Goal: Task Accomplishment & Management: Manage account settings

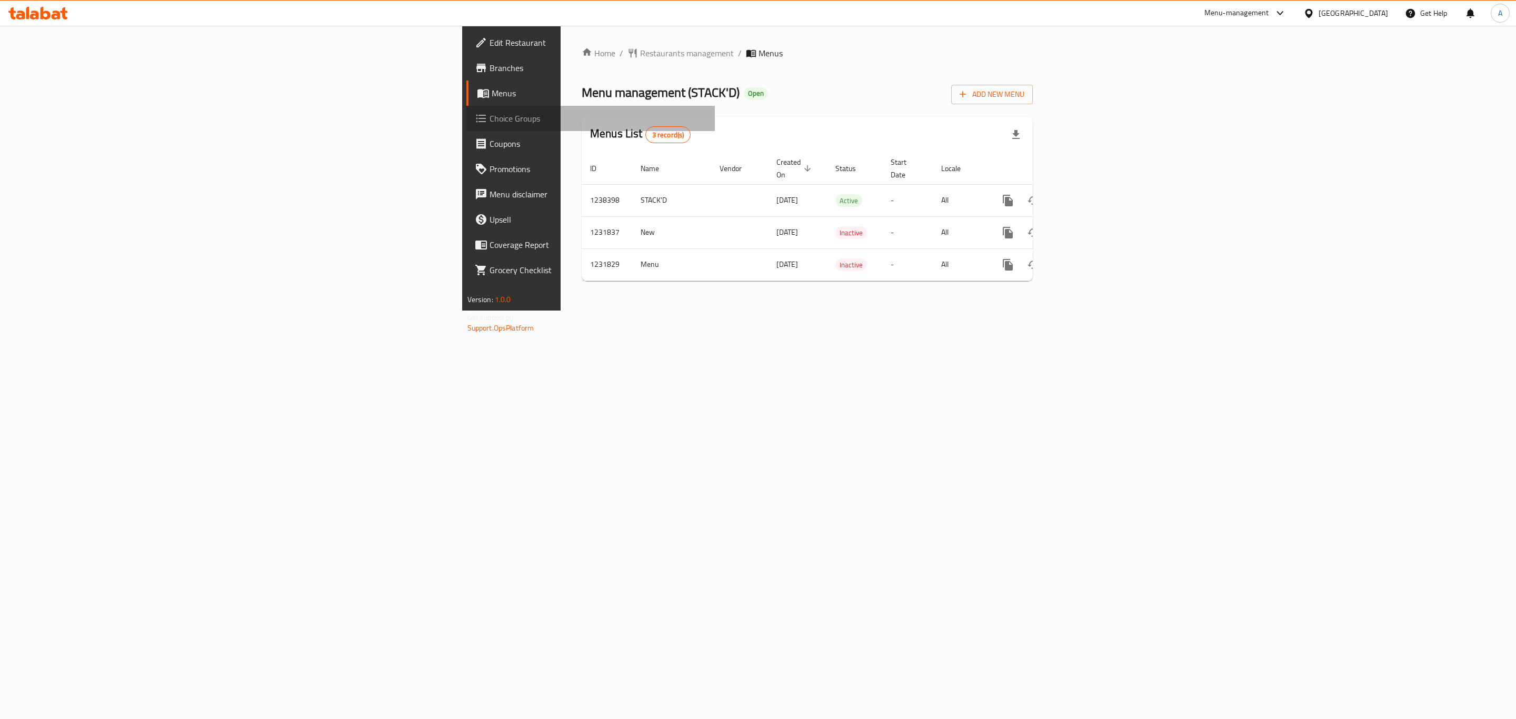
click at [490, 112] on span "Choice Groups" at bounding box center [598, 118] width 217 height 13
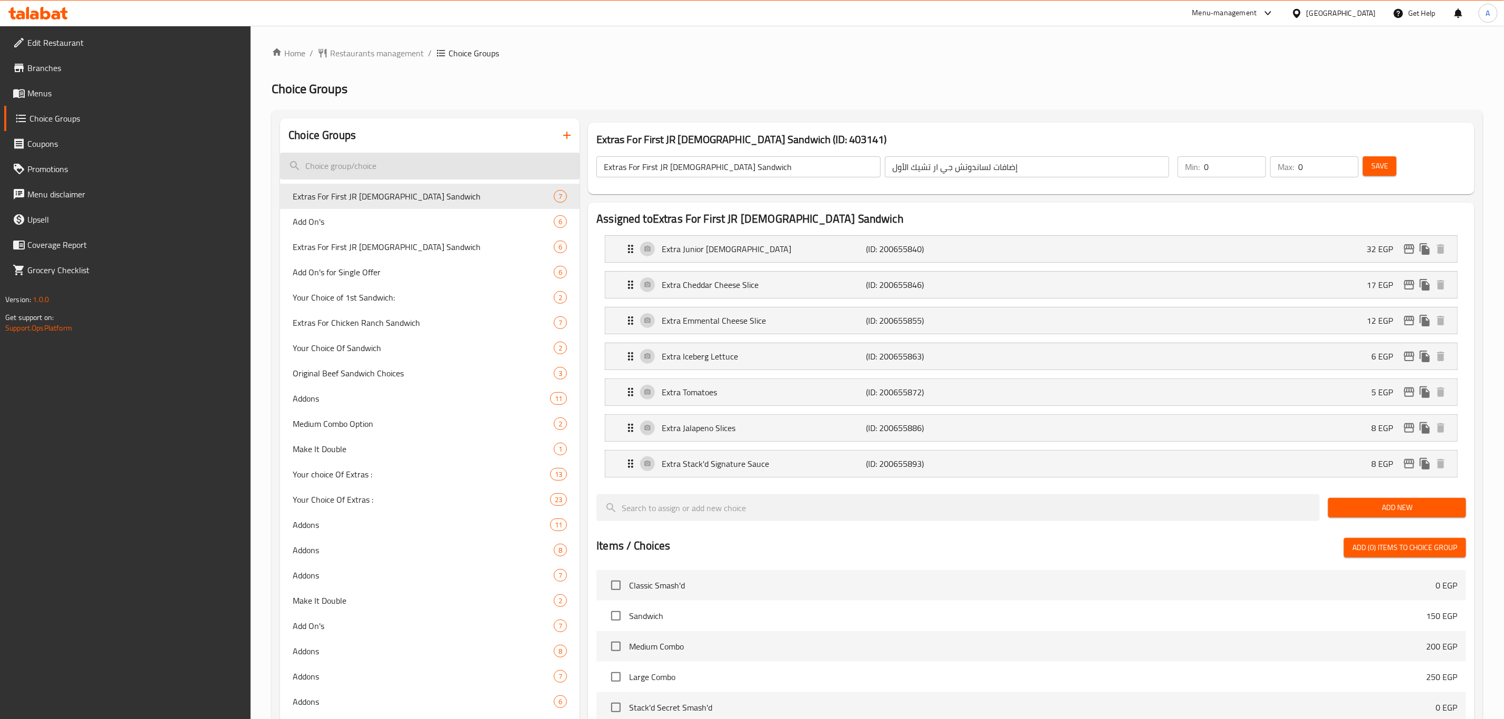
click at [406, 172] on input "search" at bounding box center [430, 166] width 300 height 27
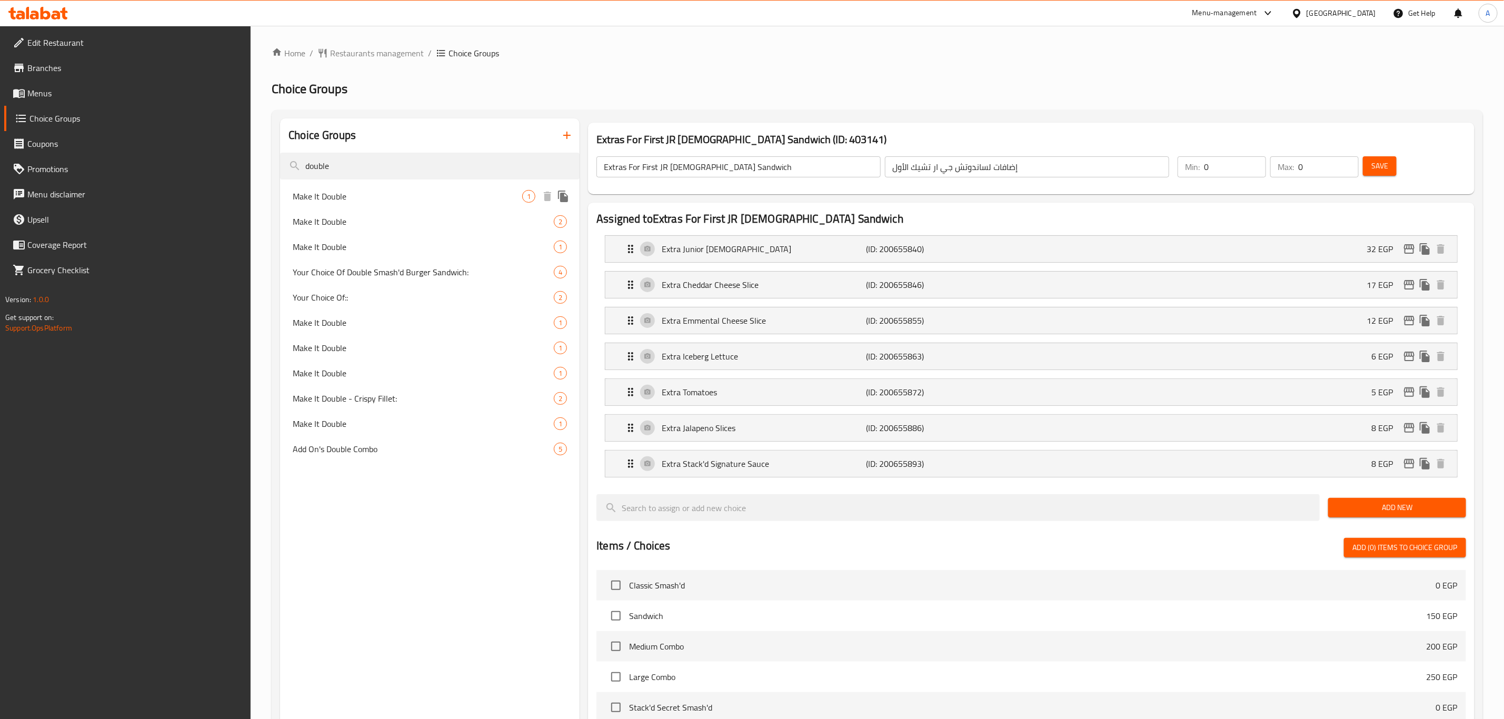
type input "double"
click at [381, 205] on div "Make It Double 1" at bounding box center [430, 196] width 300 height 25
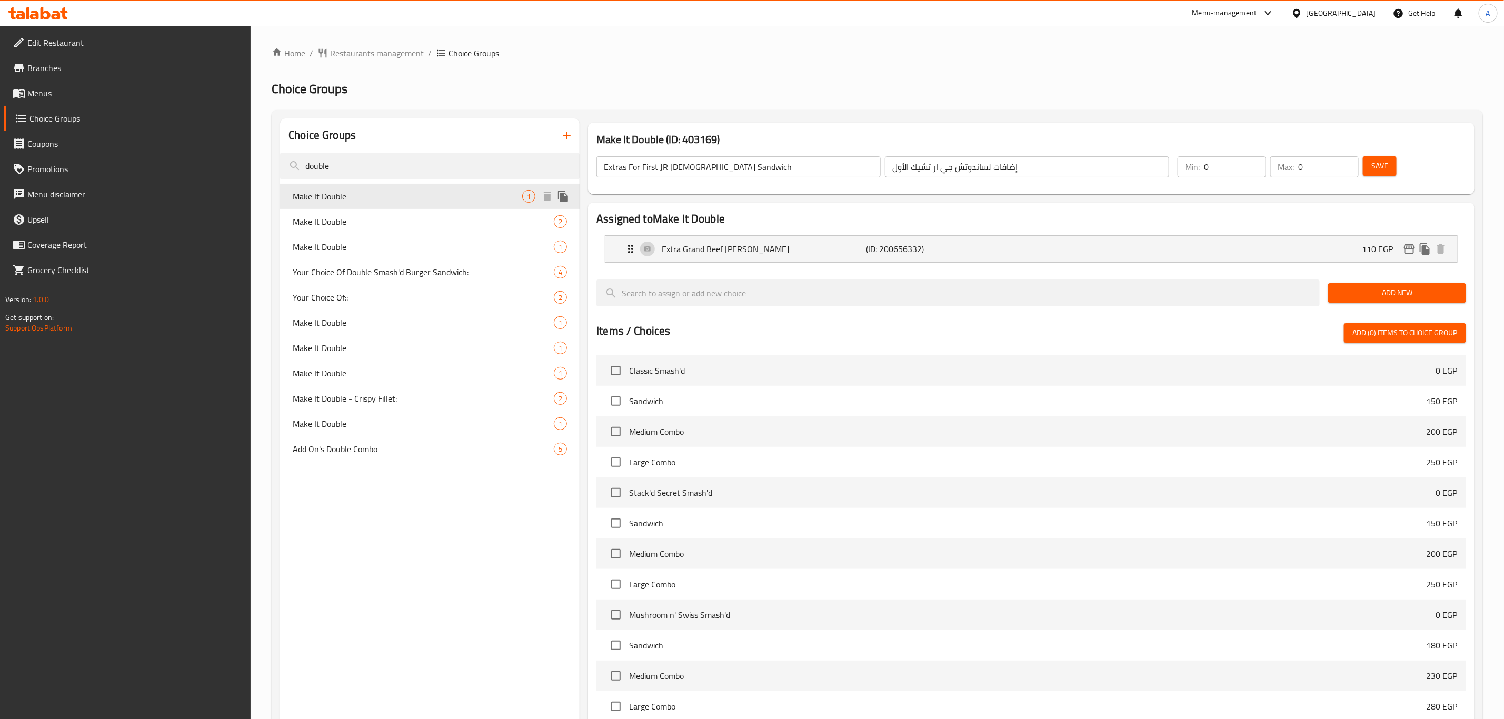
type input "Make It Double"
type input "إجعلها دوبل"
type input "1"
click at [371, 226] on span "Make It Double" at bounding box center [408, 221] width 230 height 13
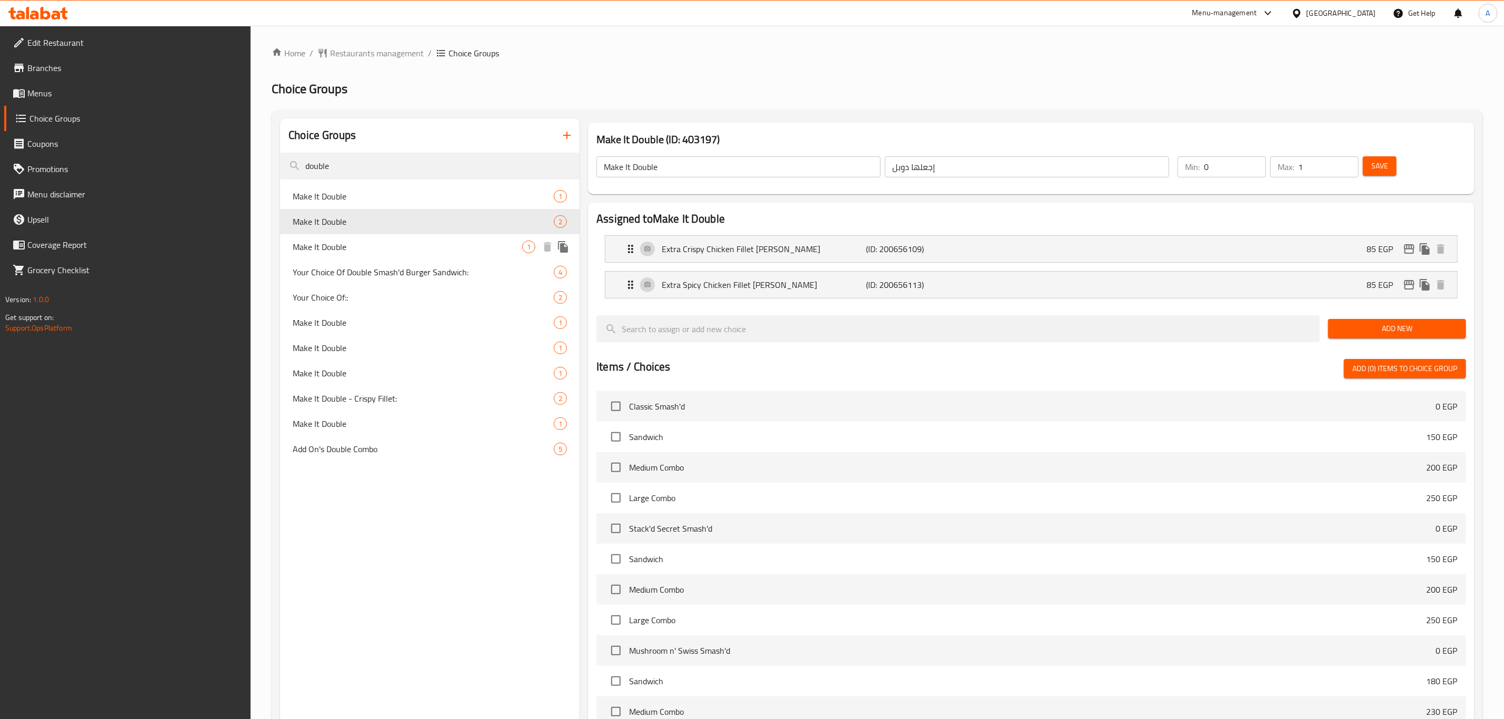
click at [378, 247] on span "Make It Double" at bounding box center [408, 247] width 230 height 13
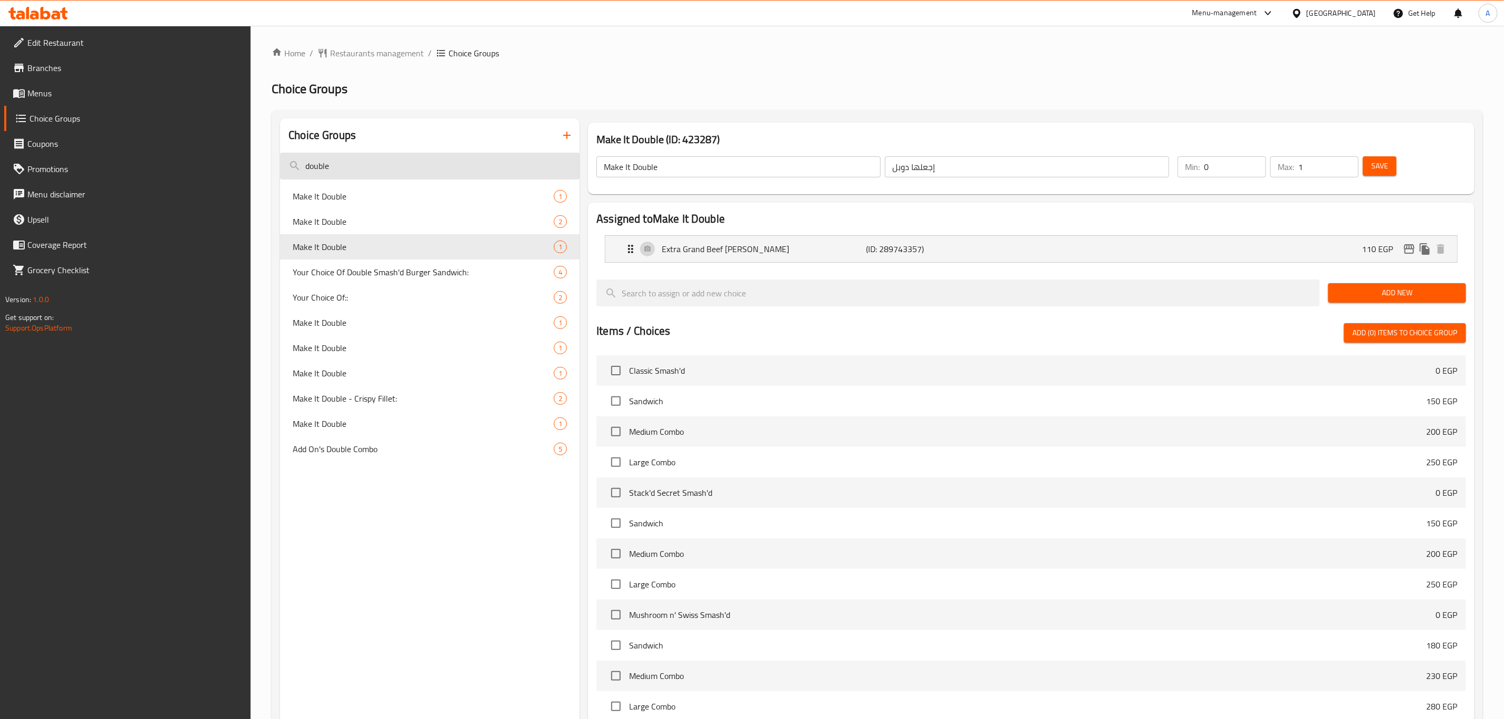
click at [378, 161] on input "double" at bounding box center [430, 166] width 300 height 27
type input "make it"
click at [348, 300] on span "Your Choice Of::" at bounding box center [408, 297] width 230 height 13
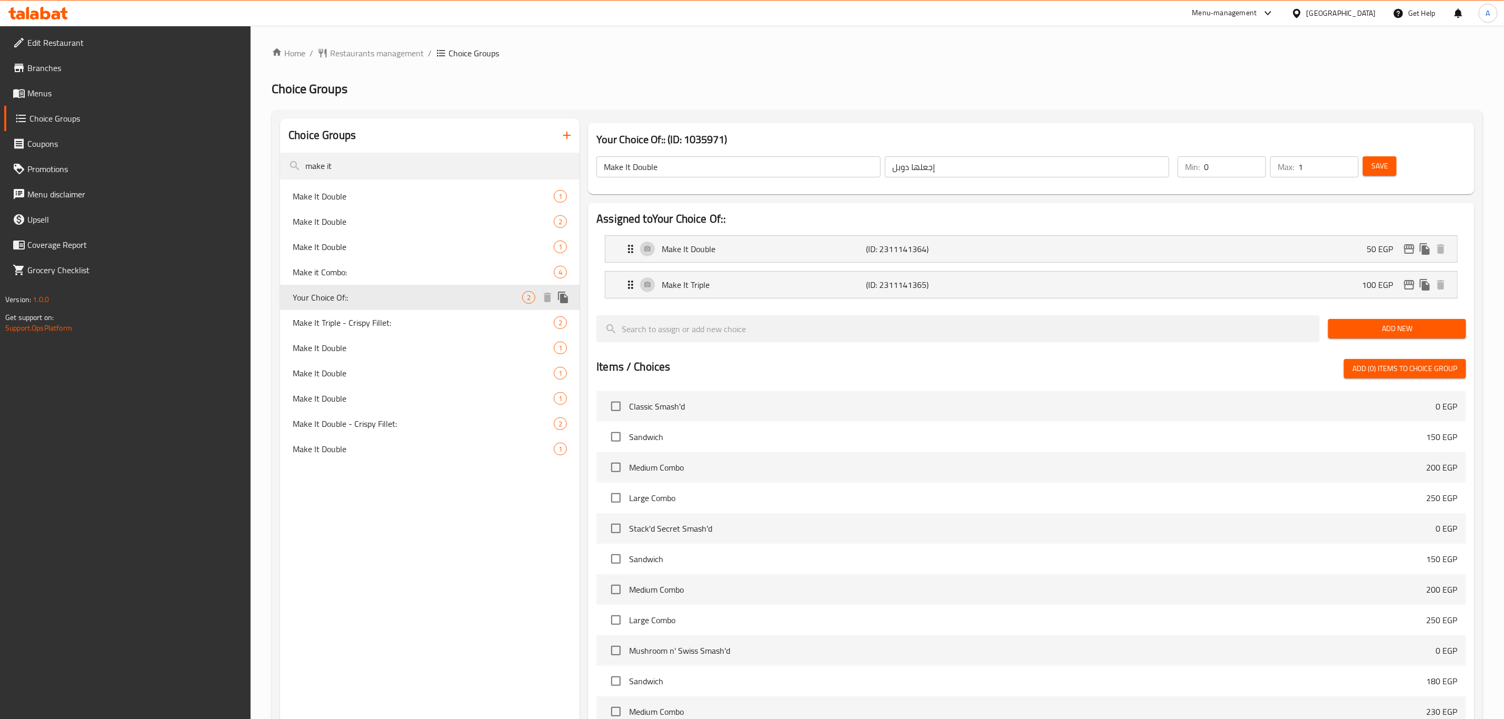
type input "Your Choice Of::"
type input "اختيارك من::"
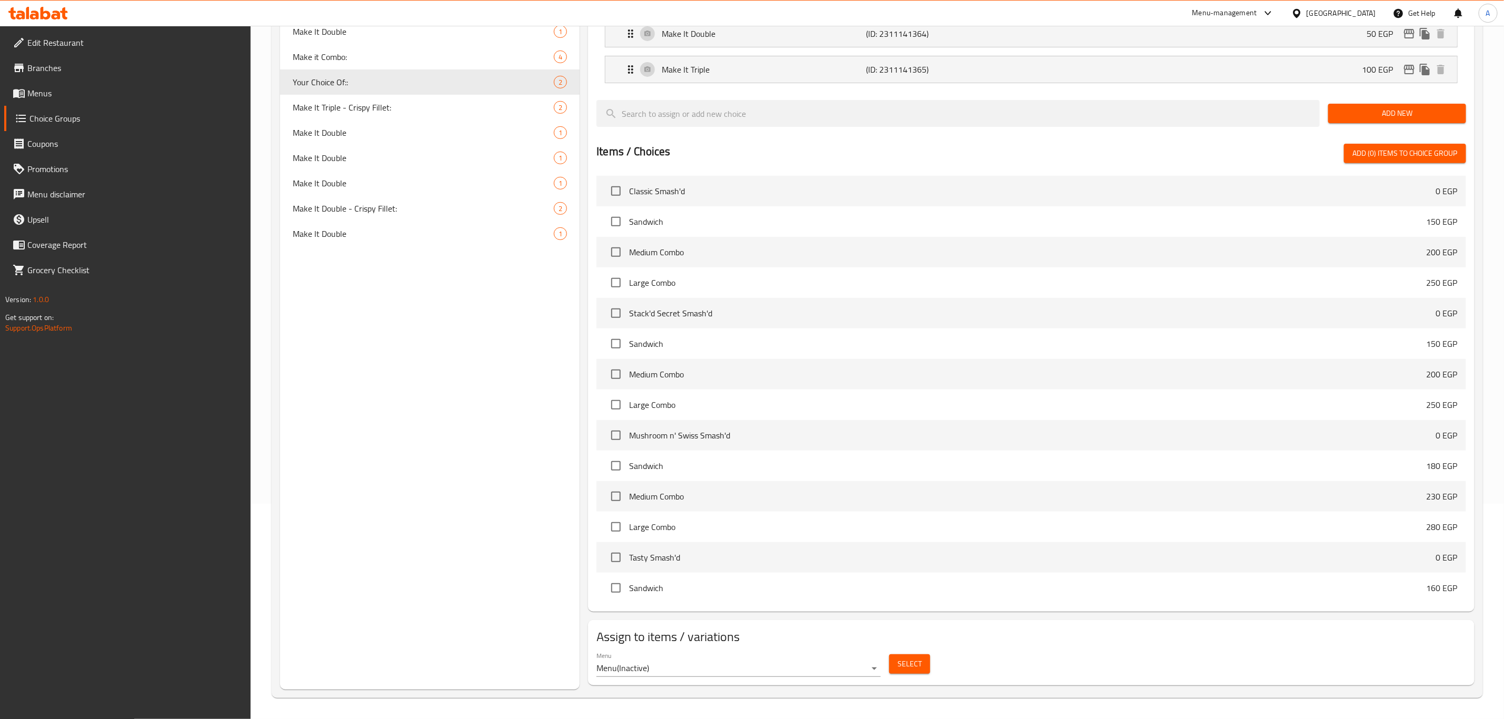
click at [823, 504] on body "​ Menu-management Egypt Get Help A Edit Restaurant Branches Menus Choice Groups…" at bounding box center [752, 156] width 1504 height 693
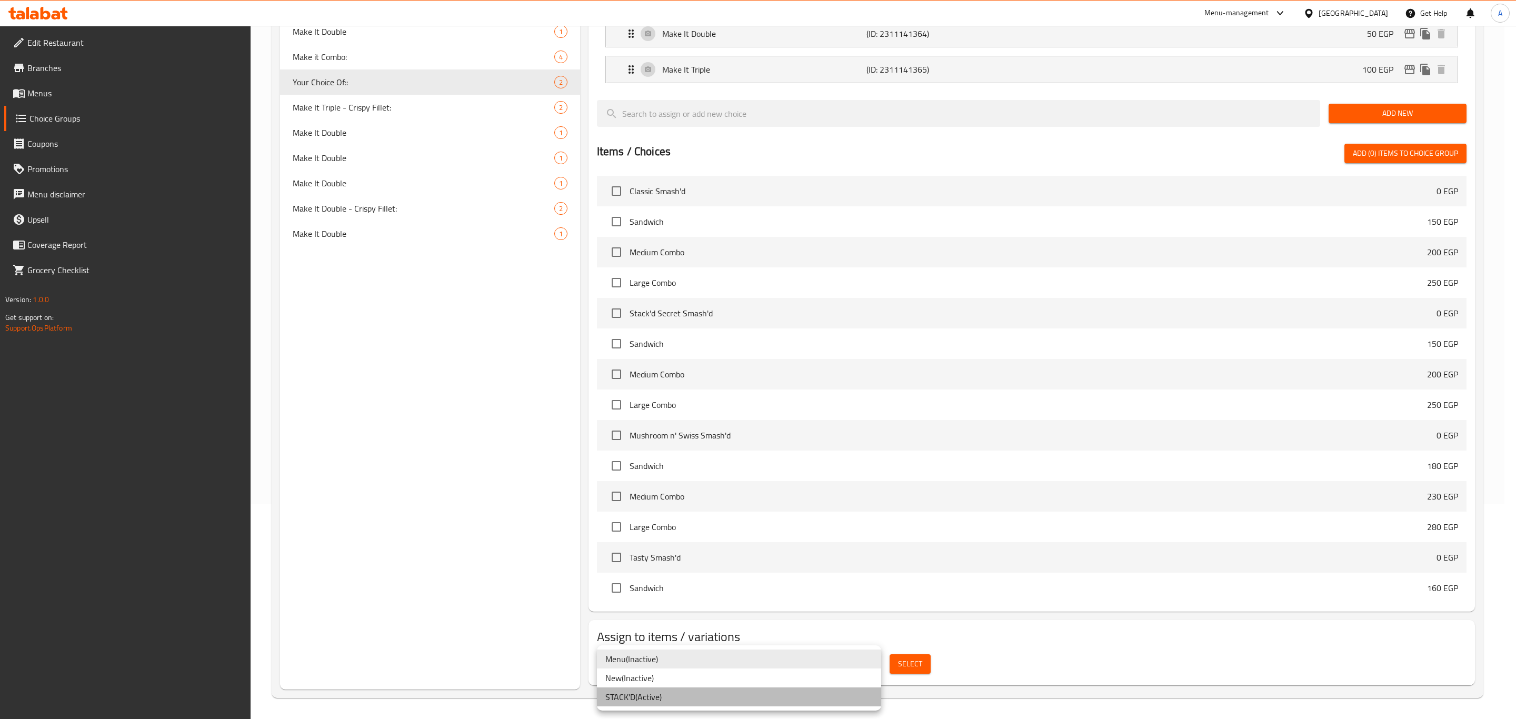
click at [662, 692] on li "STACK'D ( Active )" at bounding box center [739, 697] width 284 height 19
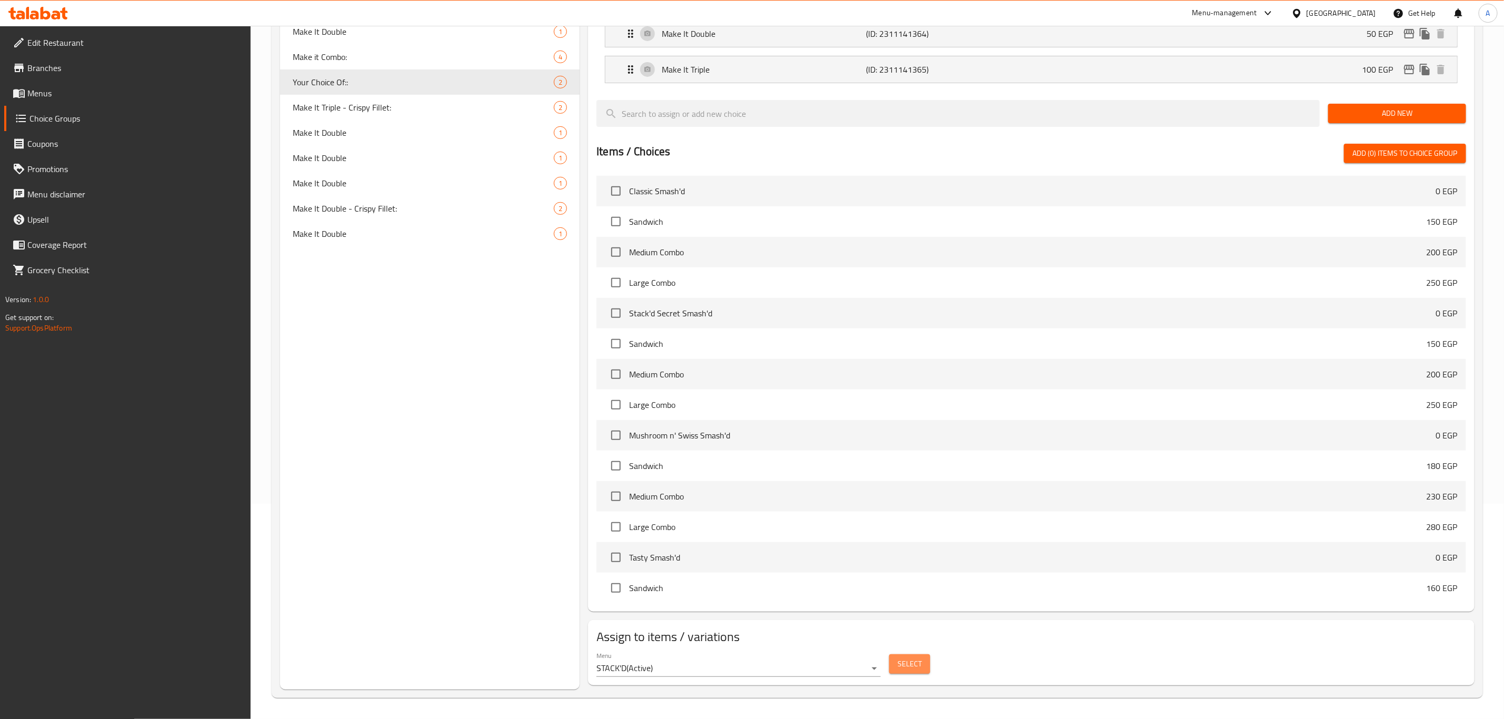
click at [907, 667] on span "Select" at bounding box center [910, 664] width 24 height 13
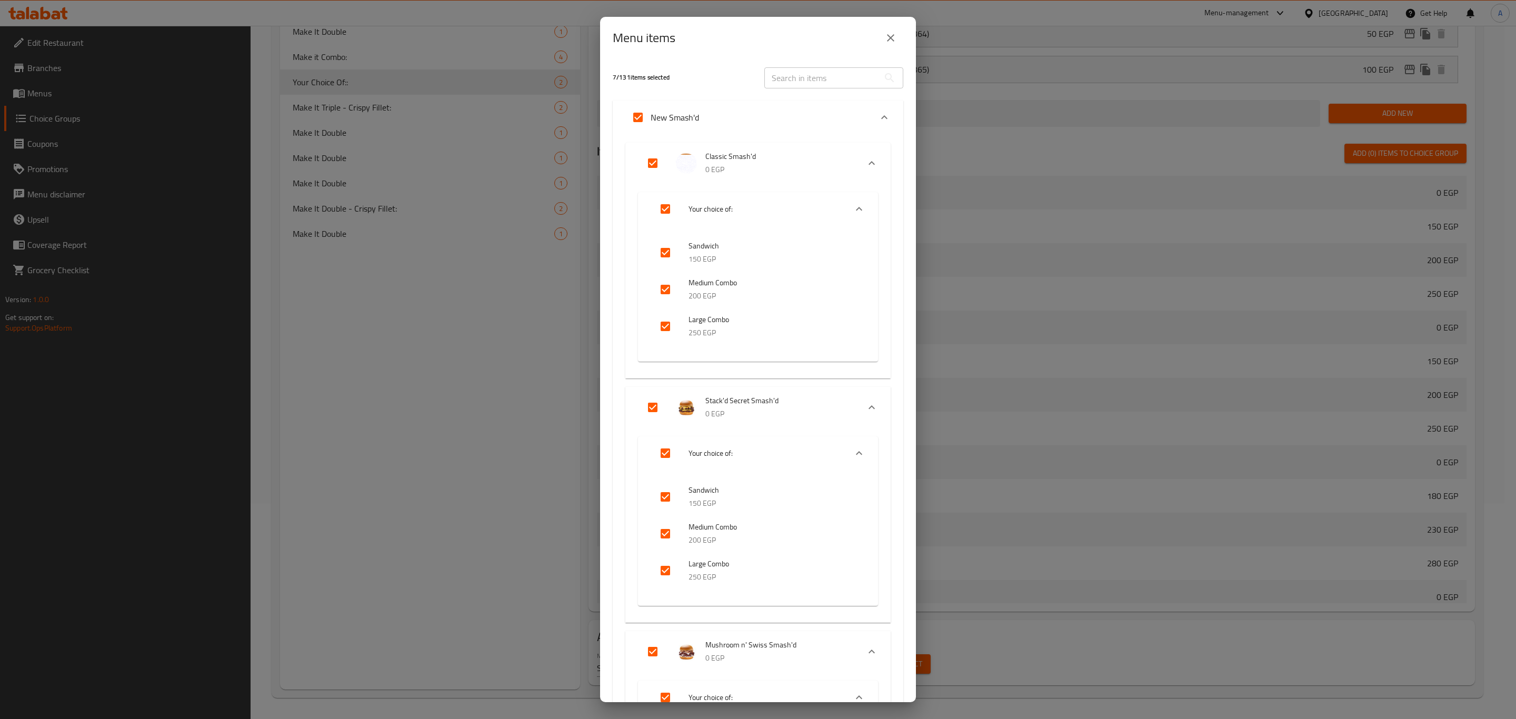
click at [795, 73] on input "text" at bounding box center [822, 77] width 115 height 21
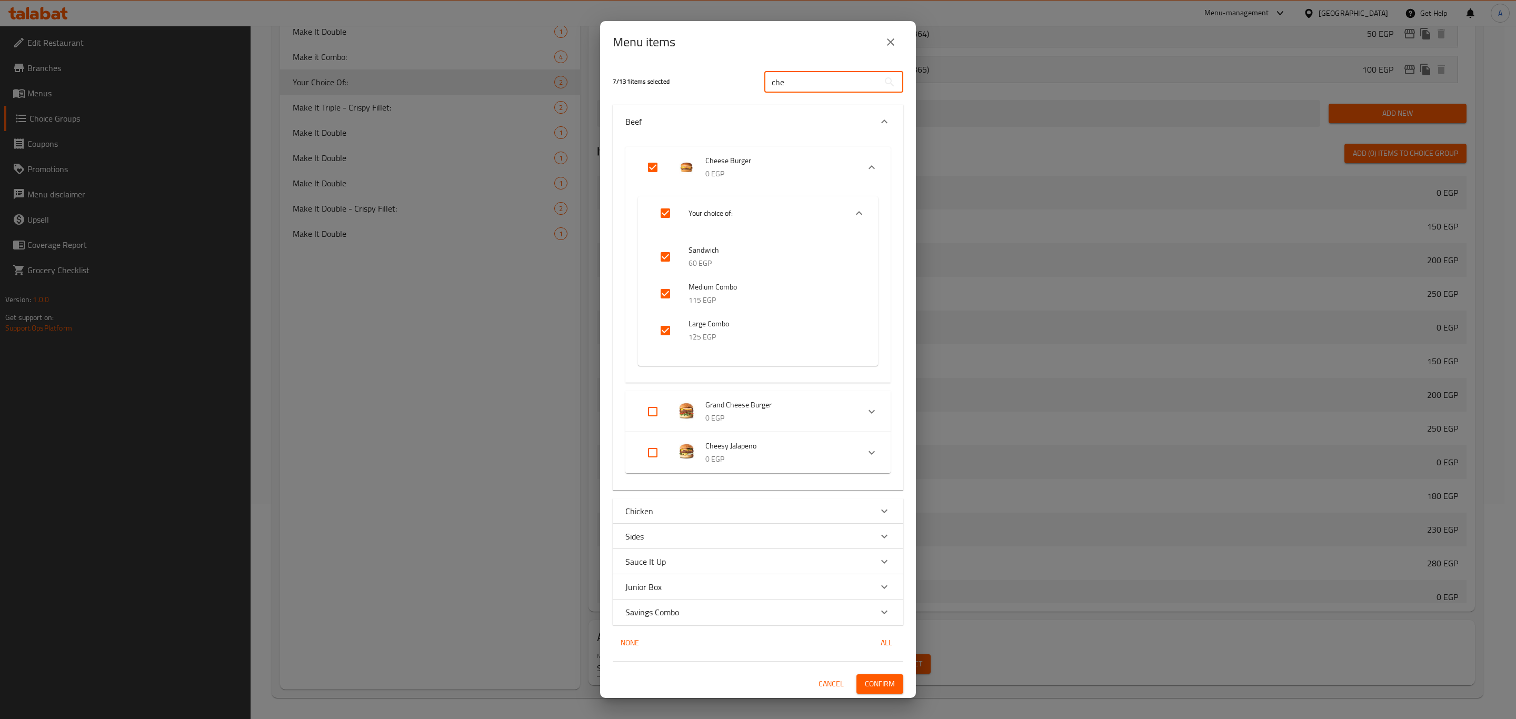
type input "che"
click at [652, 171] on input "Expand" at bounding box center [652, 167] width 25 height 25
checkbox input "false"
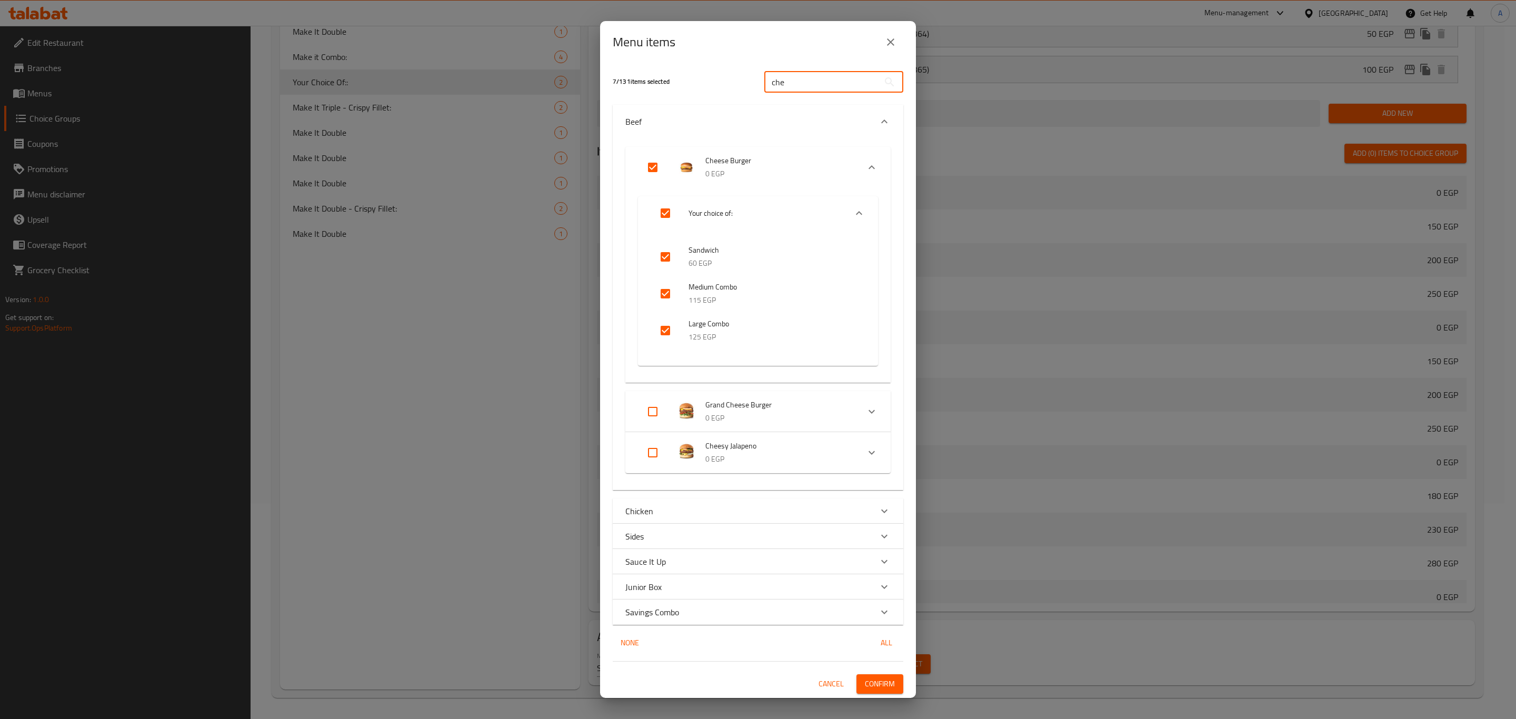
checkbox input "false"
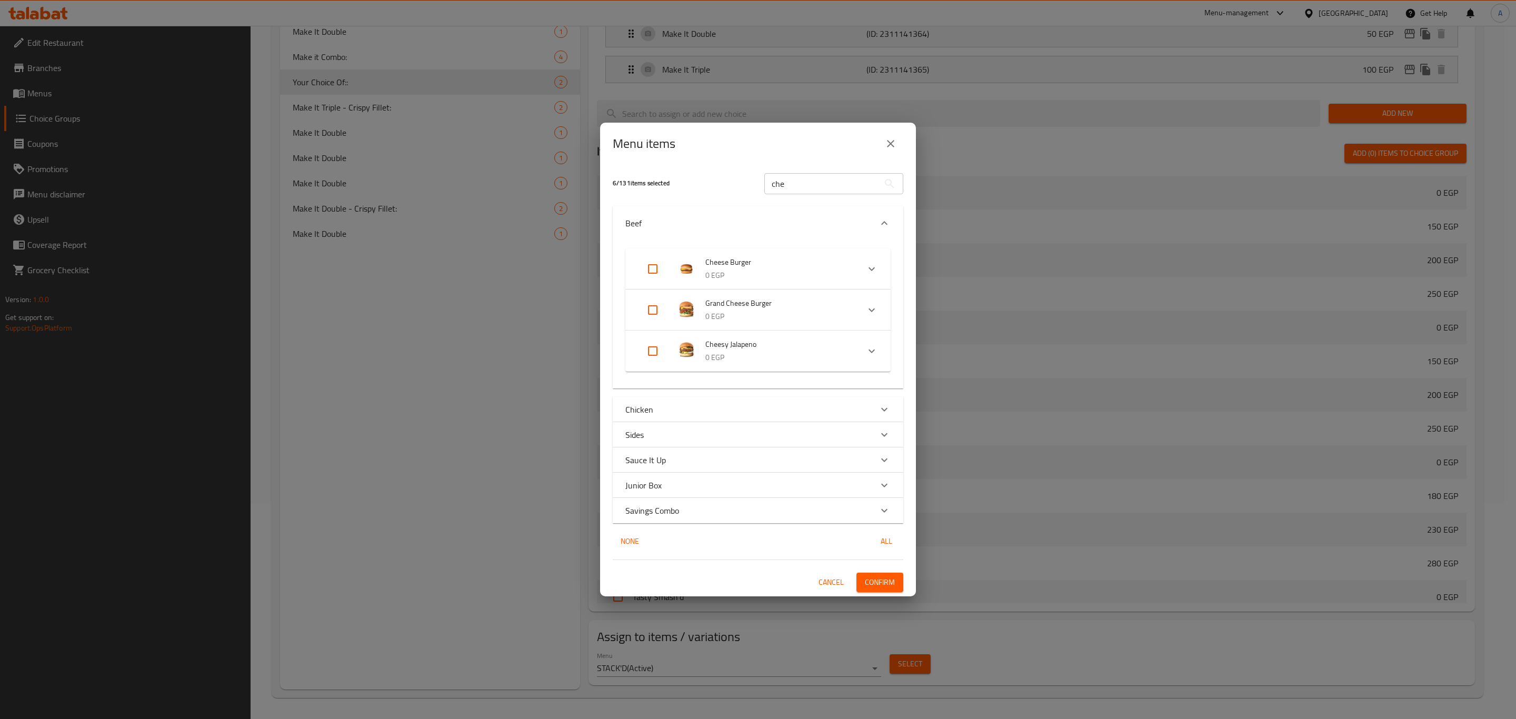
click at [808, 185] on input "che" at bounding box center [822, 183] width 115 height 21
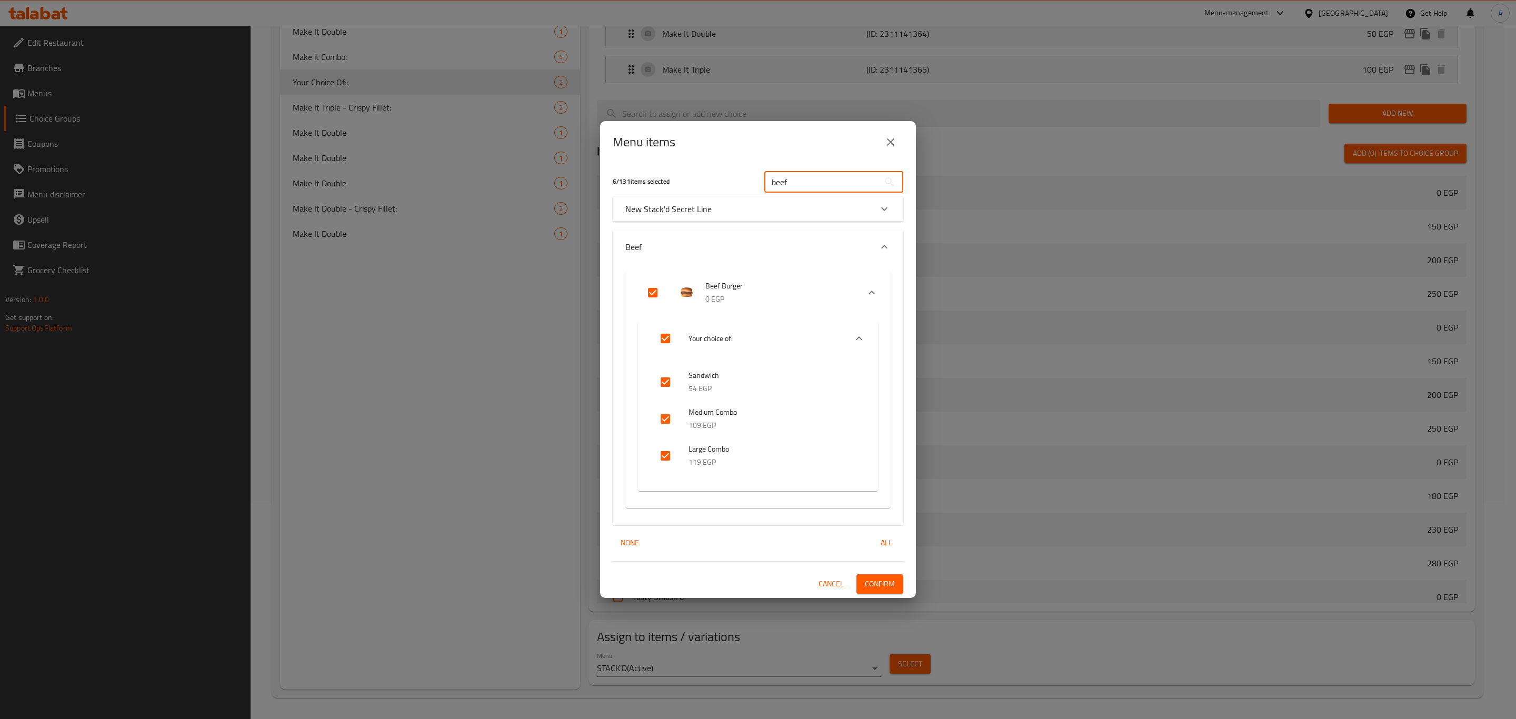
type input "beef"
click at [648, 292] on input "Expand" at bounding box center [652, 292] width 25 height 25
checkbox input "false"
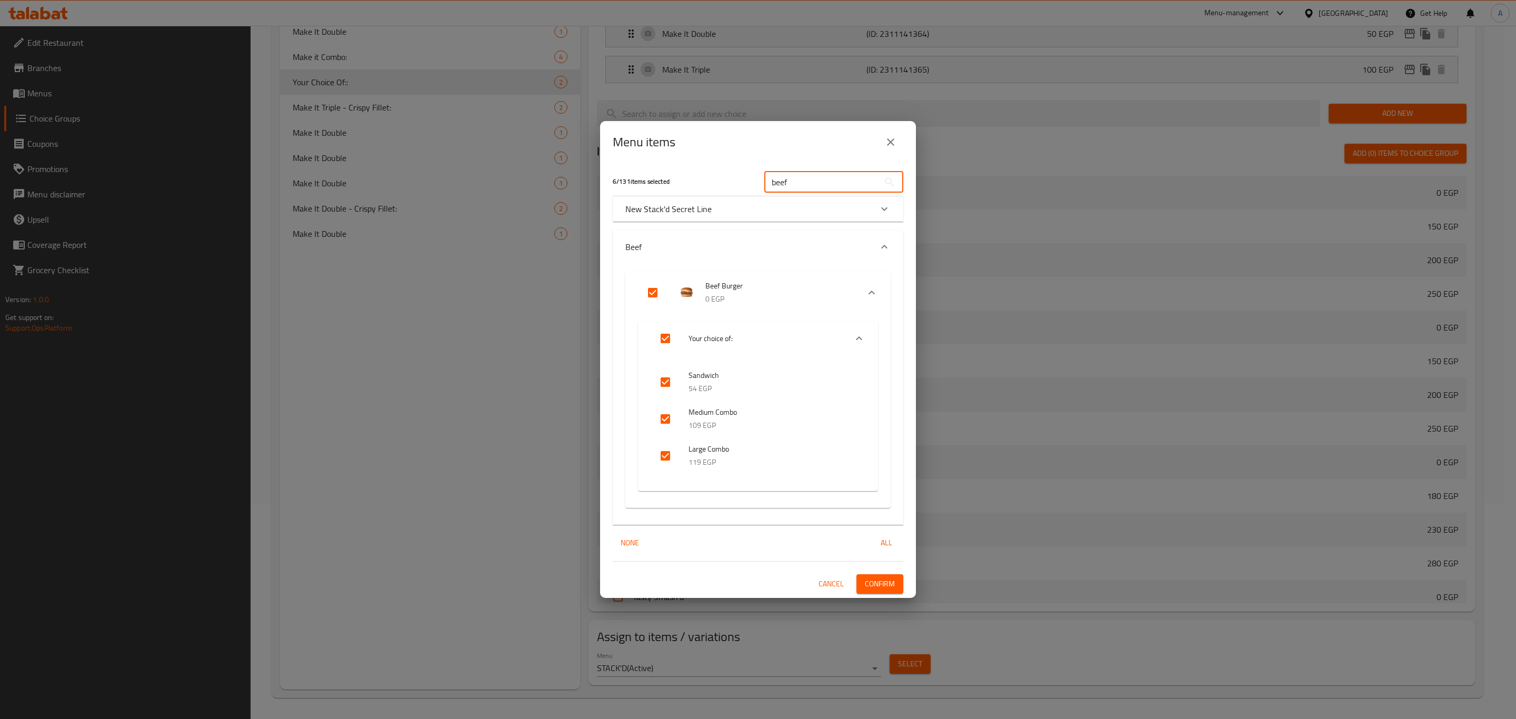
checkbox input "false"
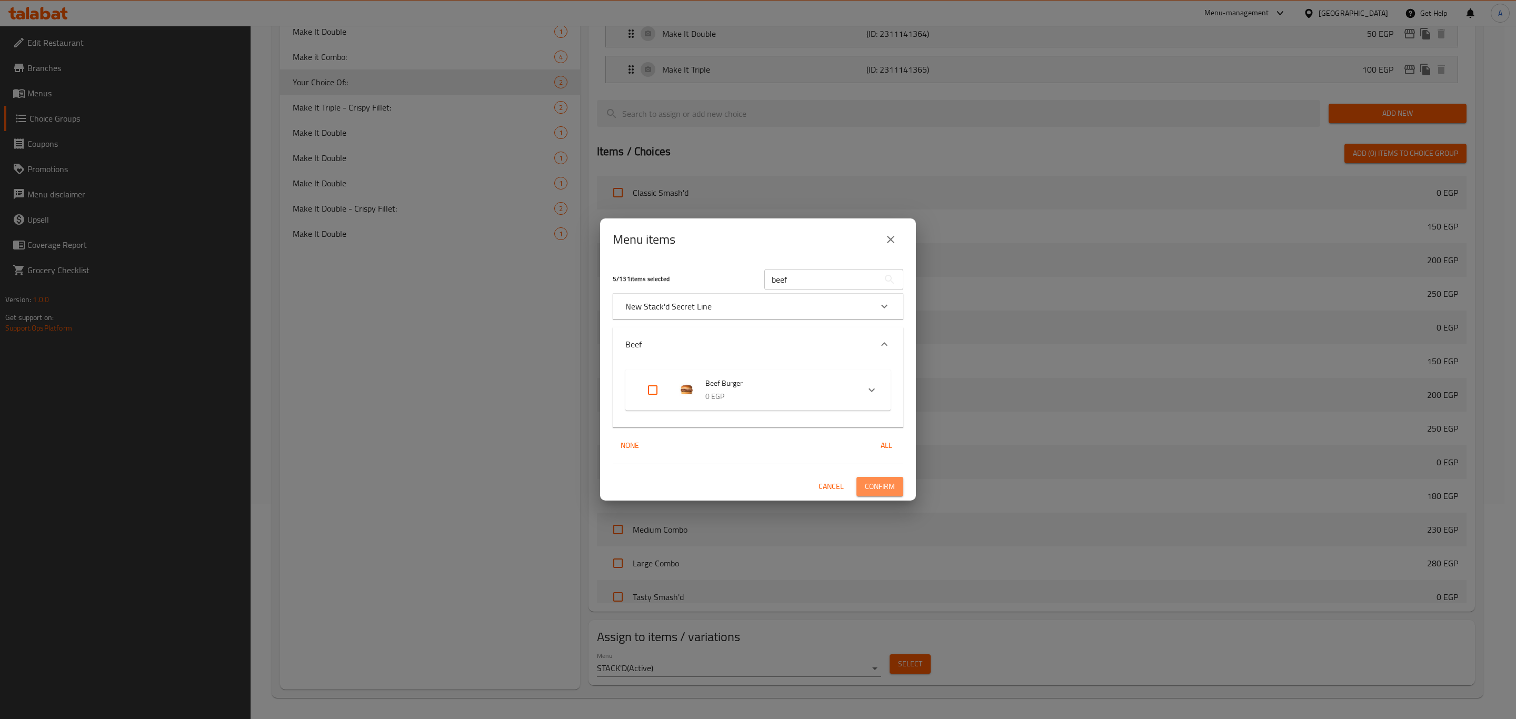
click at [880, 483] on span "Confirm" at bounding box center [880, 486] width 30 height 13
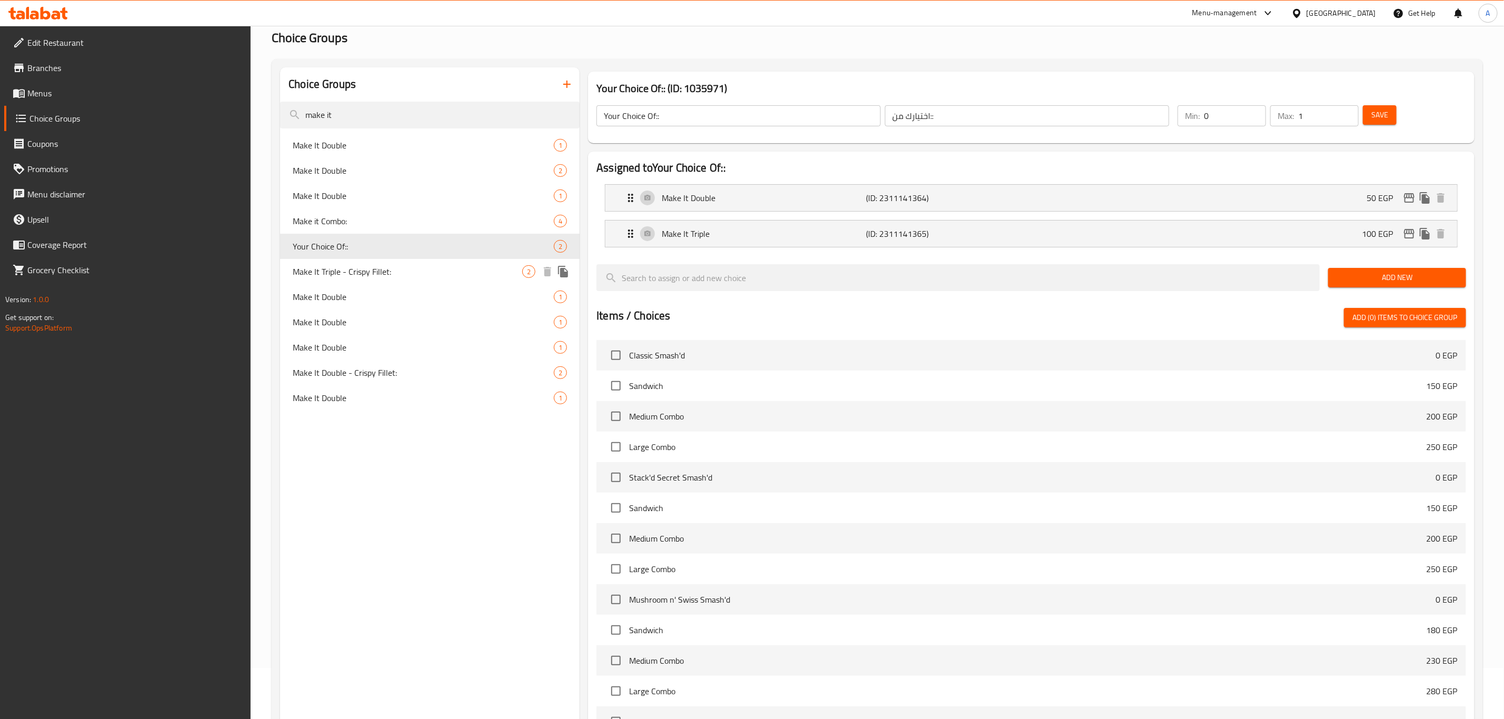
scroll to position [0, 0]
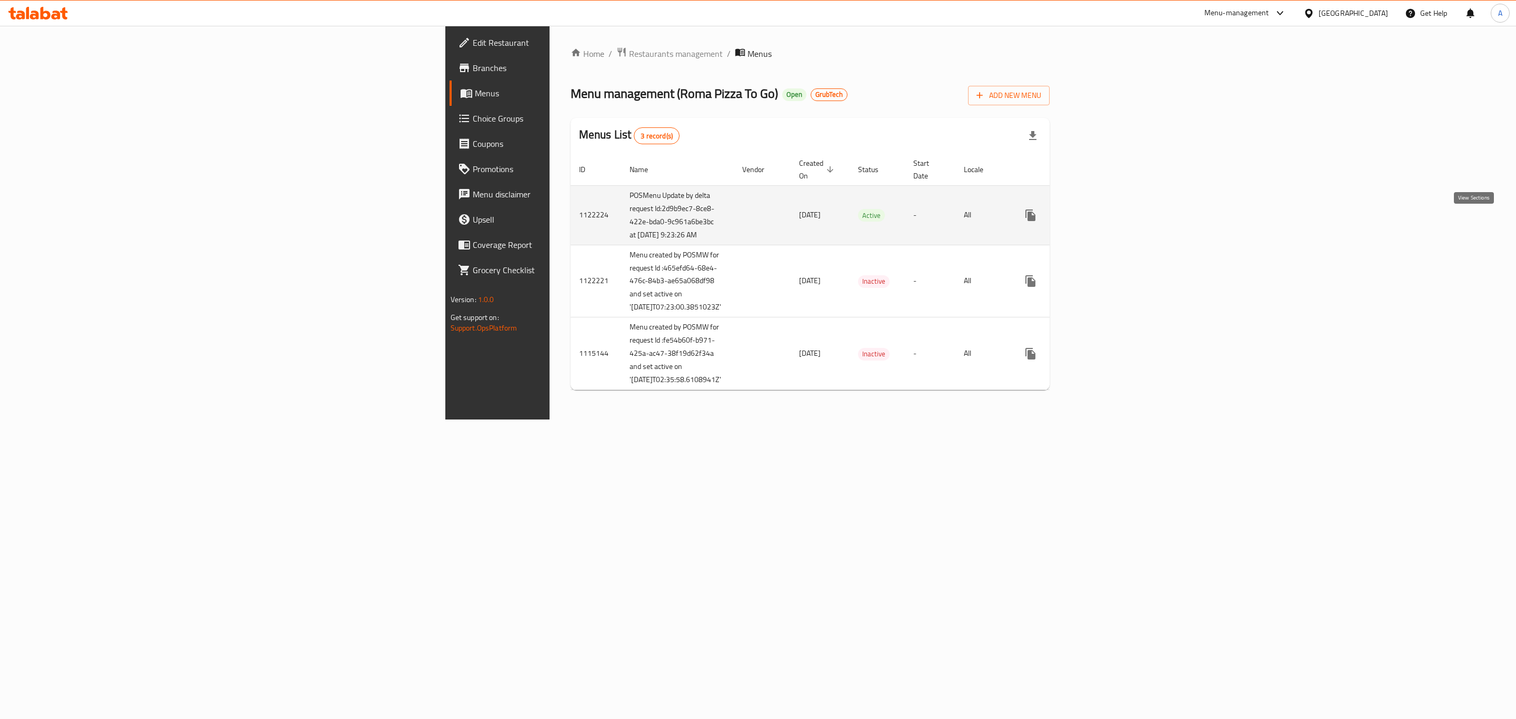
click at [1112, 220] on icon "enhanced table" at bounding box center [1106, 215] width 9 height 9
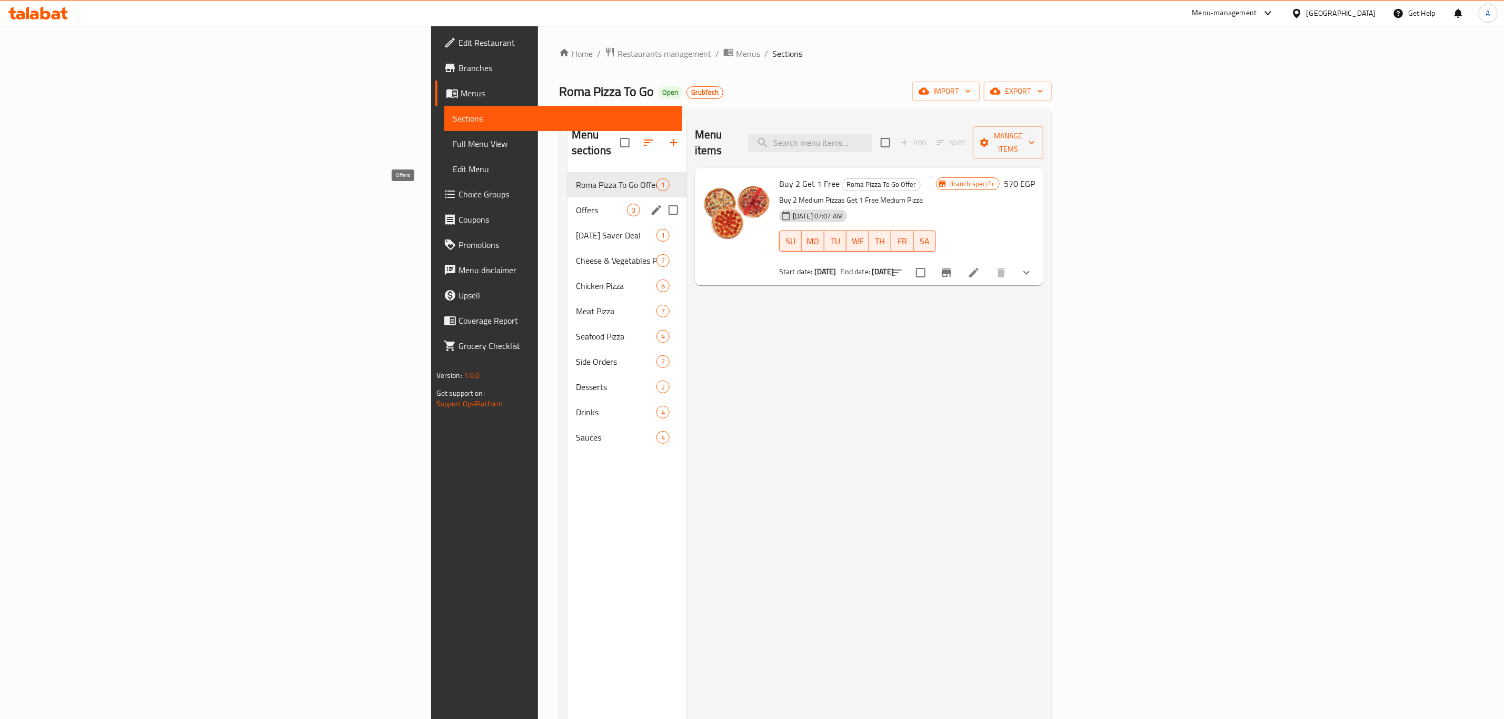
click at [576, 204] on span "Offers" at bounding box center [601, 210] width 51 height 13
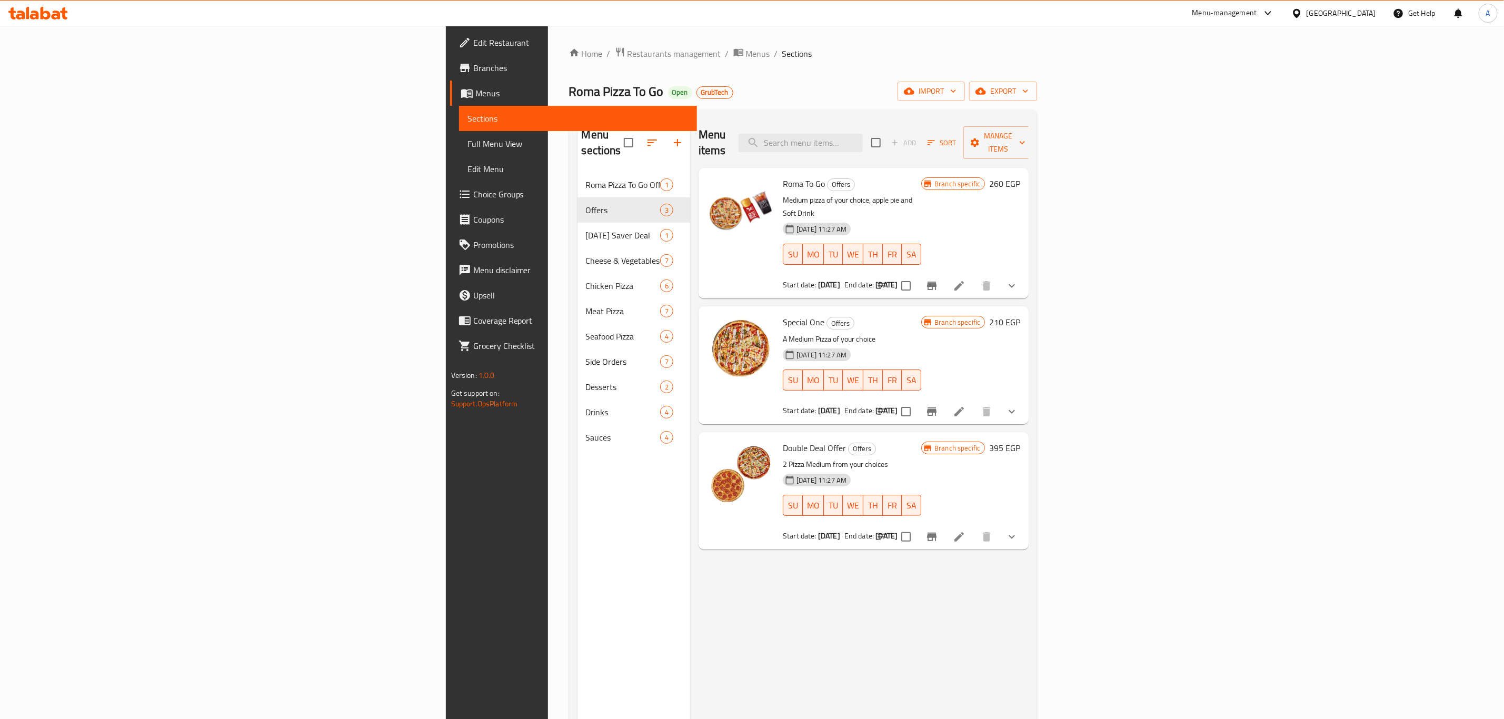
click at [1018, 280] on icon "show more" at bounding box center [1012, 286] width 13 height 13
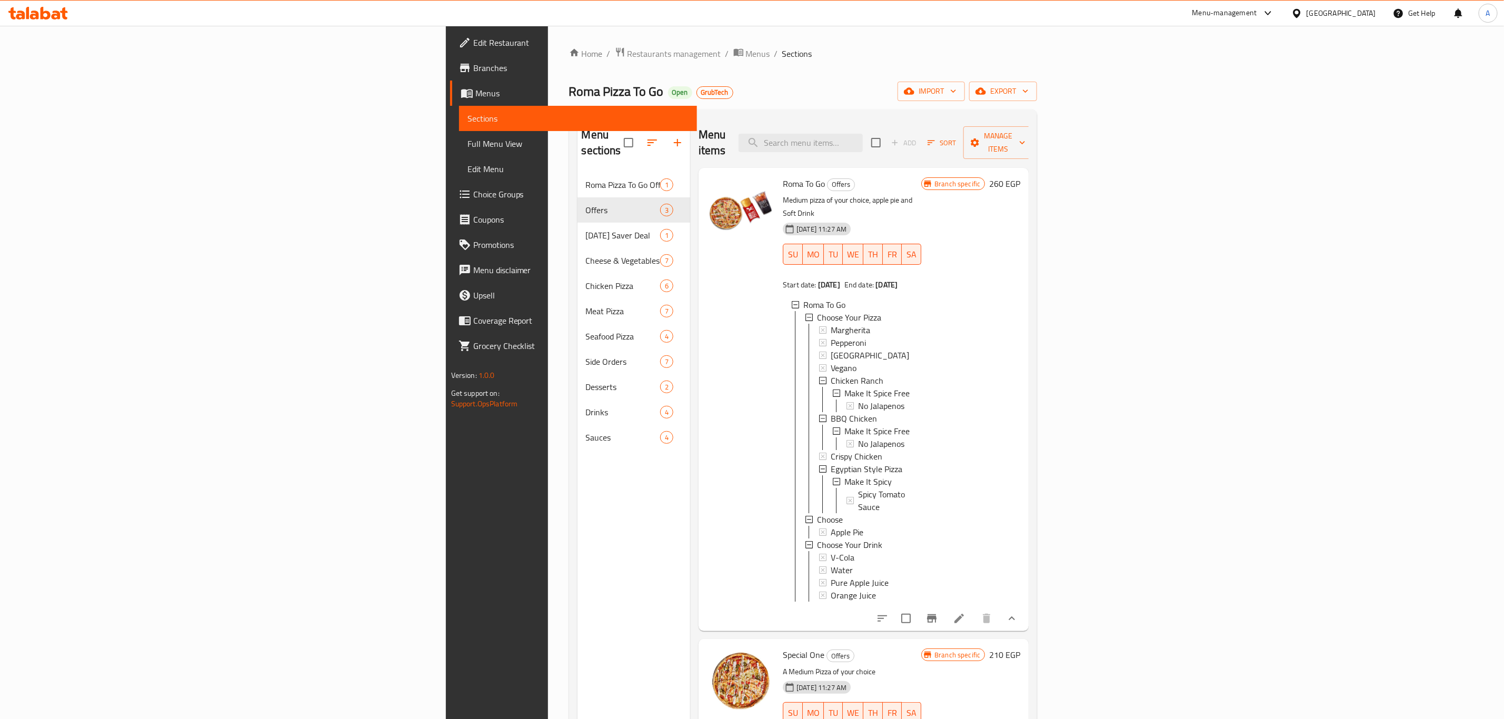
click at [825, 582] on div "Roma To Go Choose Your Pizza Margherita Pepperoni Funghi Ranch Vegano Chicken R…" at bounding box center [852, 452] width 138 height 324
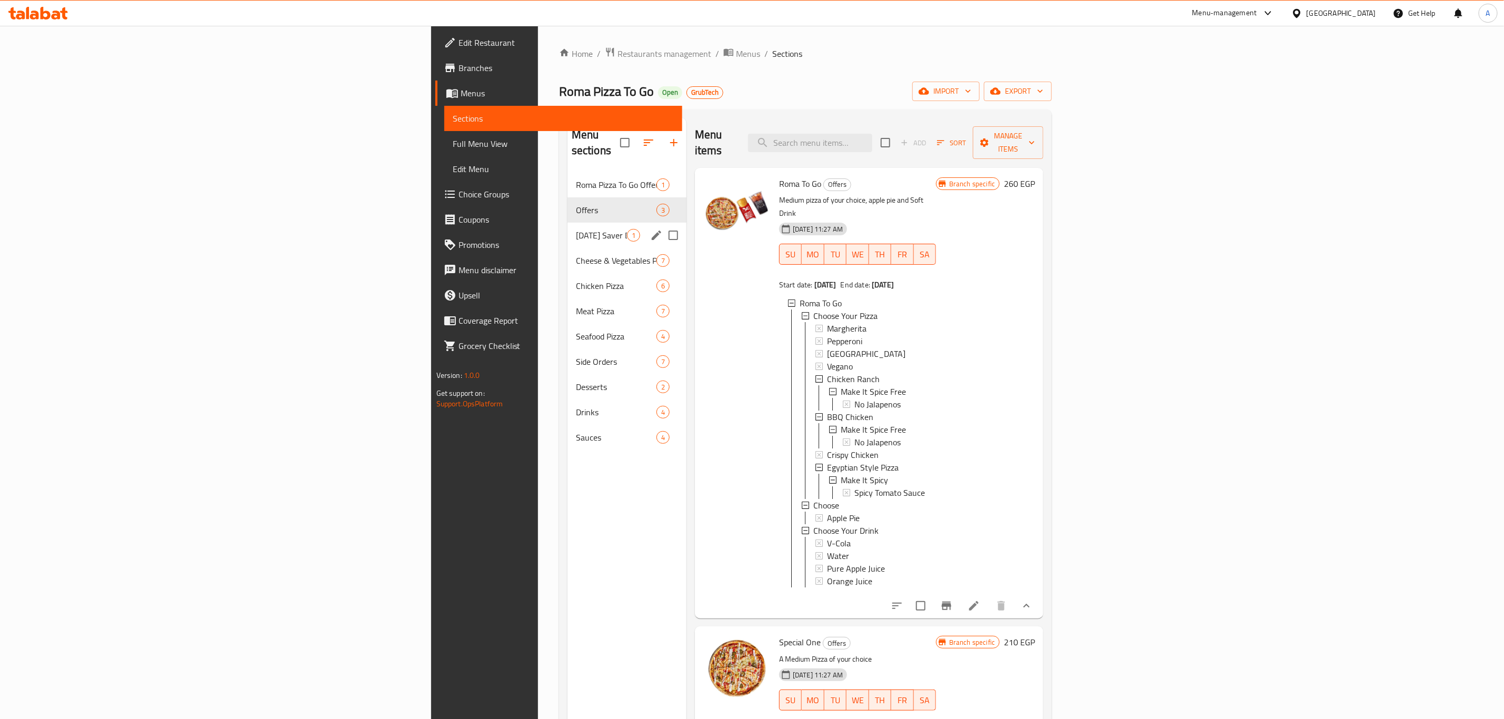
click at [568, 223] on div "Monday Saver Deal 1" at bounding box center [627, 235] width 119 height 25
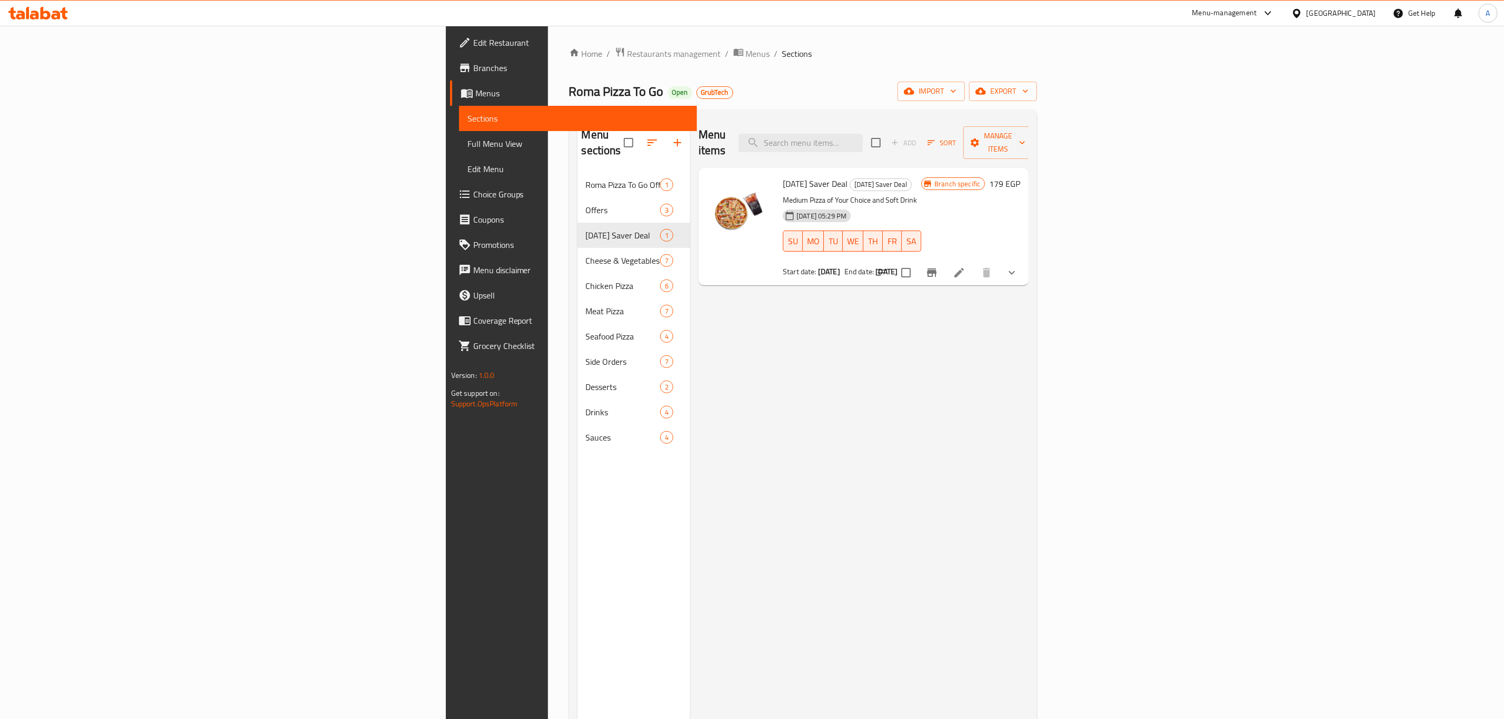
click at [766, 378] on div "Menu items Add Sort Manage items Monday Saver Deal Monday Saver Deal Medium Piz…" at bounding box center [859, 477] width 339 height 719
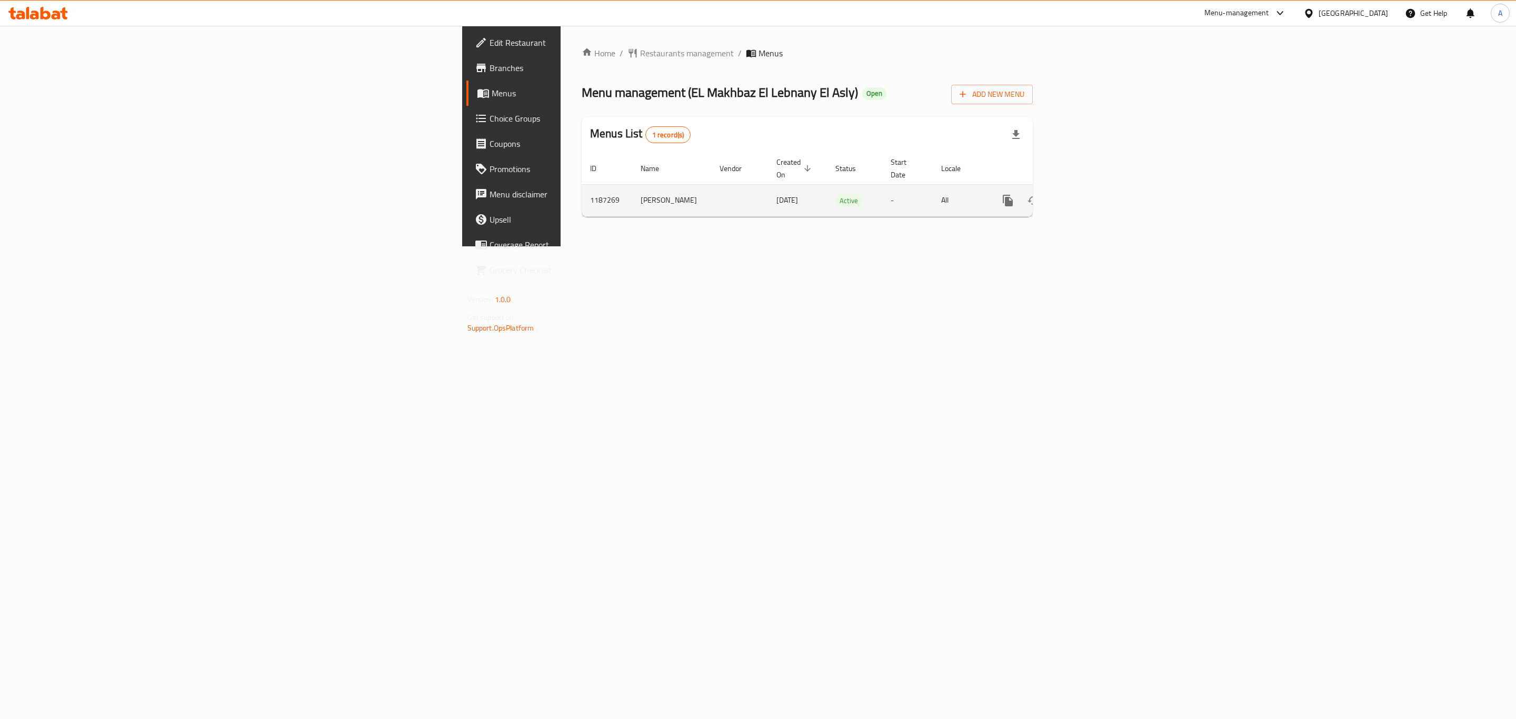
click at [1090, 194] on icon "enhanced table" at bounding box center [1084, 200] width 13 height 13
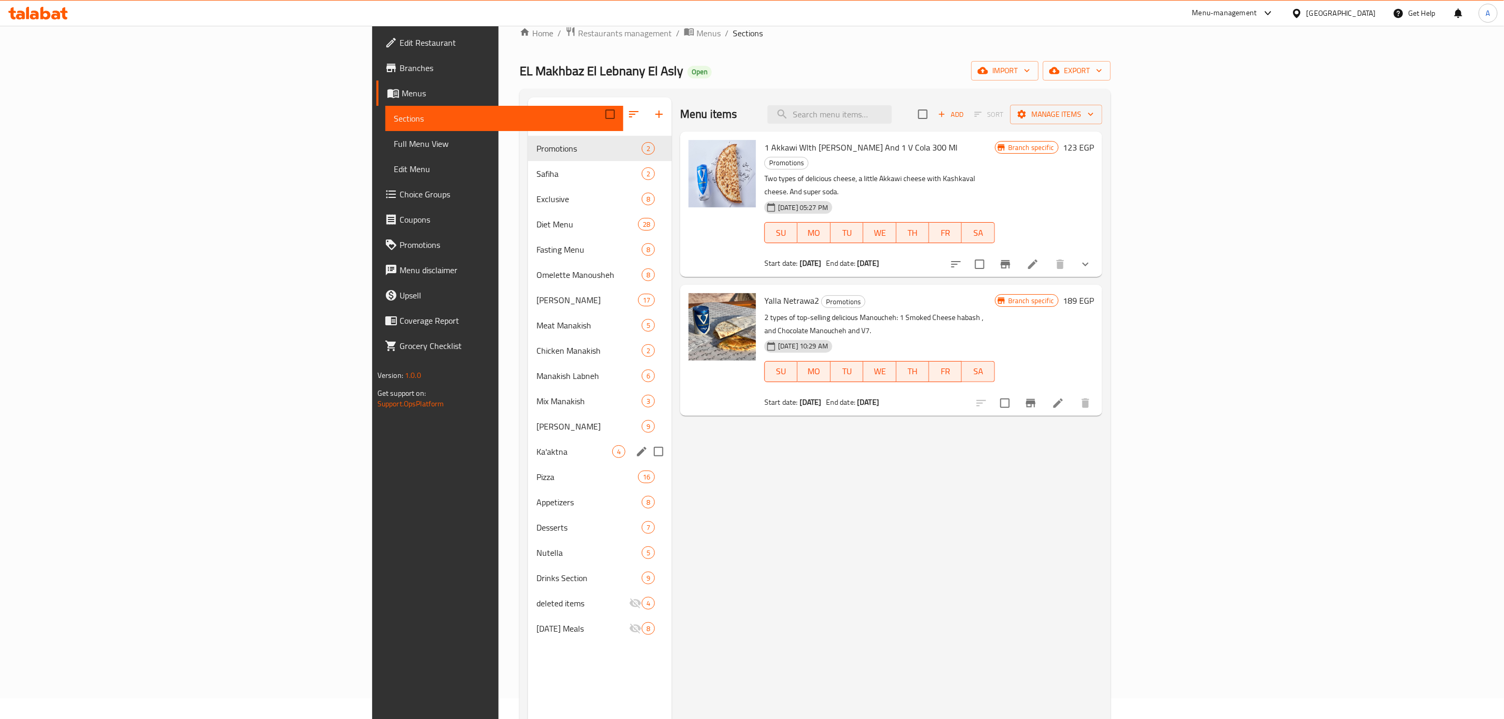
scroll to position [26, 0]
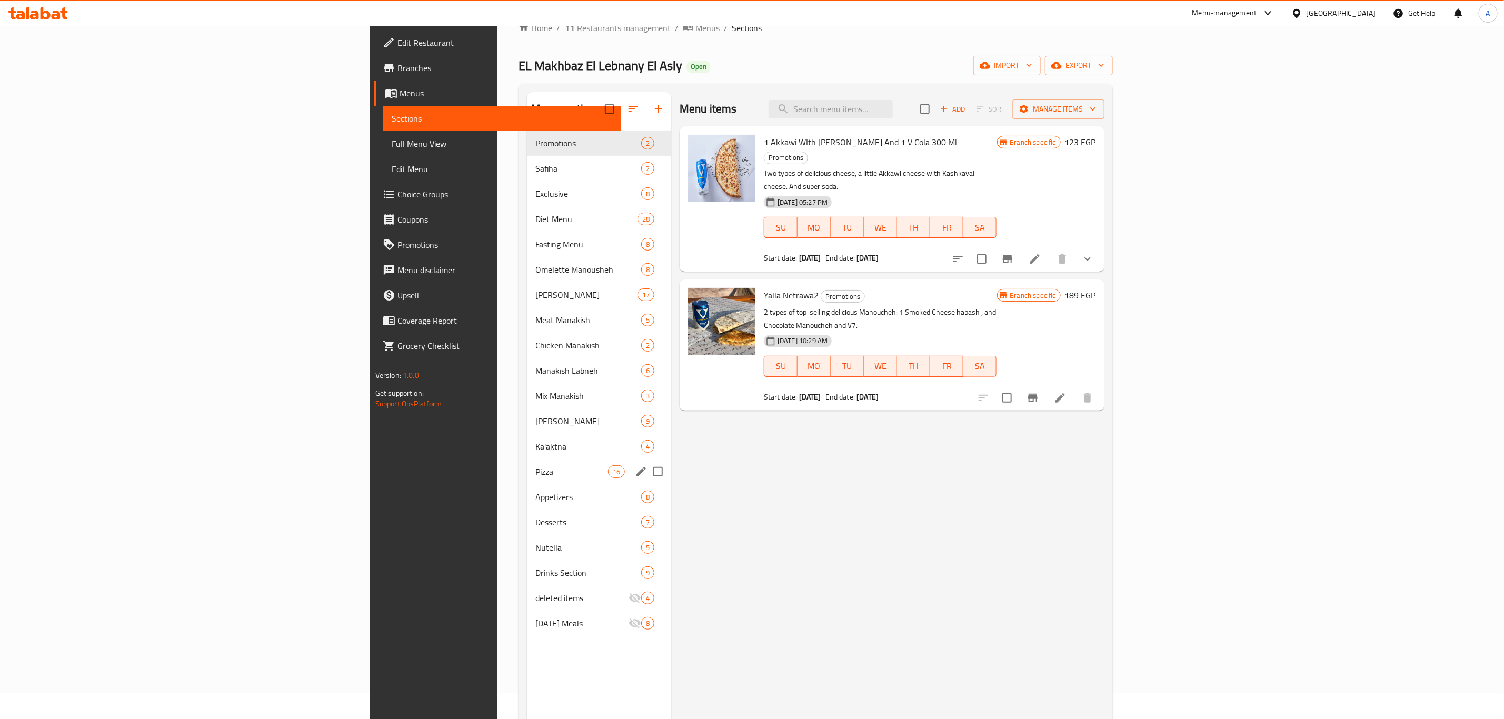
click at [527, 480] on div "Pizza 16" at bounding box center [599, 471] width 144 height 25
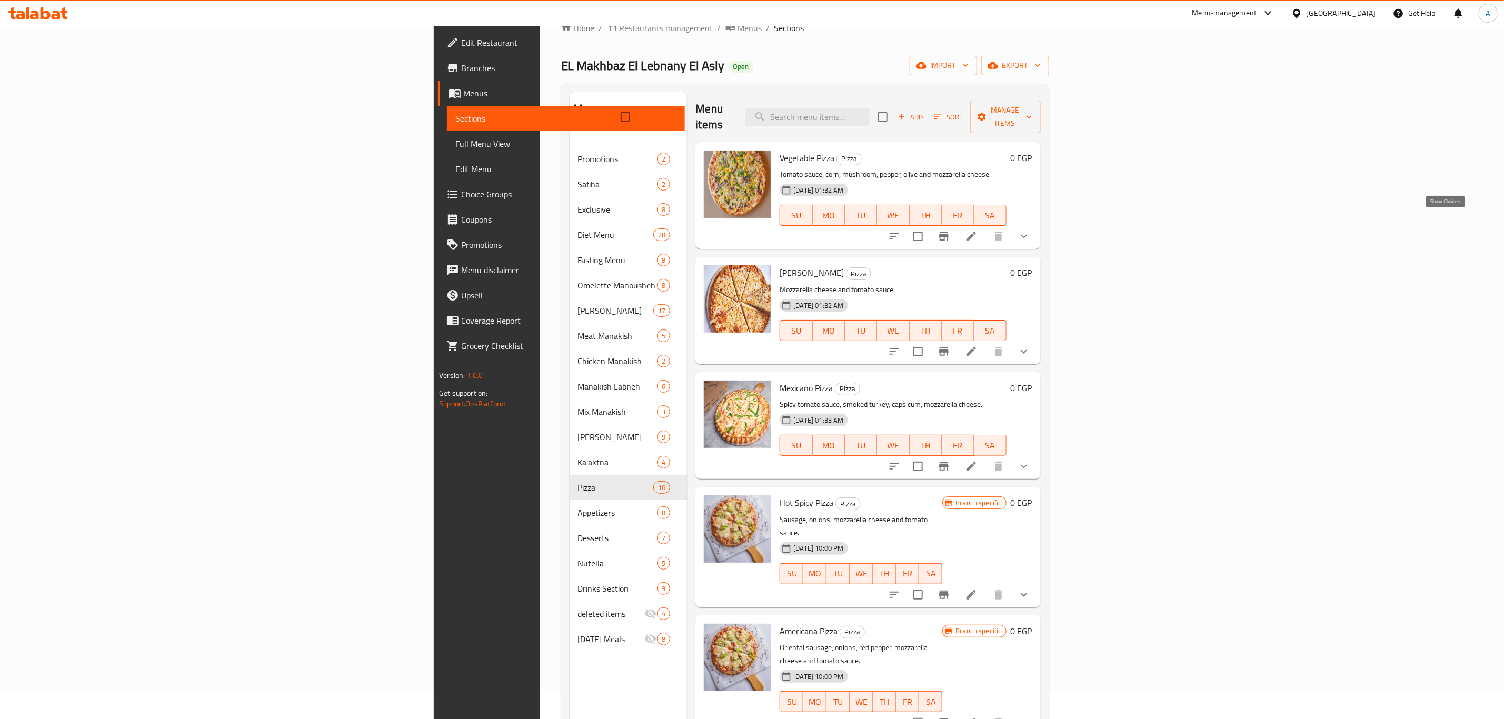
click at [1030, 230] on icon "show more" at bounding box center [1024, 236] width 13 height 13
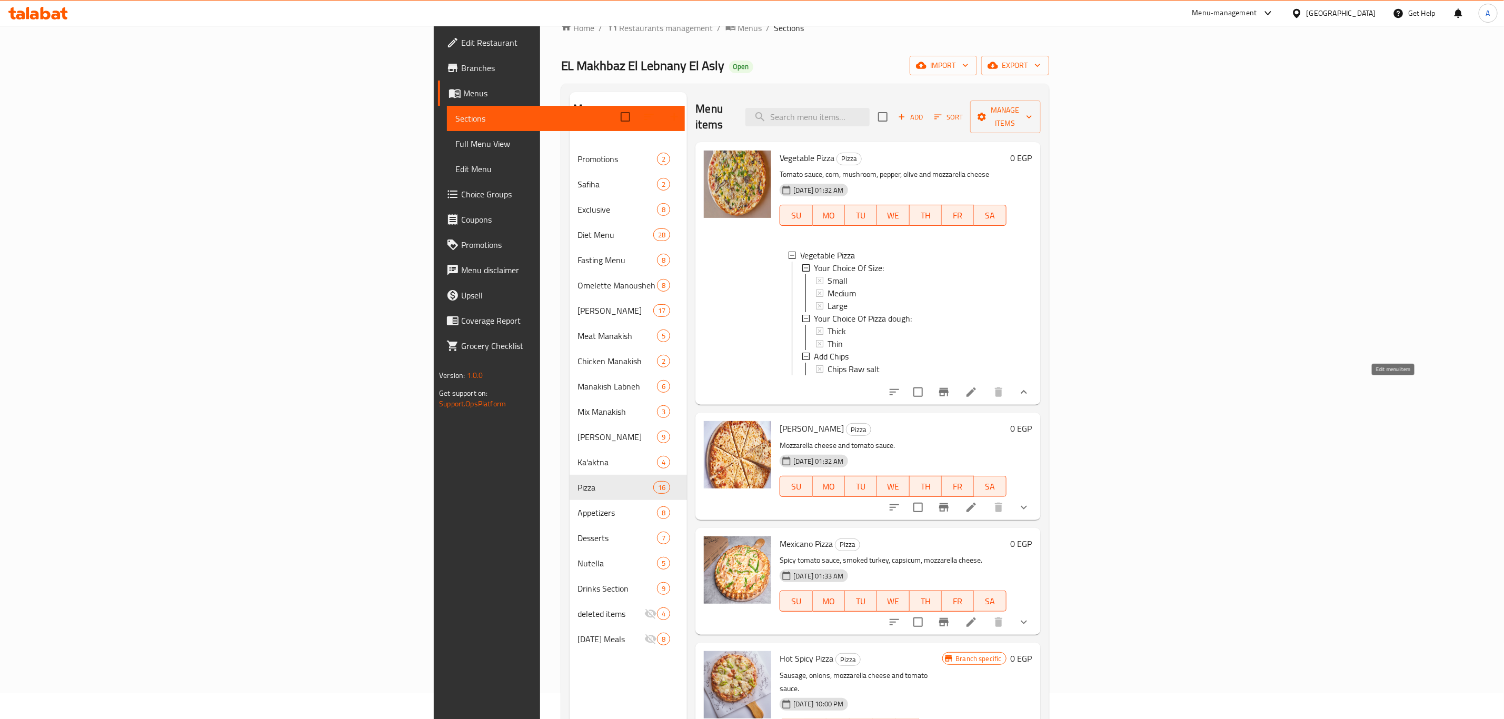
click at [978, 391] on icon at bounding box center [971, 392] width 13 height 13
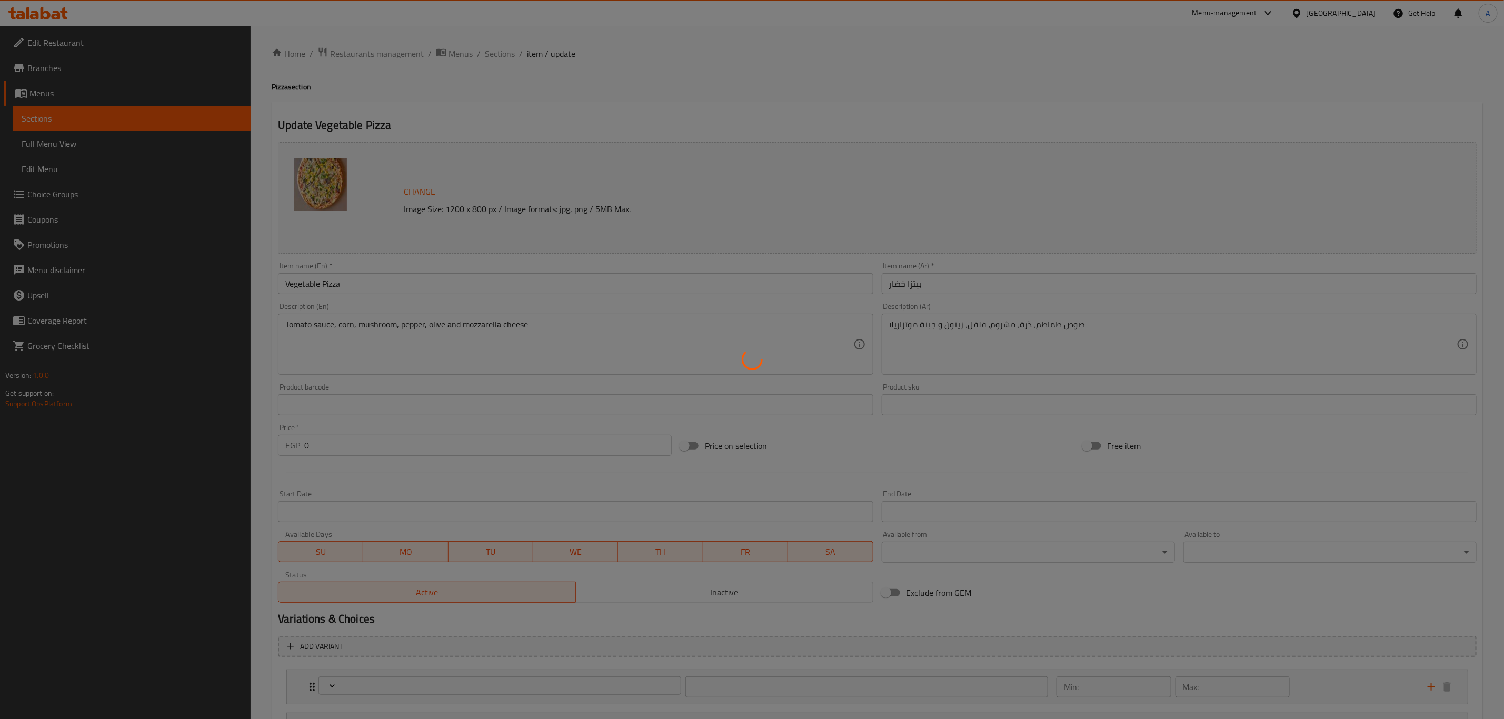
type input "إختيارك من الحجم:"
type input "1"
type input "إختيارك من عجينه البيتزا:"
type input "1"
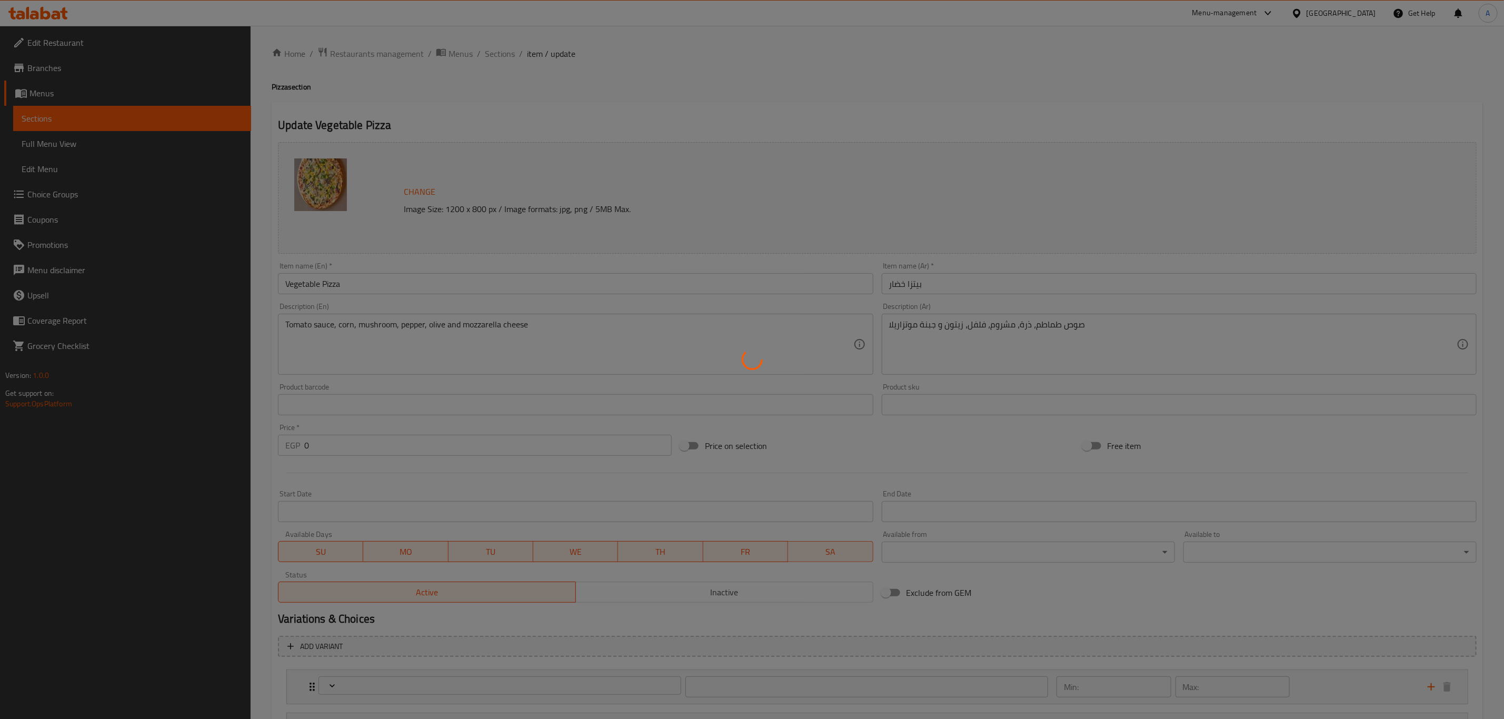
type input "1"
type input "إضافة شيبس:"
type input "0"
type input "1"
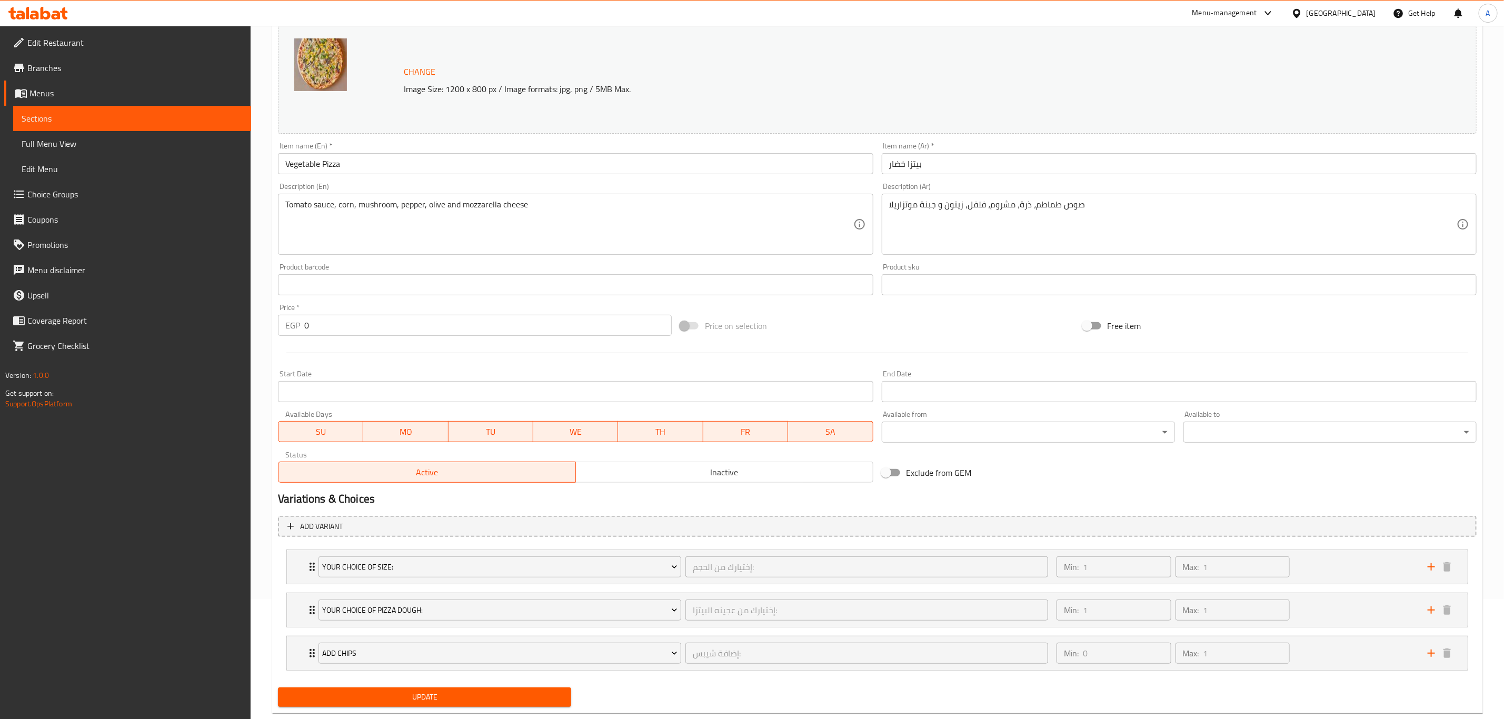
scroll to position [146, 0]
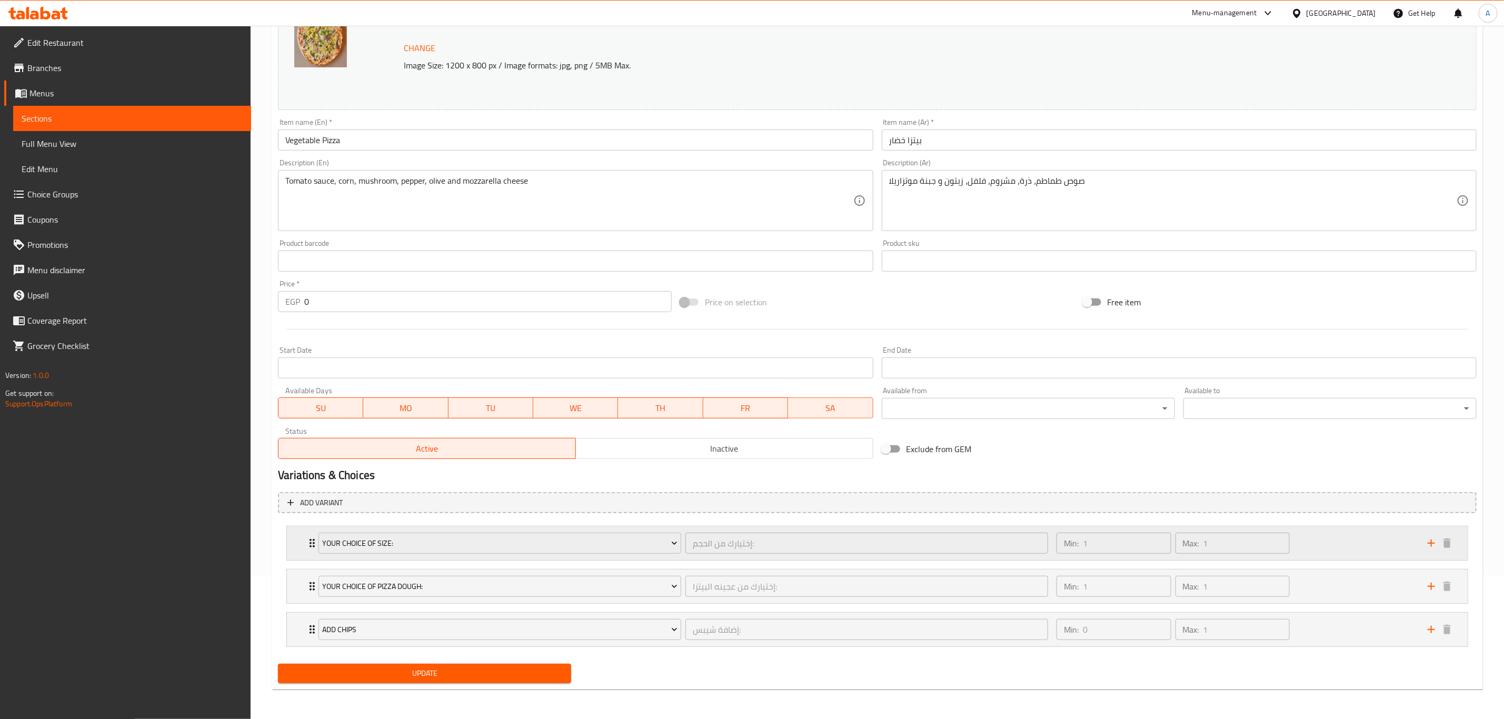
click at [301, 539] on div "Your Choice Of Size: إختيارك من الحجم: ​ Min: 1 ​ Max: 1 ​" at bounding box center [877, 544] width 1181 height 34
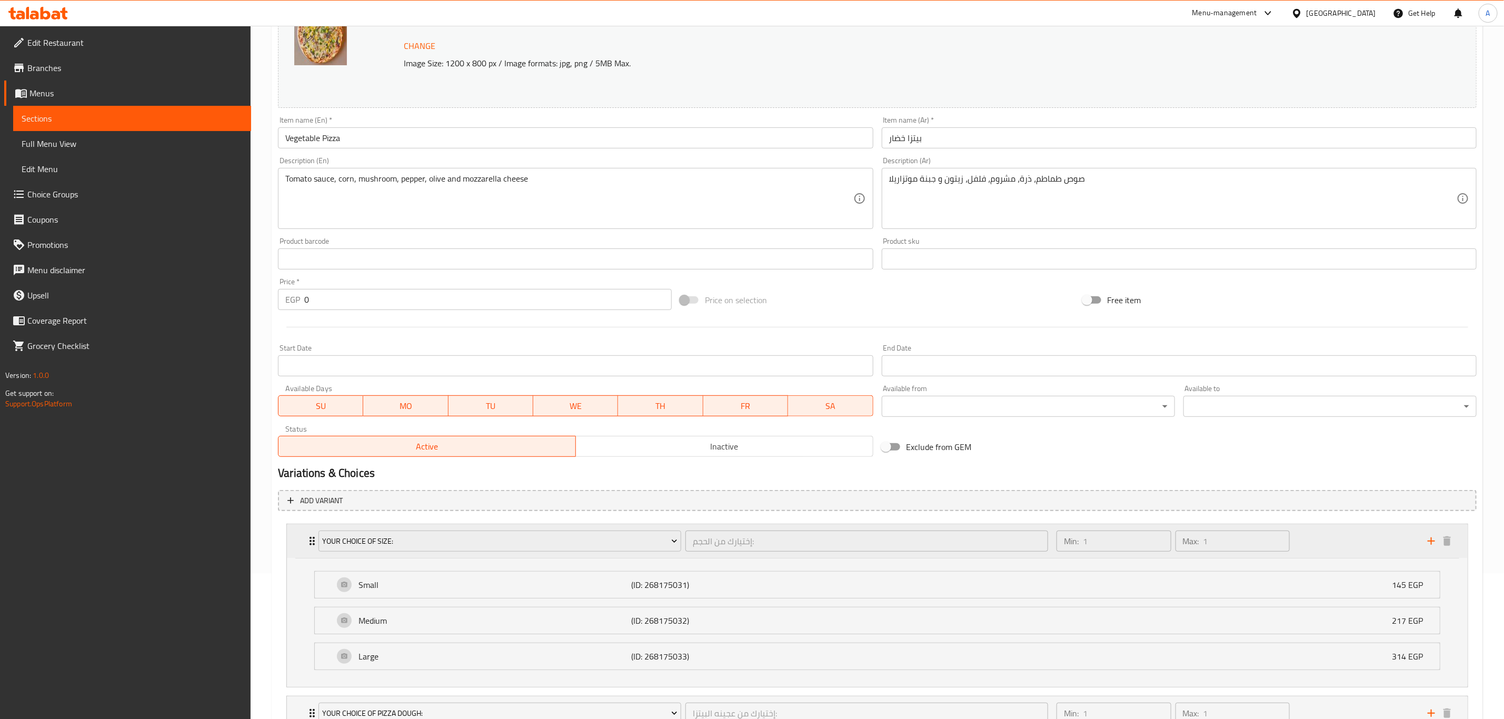
click at [301, 539] on div "Your Choice Of Size: إختيارك من الحجم: ​ Min: 1 ​ Max: 1 ​" at bounding box center [877, 541] width 1181 height 34
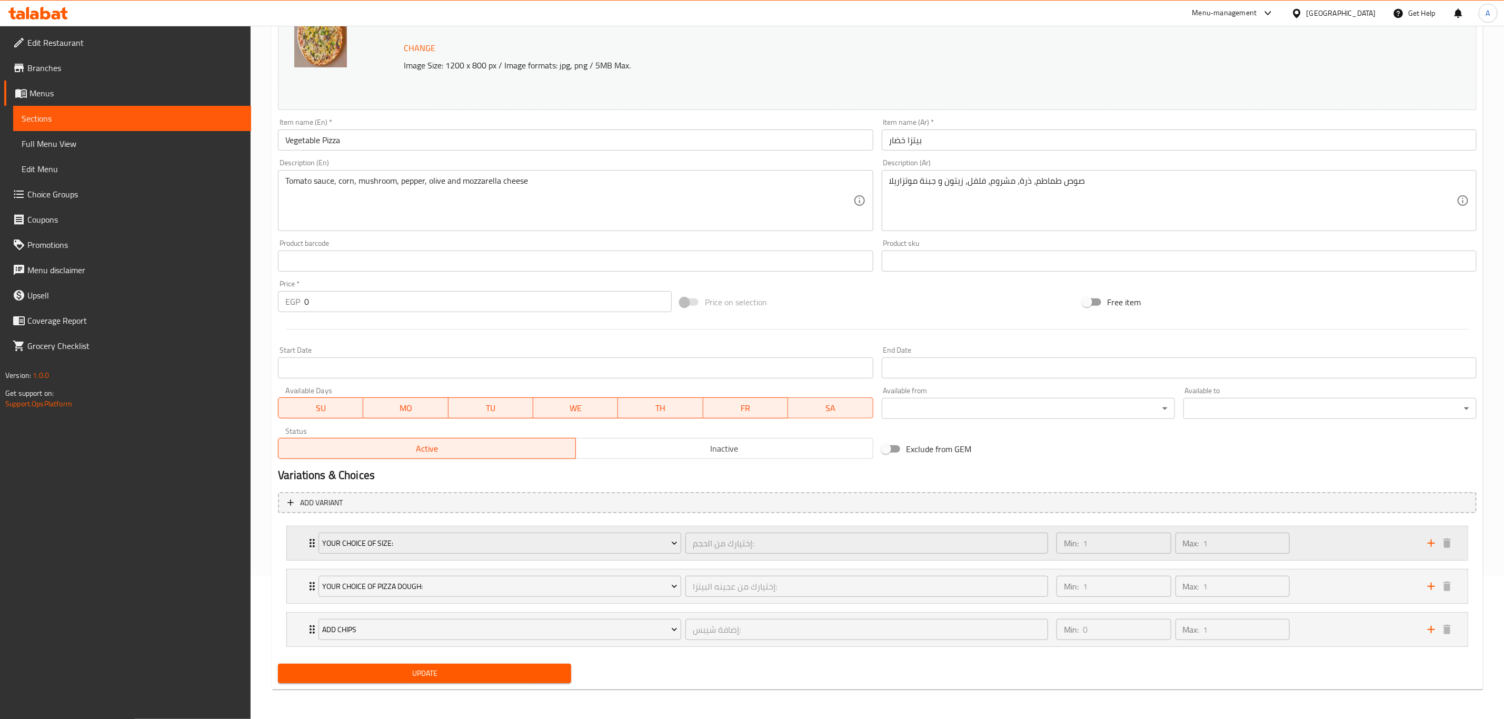
click at [300, 540] on div "Your Choice Of Size: إختيارك من الحجم: ​ Min: 1 ​ Max: 1 ​" at bounding box center [877, 544] width 1181 height 34
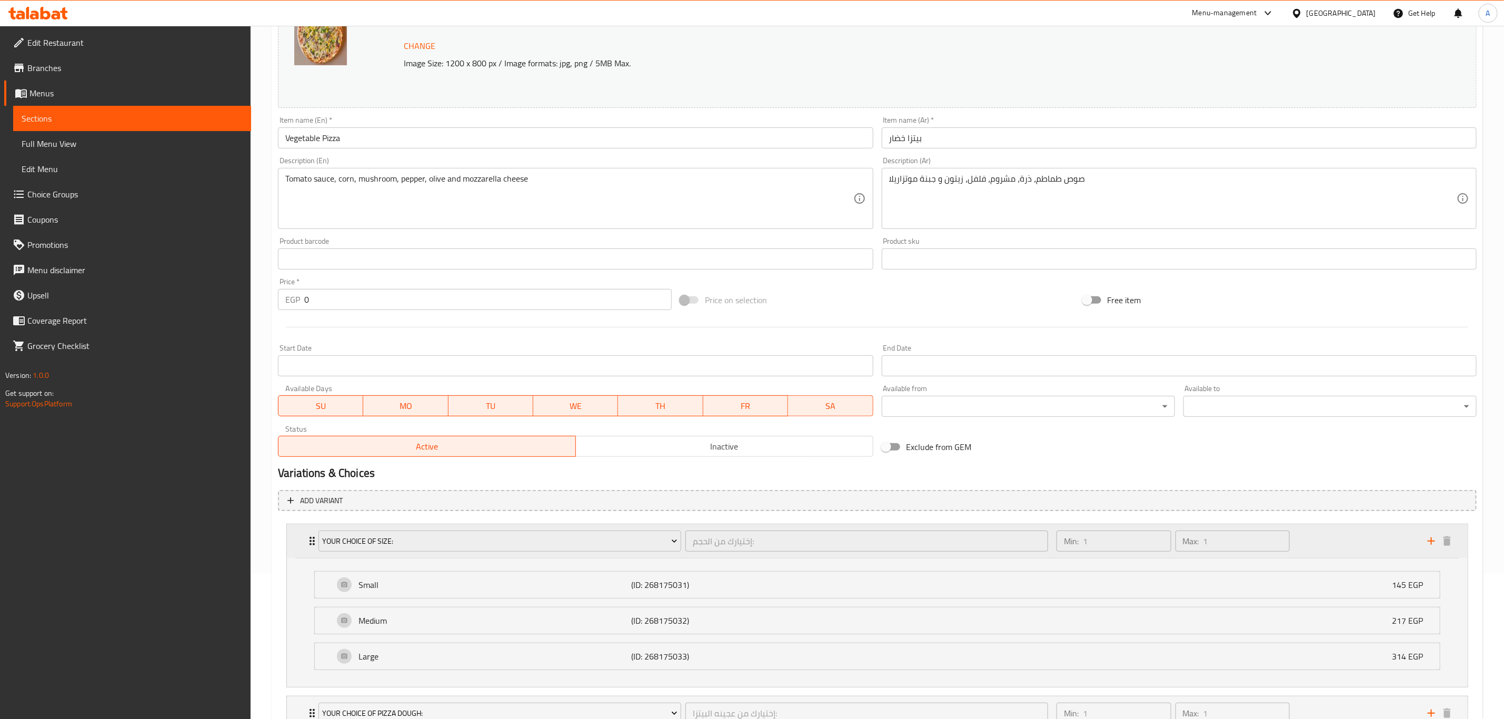
click at [300, 540] on div "Your Choice Of Size: إختيارك من الحجم: ​ Min: 1 ​ Max: 1 ​" at bounding box center [877, 541] width 1181 height 34
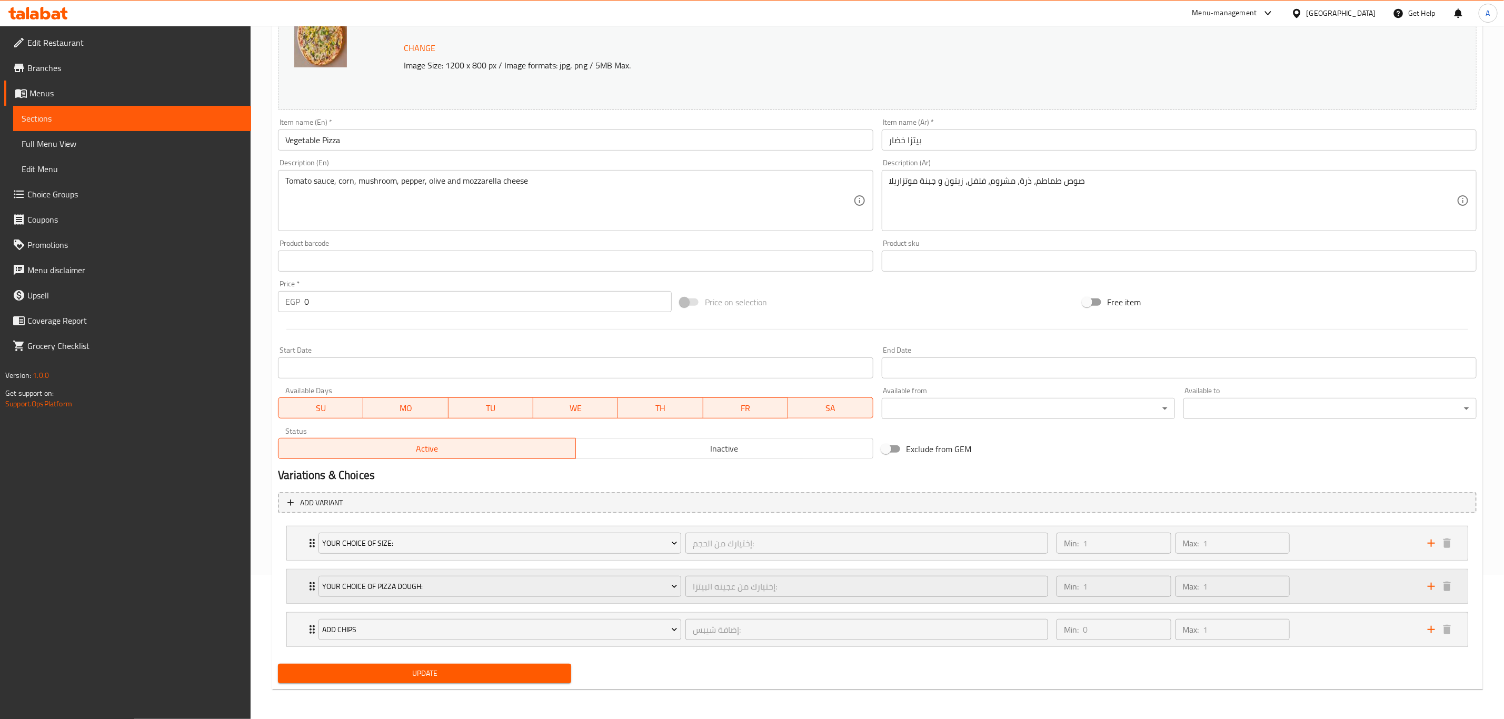
click at [297, 583] on div "Your Choice Of Pizza dough: إختيارك من عجينه البيتزا: ​ Min: 1 ​ Max: 1 ​" at bounding box center [877, 587] width 1181 height 34
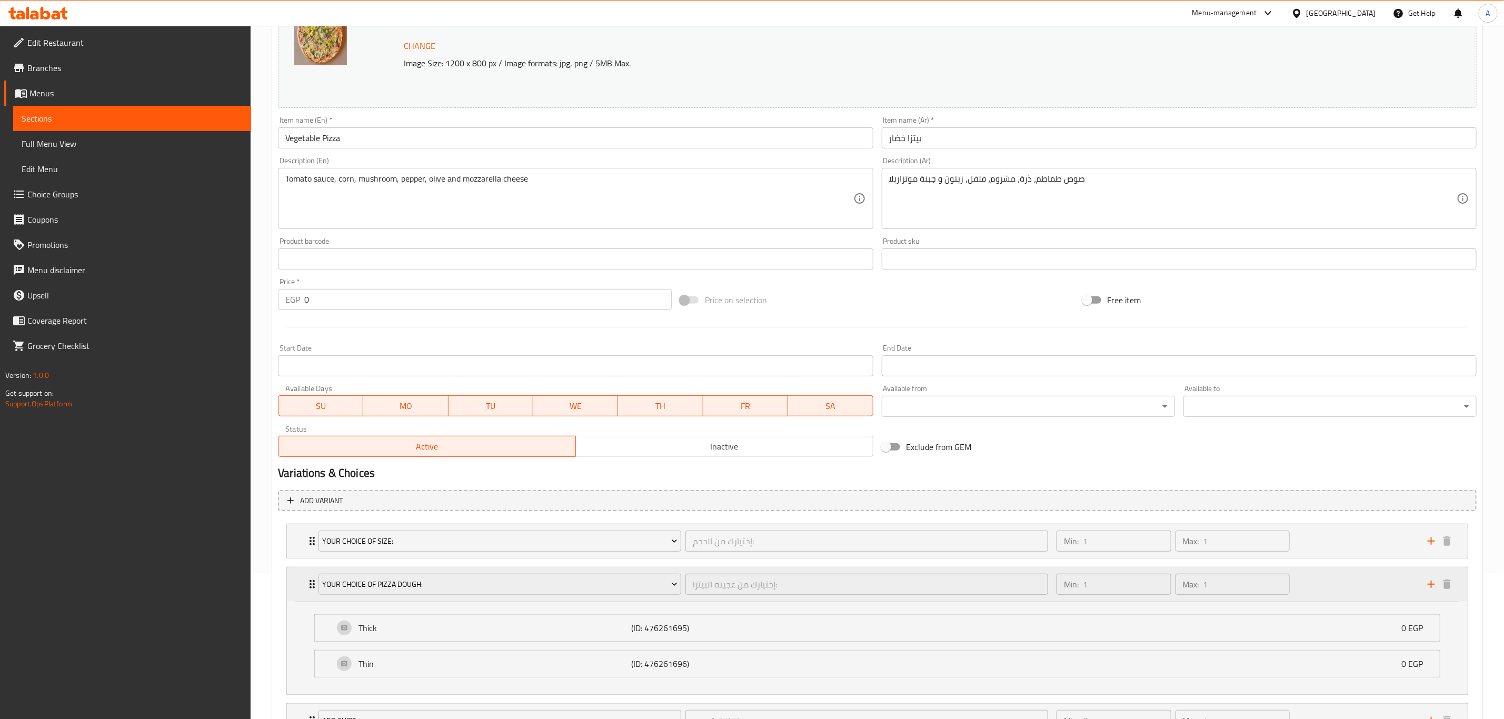
click at [297, 583] on div "Your Choice Of Pizza dough: إختيارك من عجينه البيتزا: ​ Min: 1 ​ Max: 1 ​" at bounding box center [877, 585] width 1181 height 34
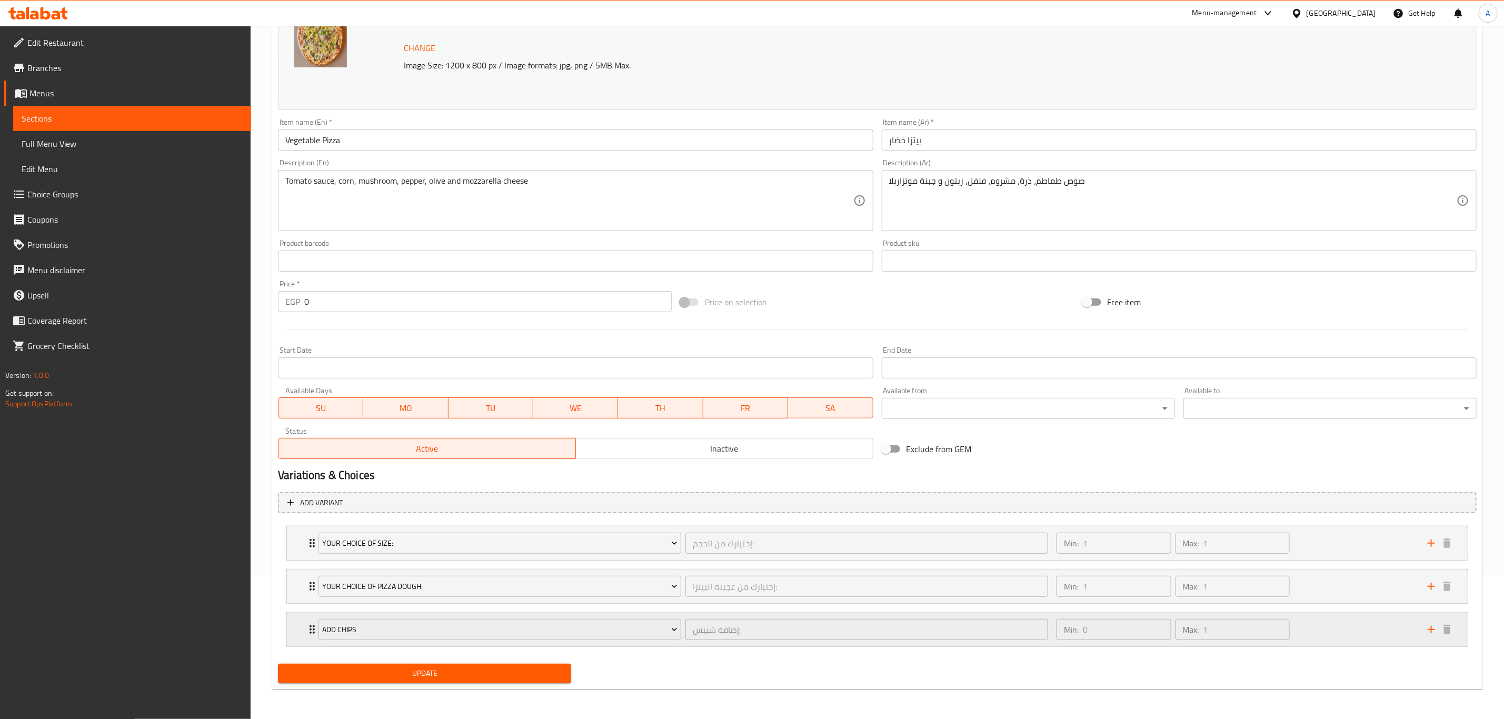
click at [297, 631] on div "Add Chips إضافة شيبس: ​ Min: 0 ​ Max: 1 ​" at bounding box center [877, 630] width 1181 height 34
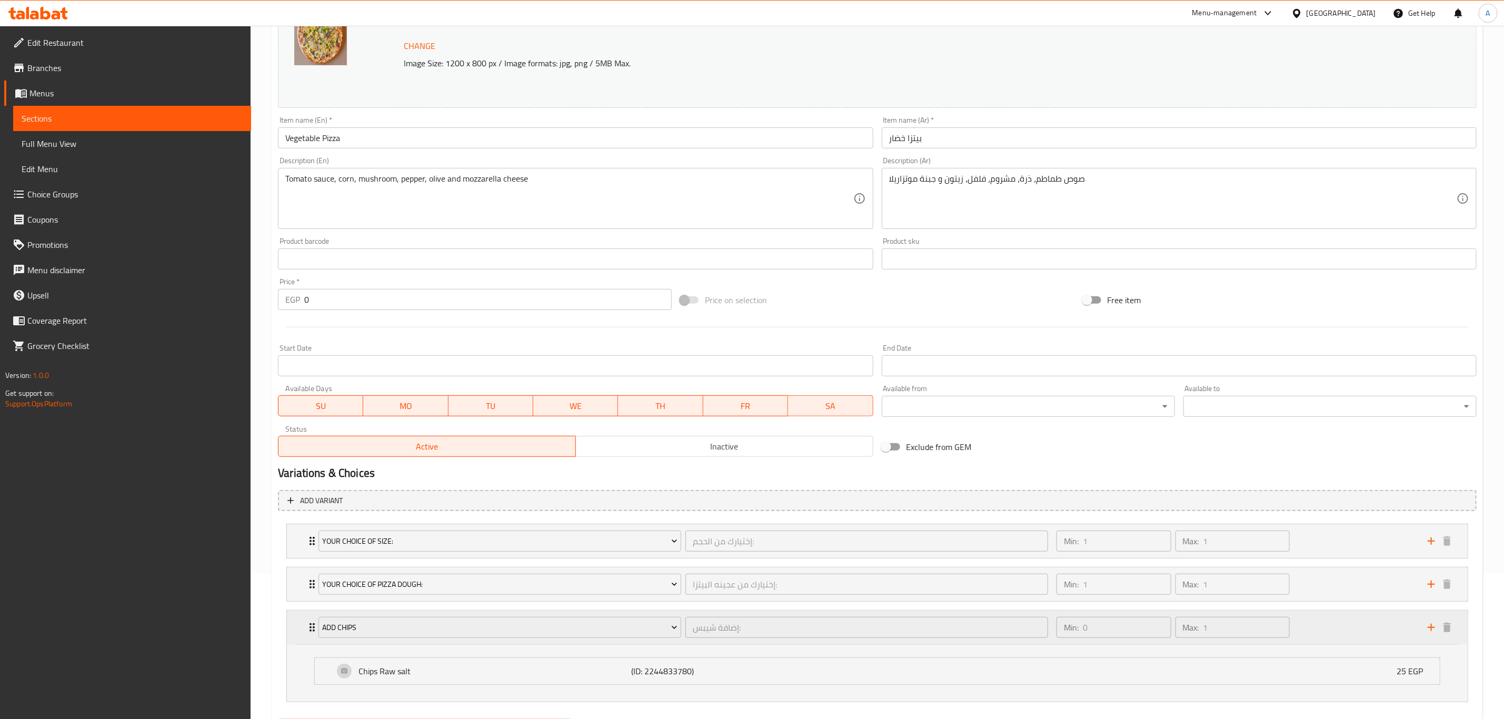
click at [297, 631] on div "Add Chips إضافة شيبس: ​ Min: 0 ​ Max: 1 ​" at bounding box center [877, 628] width 1181 height 34
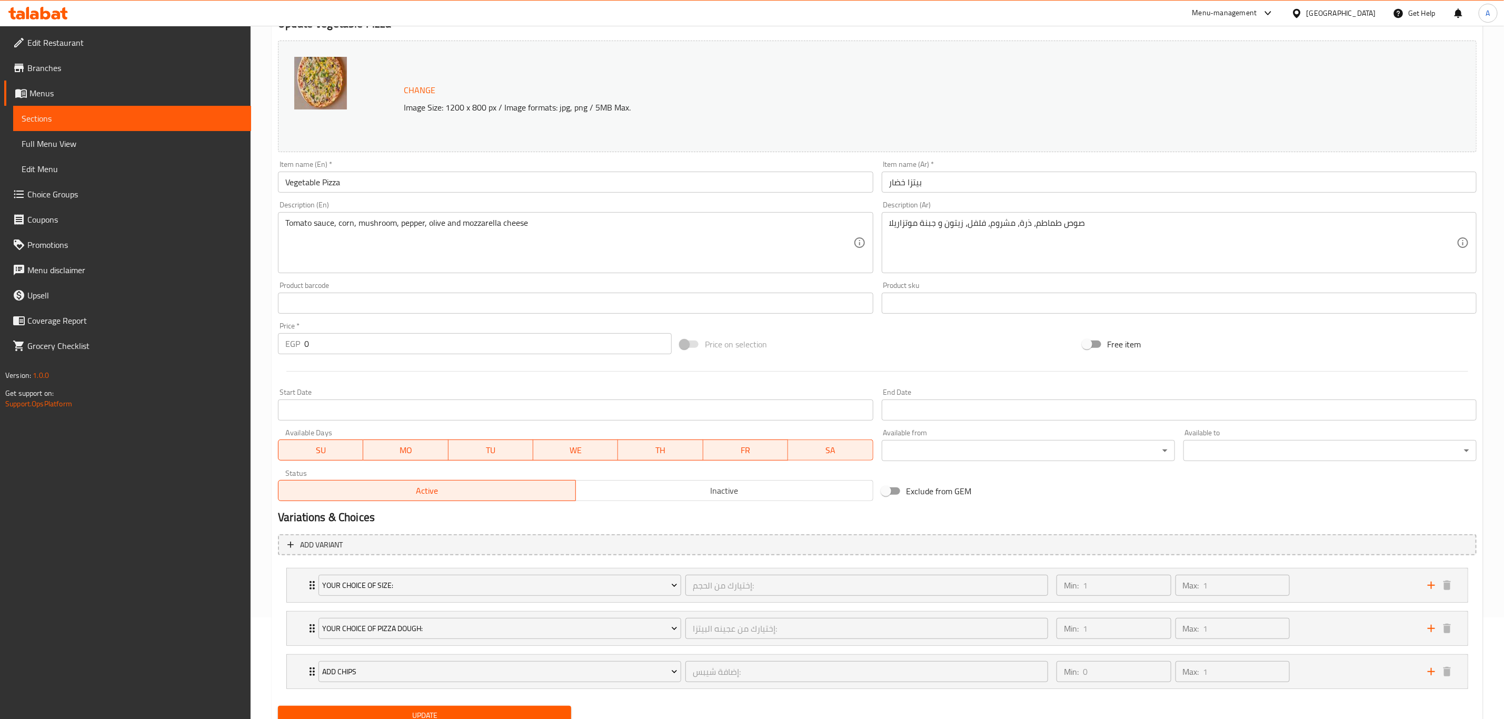
scroll to position [14, 0]
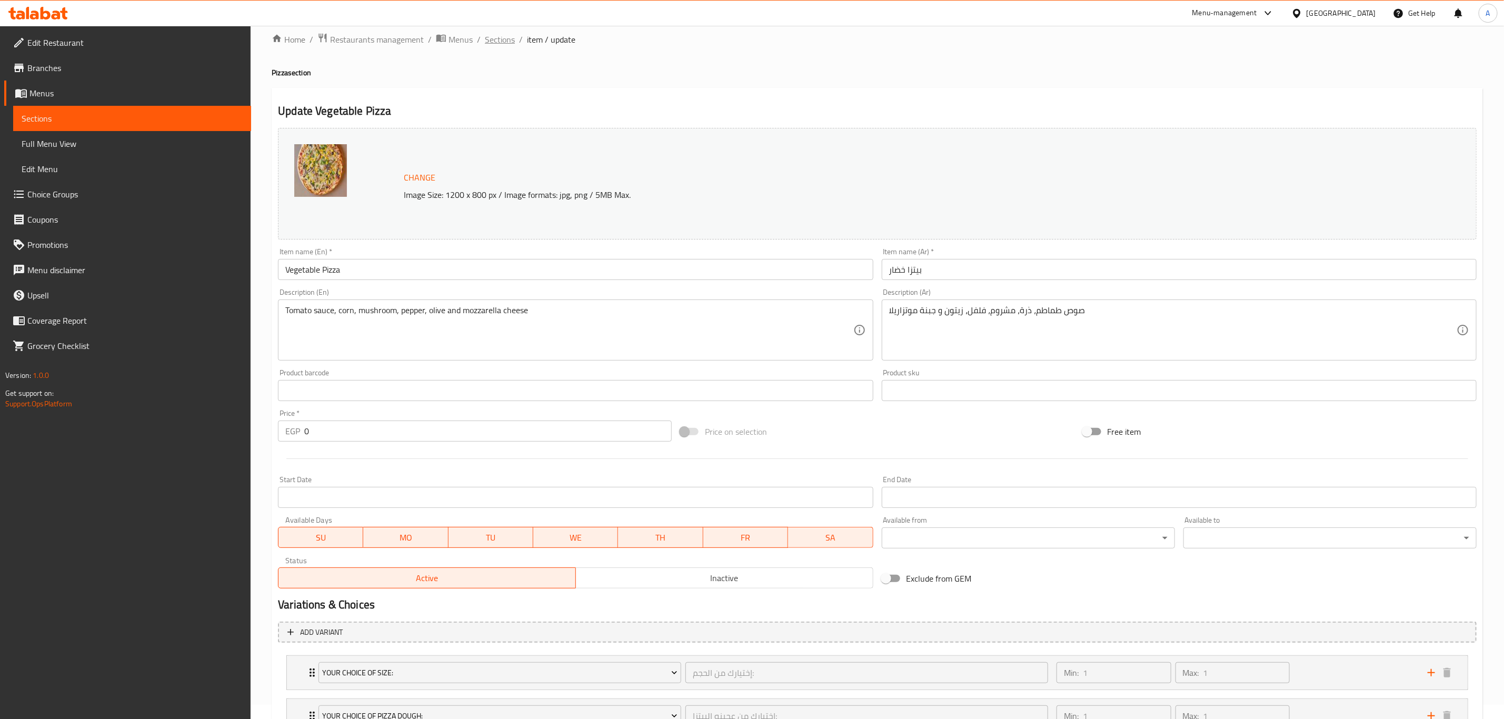
click at [501, 45] on span "Sections" at bounding box center [500, 39] width 30 height 13
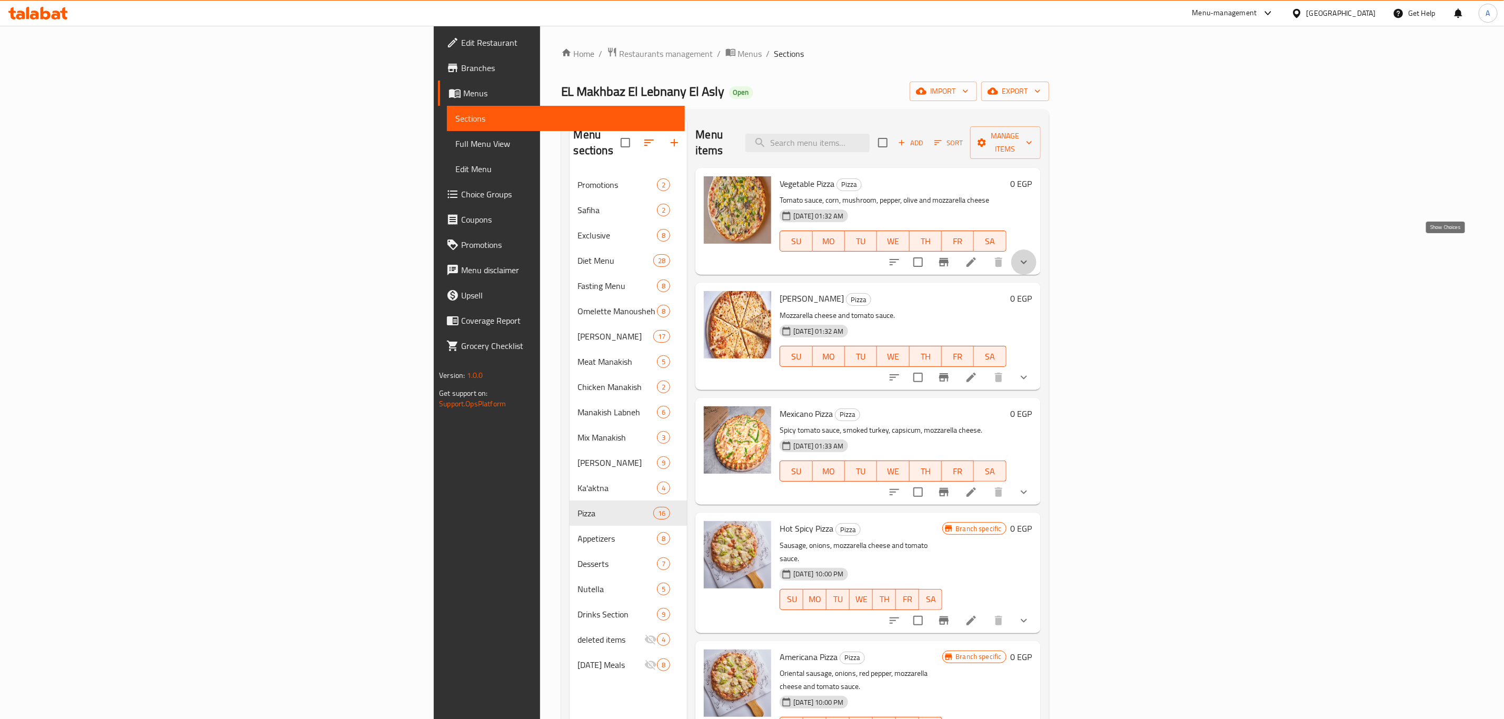
click at [1030, 256] on icon "show more" at bounding box center [1024, 262] width 13 height 13
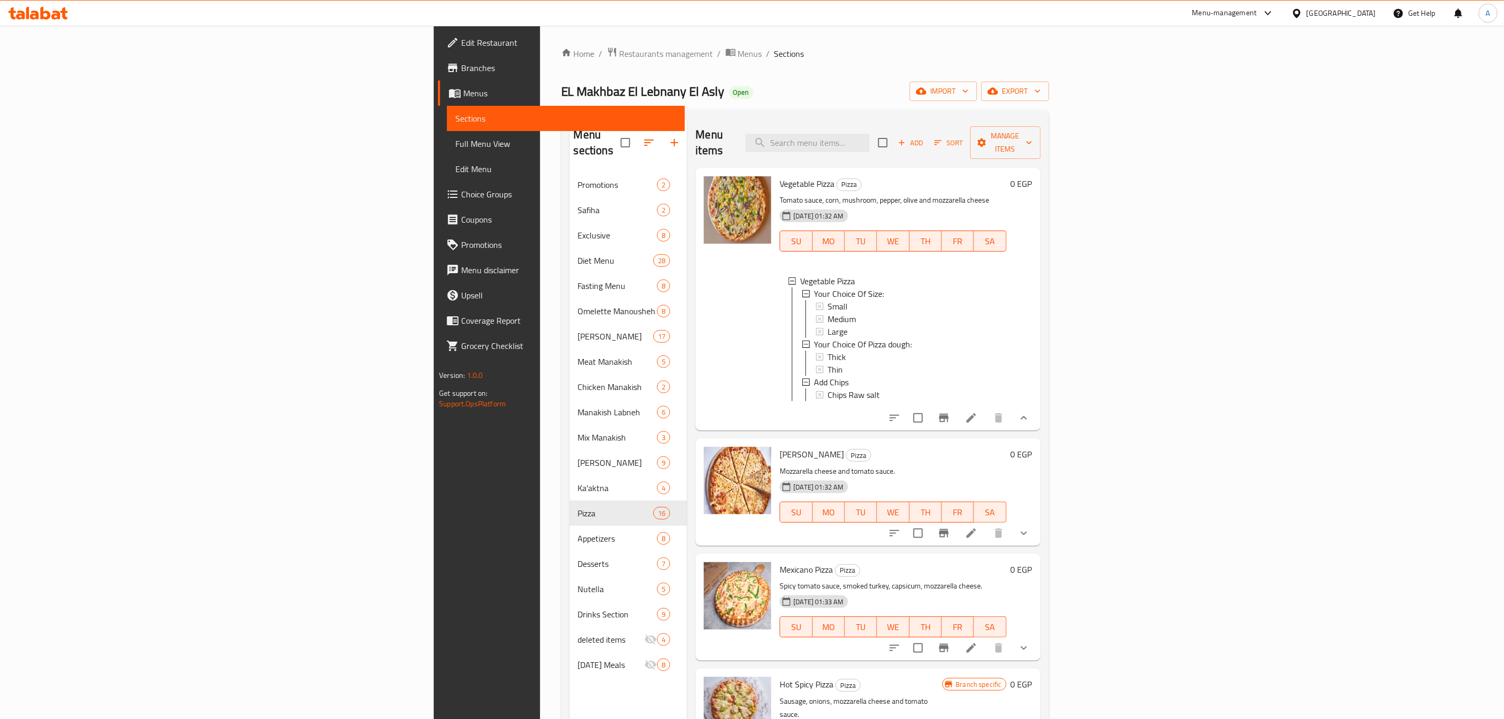
click at [800, 432] on div "Menu items Add Sort Manage items Vegetable Pizza Pizza Tomato sauce, corn, mush…" at bounding box center [863, 477] width 353 height 719
drag, startPoint x: 351, startPoint y: 2, endPoint x: 1024, endPoint y: 7, distance: 672.9
click at [831, 92] on div "EL Makhbaz El Lebnany El Asly Open import export" at bounding box center [805, 91] width 488 height 19
click at [1030, 418] on icon "show more" at bounding box center [1024, 418] width 13 height 13
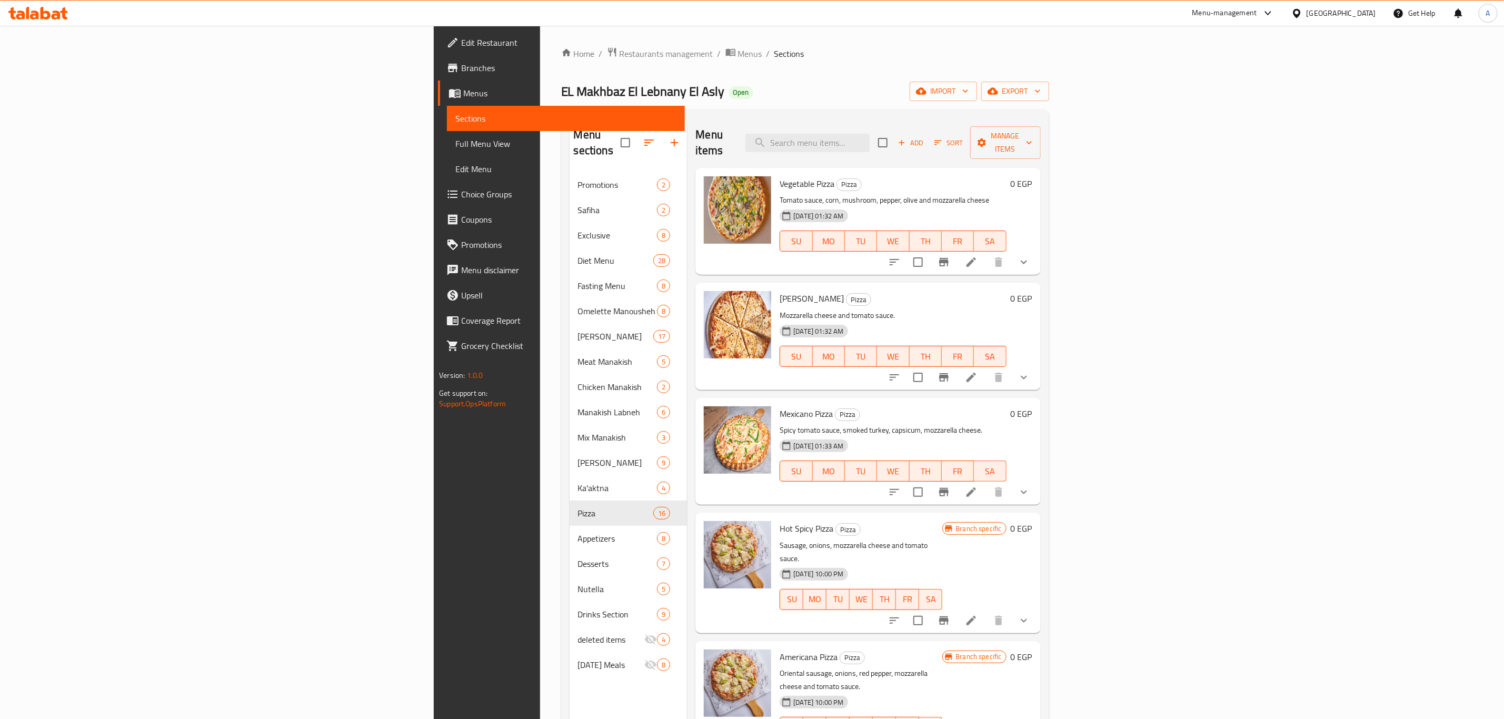
click at [926, 424] on p "Spicy tomato sauce, smoked turkey, capsicum, mozzarella cheese." at bounding box center [893, 430] width 226 height 13
click at [1030, 256] on icon "show more" at bounding box center [1024, 262] width 13 height 13
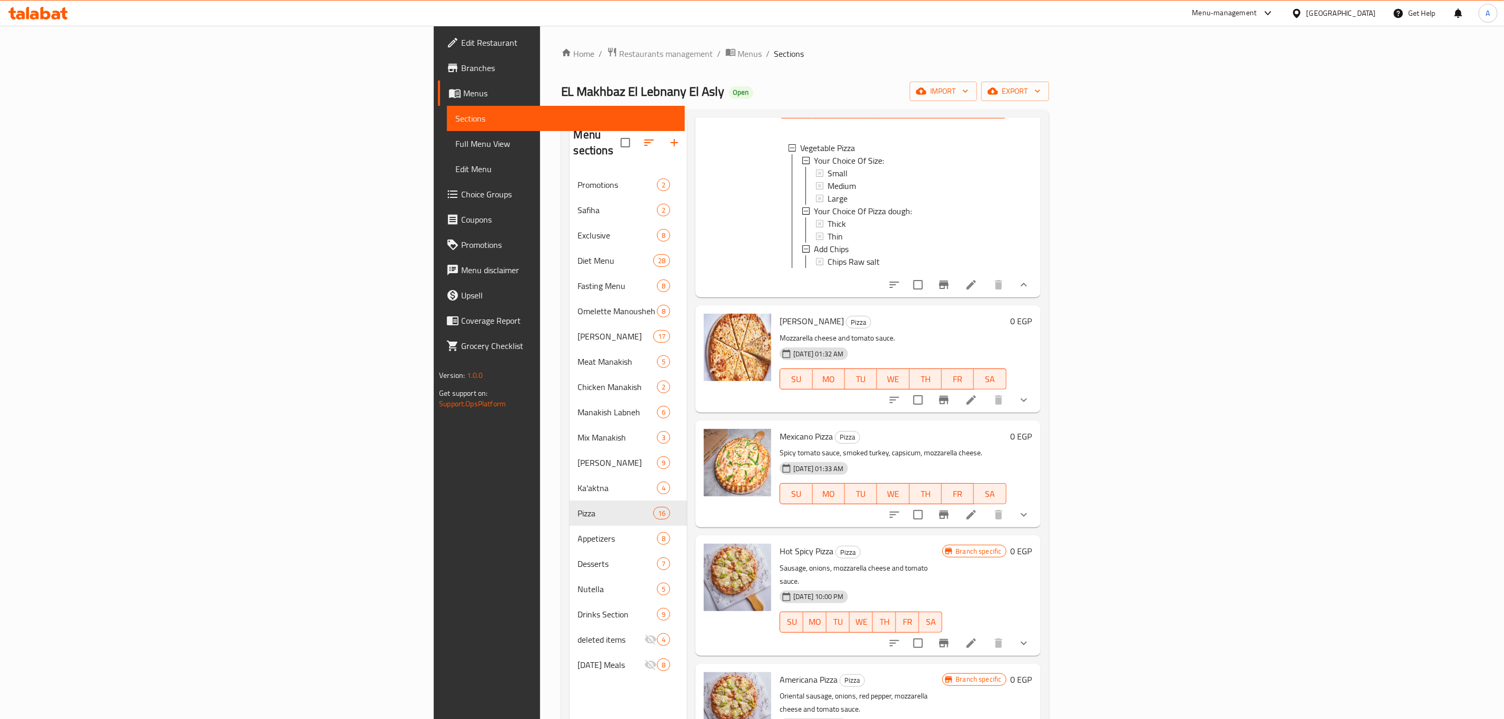
scroll to position [158, 0]
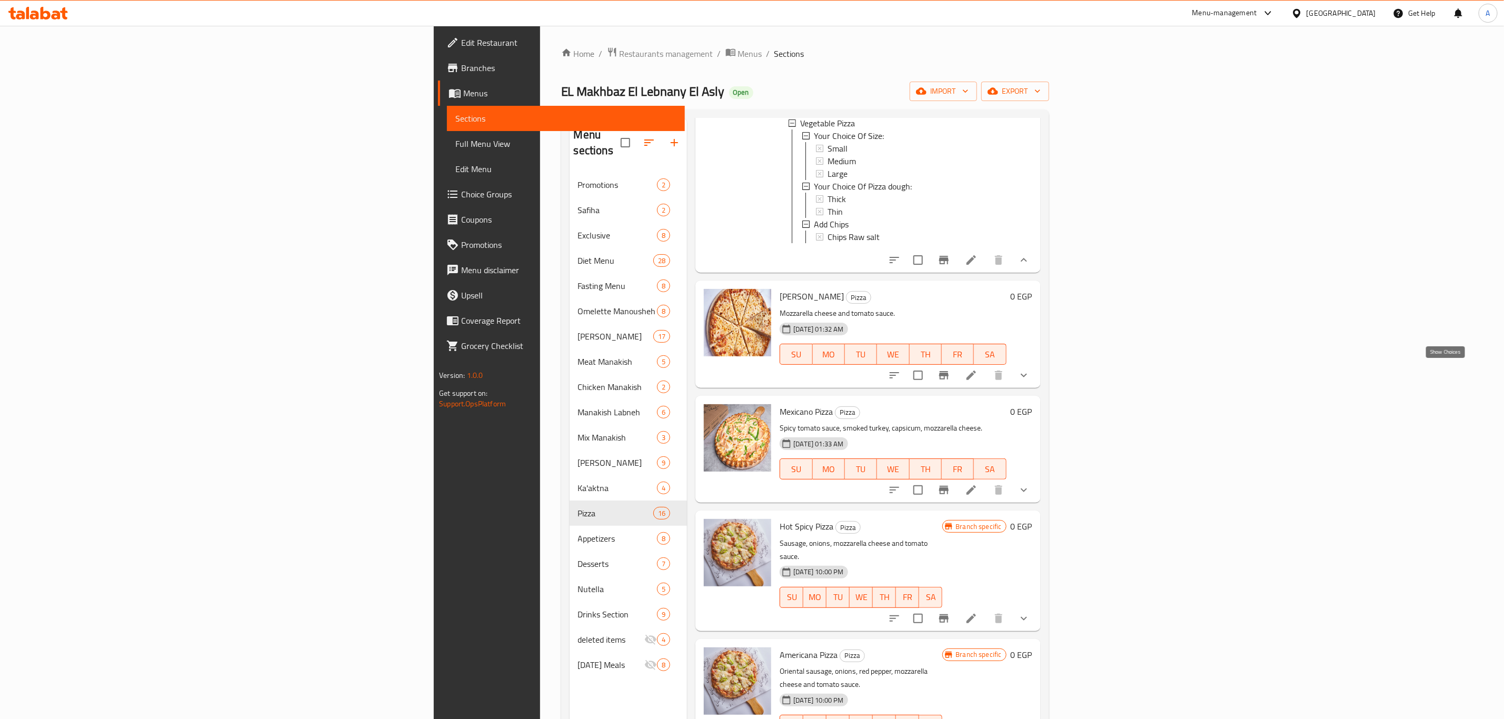
click at [1030, 373] on icon "show more" at bounding box center [1024, 375] width 13 height 13
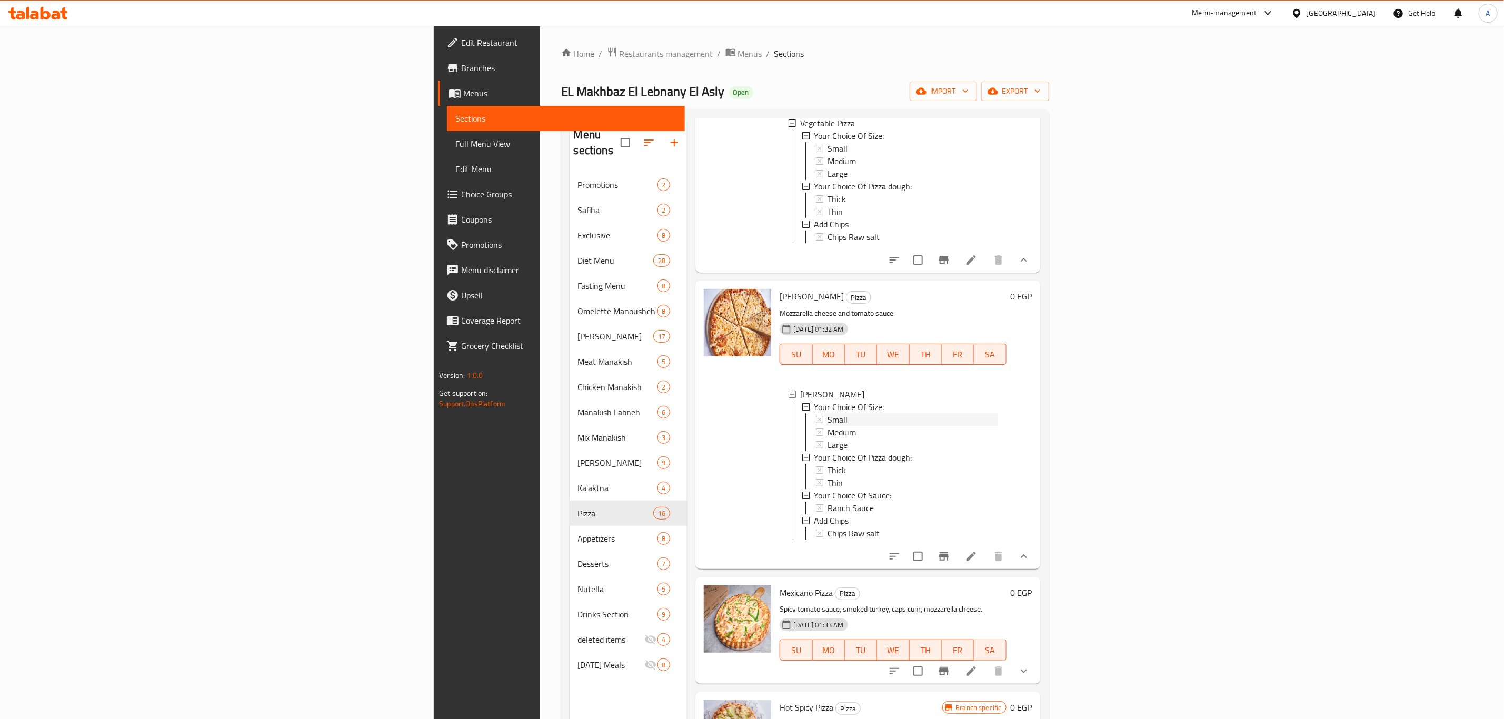
click at [828, 416] on div "Small" at bounding box center [913, 419] width 170 height 13
click at [828, 430] on div "Medium" at bounding box center [913, 432] width 170 height 13
click at [828, 444] on span "Large" at bounding box center [838, 445] width 20 height 13
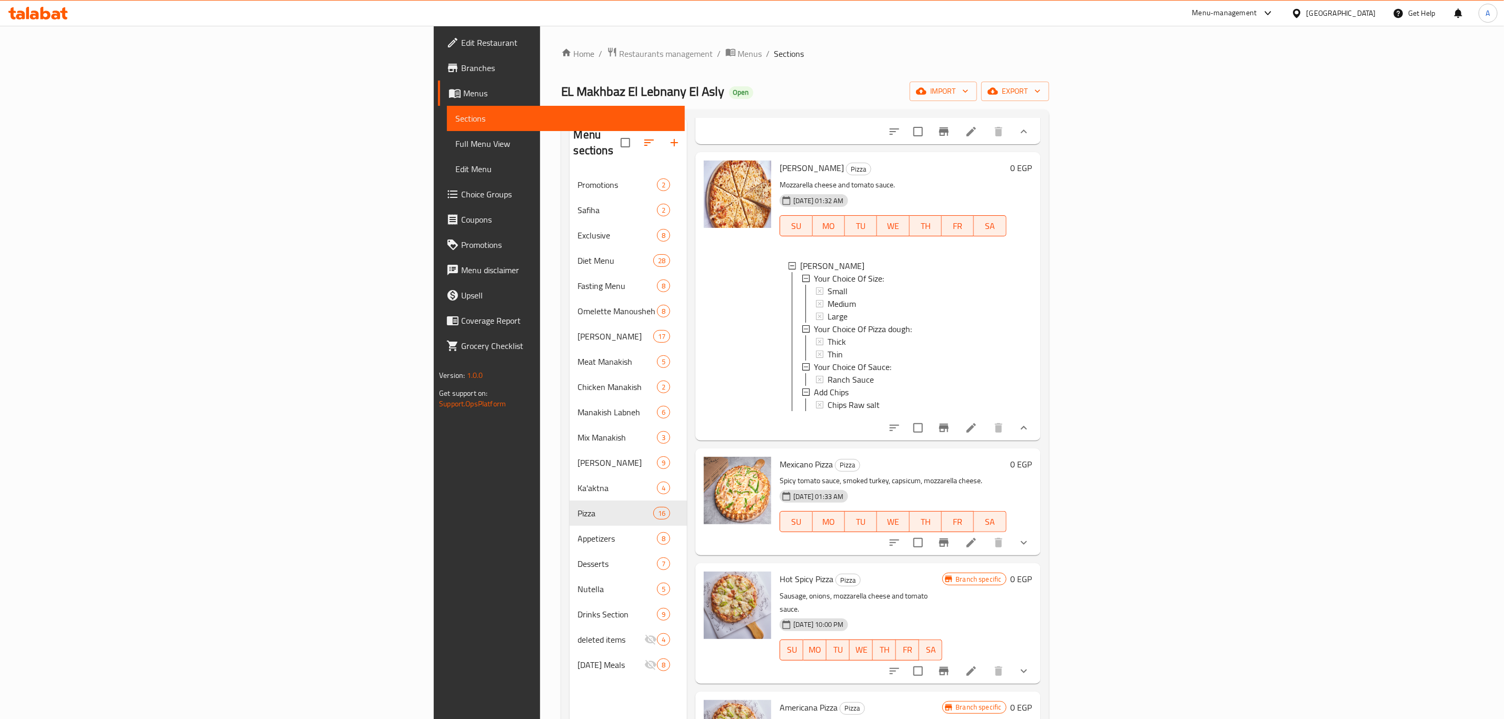
scroll to position [291, 0]
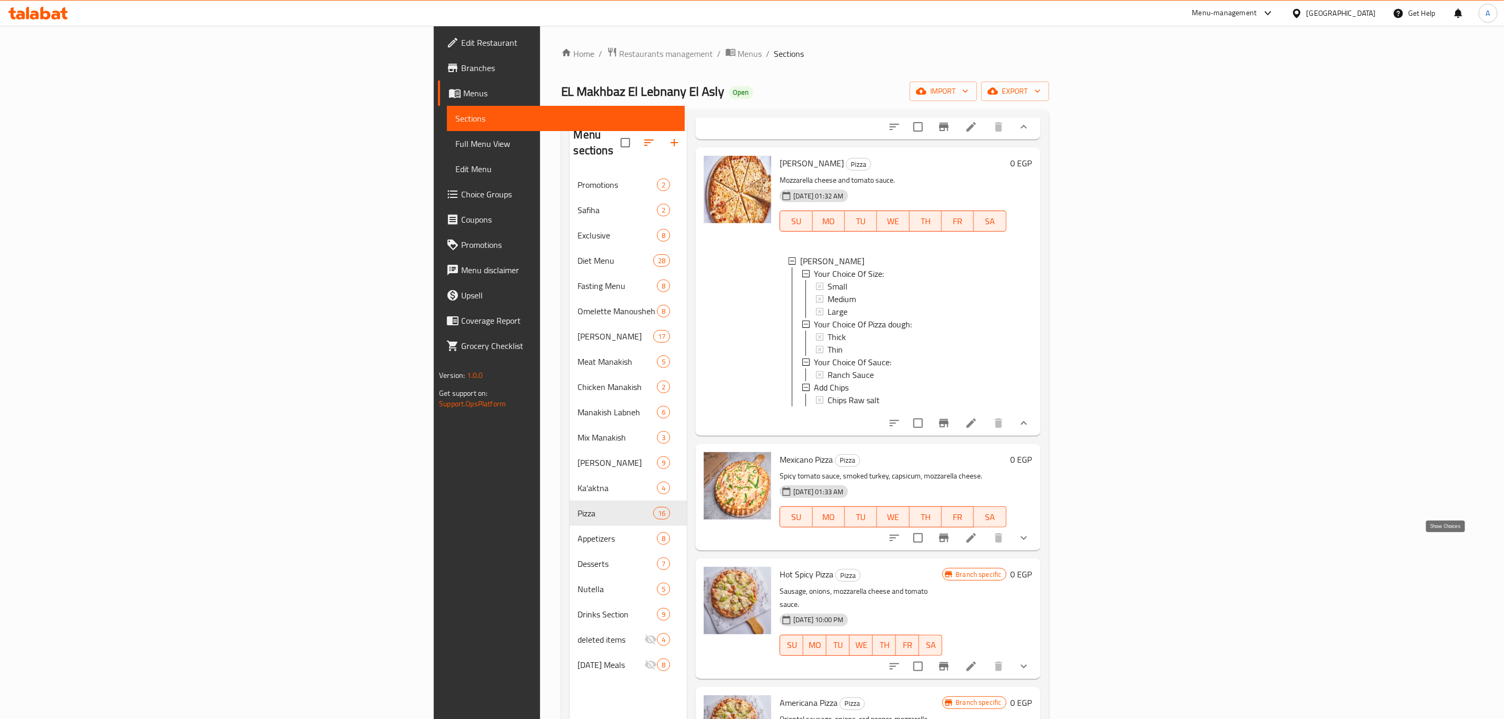
click at [1030, 542] on icon "show more" at bounding box center [1024, 538] width 13 height 13
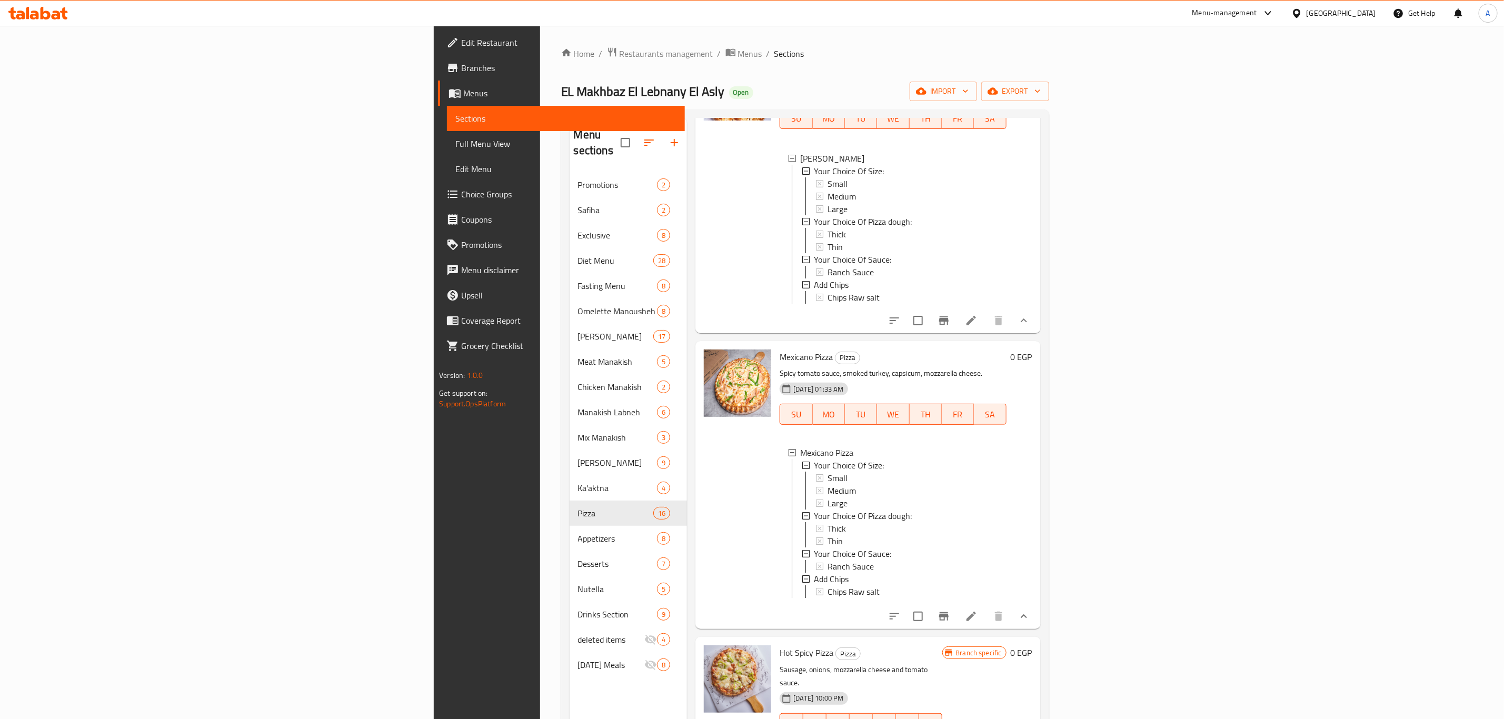
scroll to position [395, 0]
click at [828, 571] on span "Ranch Sauce" at bounding box center [851, 565] width 46 height 13
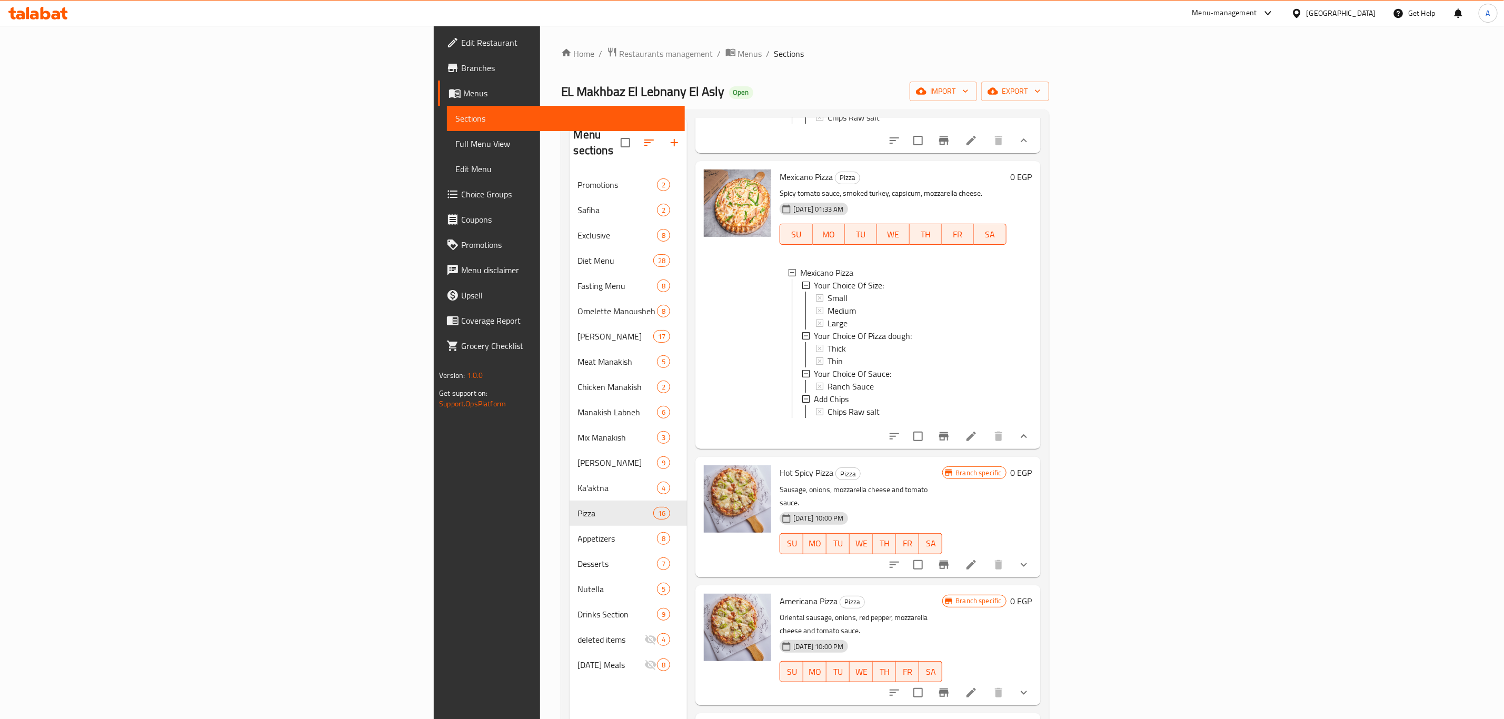
scroll to position [580, 0]
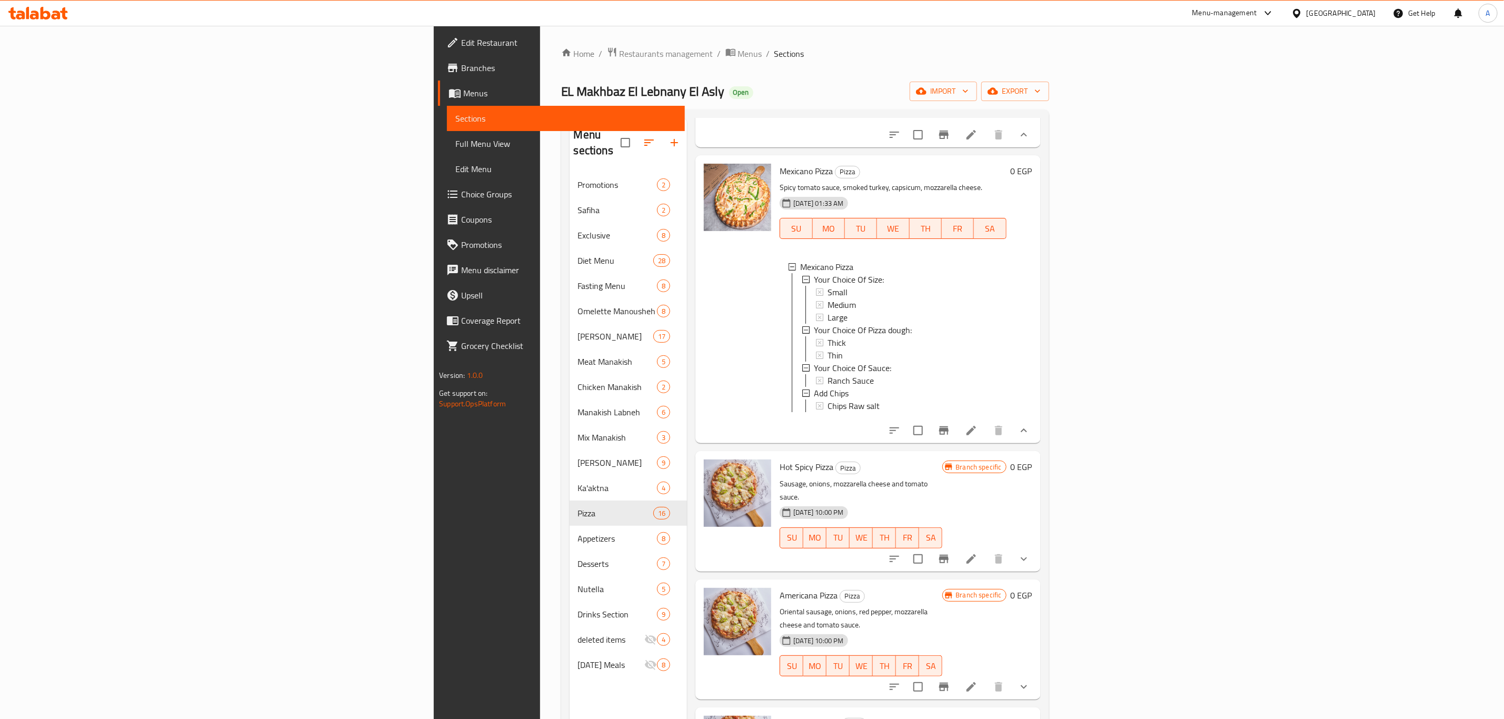
click at [1027, 561] on icon "show more" at bounding box center [1024, 559] width 6 height 4
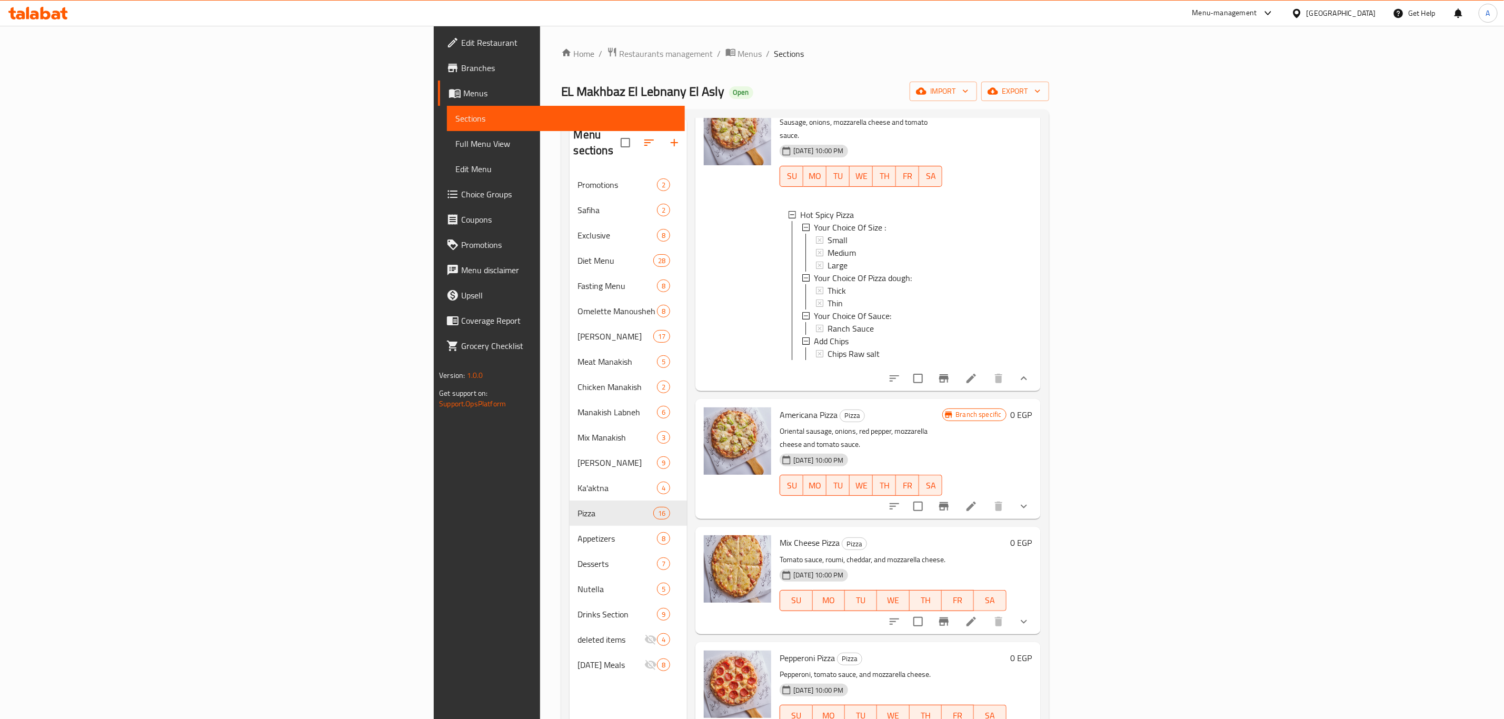
scroll to position [948, 0]
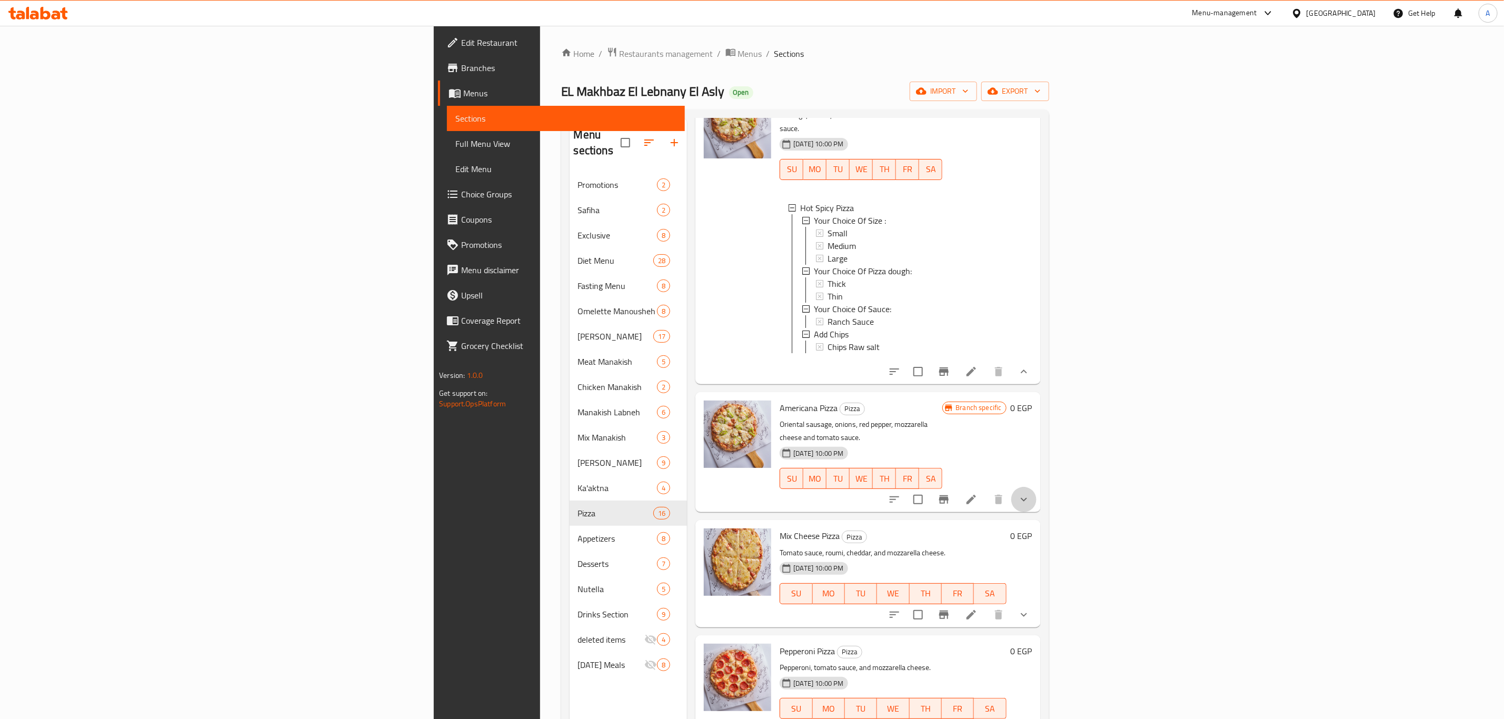
click at [1037, 493] on button "show more" at bounding box center [1023, 499] width 25 height 25
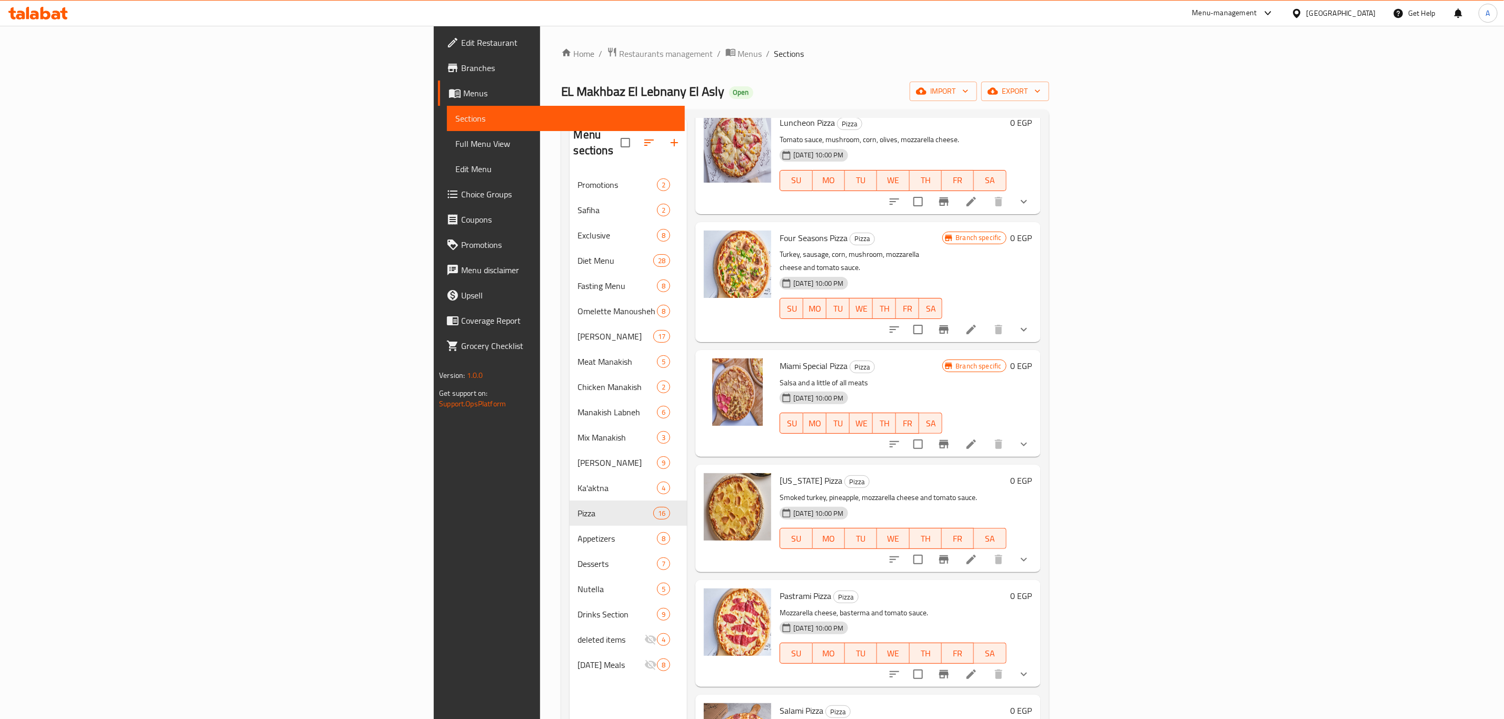
scroll to position [2086, 0]
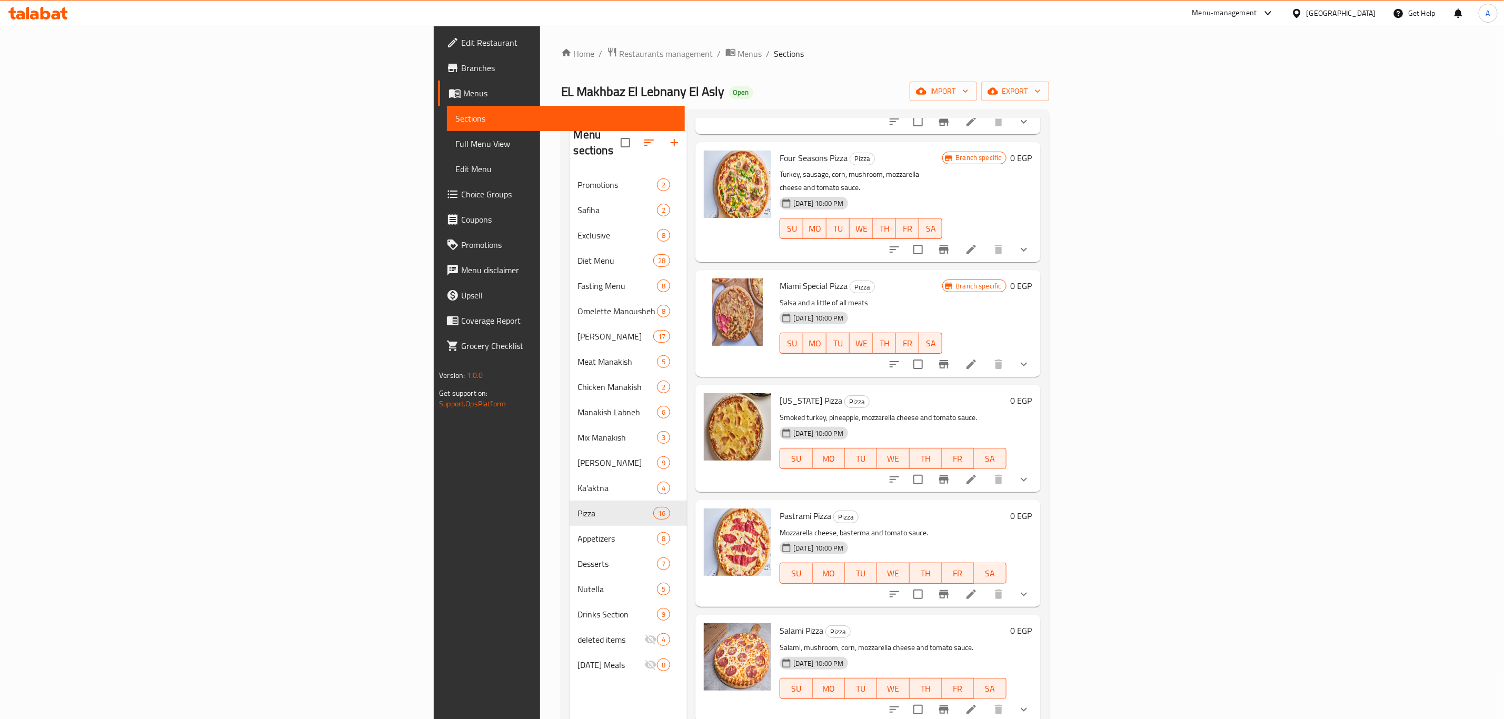
click at [944, 411] on p "Smoked turkey, pineapple, mozzarella cheese and tomato sauce." at bounding box center [893, 417] width 226 height 13
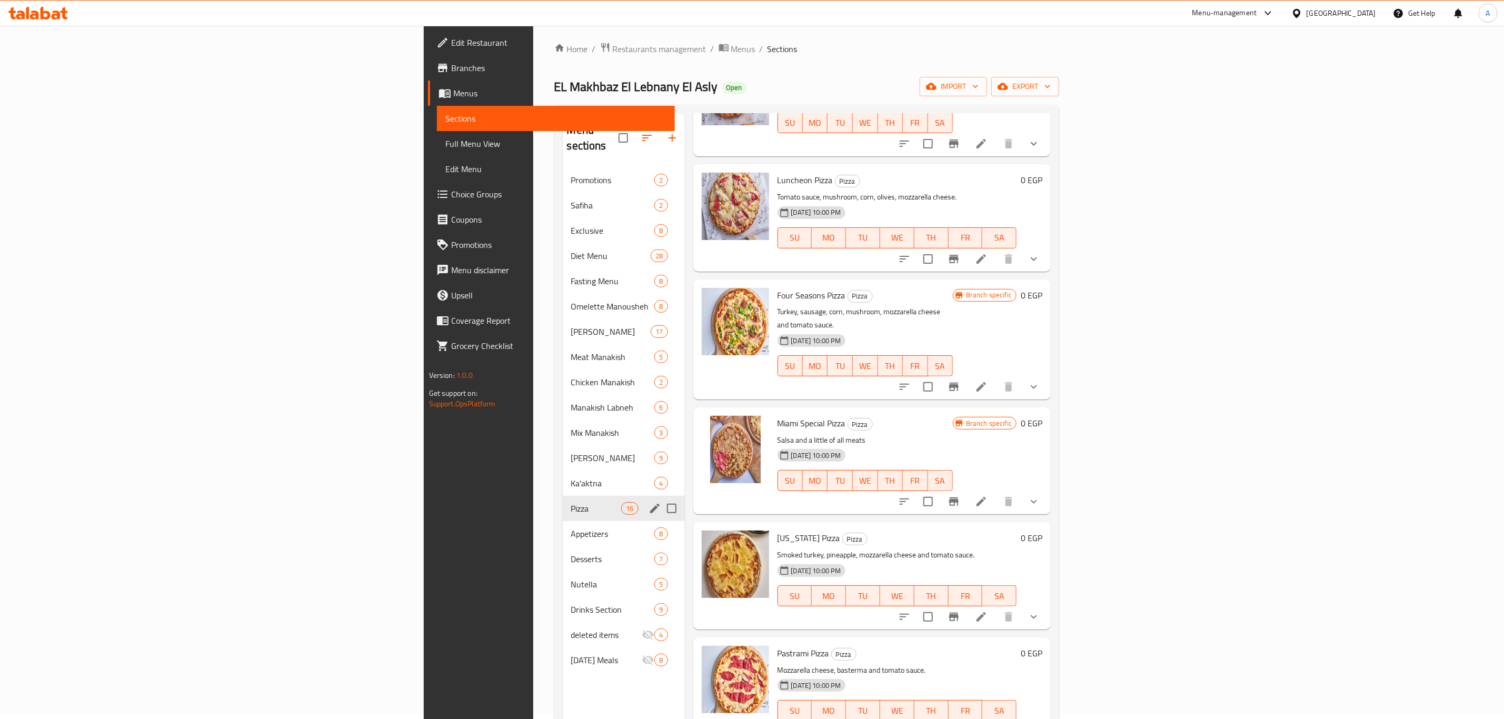
scroll to position [0, 0]
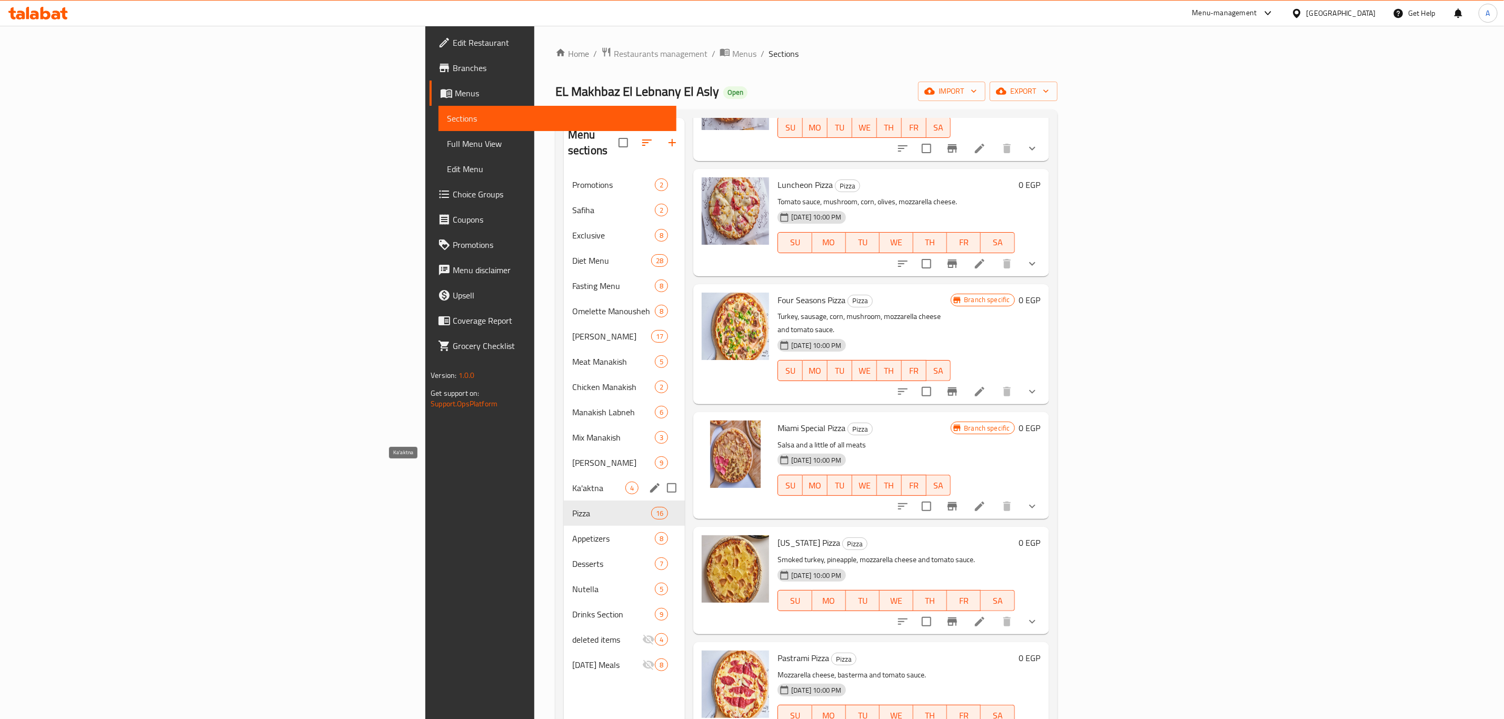
drag, startPoint x: 346, startPoint y: 472, endPoint x: 326, endPoint y: 489, distance: 25.8
click at [572, 482] on span "Ka'aktna" at bounding box center [598, 488] width 53 height 13
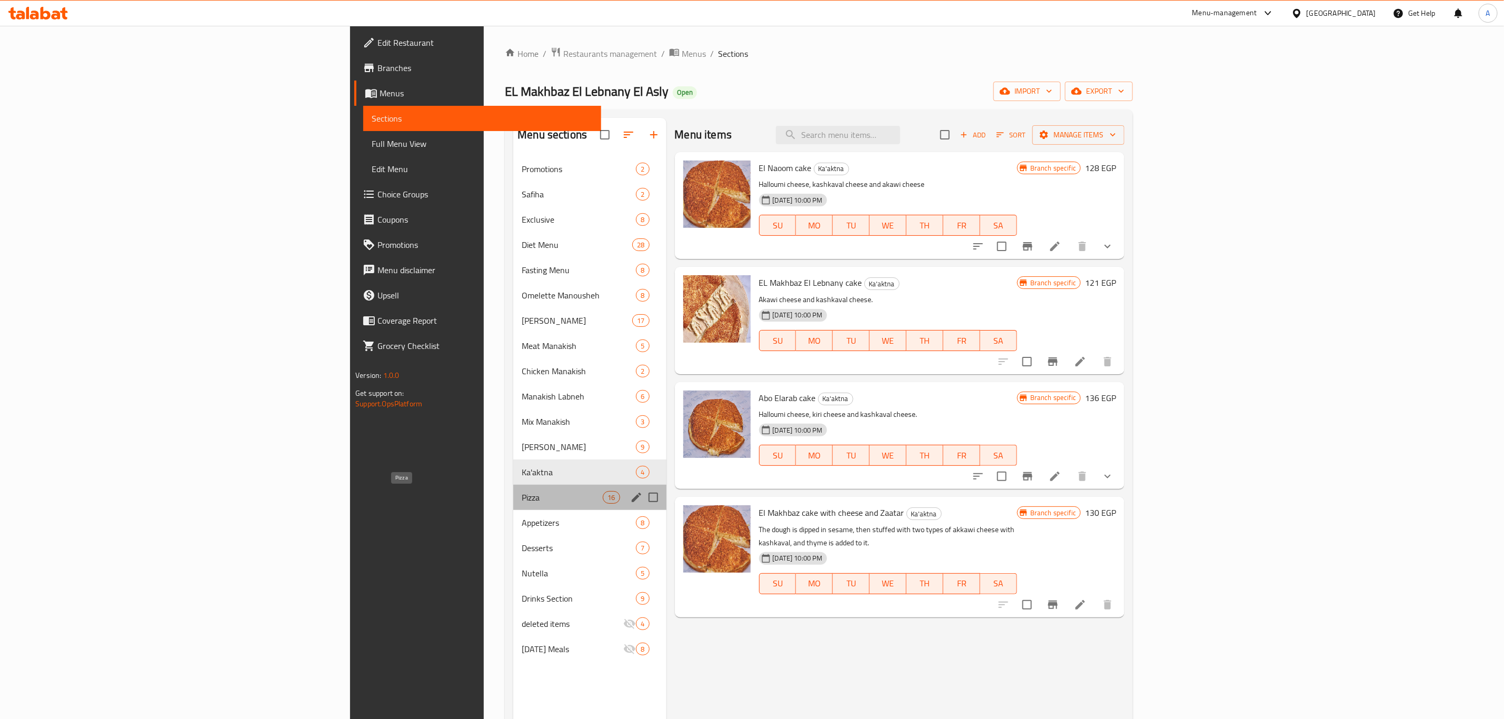
click at [522, 497] on span "Pizza" at bounding box center [562, 497] width 81 height 13
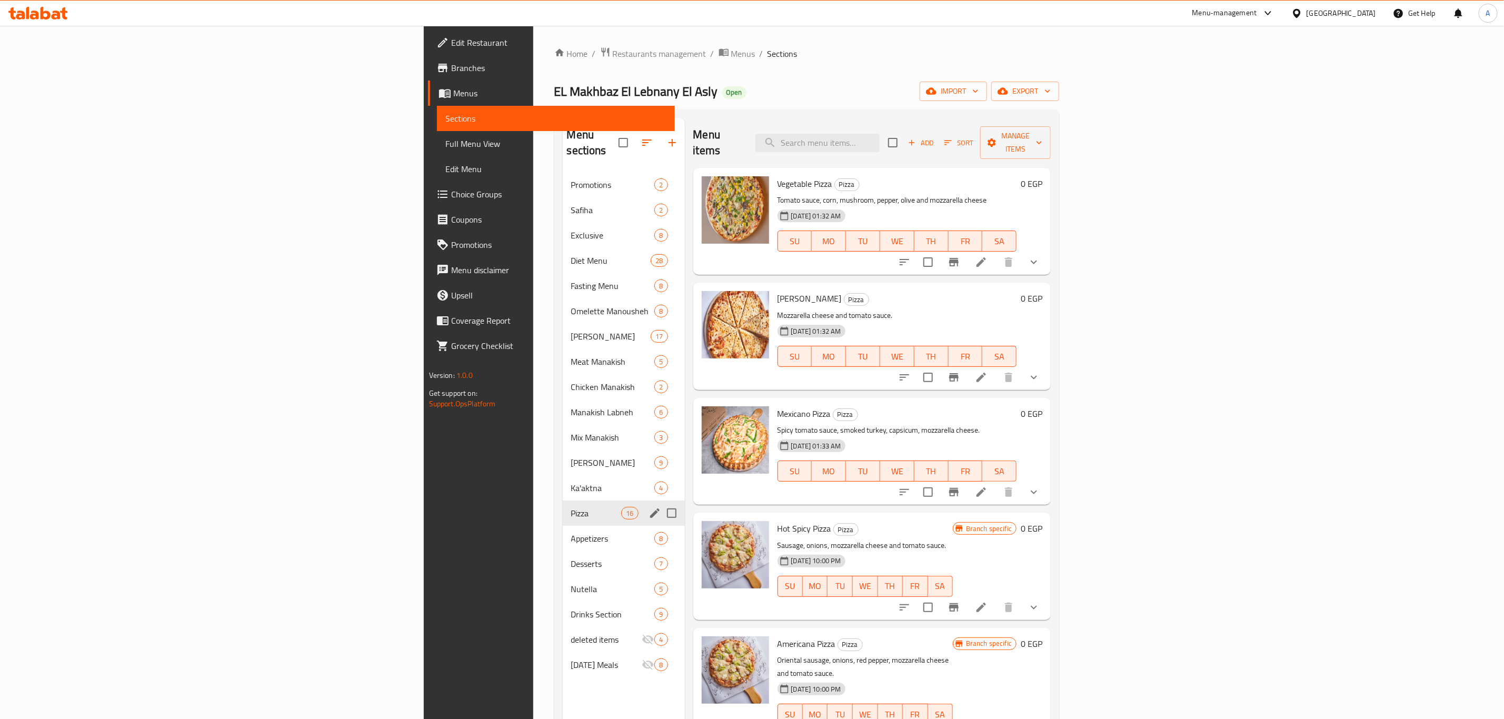
click at [571, 482] on span "Ka'aktna" at bounding box center [613, 488] width 84 height 13
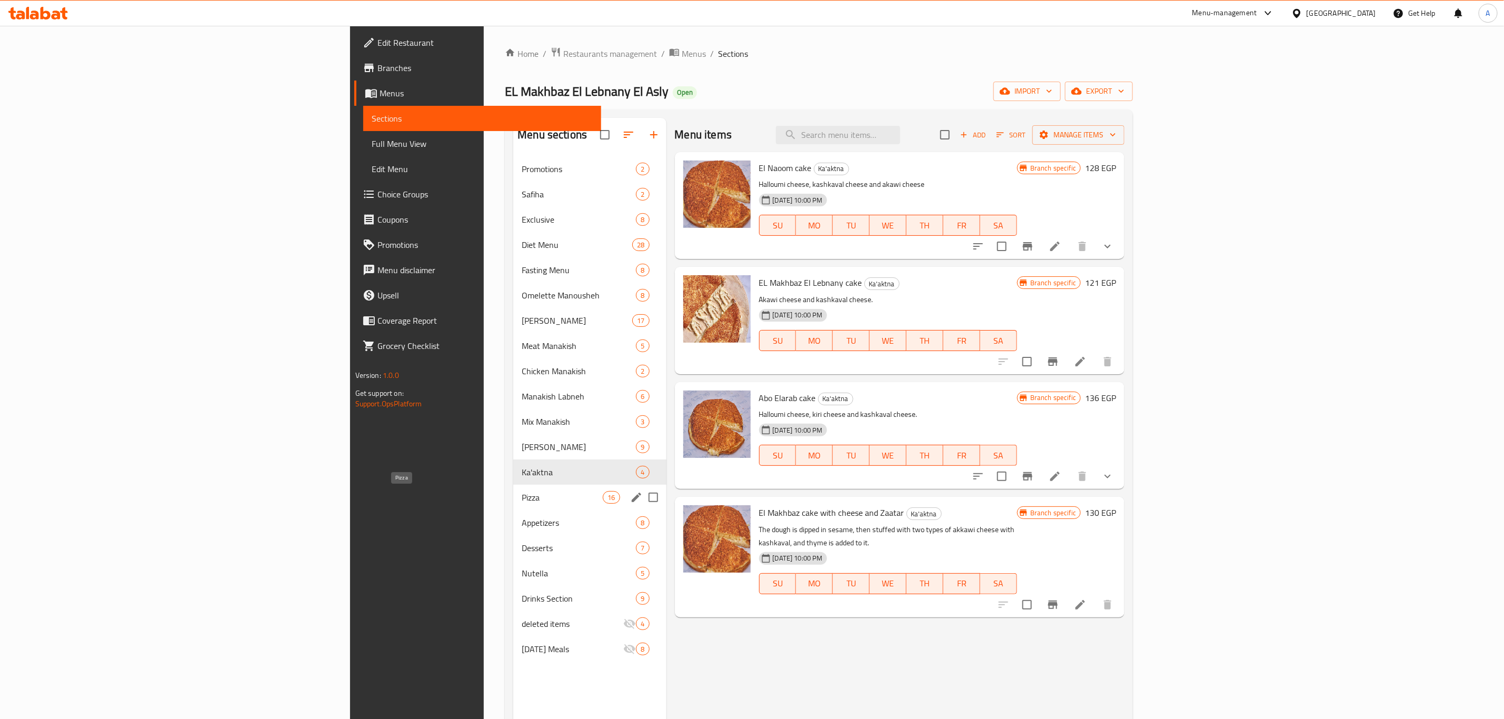
click at [522, 503] on span "Pizza" at bounding box center [562, 497] width 81 height 13
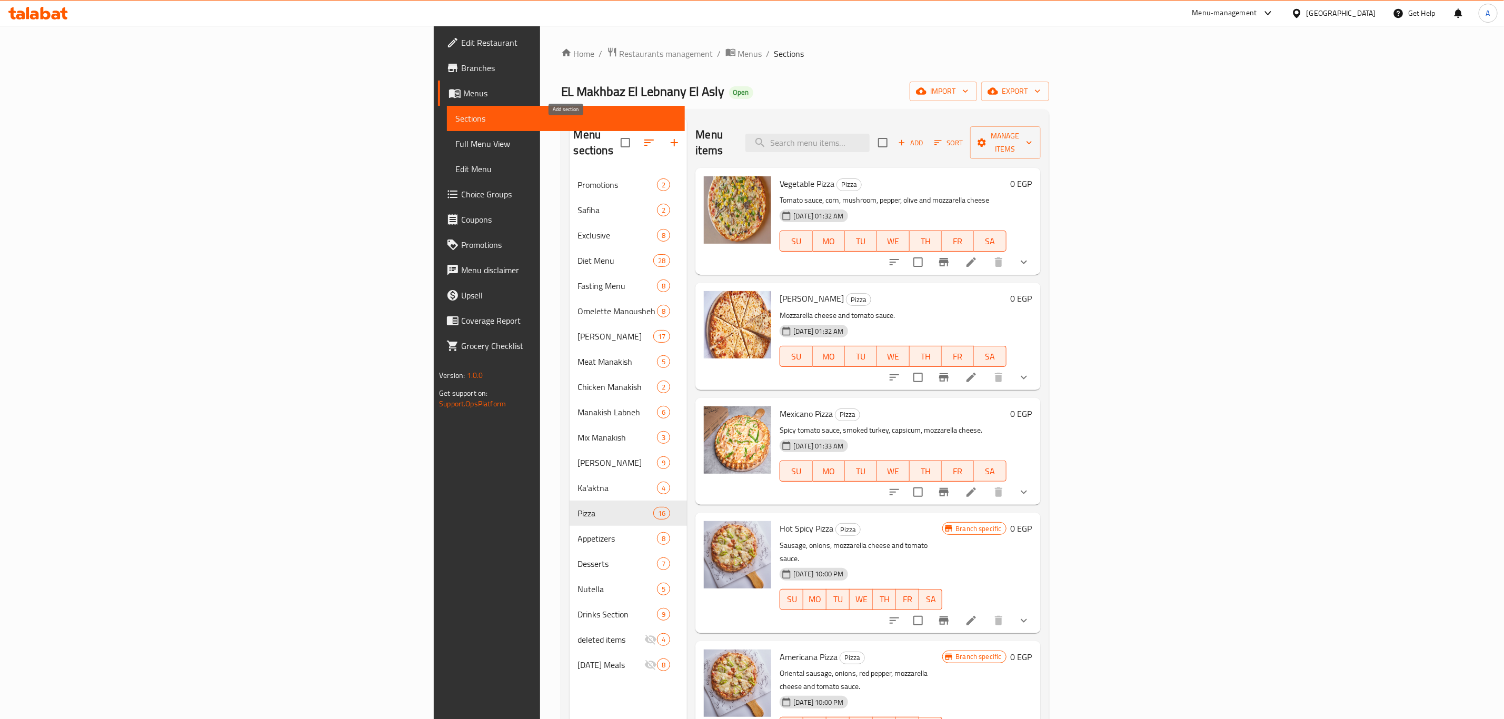
click at [671, 139] on icon "button" at bounding box center [674, 142] width 7 height 7
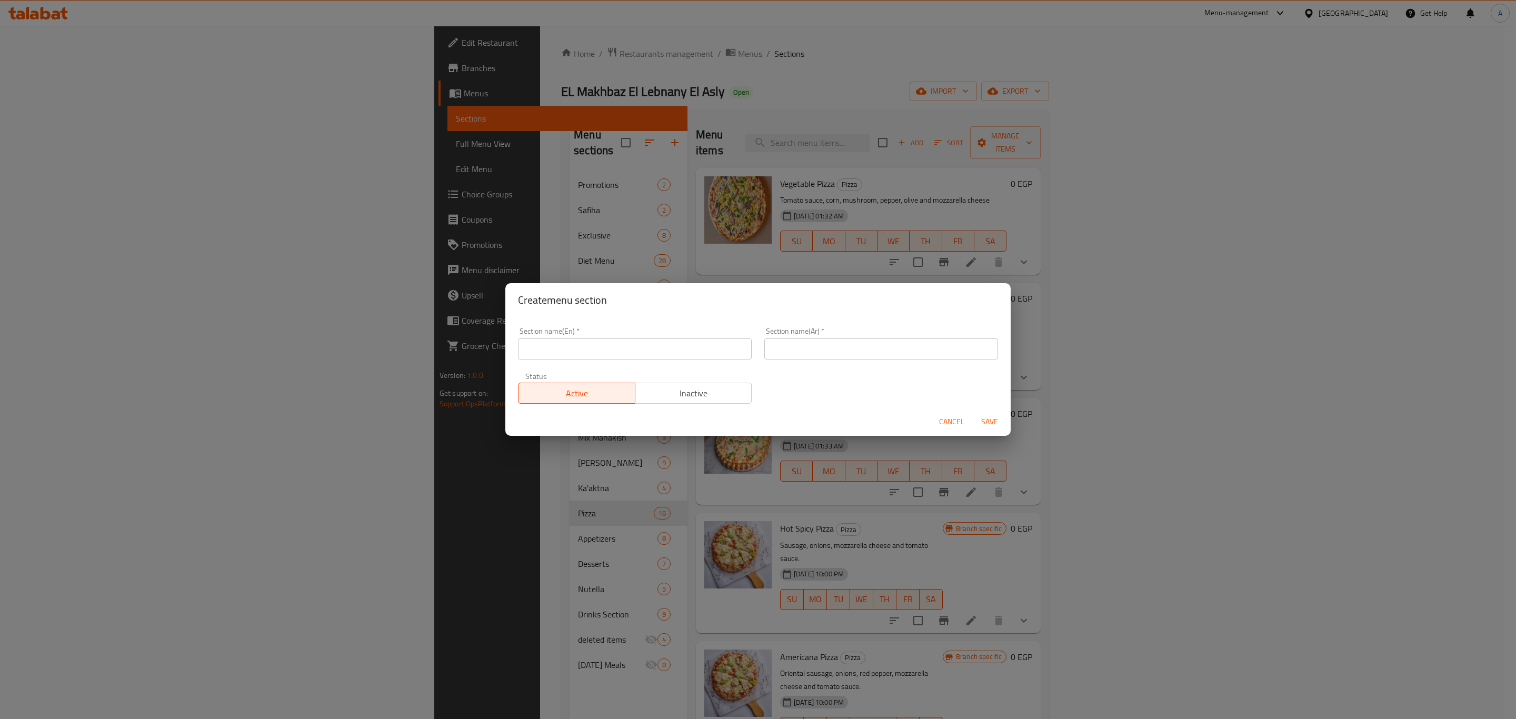
click at [615, 348] on input "text" at bounding box center [635, 349] width 234 height 21
type input "20%"
type input "20% Off pizza"
click at [810, 341] on input "text" at bounding box center [882, 349] width 234 height 21
type input "20% خصم بيتزا"
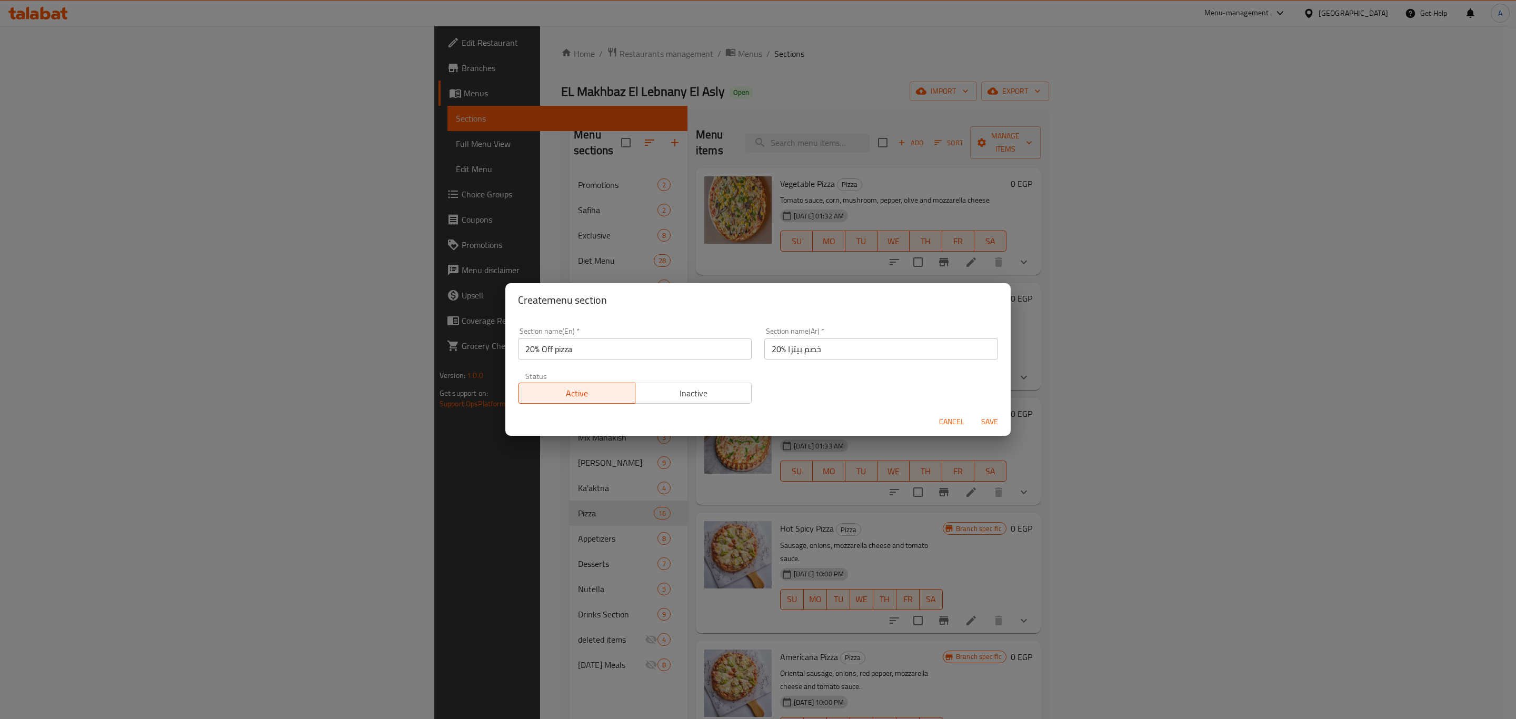
click at [667, 378] on div "Active Inactive" at bounding box center [635, 388] width 234 height 32
click at [683, 395] on span "Inactive" at bounding box center [694, 393] width 108 height 15
click at [991, 419] on span "Save" at bounding box center [989, 421] width 25 height 13
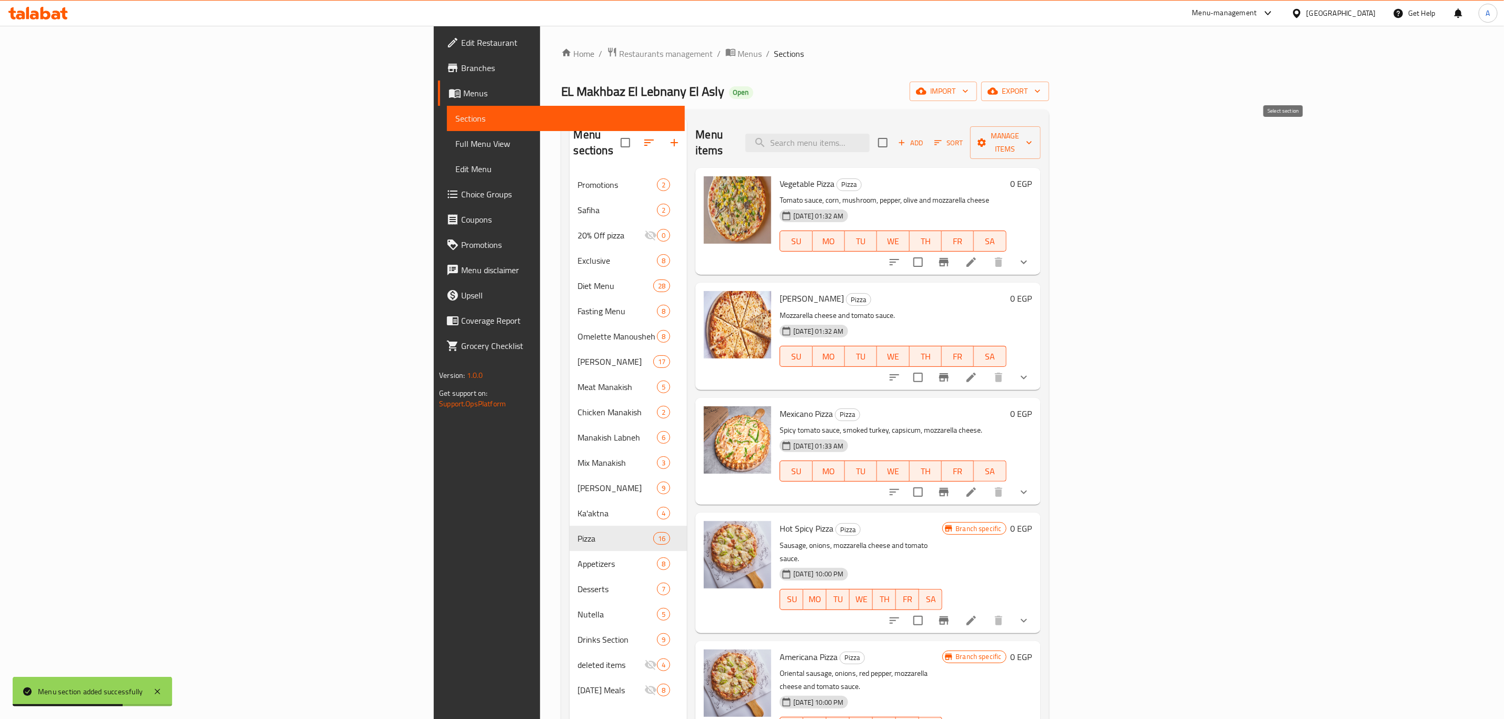
click at [894, 133] on input "checkbox" at bounding box center [883, 143] width 22 height 22
checkbox input "true"
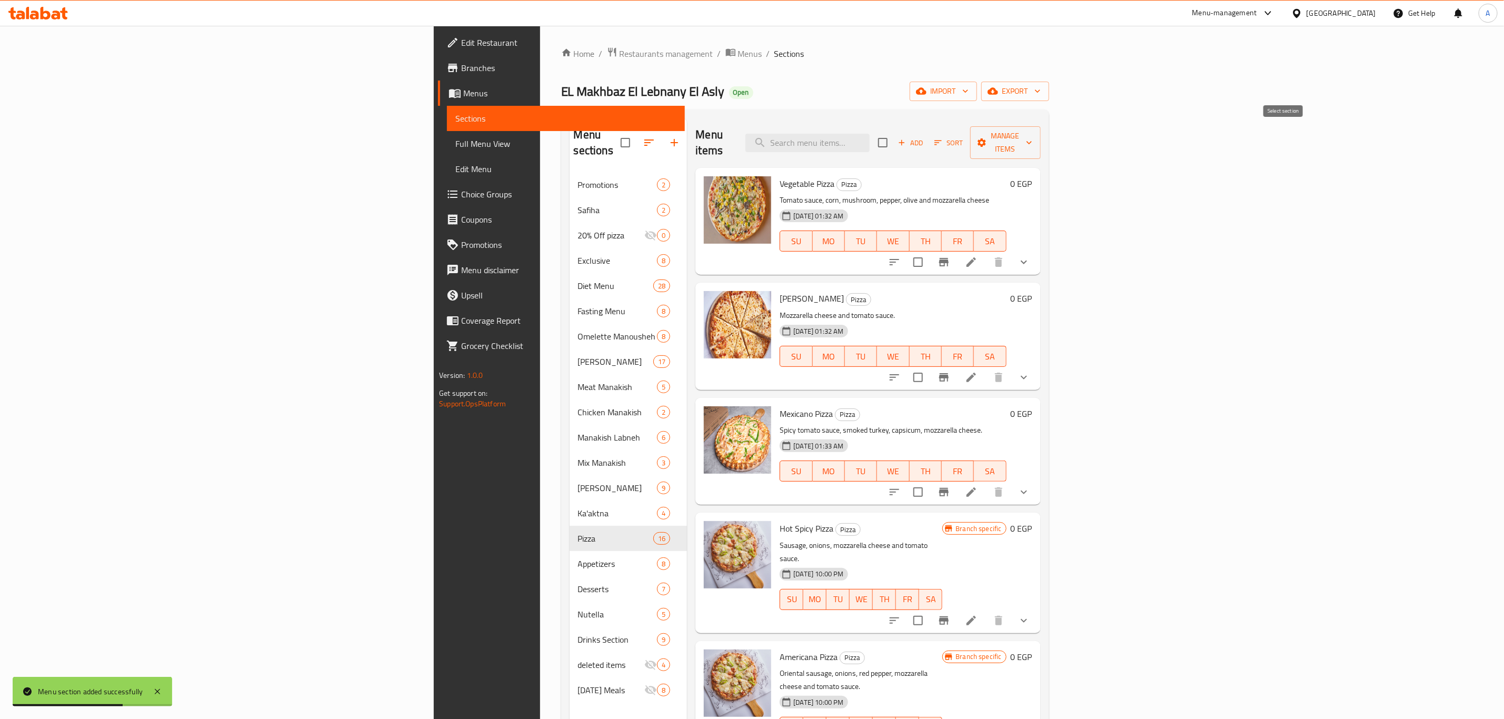
checkbox input "true"
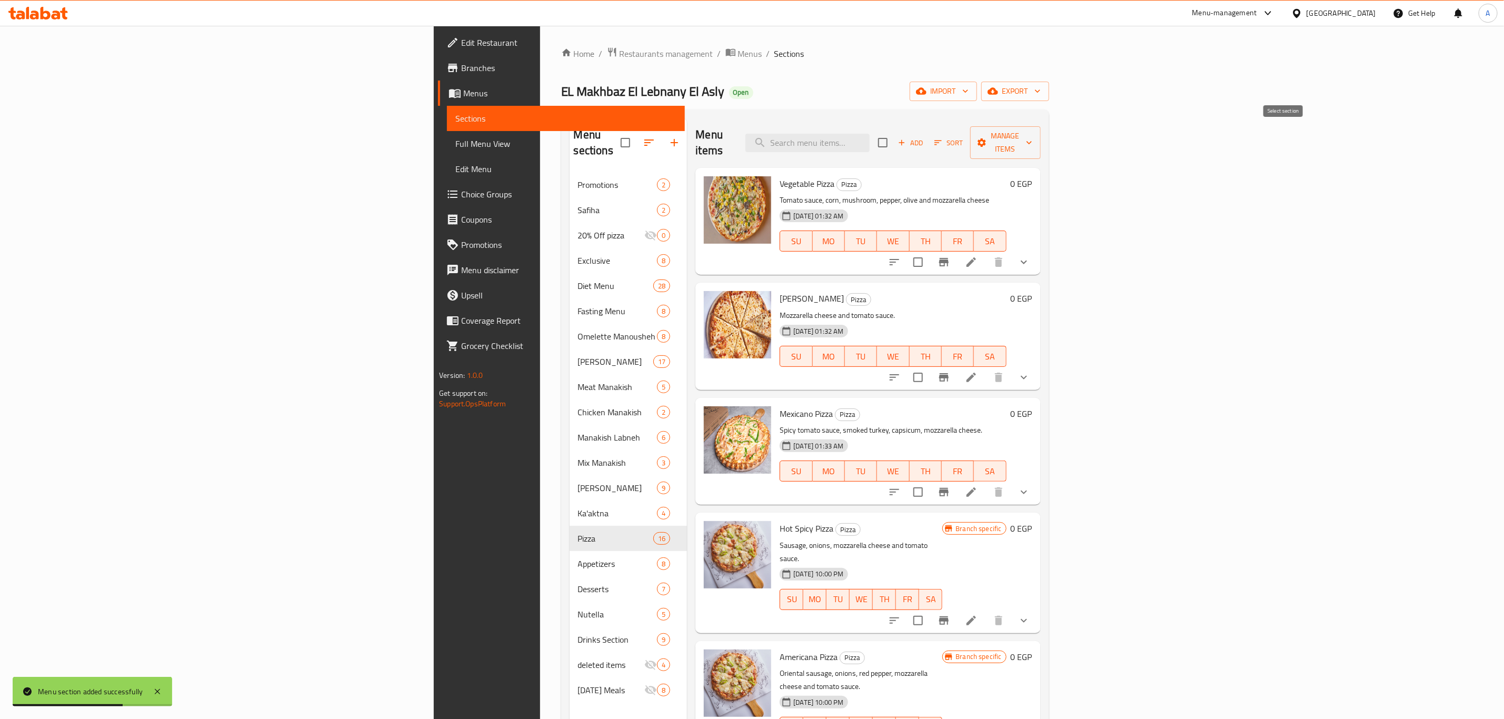
checkbox input "true"
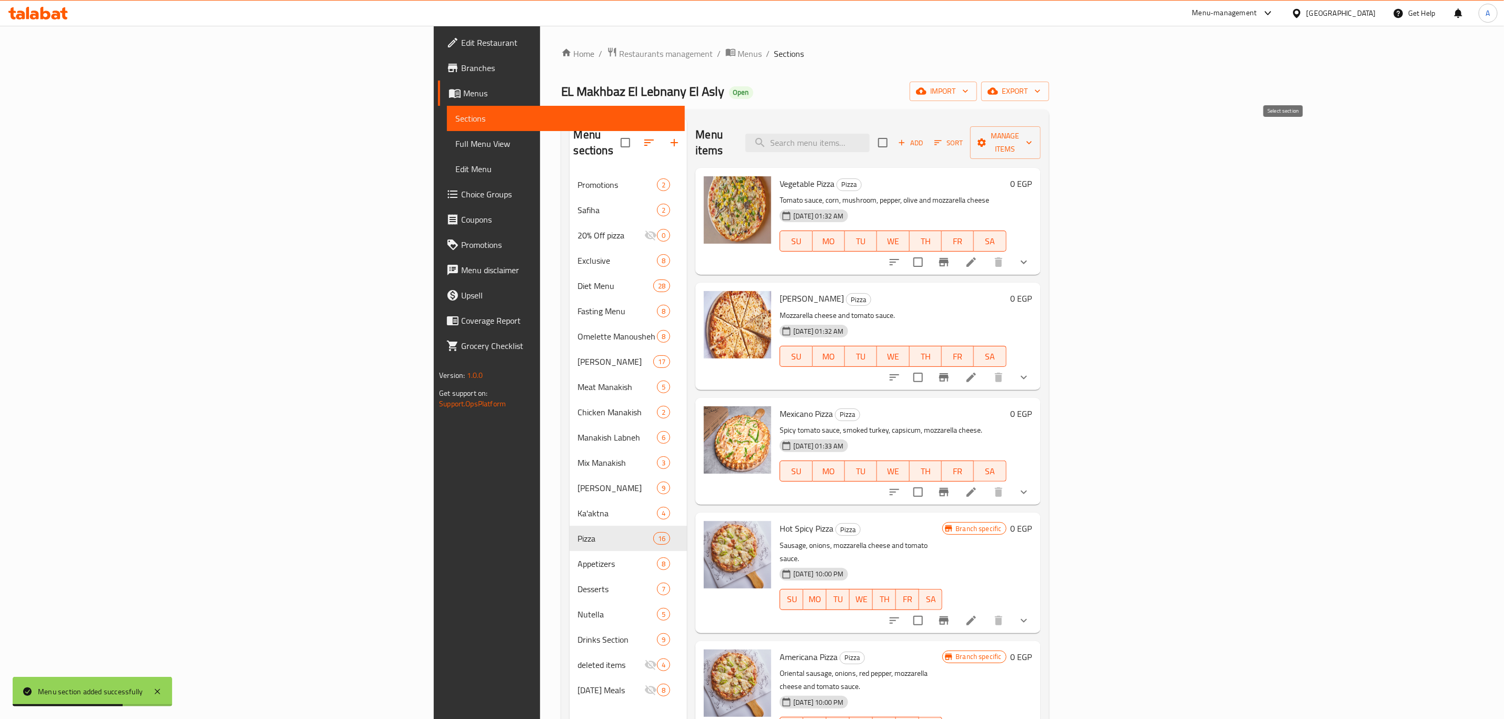
checkbox input "true"
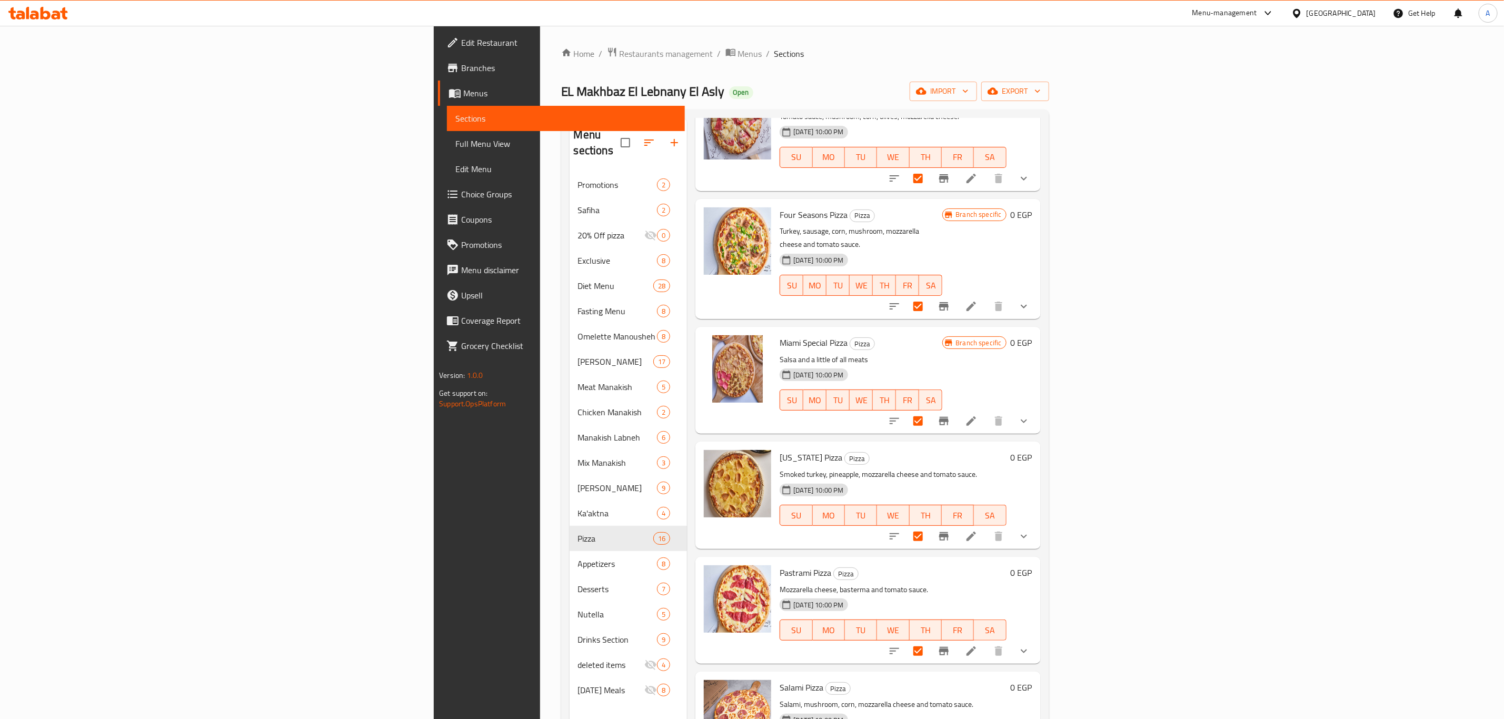
scroll to position [147, 0]
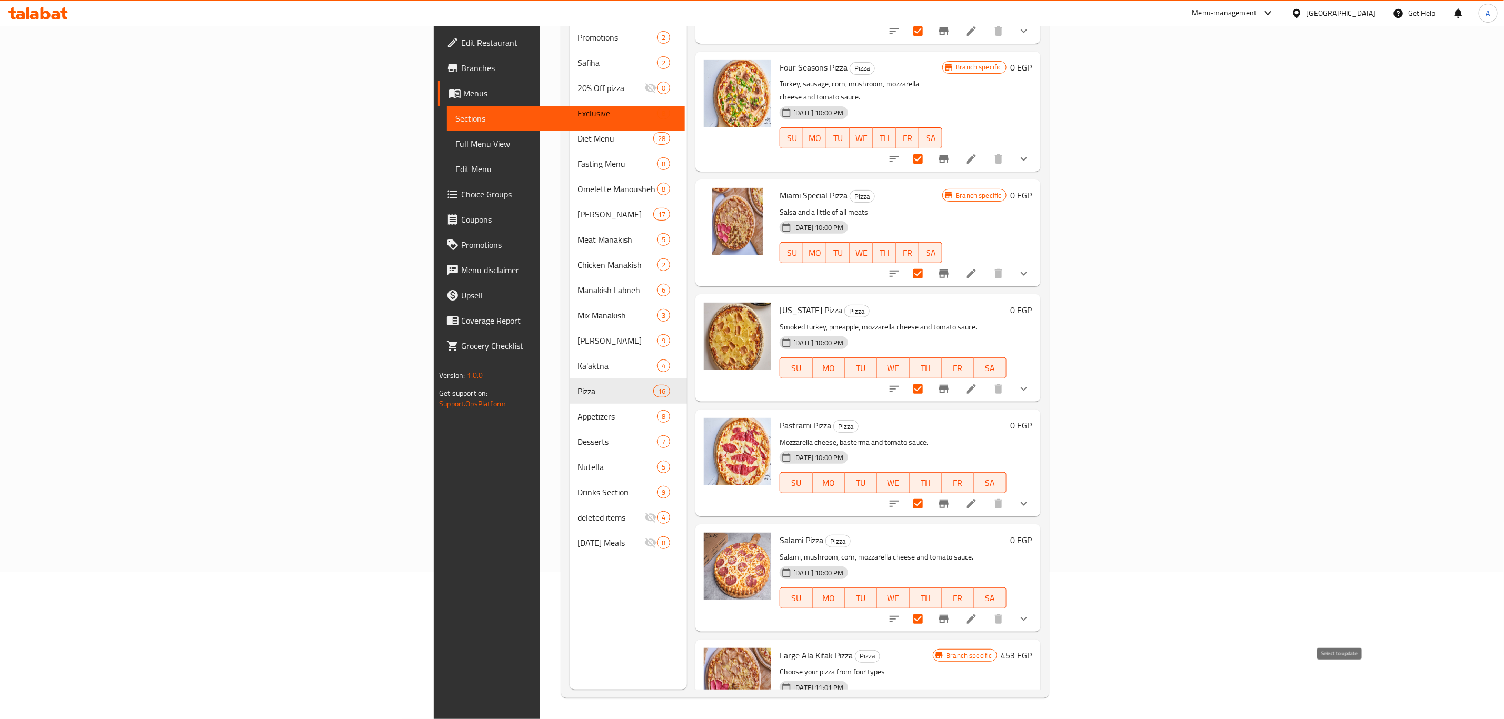
checkbox input "false"
click at [929, 493] on input "checkbox" at bounding box center [918, 504] width 22 height 22
checkbox input "false"
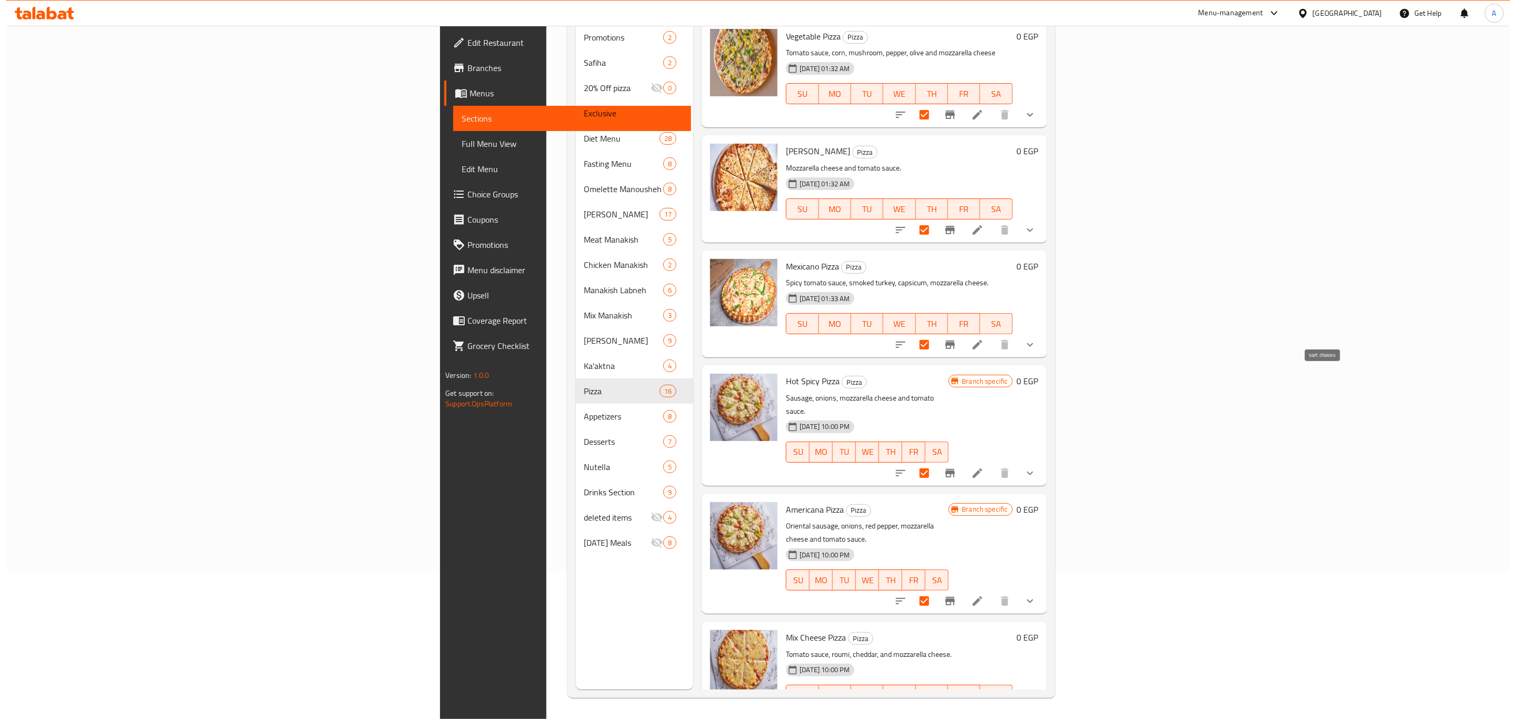
scroll to position [0, 0]
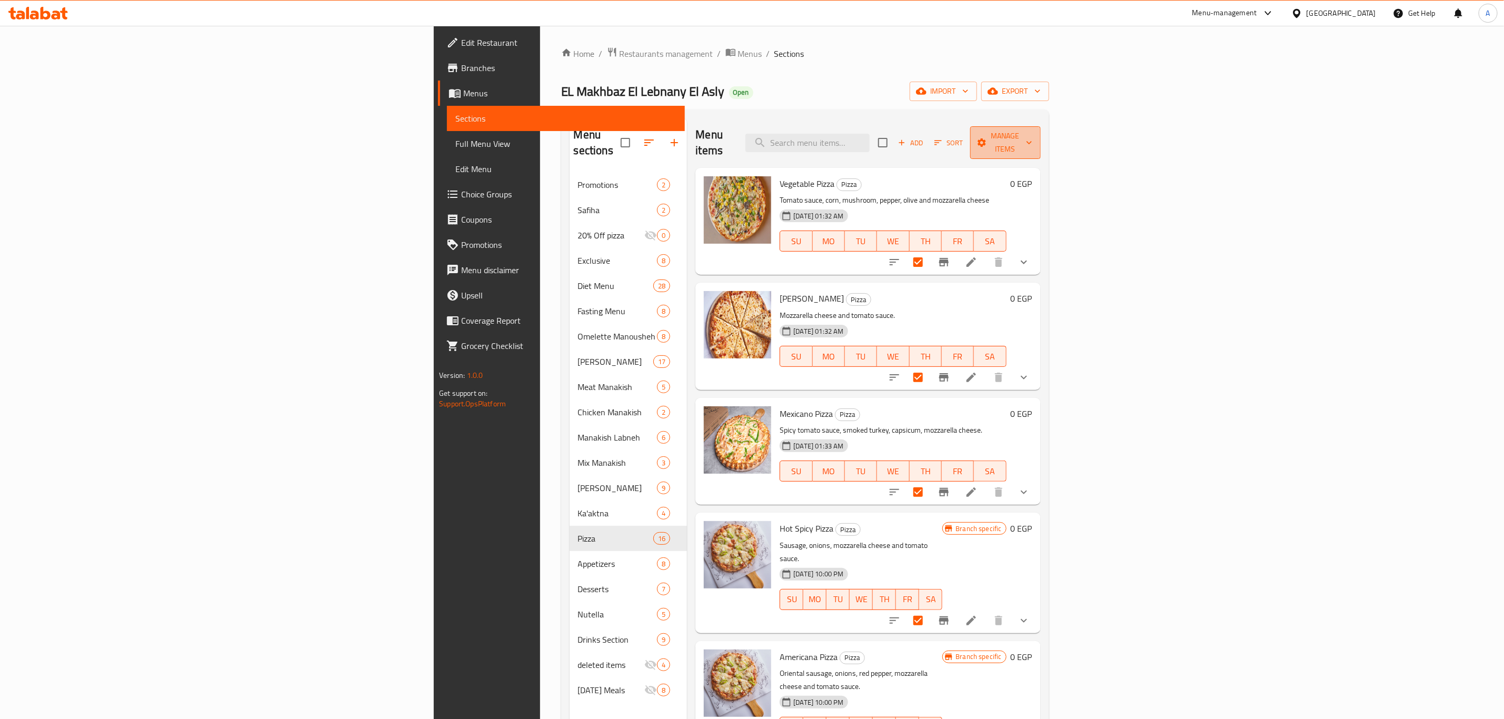
click at [1033, 137] on span "Manage items" at bounding box center [1006, 143] width 54 height 26
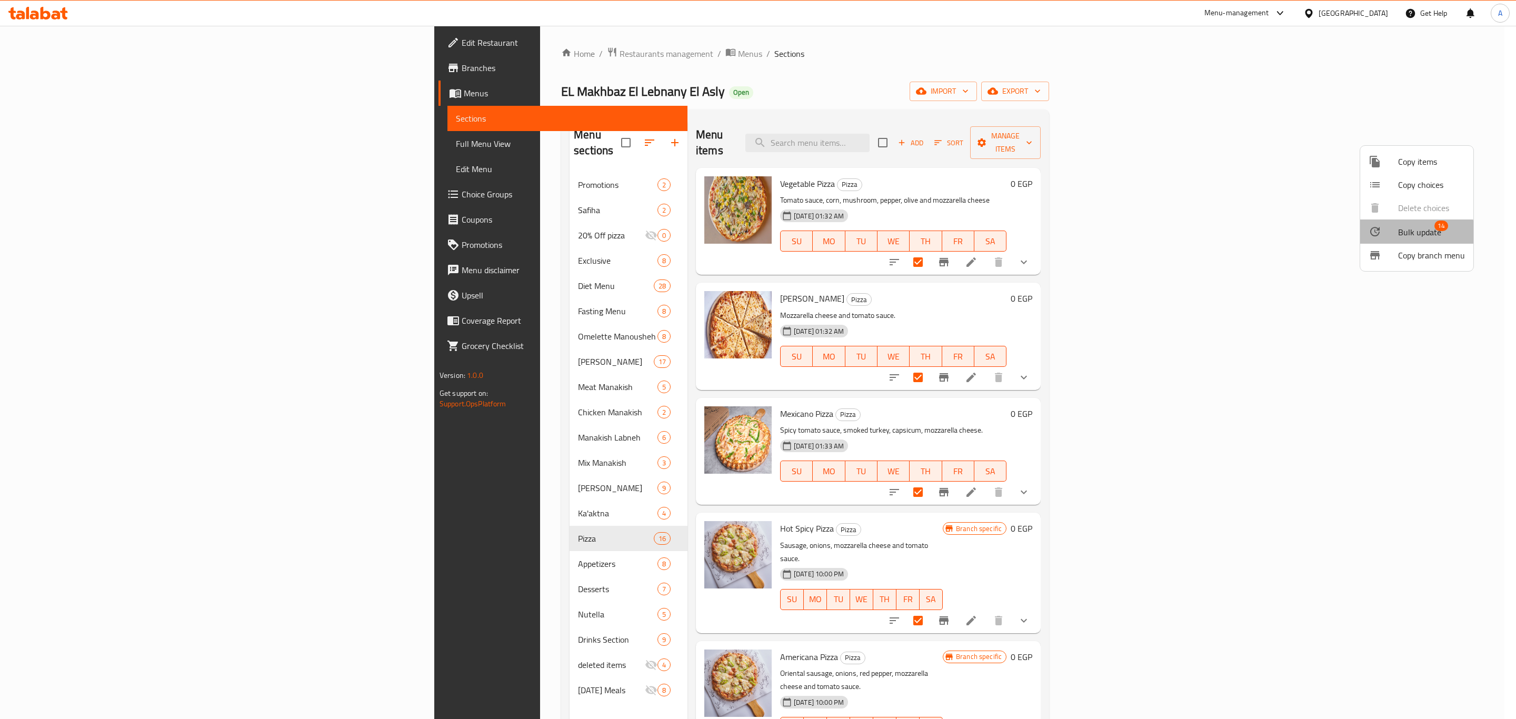
click at [1408, 235] on span "Bulk update" at bounding box center [1419, 232] width 43 height 13
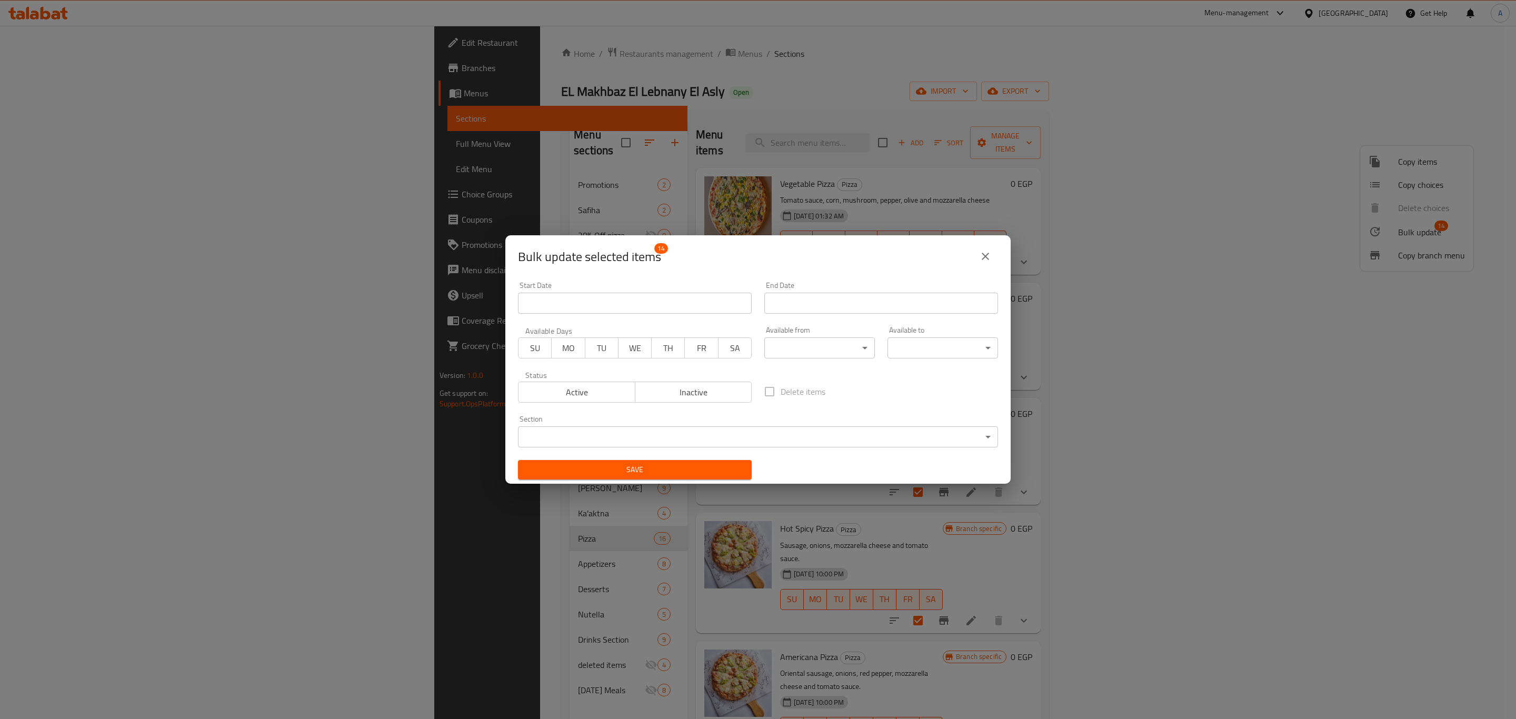
click at [591, 433] on body "​ Menu-management Egypt Get Help A Edit Restaurant Branches Menus Sections Full…" at bounding box center [758, 372] width 1516 height 693
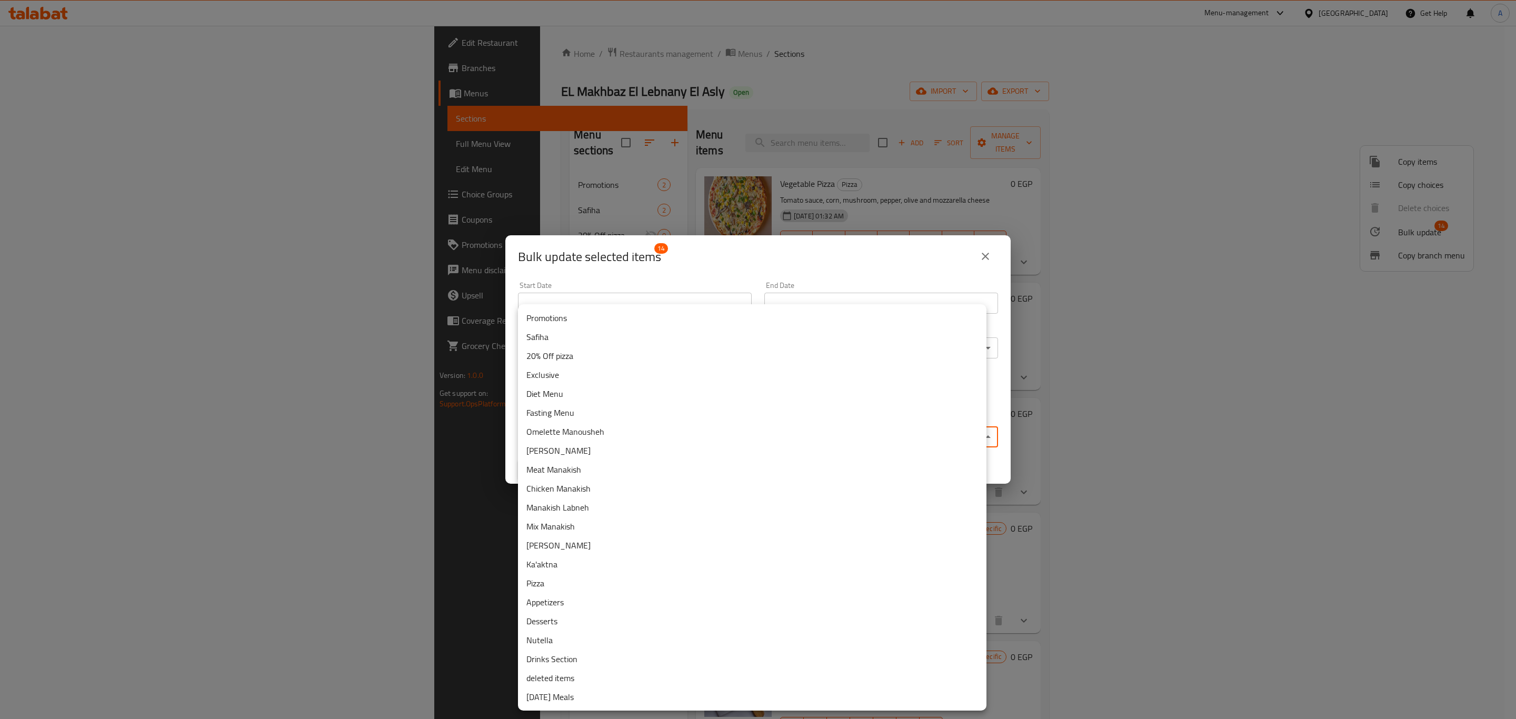
click at [561, 355] on li "20% Off pizza" at bounding box center [752, 355] width 469 height 19
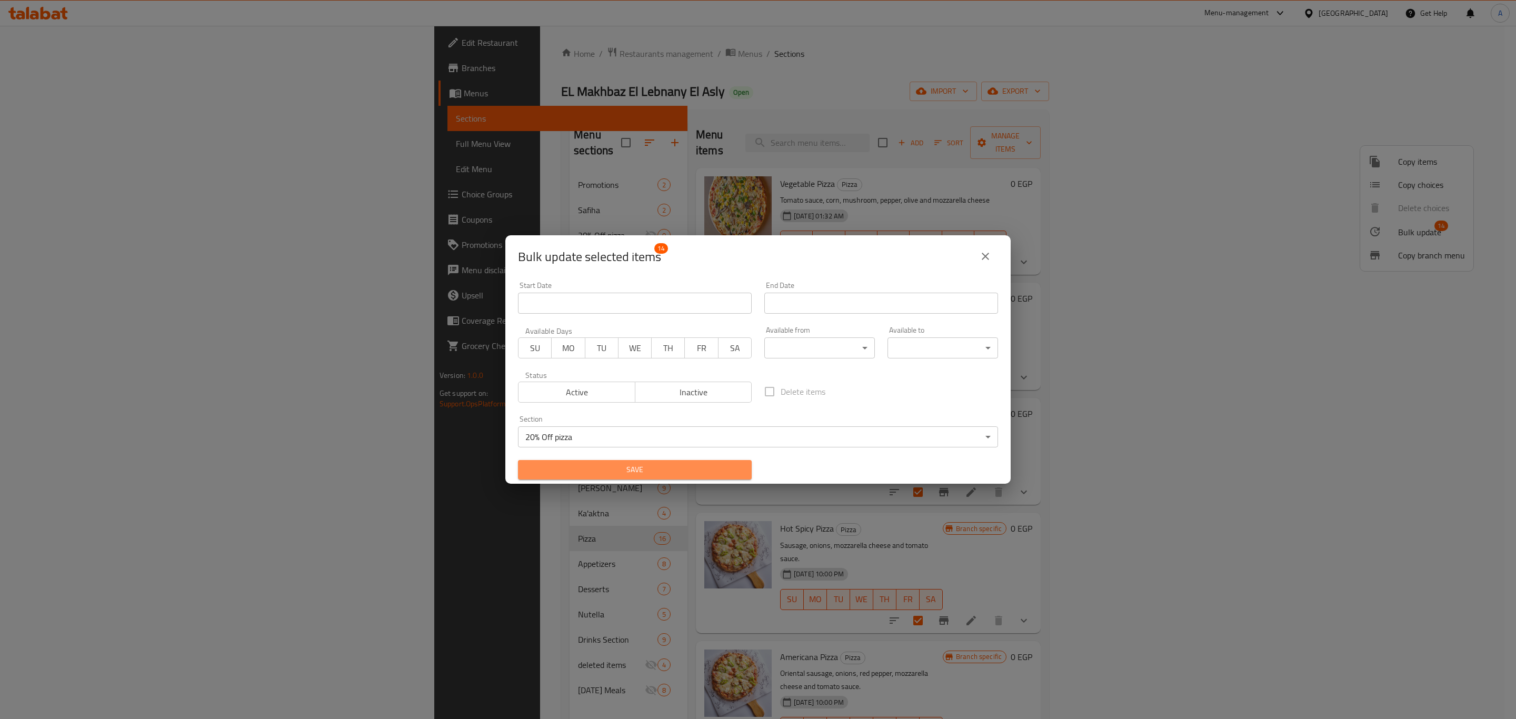
click at [659, 467] on span "Save" at bounding box center [635, 469] width 217 height 13
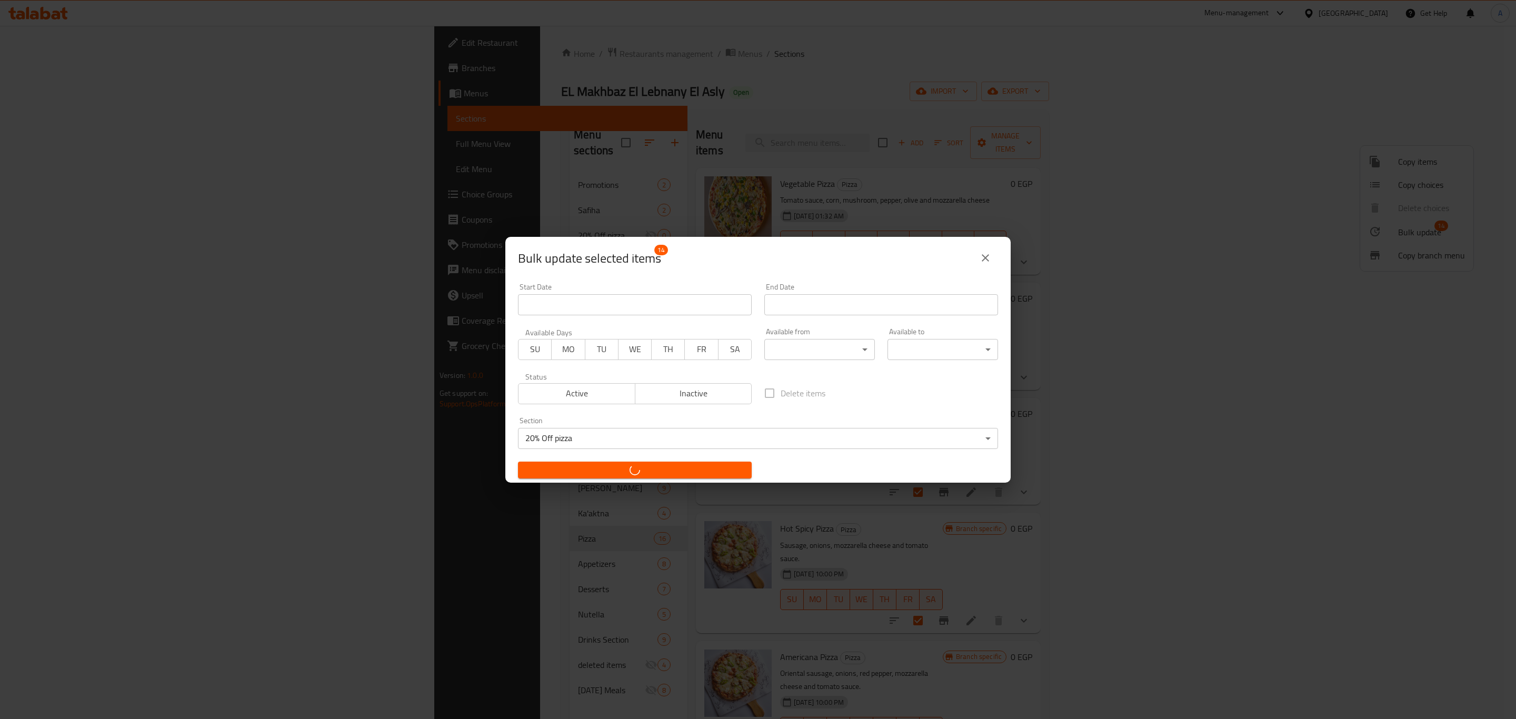
checkbox input "false"
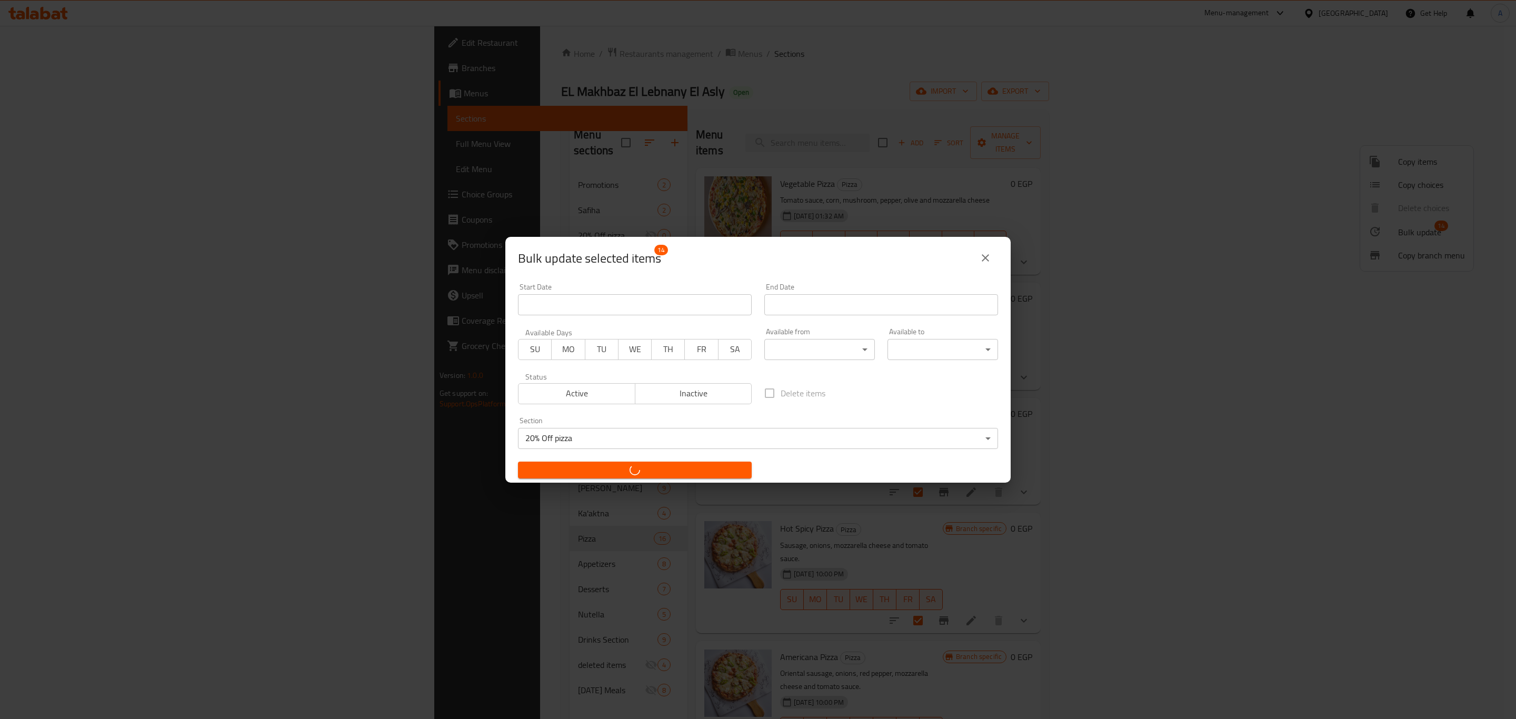
checkbox input "false"
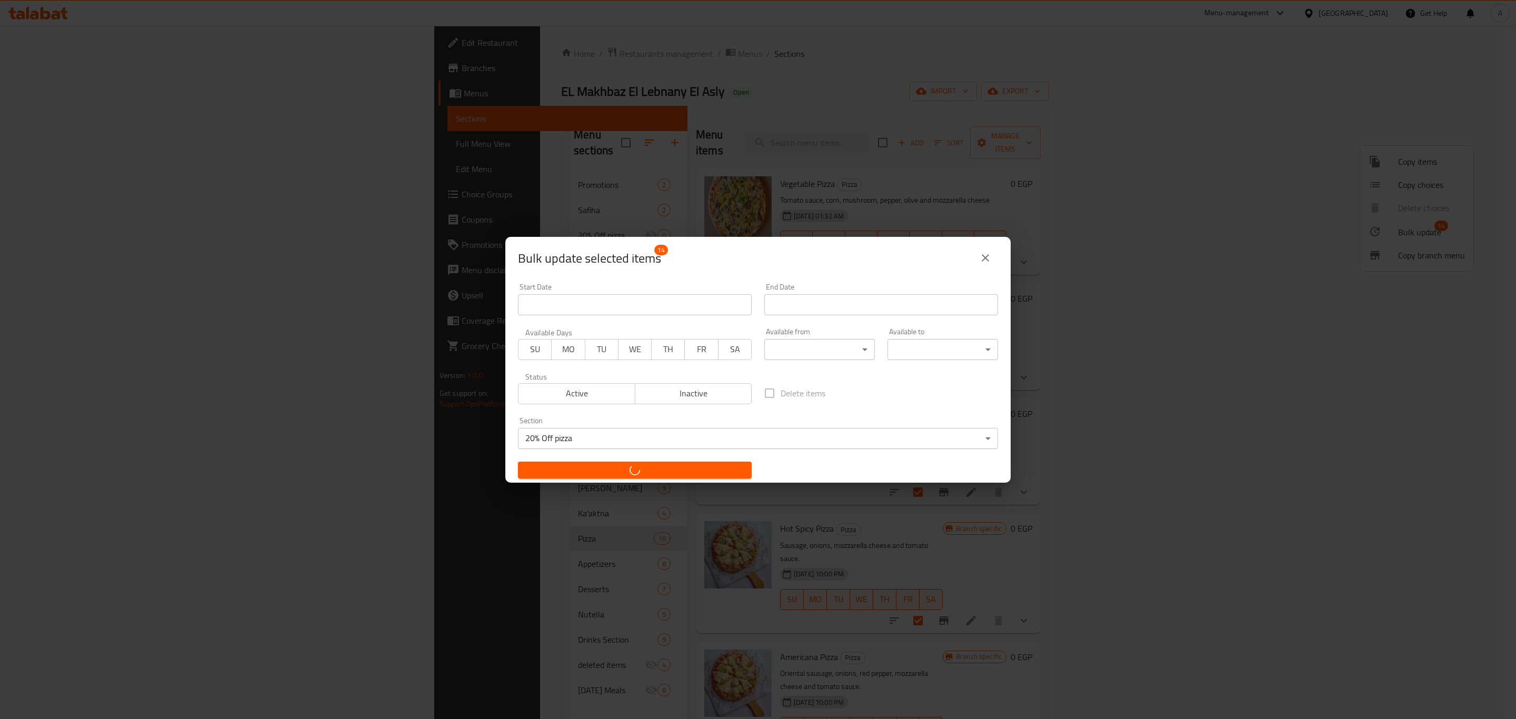
checkbox input "false"
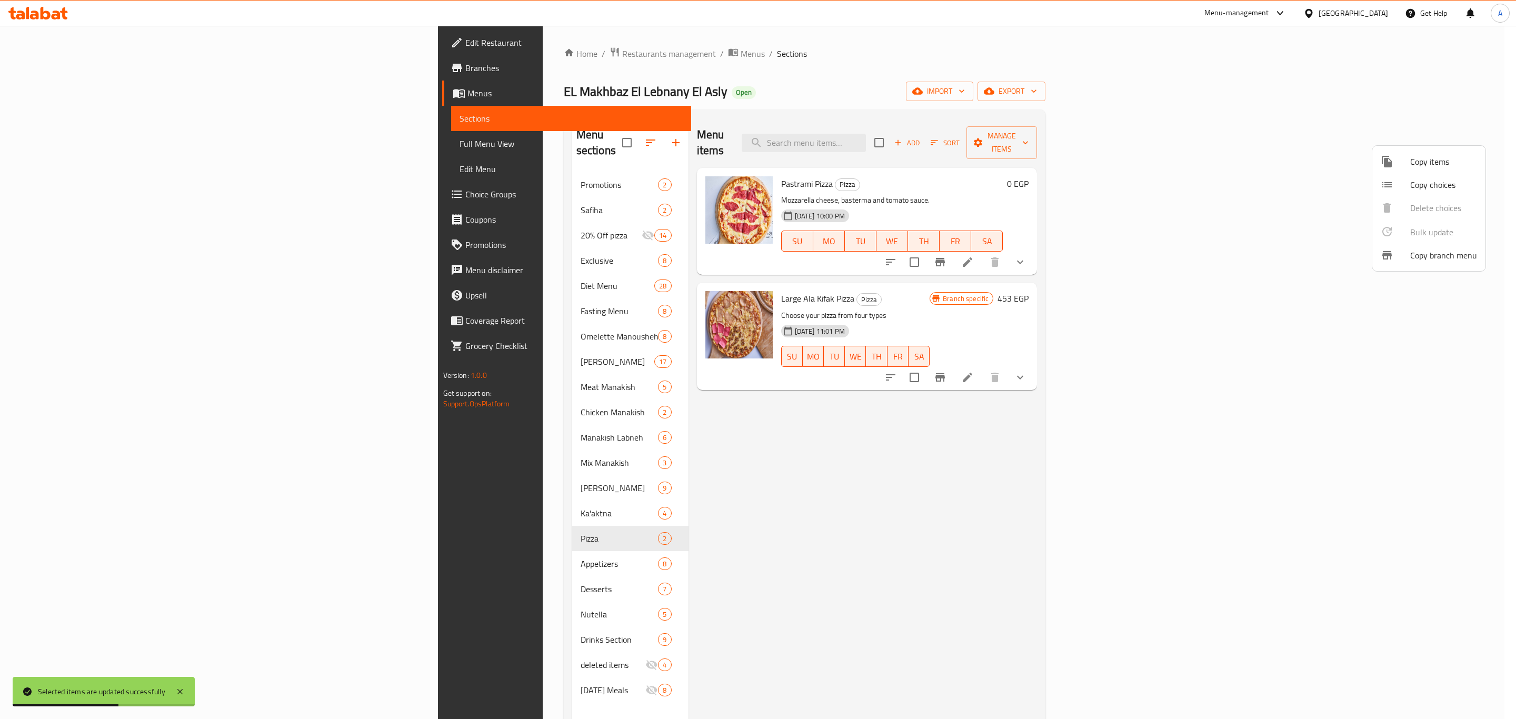
click at [431, 219] on div at bounding box center [758, 359] width 1516 height 719
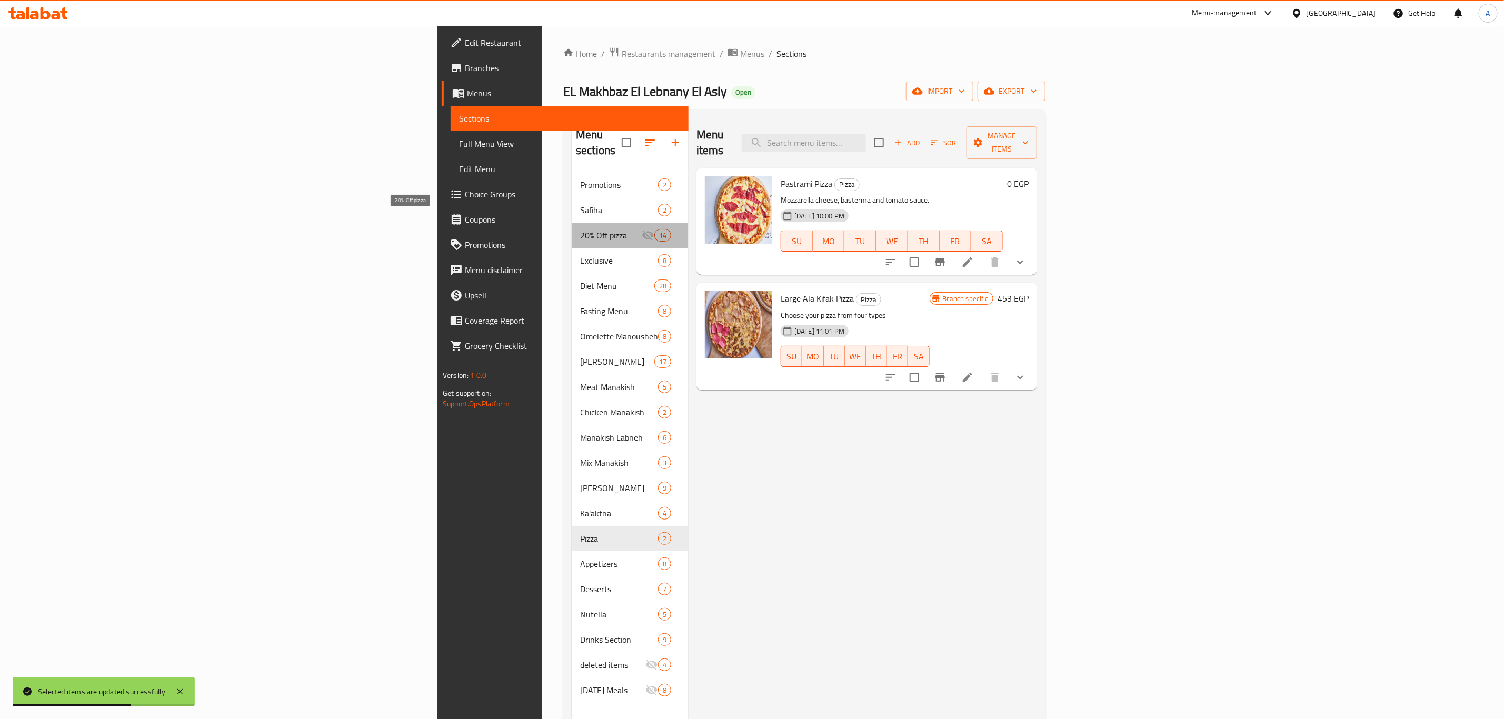
click at [580, 229] on span "20% Off pizza" at bounding box center [611, 235] width 62 height 13
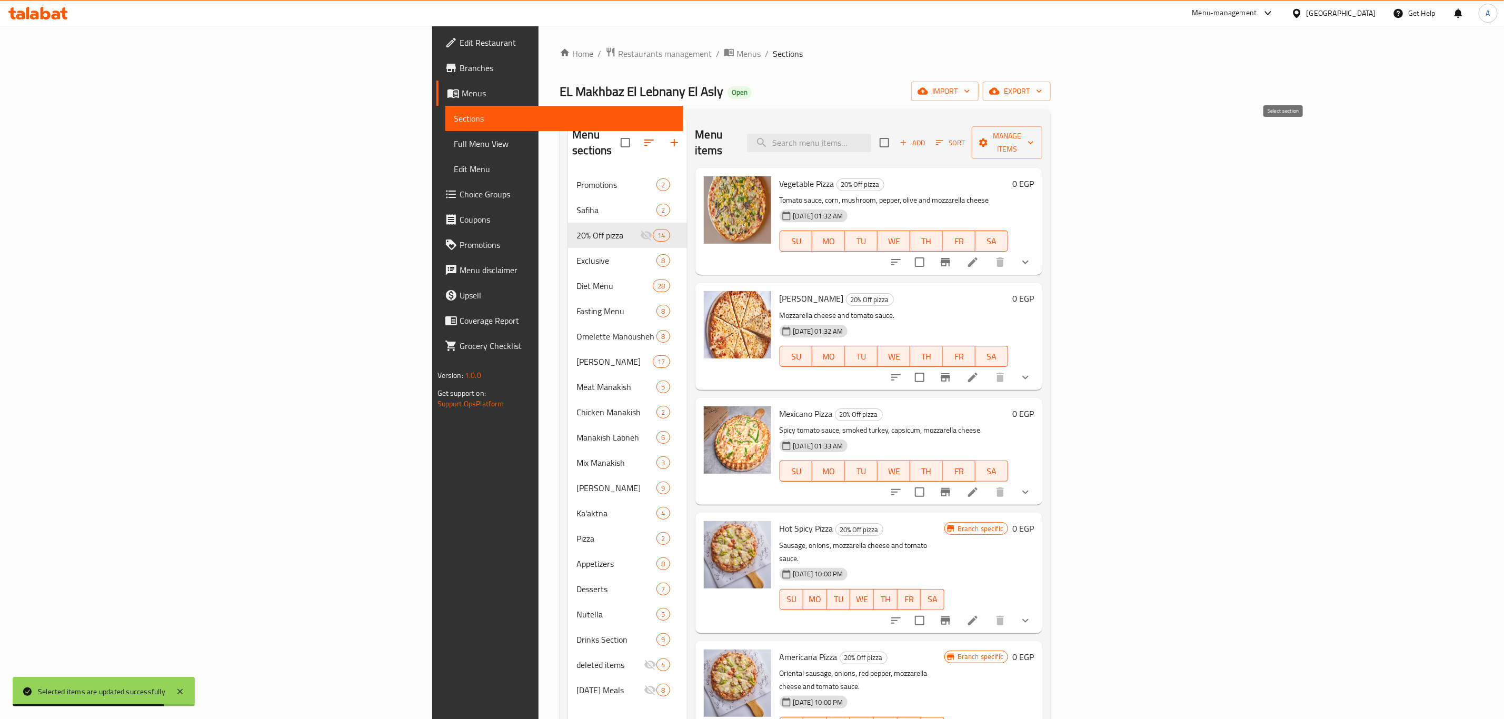
click at [896, 134] on input "checkbox" at bounding box center [885, 143] width 22 height 22
checkbox input "true"
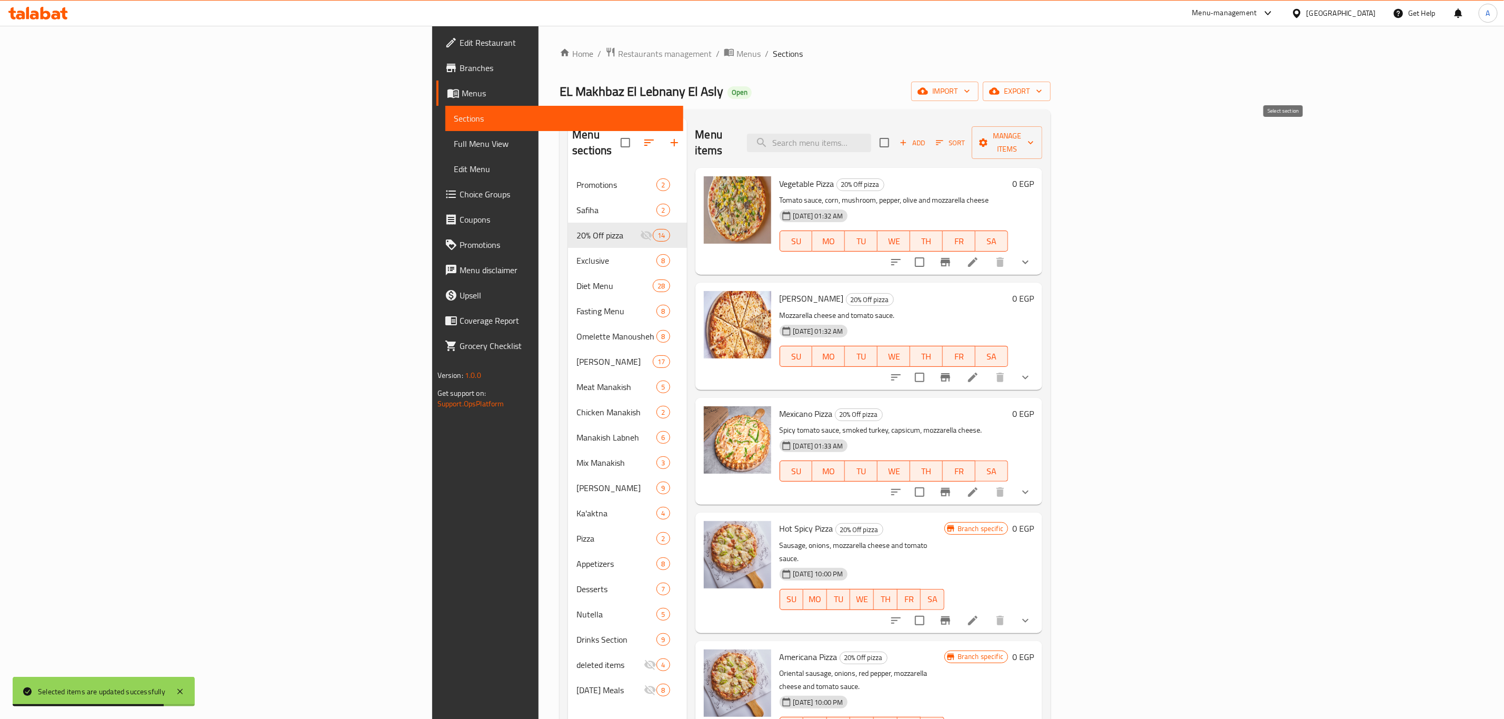
checkbox input "true"
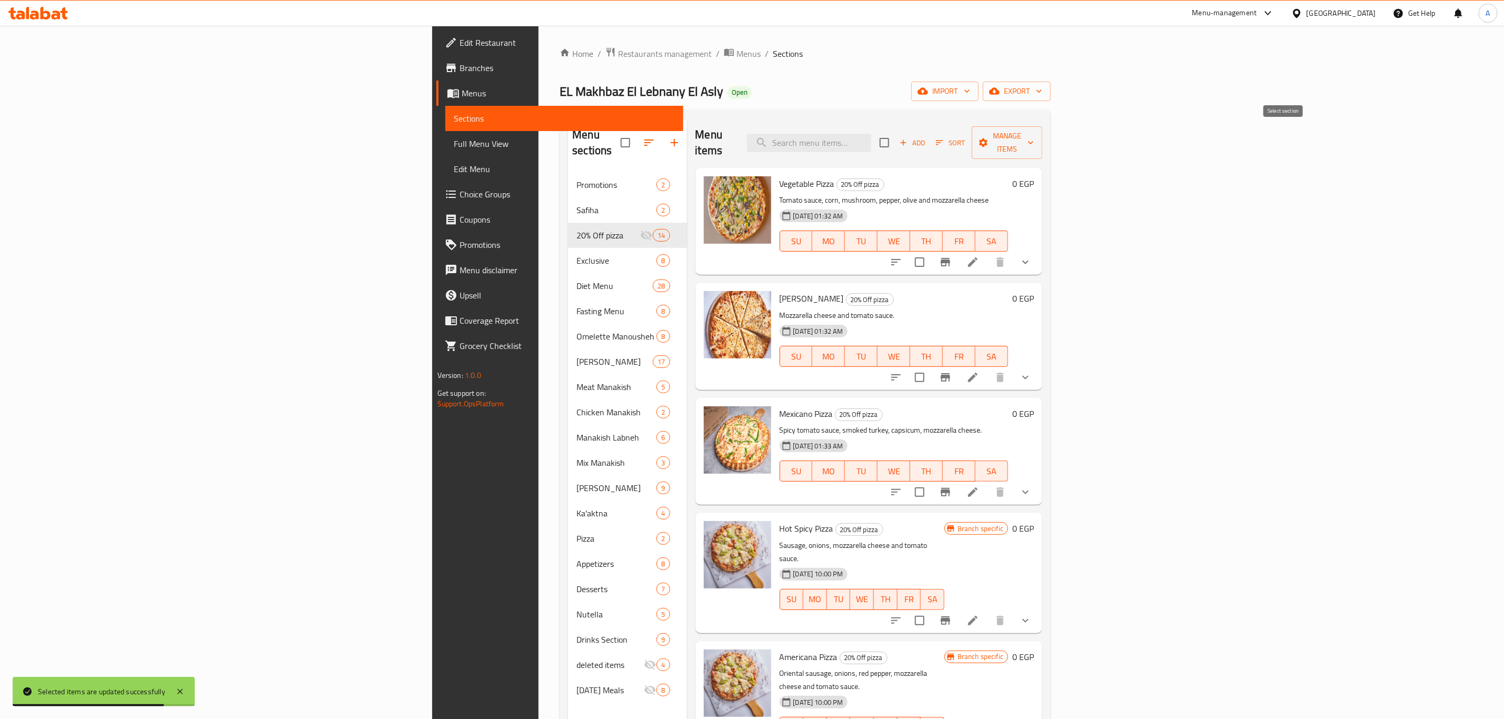
checkbox input "true"
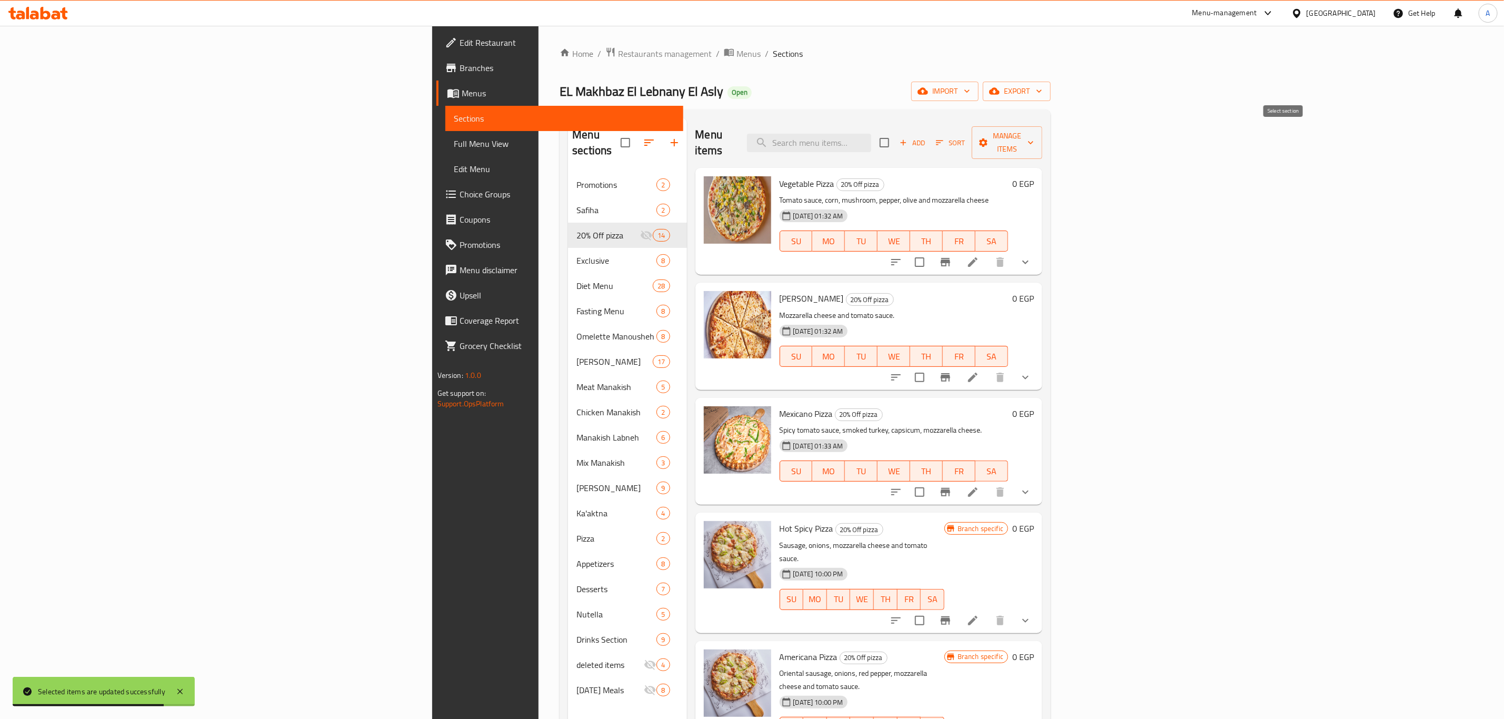
checkbox input "true"
click at [896, 133] on input "checkbox" at bounding box center [885, 143] width 22 height 22
checkbox input "false"
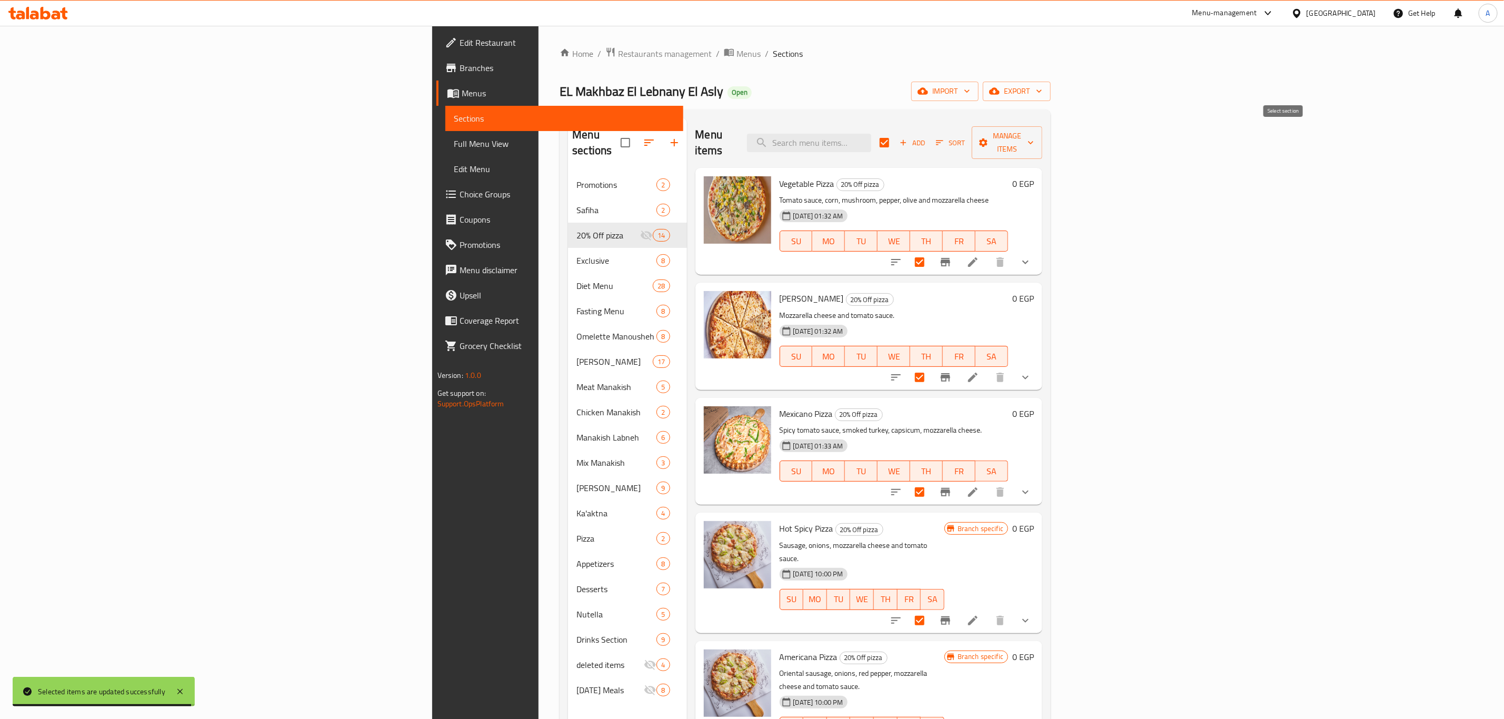
checkbox input "false"
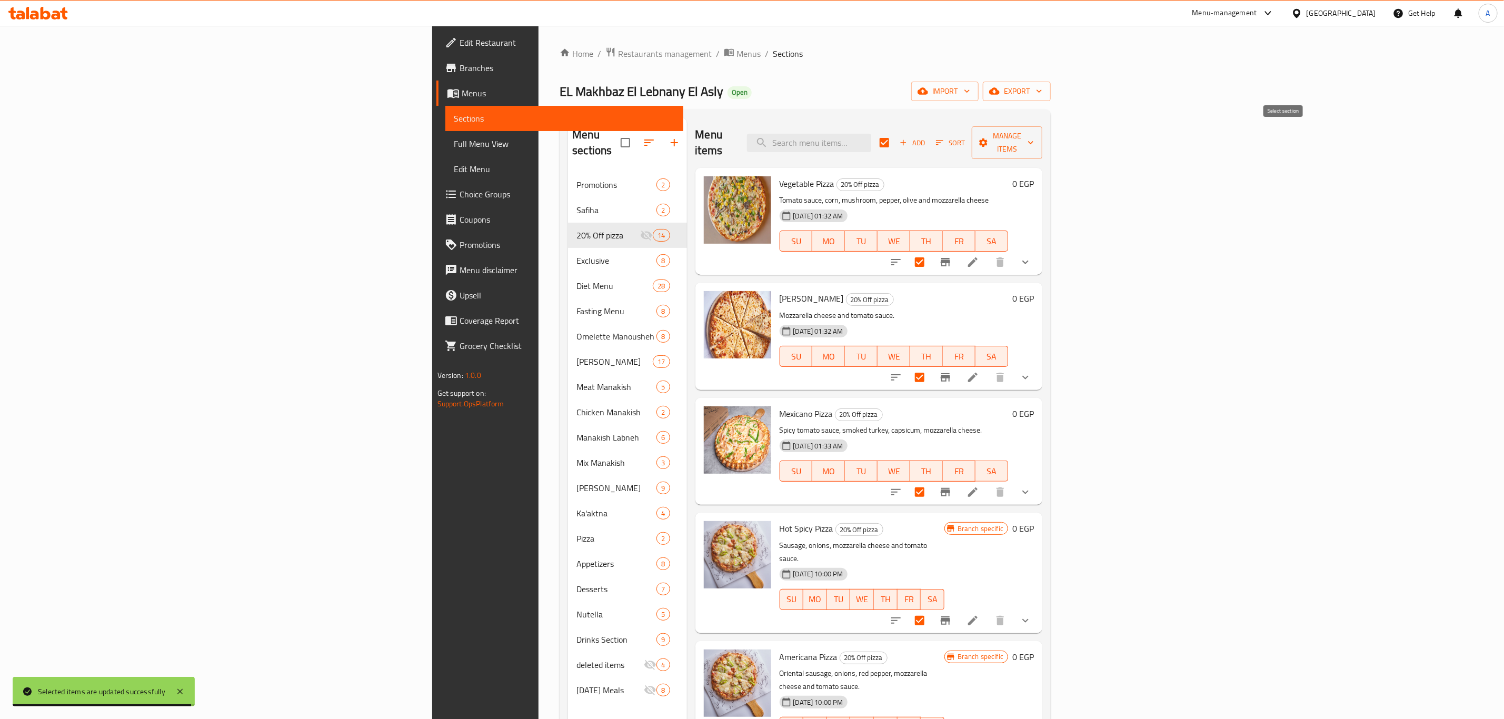
checkbox input "false"
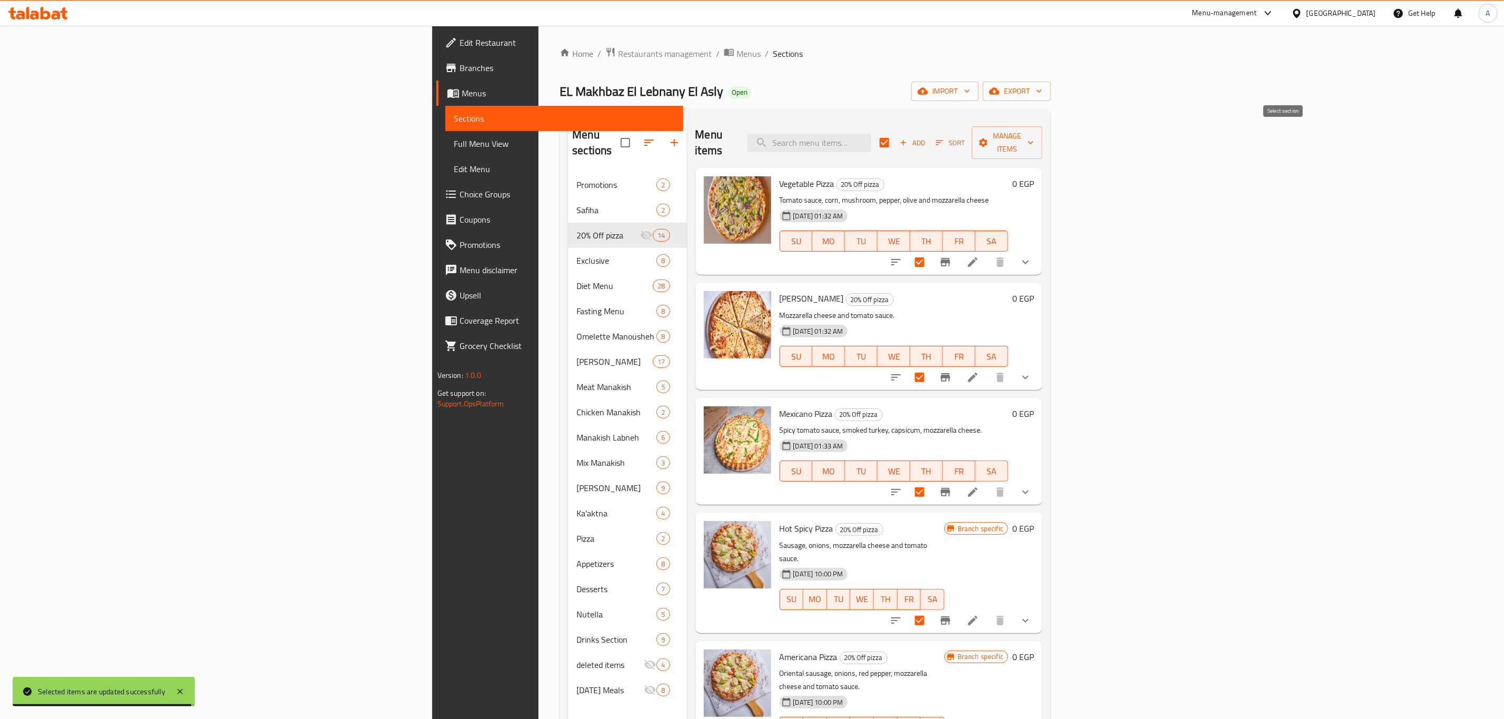
checkbox input "false"
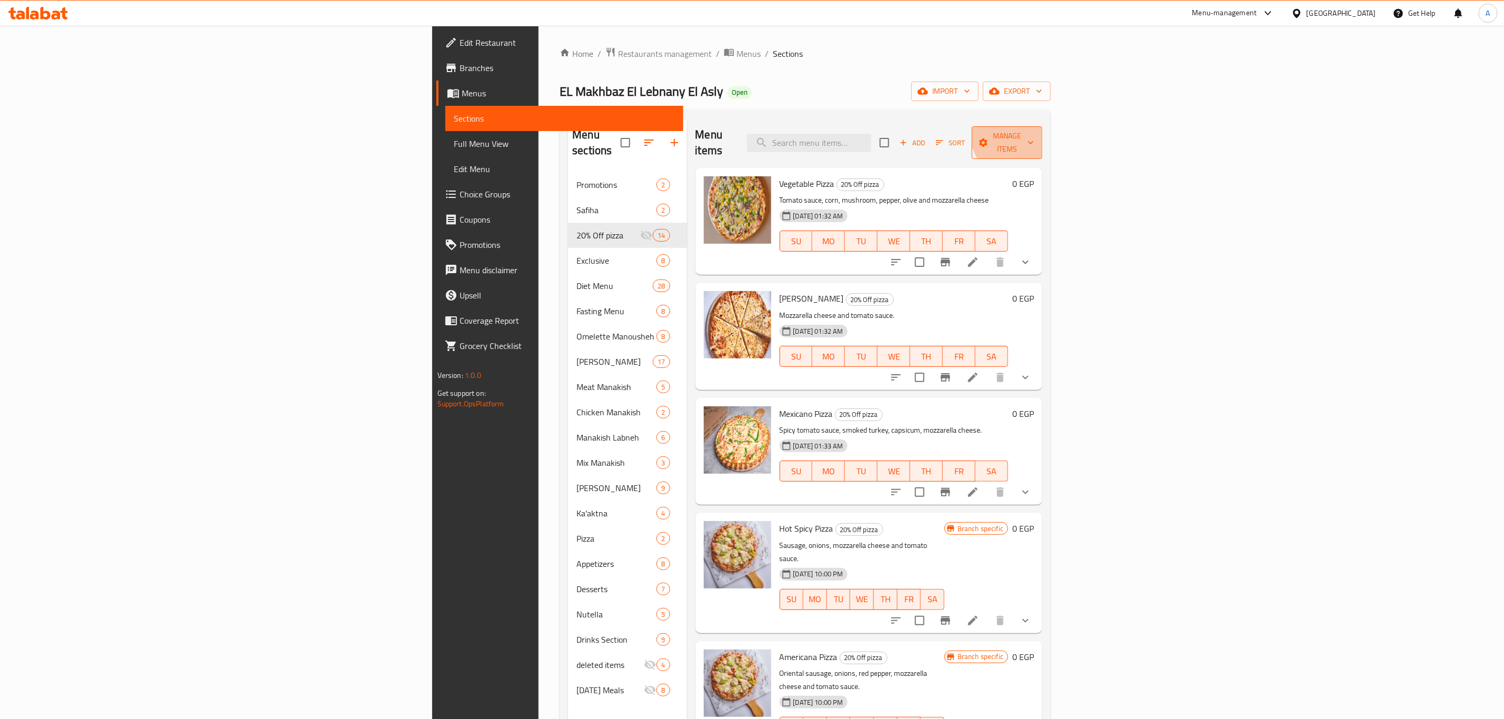
click at [1034, 131] on span "Manage items" at bounding box center [1007, 143] width 54 height 26
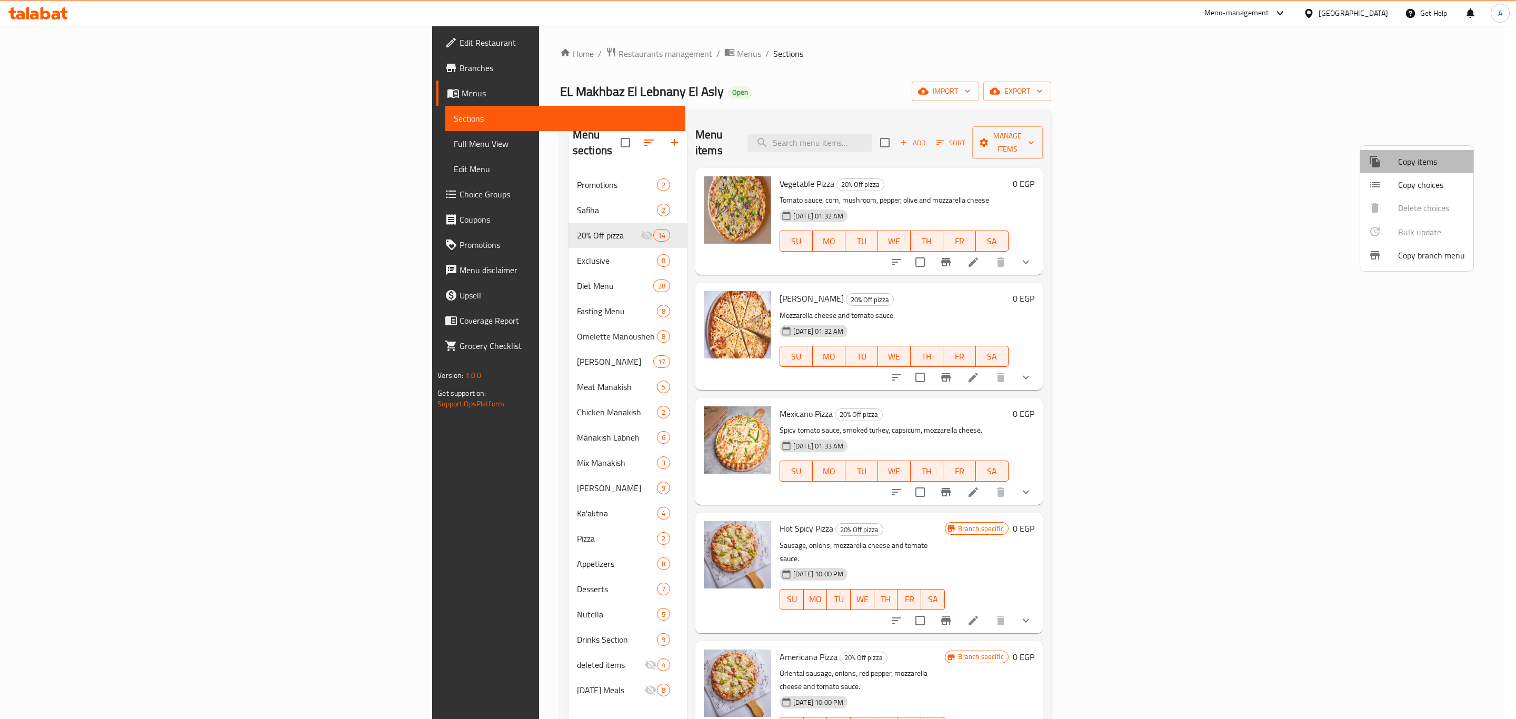
click at [1423, 166] on span "Copy items" at bounding box center [1431, 161] width 67 height 13
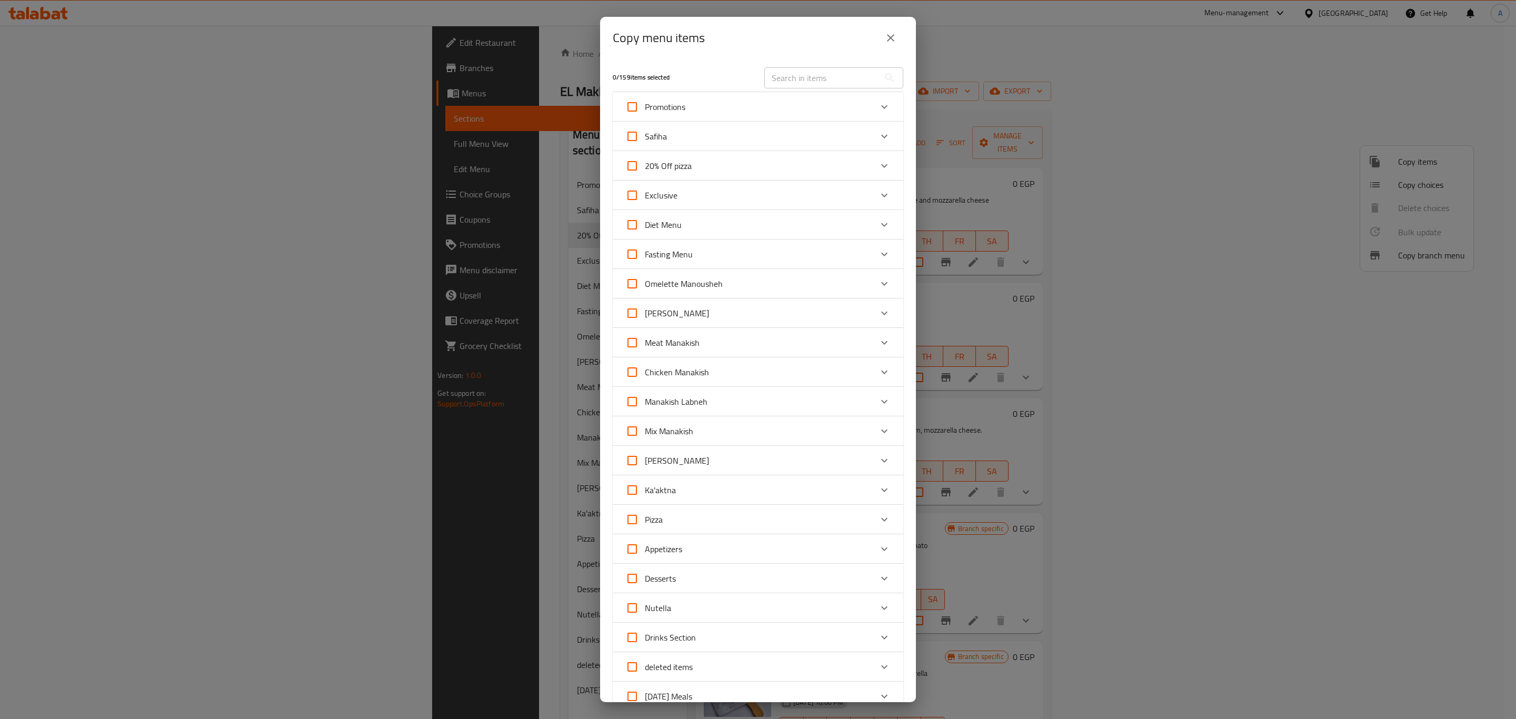
click at [632, 170] on input "20% Off pizza" at bounding box center [632, 165] width 25 height 25
checkbox input "true"
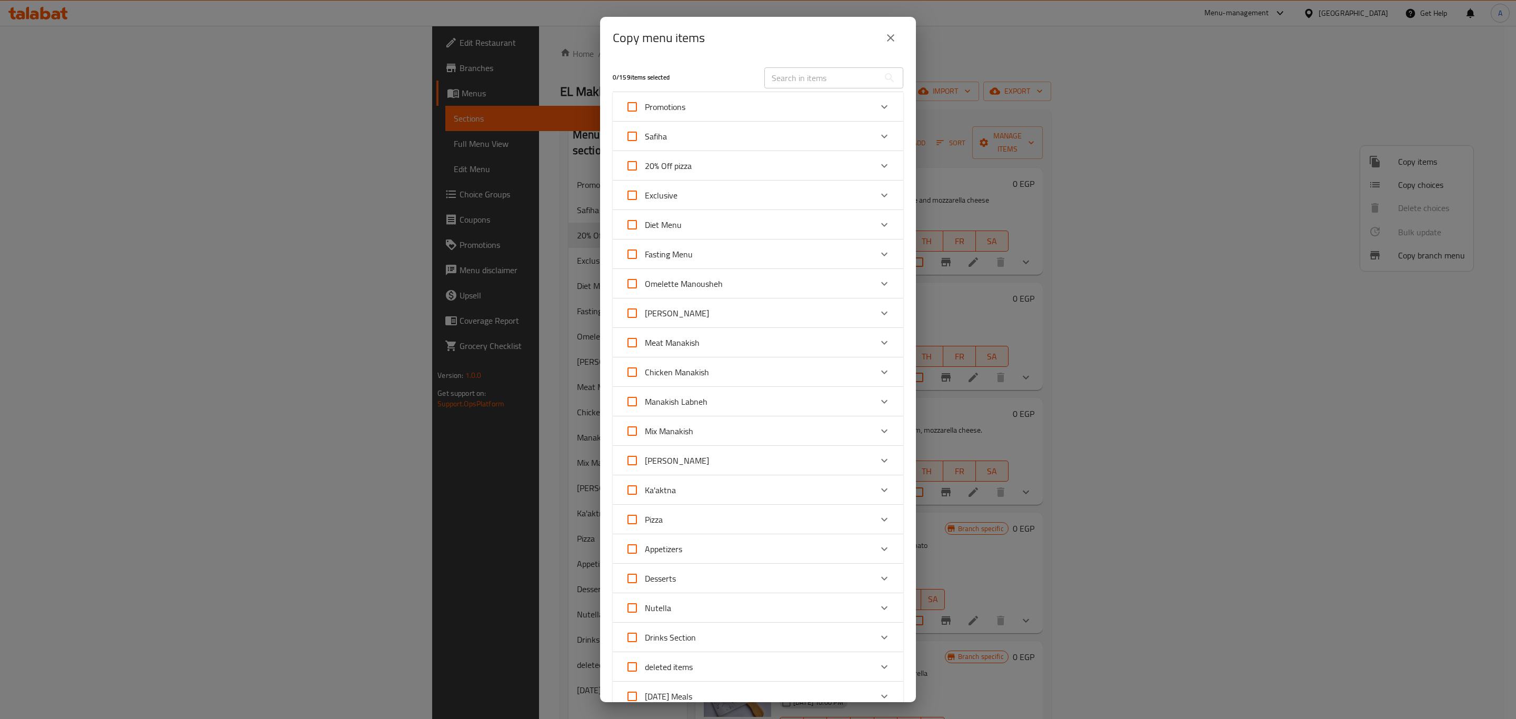
checkbox input "true"
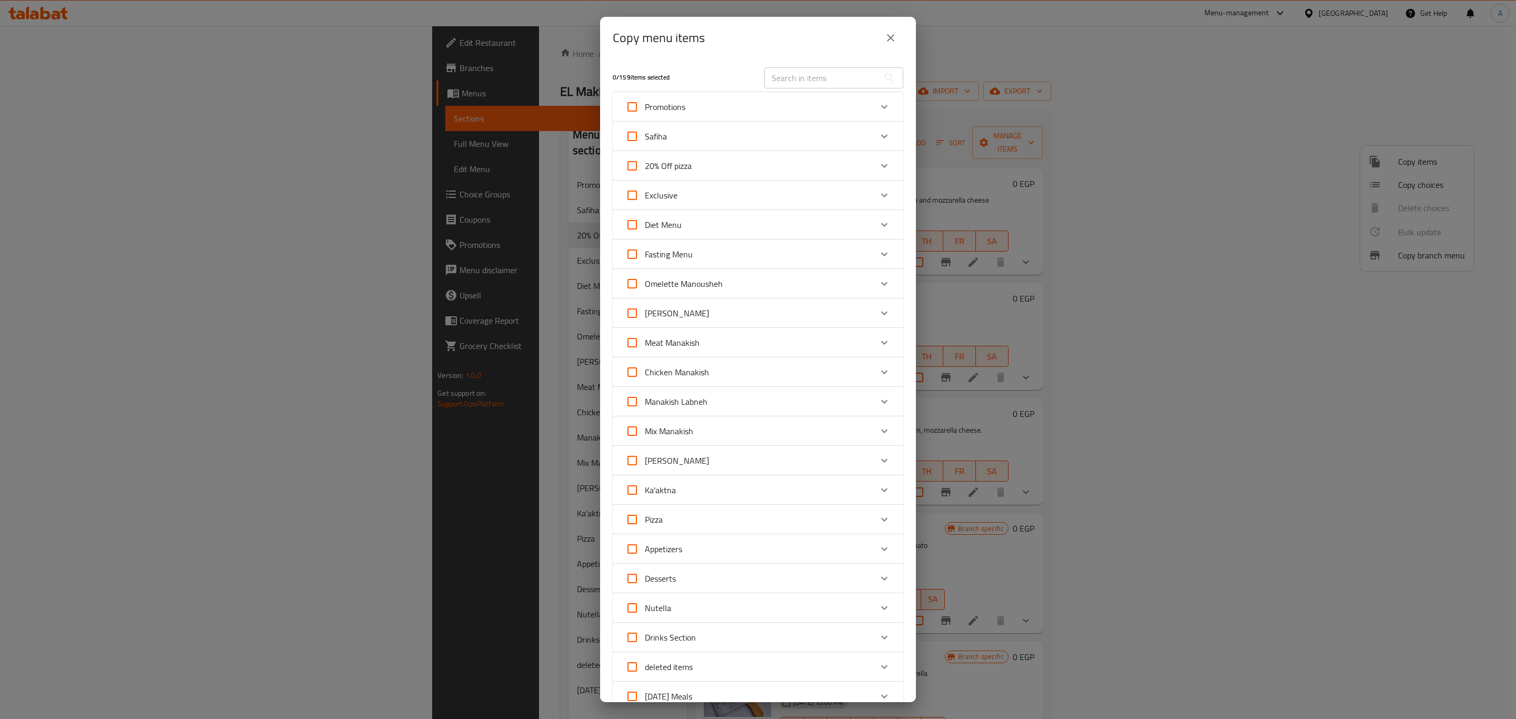
checkbox input "true"
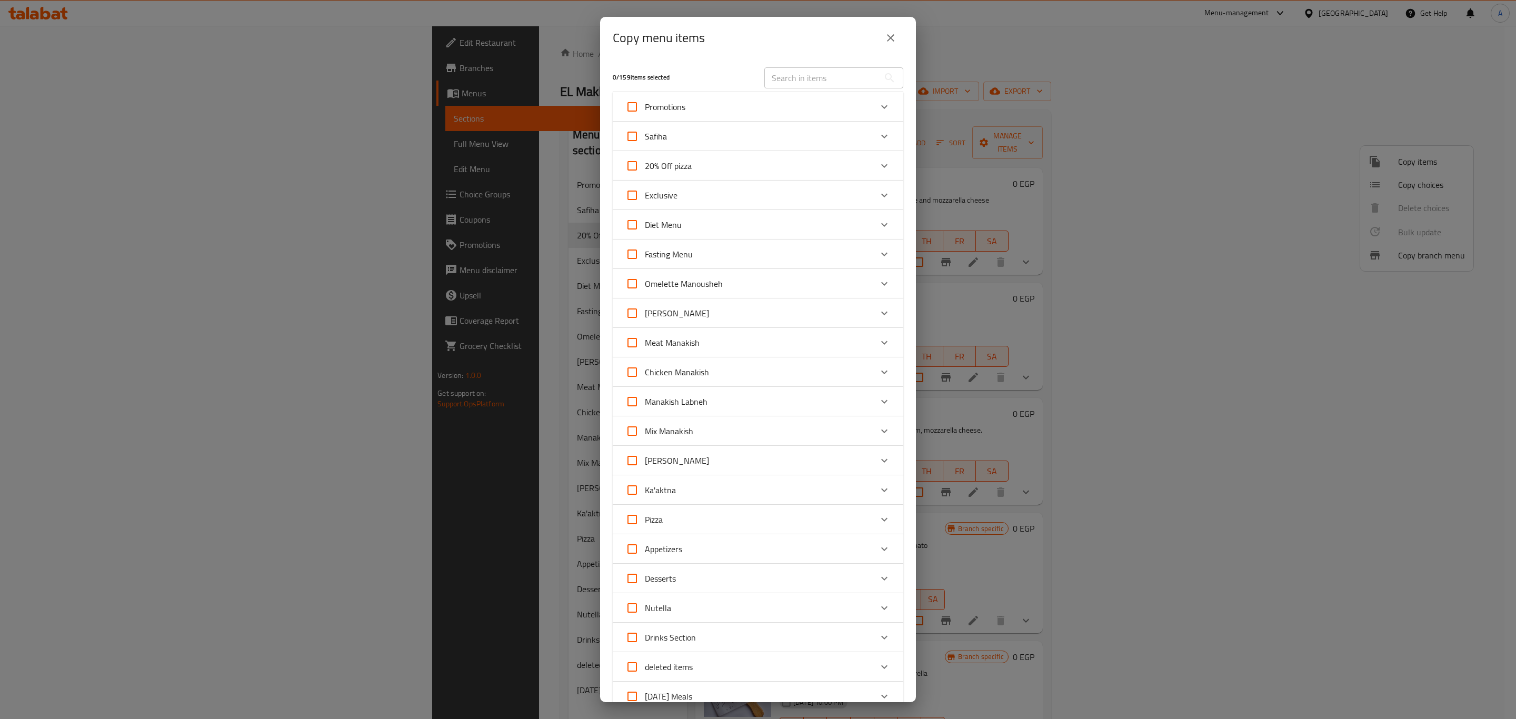
checkbox input "true"
click at [632, 170] on input "20% Off pizza" at bounding box center [632, 165] width 25 height 25
checkbox input "false"
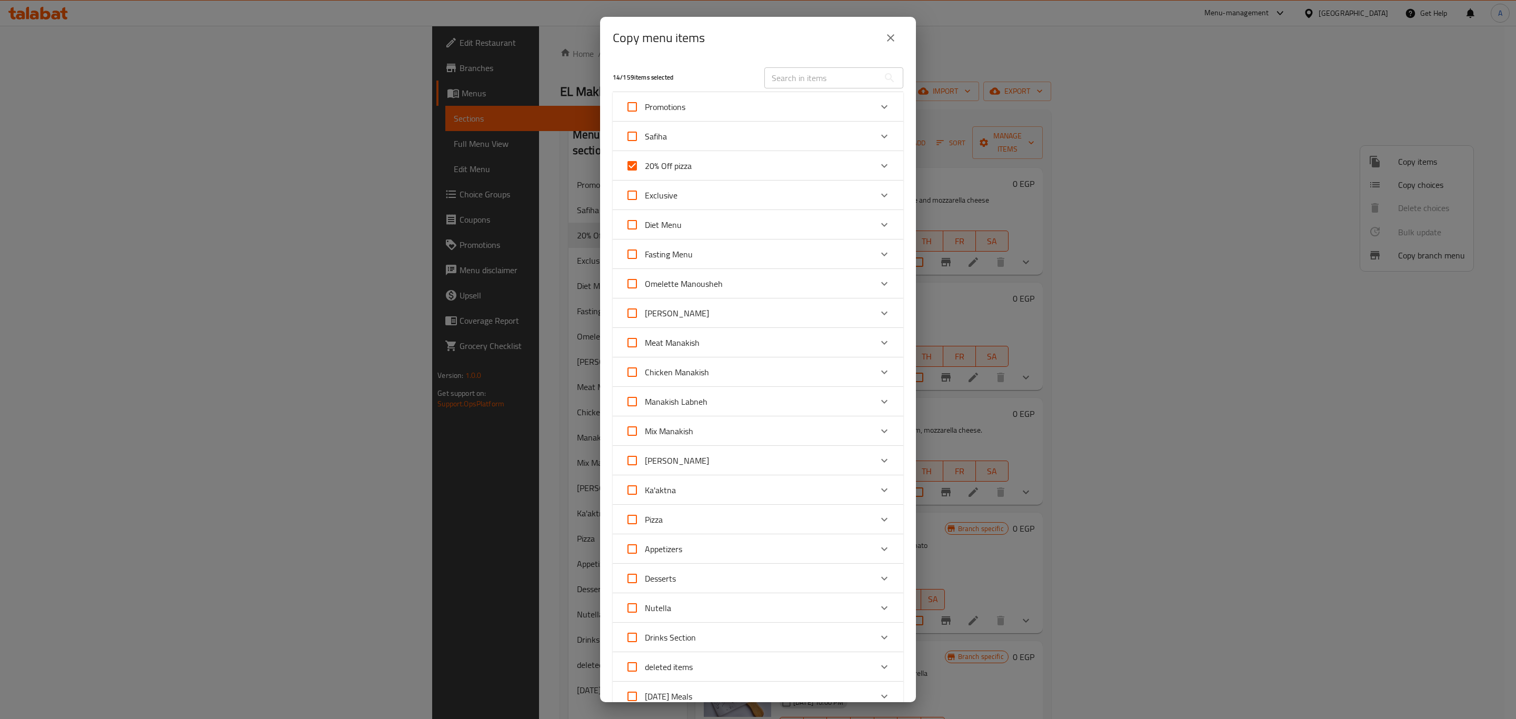
checkbox input "false"
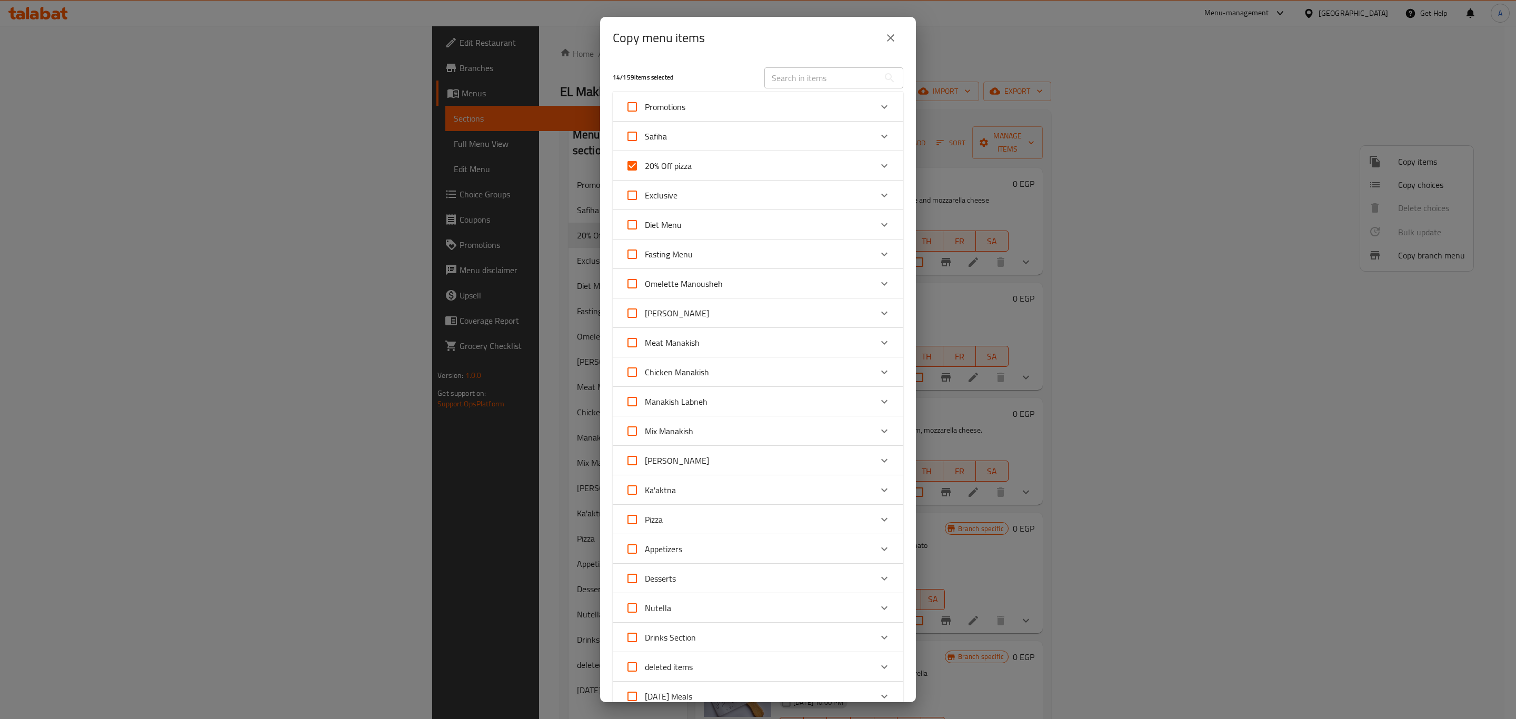
checkbox input "false"
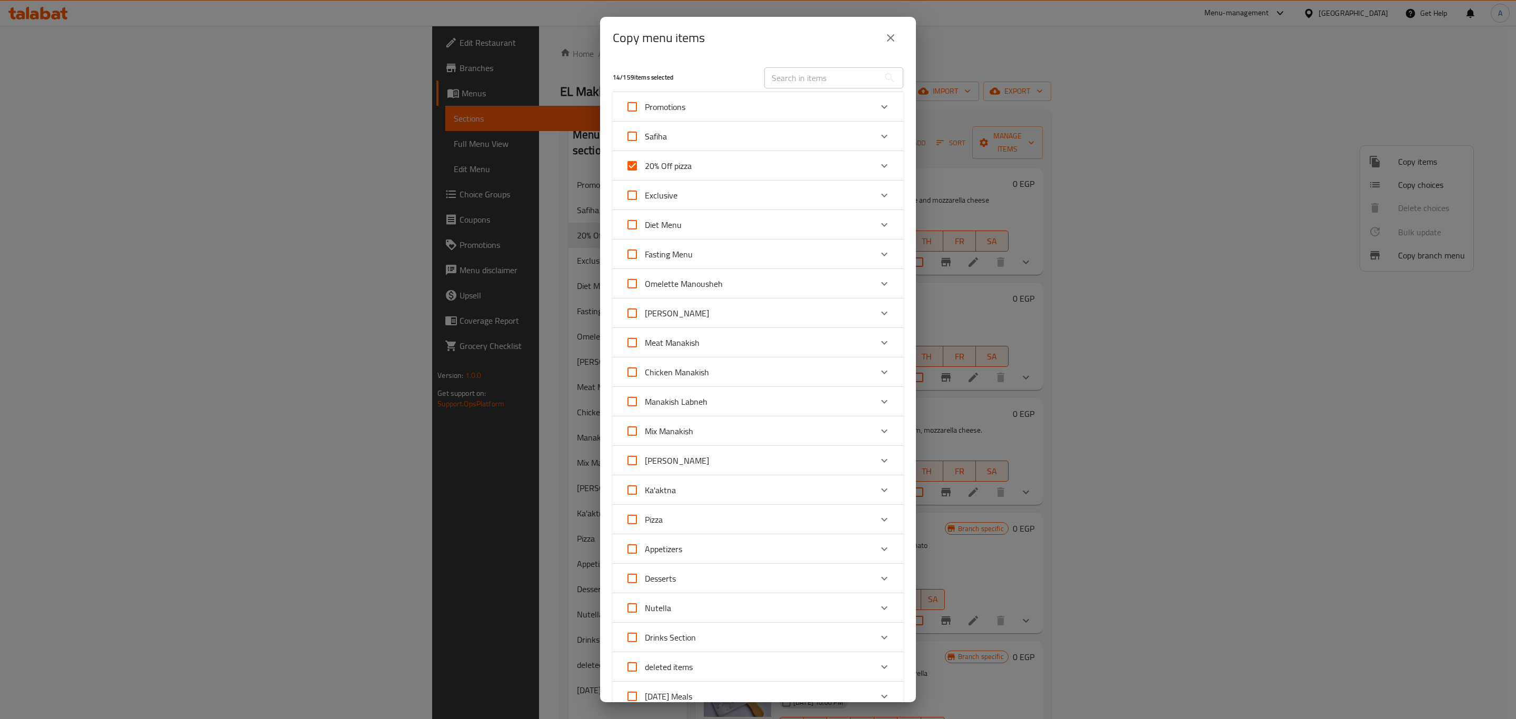
checkbox input "false"
click at [878, 166] on icon "Expand" at bounding box center [884, 166] width 13 height 13
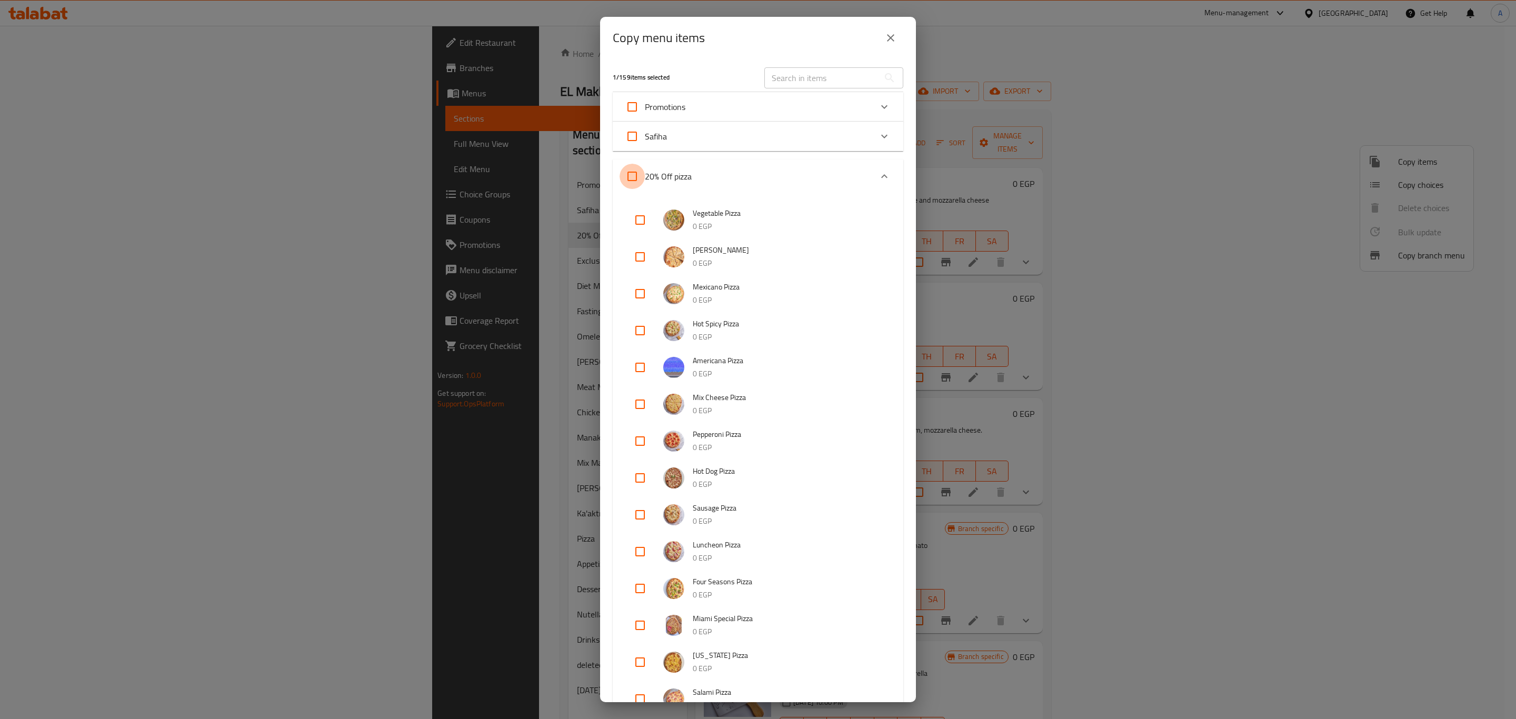
click at [626, 184] on input "20% Off pizza" at bounding box center [632, 176] width 25 height 25
checkbox input "true"
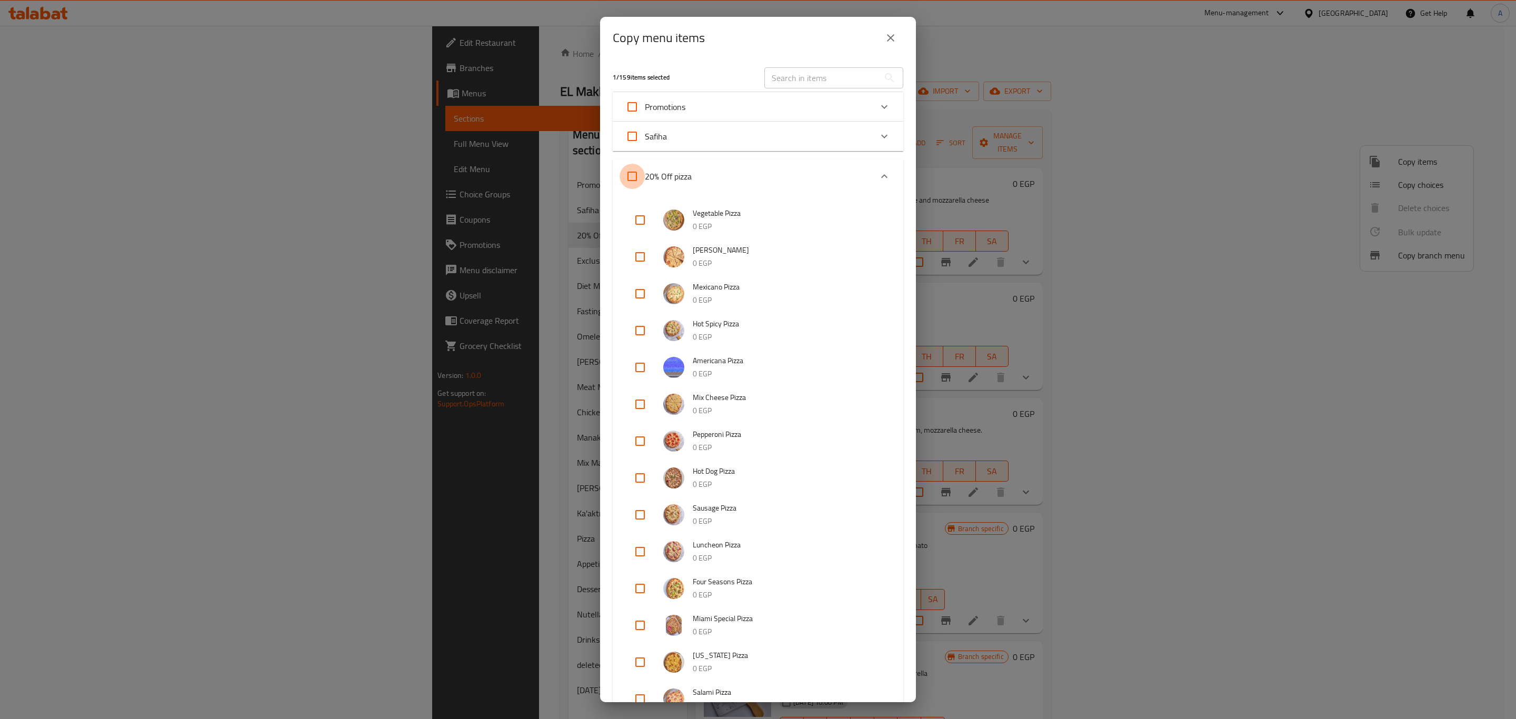
checkbox input "true"
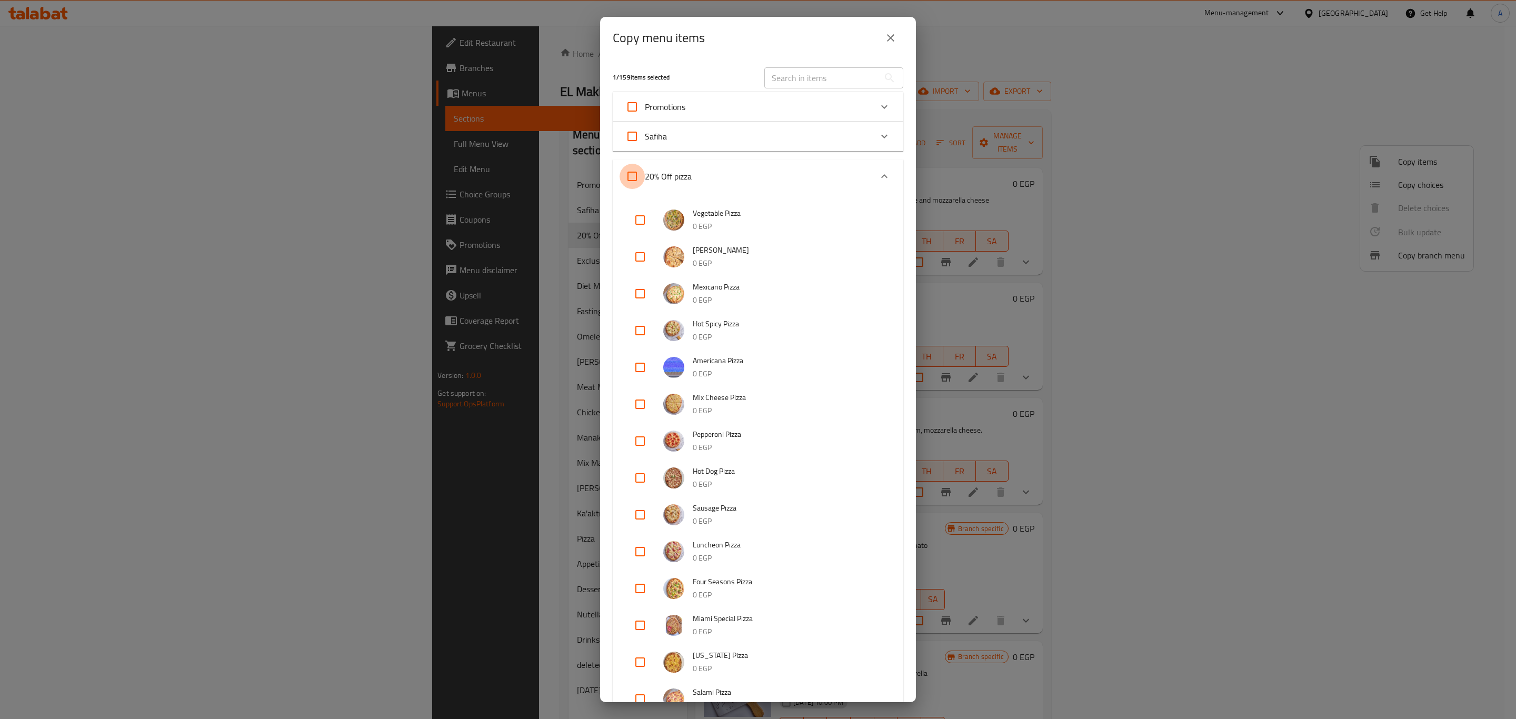
checkbox input "true"
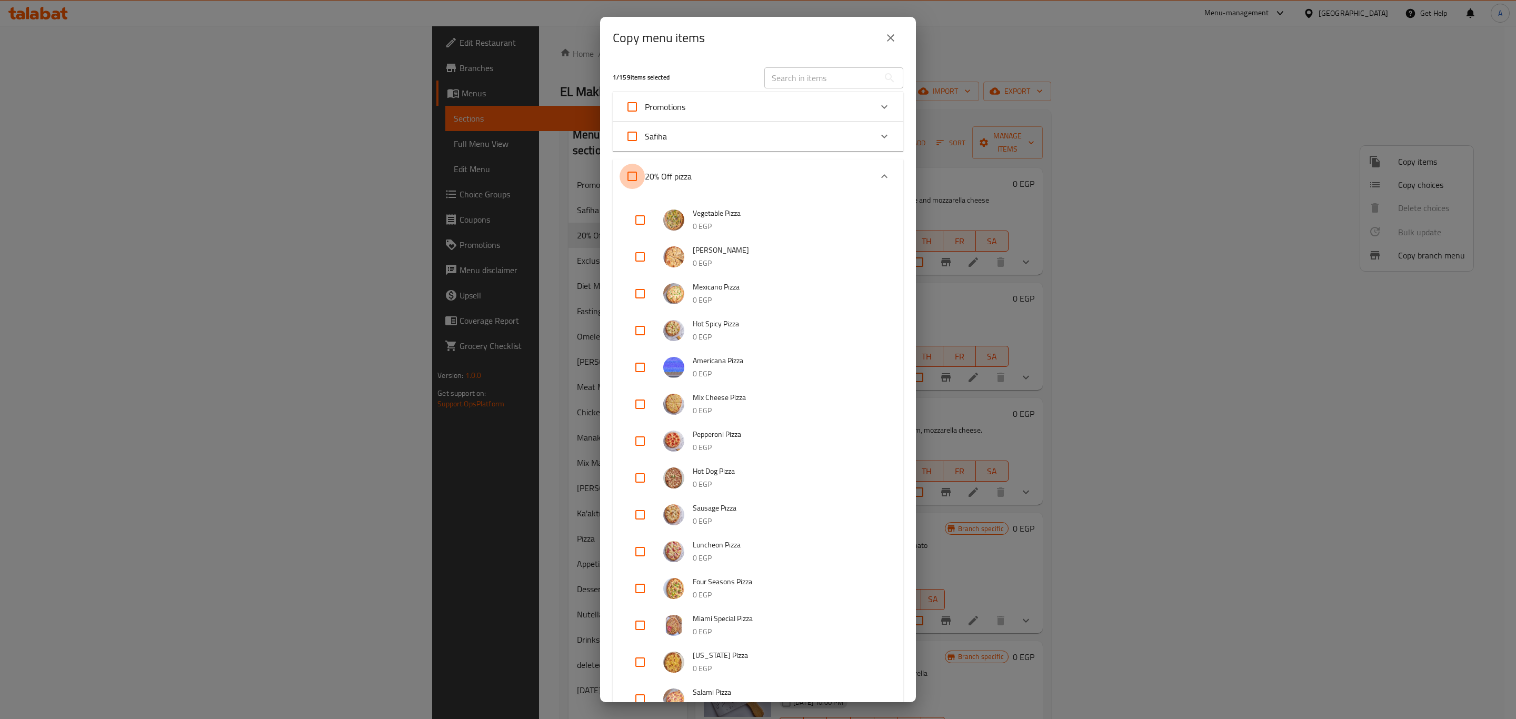
checkbox input "true"
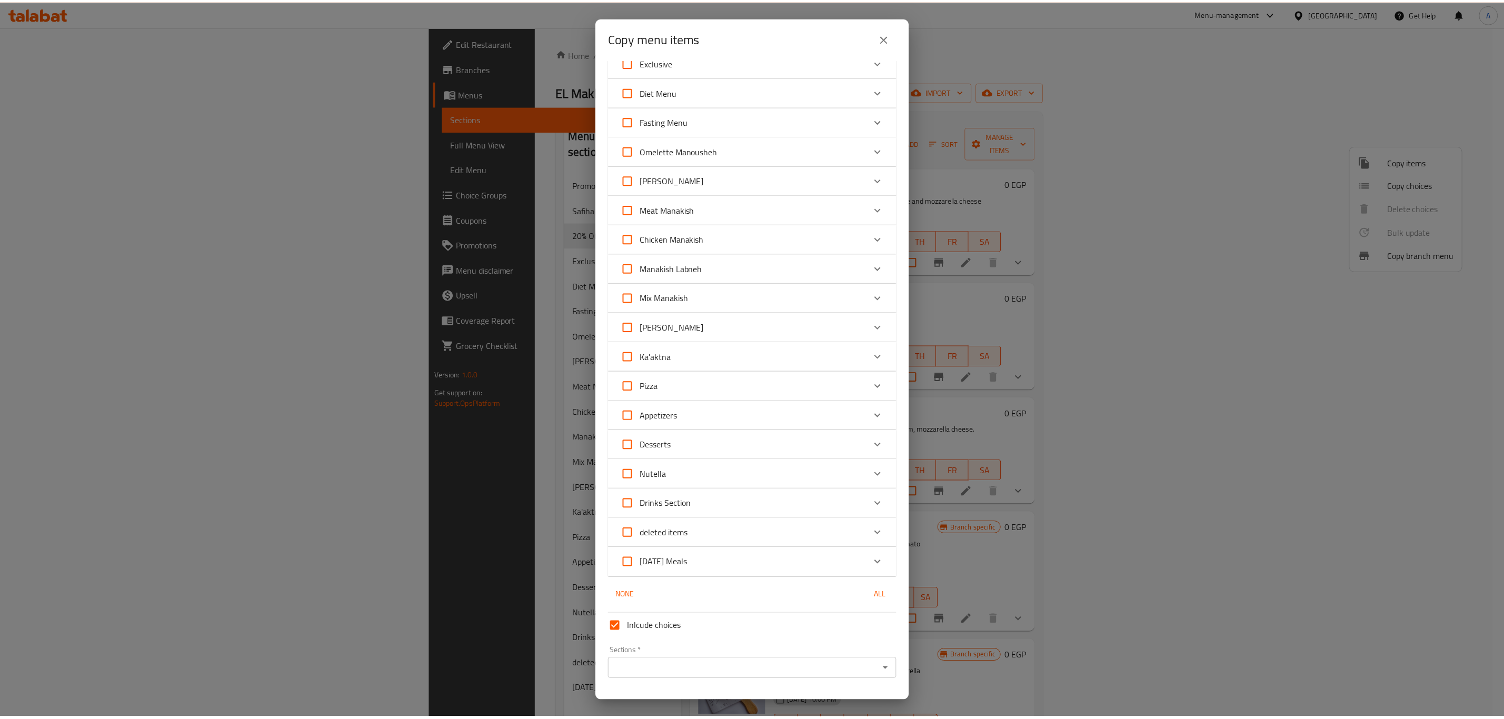
scroll to position [721, 0]
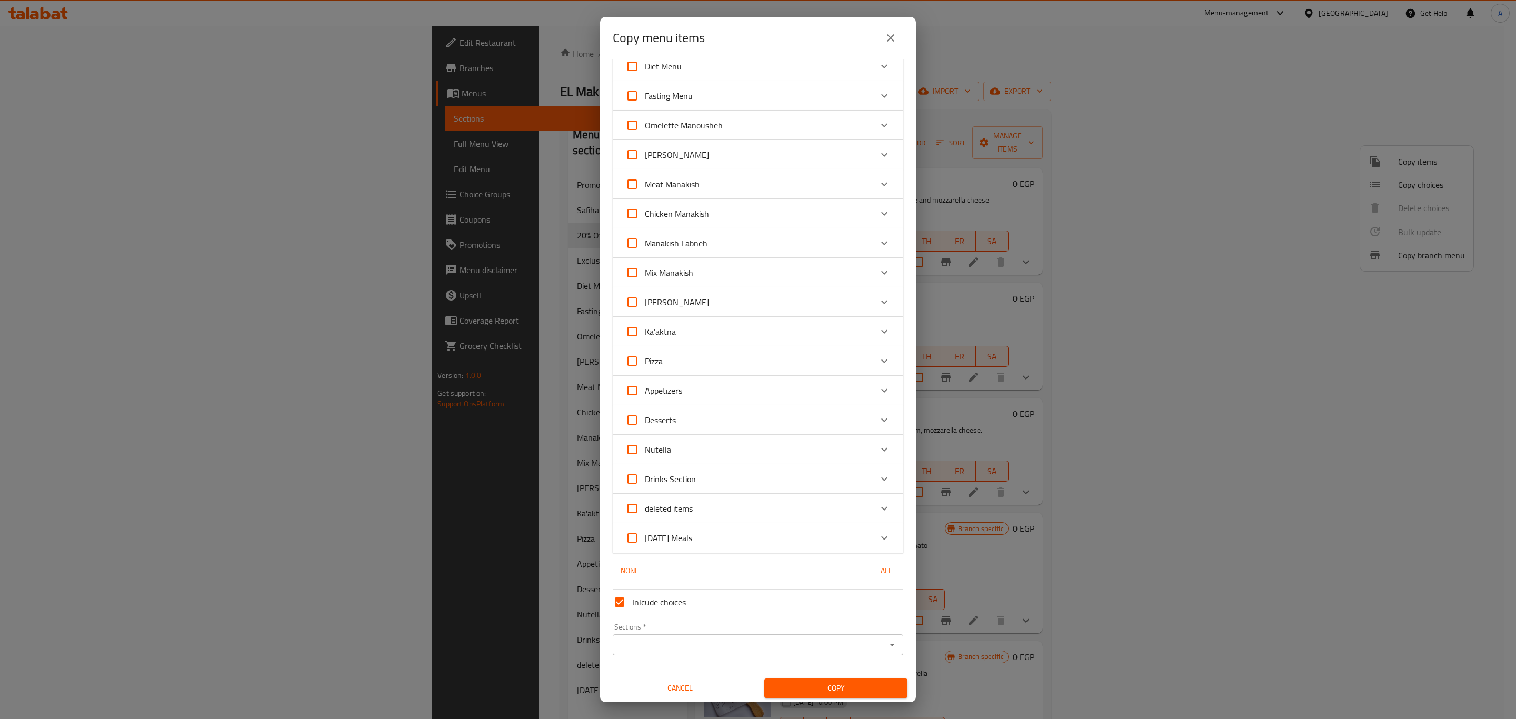
click at [731, 639] on input "Sections   *" at bounding box center [749, 645] width 267 height 15
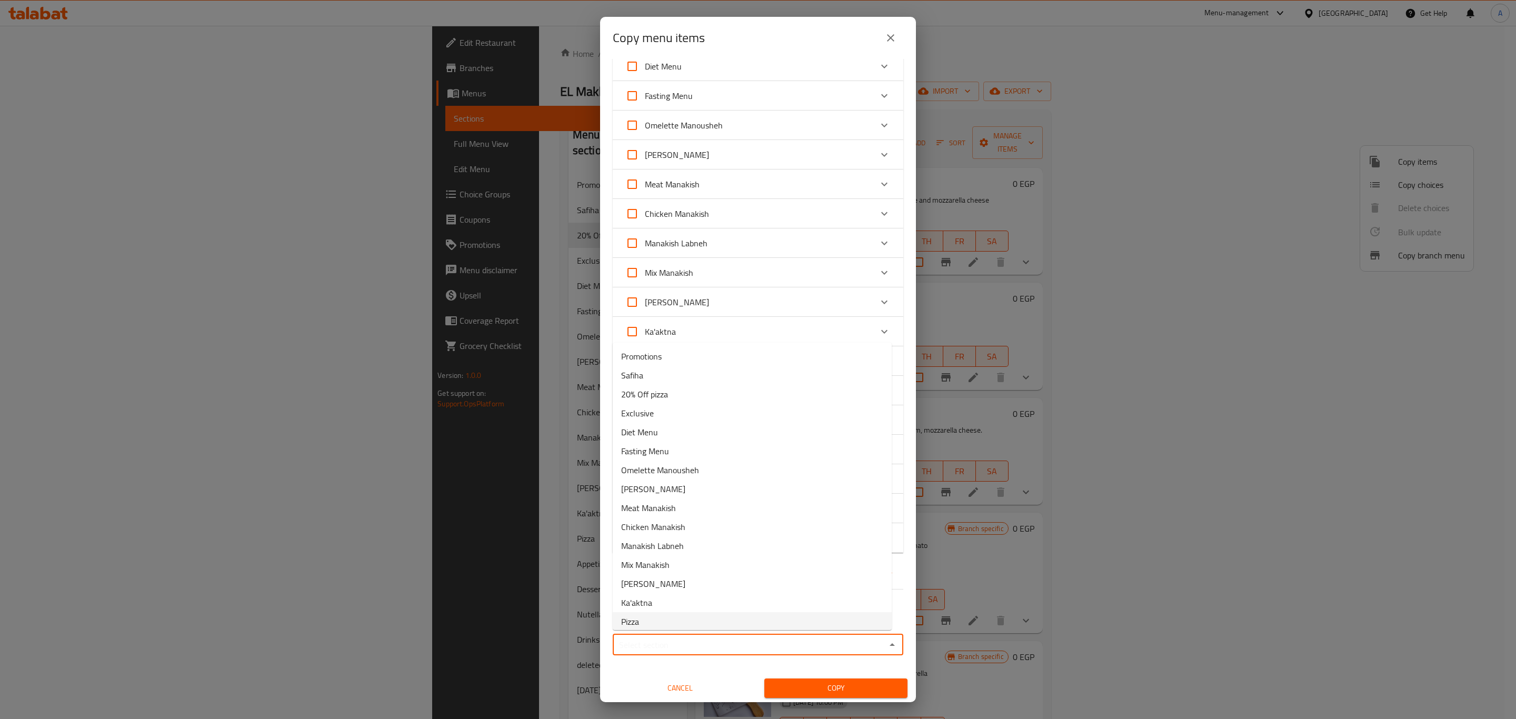
click at [693, 618] on li "Pizza" at bounding box center [752, 621] width 279 height 19
type input "Pizza"
click at [839, 682] on span "Copy" at bounding box center [836, 688] width 126 height 13
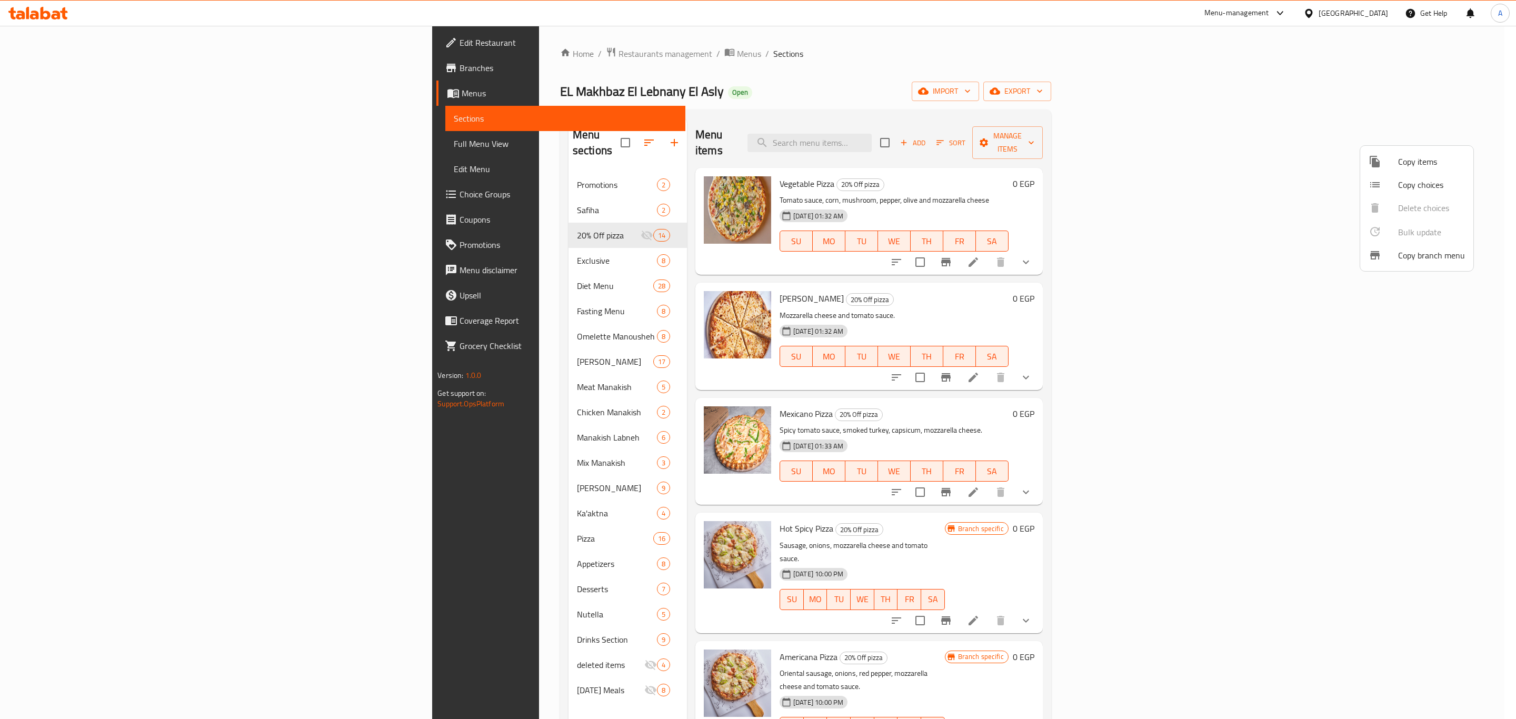
click at [518, 220] on div at bounding box center [758, 359] width 1516 height 719
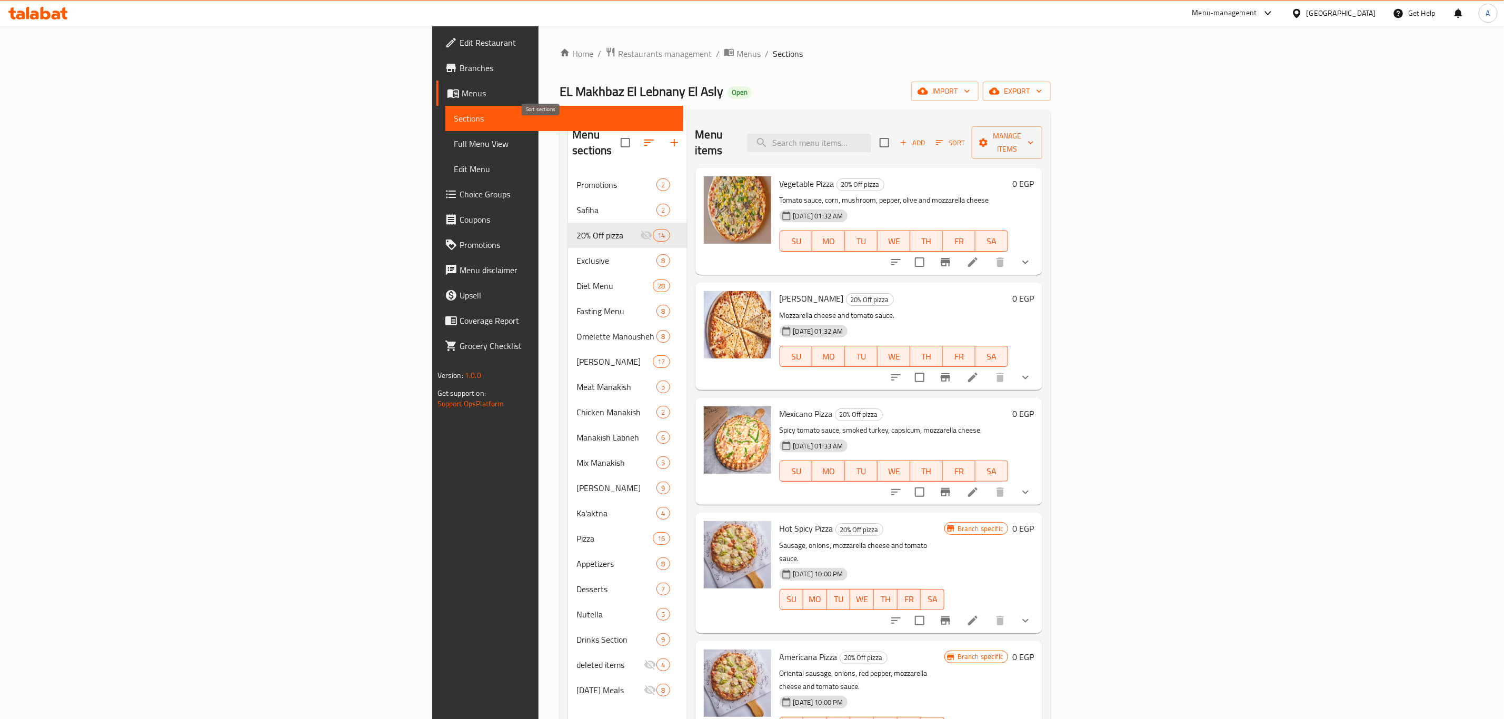
click at [637, 144] on button "button" at bounding box center [649, 142] width 25 height 25
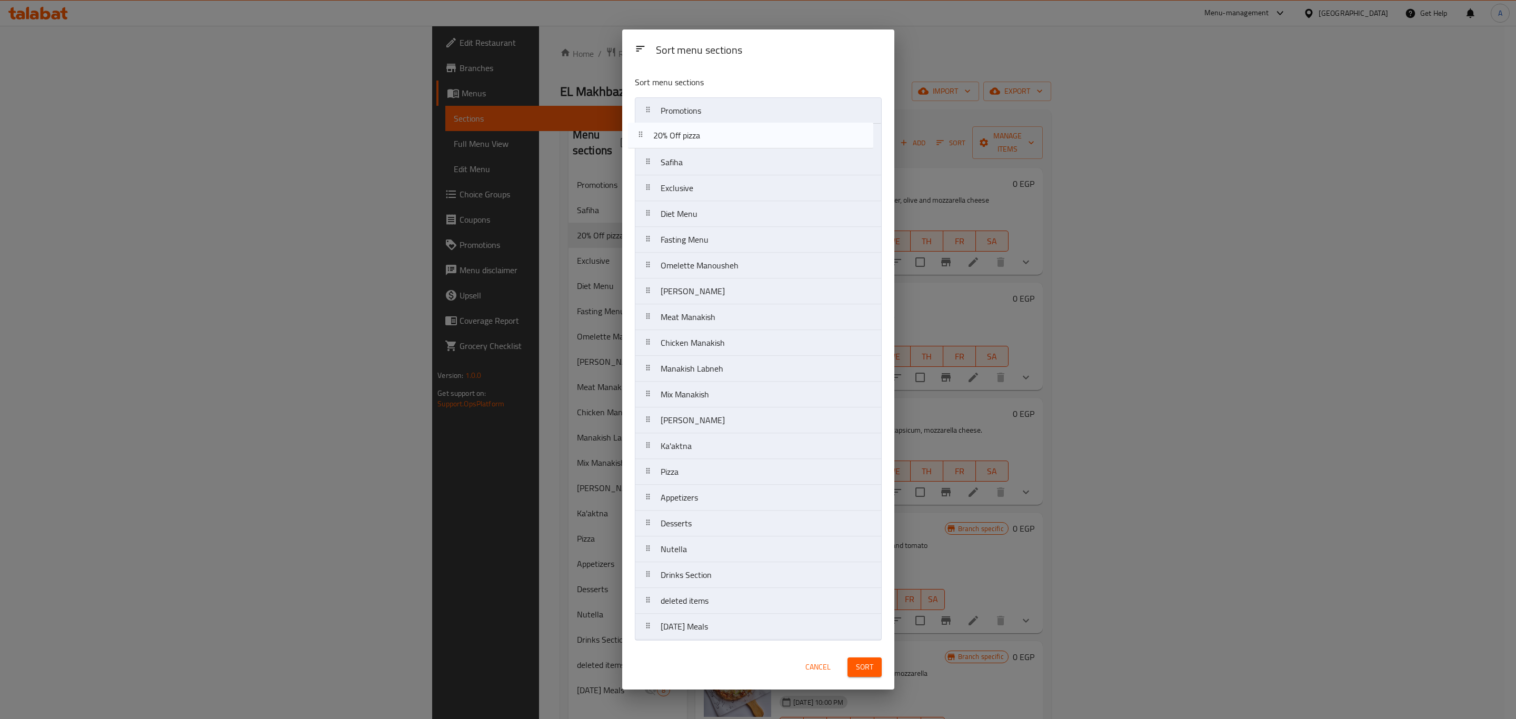
drag, startPoint x: 671, startPoint y: 161, endPoint x: 661, endPoint y: 136, distance: 27.4
click at [661, 136] on nav "Promotions Safiha 20% Off pizza Exclusive Diet Menu Fasting Menu Omelette Manou…" at bounding box center [758, 368] width 247 height 543
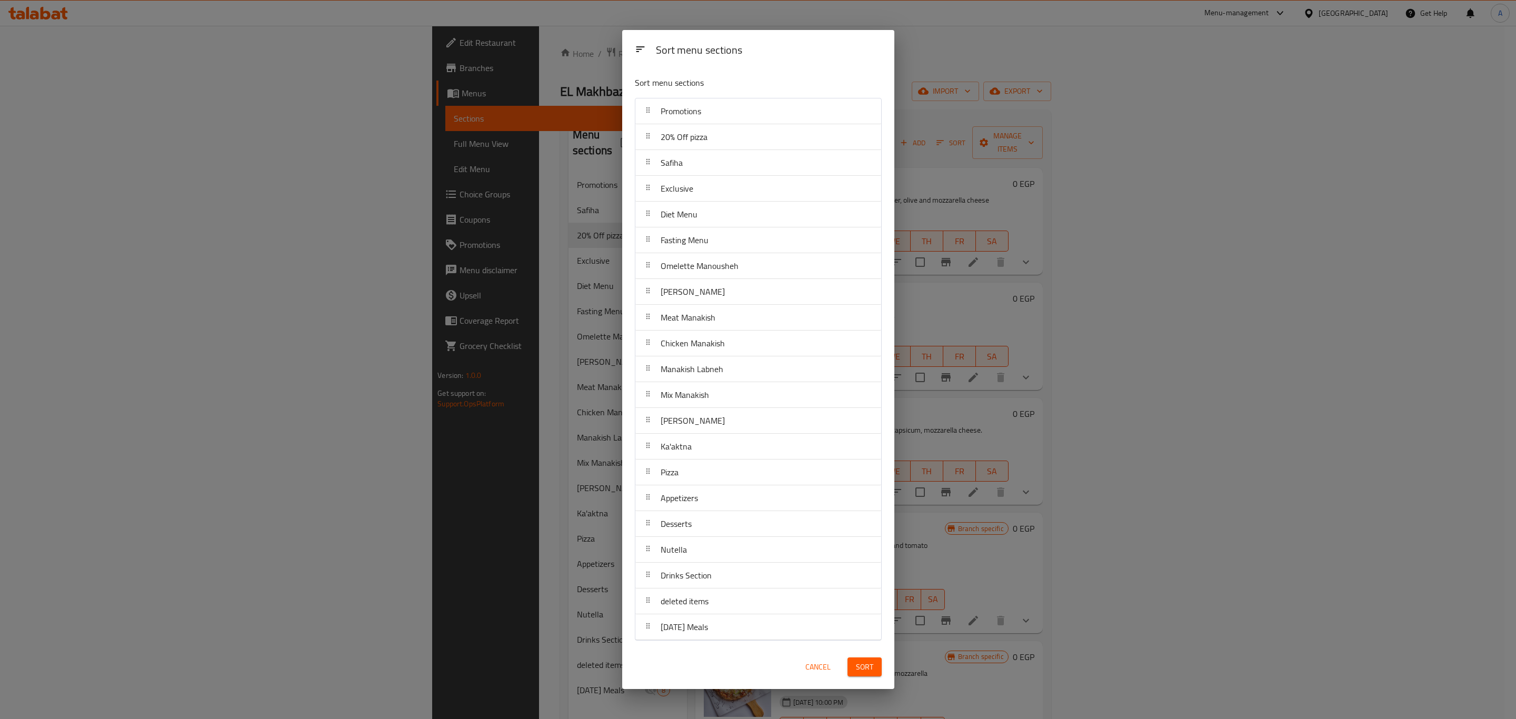
click at [867, 667] on span "Sort" at bounding box center [864, 667] width 17 height 13
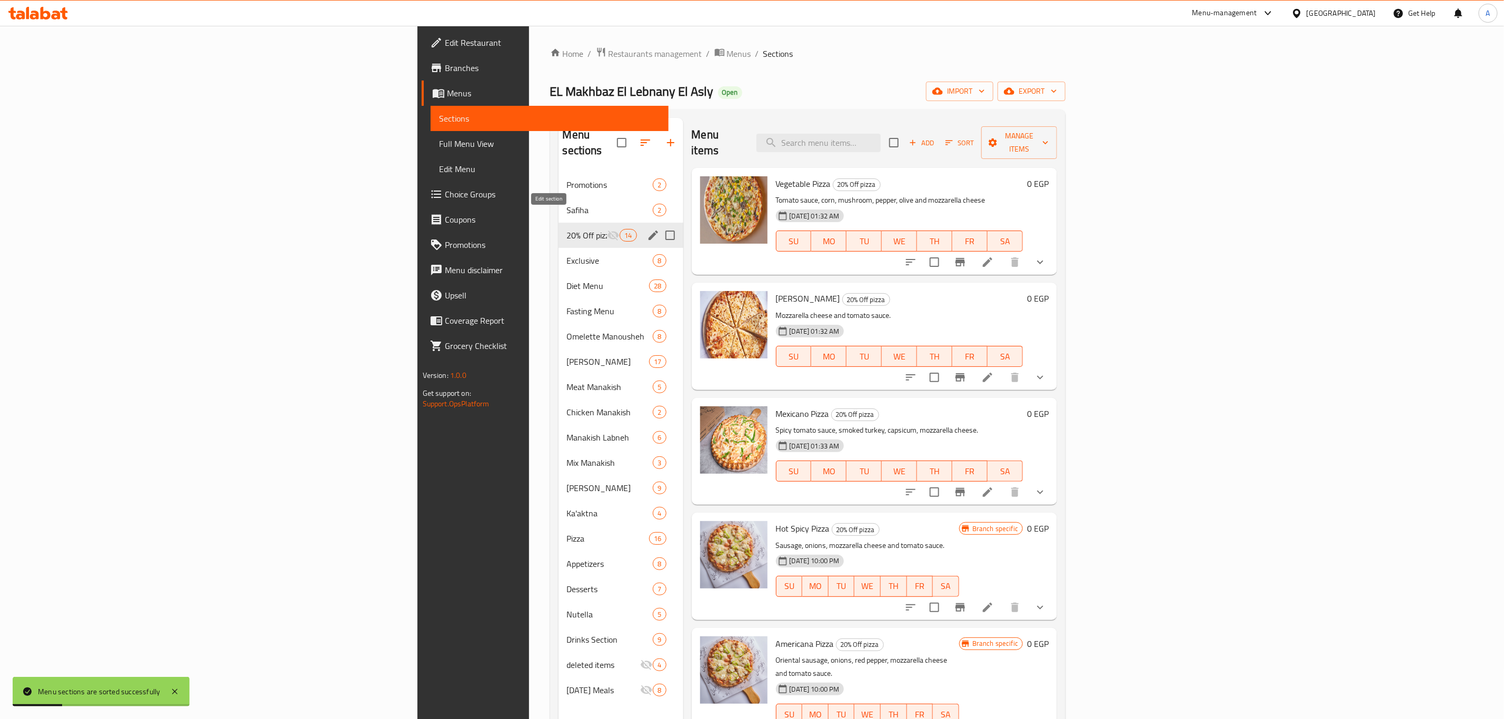
click at [646, 227] on button "edit" at bounding box center [654, 235] width 16 height 16
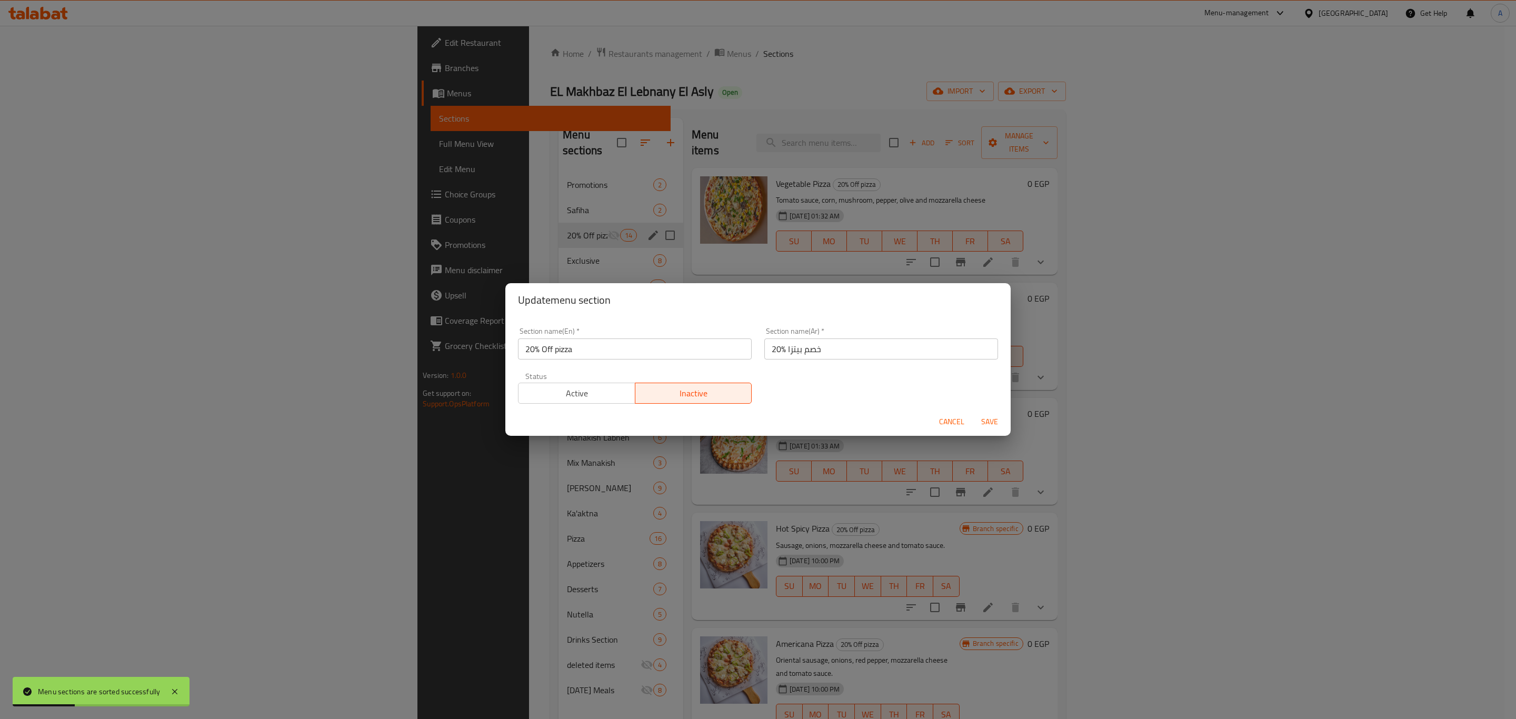
drag, startPoint x: 585, startPoint y: 394, endPoint x: 592, endPoint y: 401, distance: 10.4
click at [585, 395] on span "Active" at bounding box center [577, 393] width 108 height 15
click at [988, 422] on span "Save" at bounding box center [989, 421] width 25 height 13
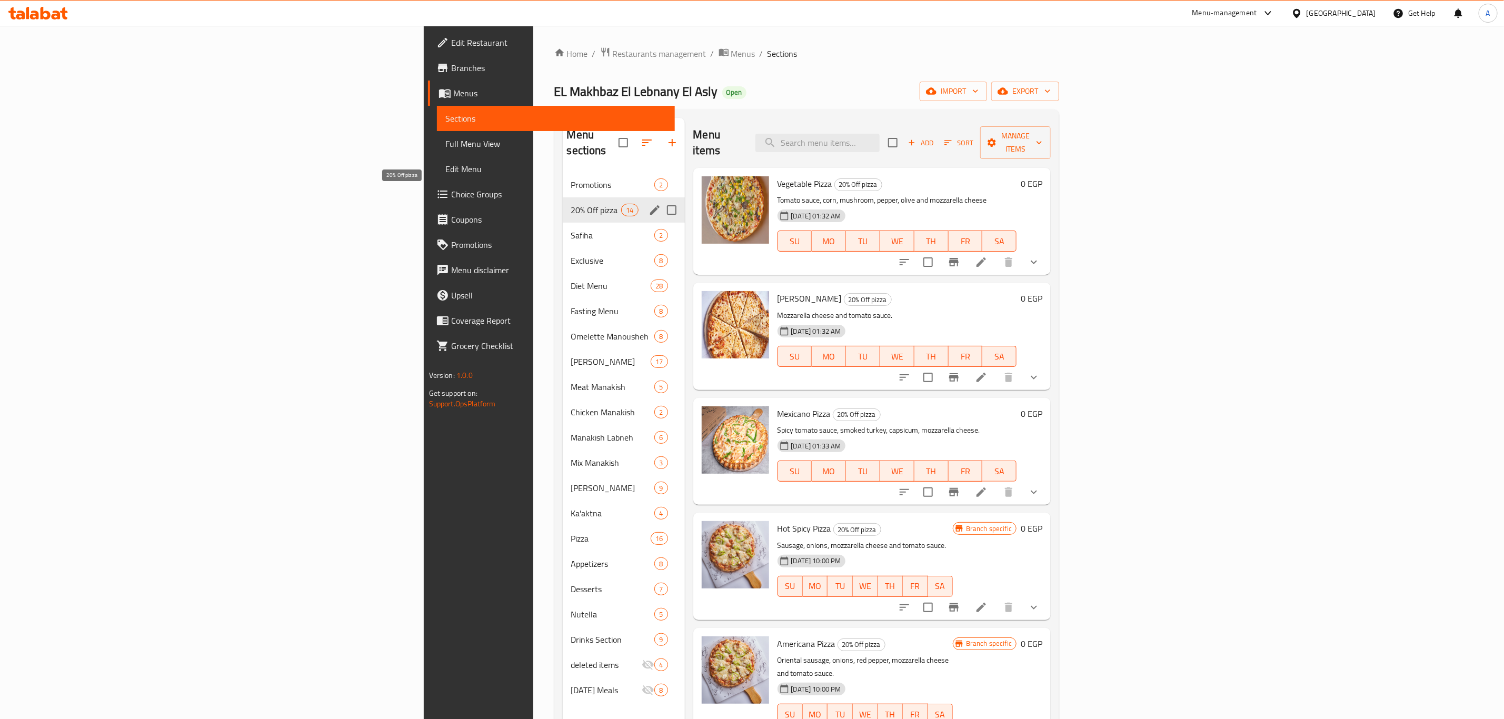
click at [571, 204] on span "20% Off pizza" at bounding box center [596, 210] width 51 height 13
click at [571, 532] on span "Pizza" at bounding box center [596, 538] width 51 height 13
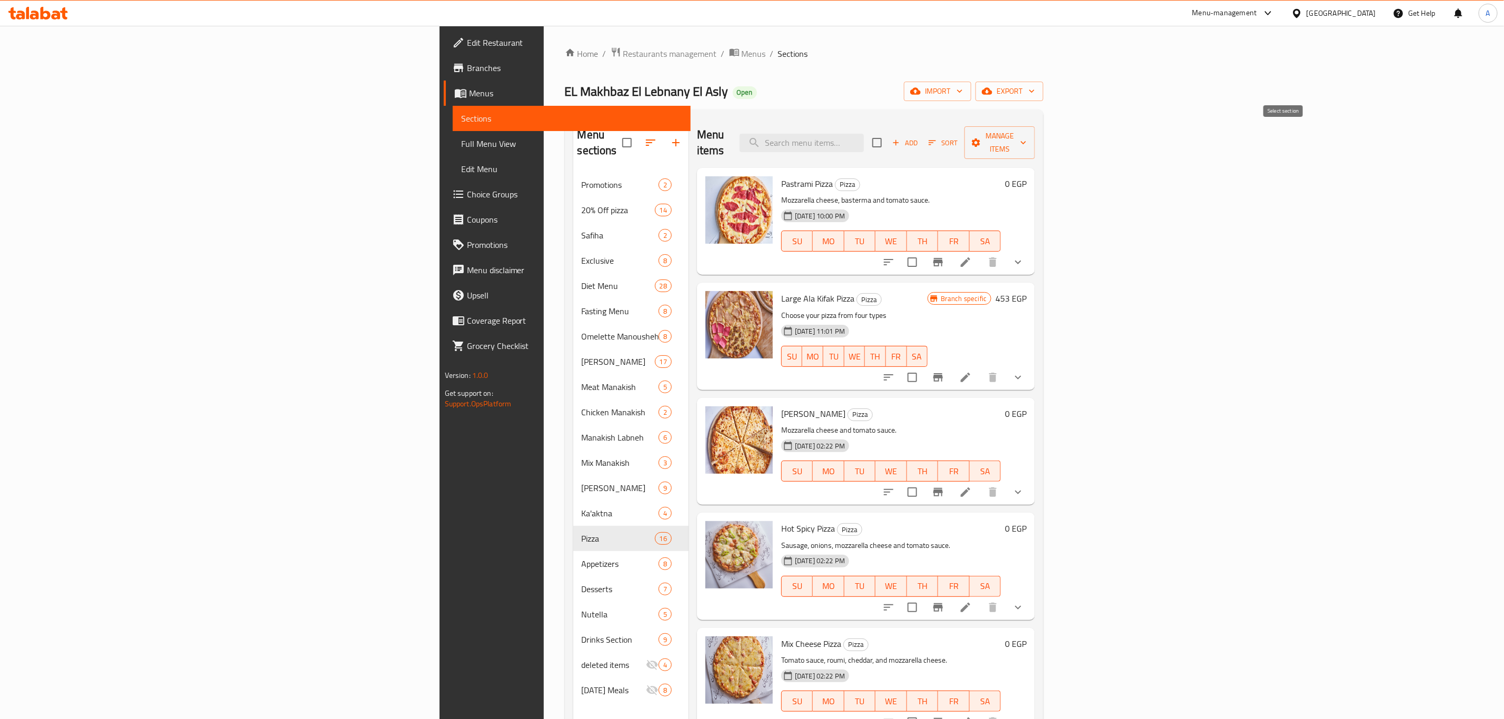
click at [888, 134] on input "checkbox" at bounding box center [877, 143] width 22 height 22
checkbox input "true"
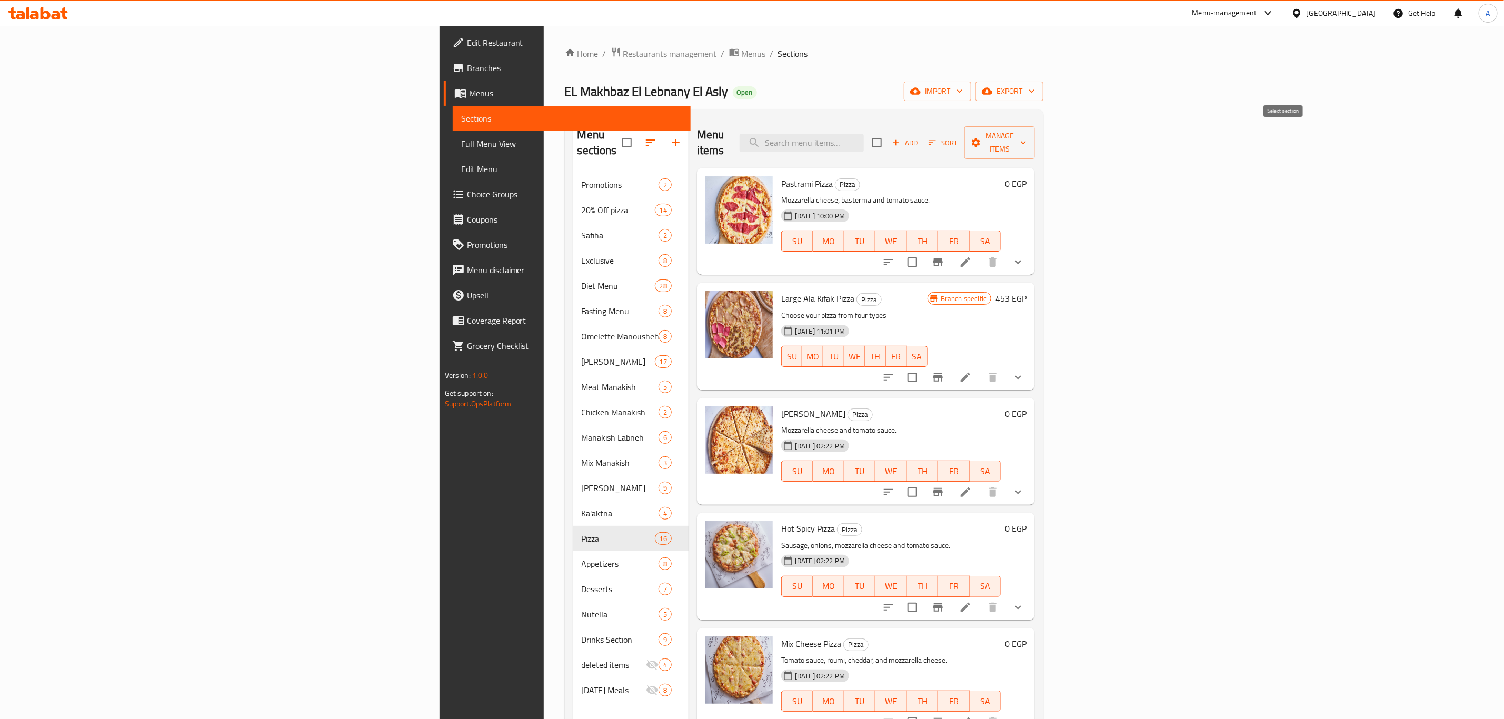
checkbox input "true"
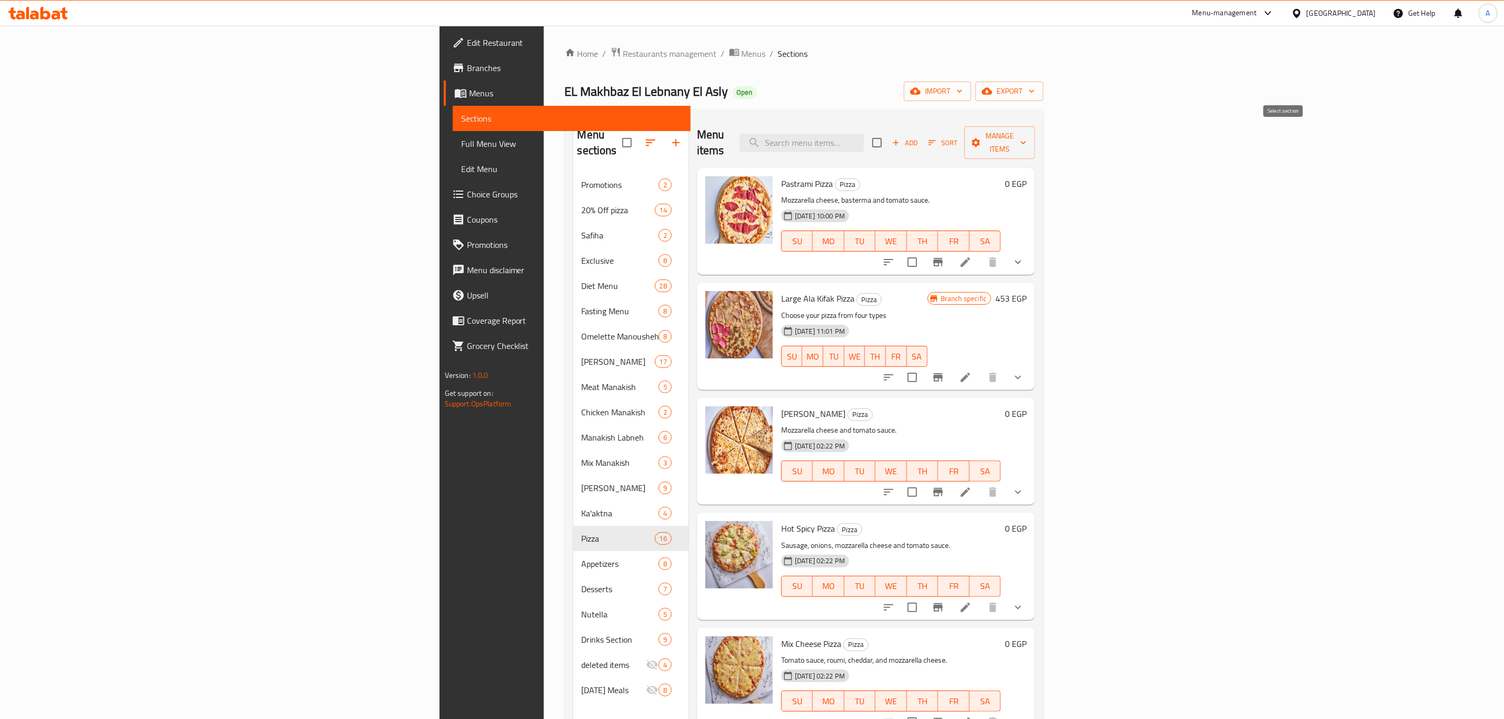
checkbox input "true"
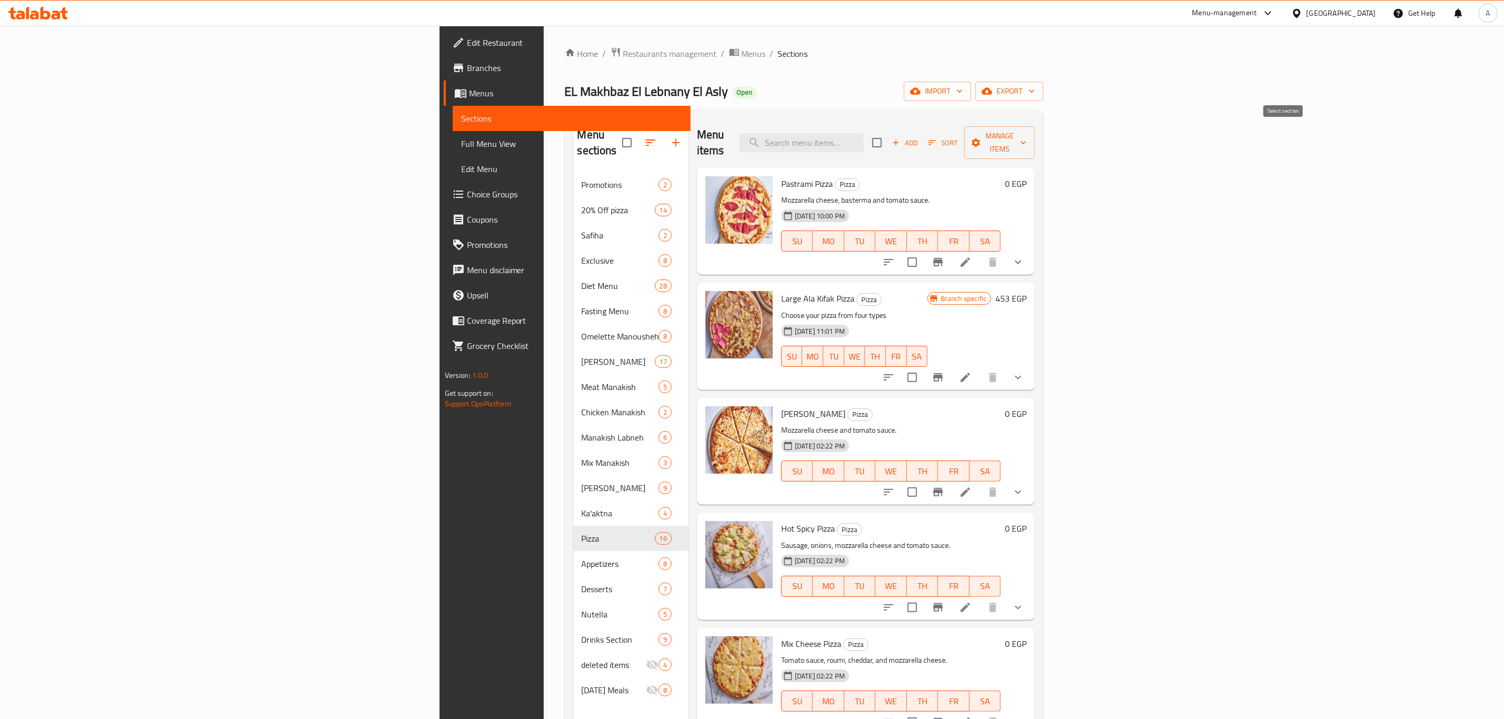
checkbox input "true"
click at [924, 251] on input "checkbox" at bounding box center [912, 262] width 22 height 22
checkbox input "false"
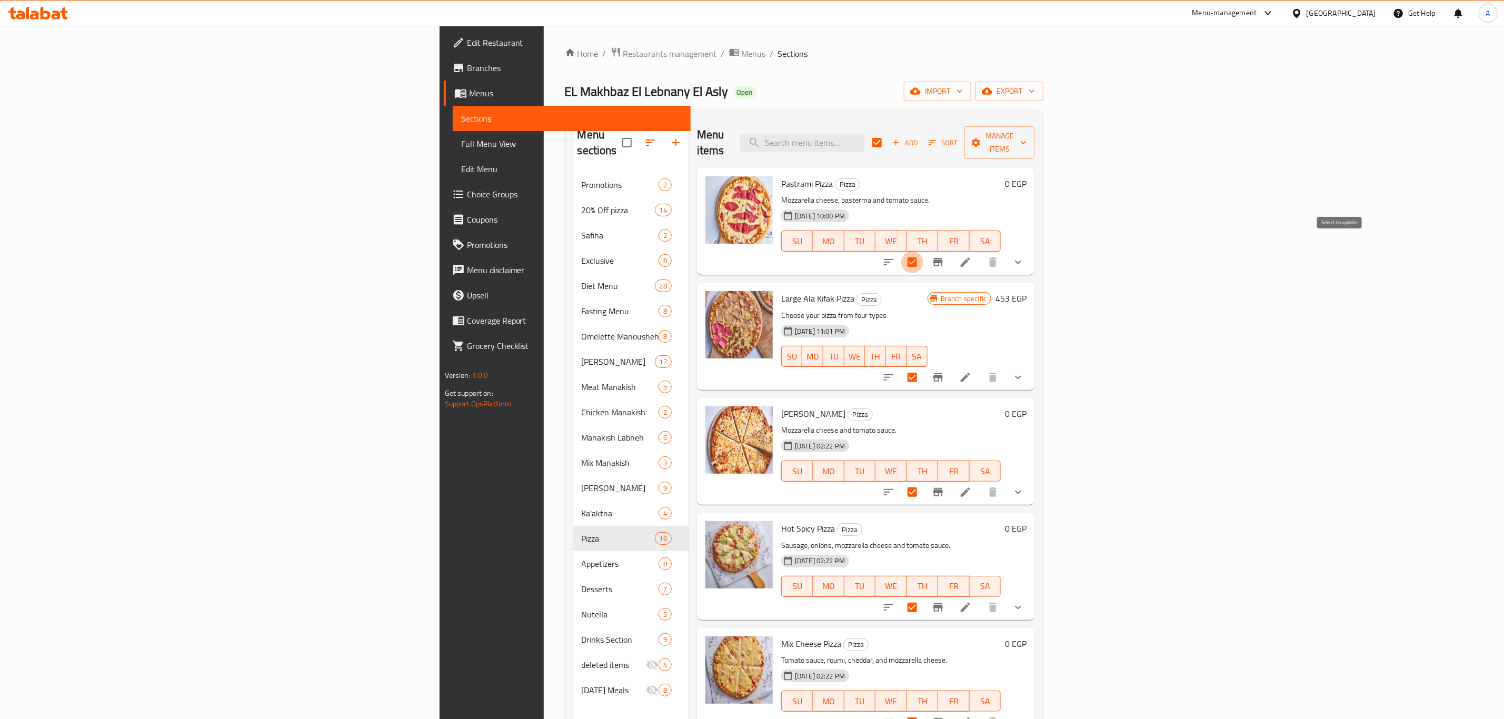
checkbox input "false"
click at [924, 366] on input "checkbox" at bounding box center [912, 377] width 22 height 22
checkbox input "false"
click at [1035, 123] on div "Menu items Add Sort Manage items" at bounding box center [866, 143] width 338 height 50
click at [1027, 131] on span "Manage items" at bounding box center [1000, 143] width 54 height 26
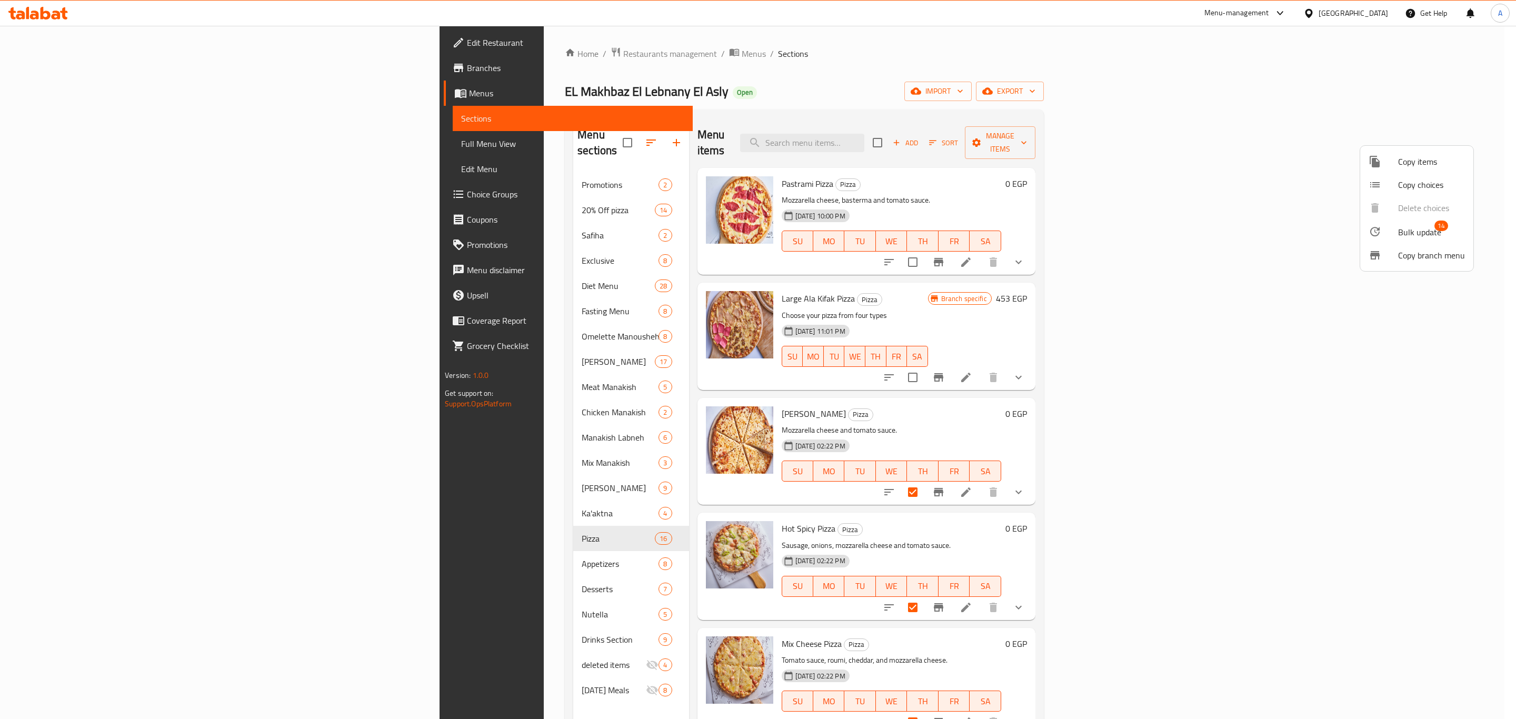
click at [1404, 231] on span "Bulk update" at bounding box center [1419, 232] width 43 height 13
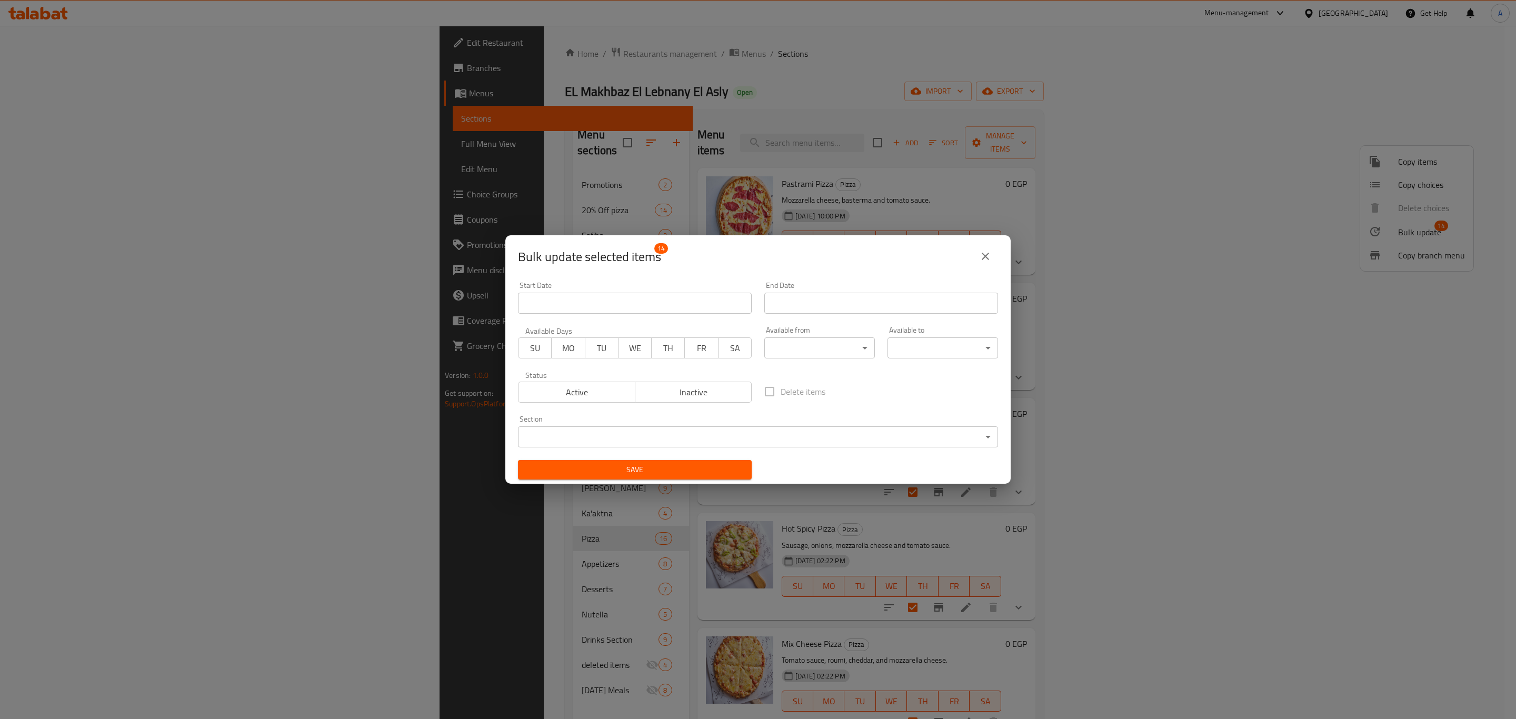
click at [702, 385] on span "Inactive" at bounding box center [694, 392] width 108 height 15
click at [662, 470] on span "Save" at bounding box center [635, 469] width 217 height 13
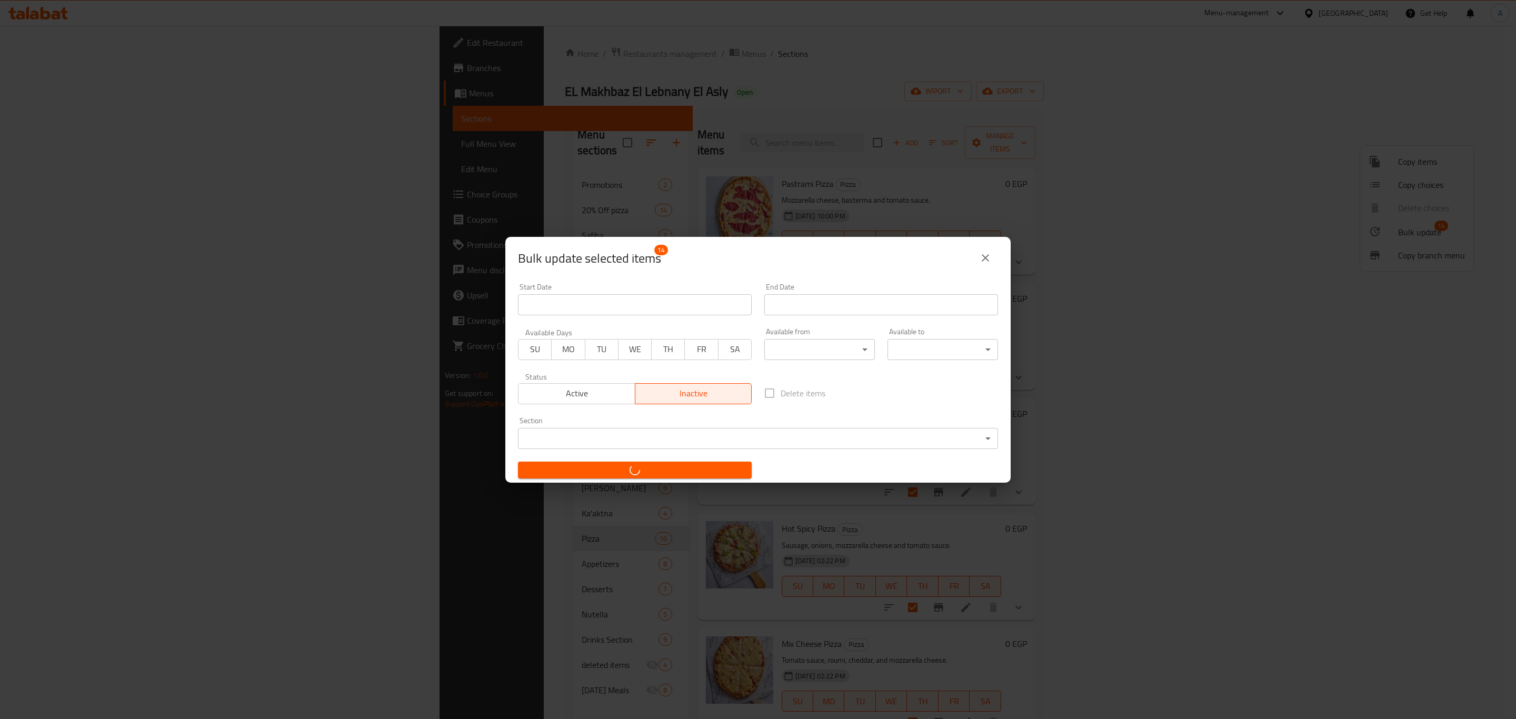
checkbox input "false"
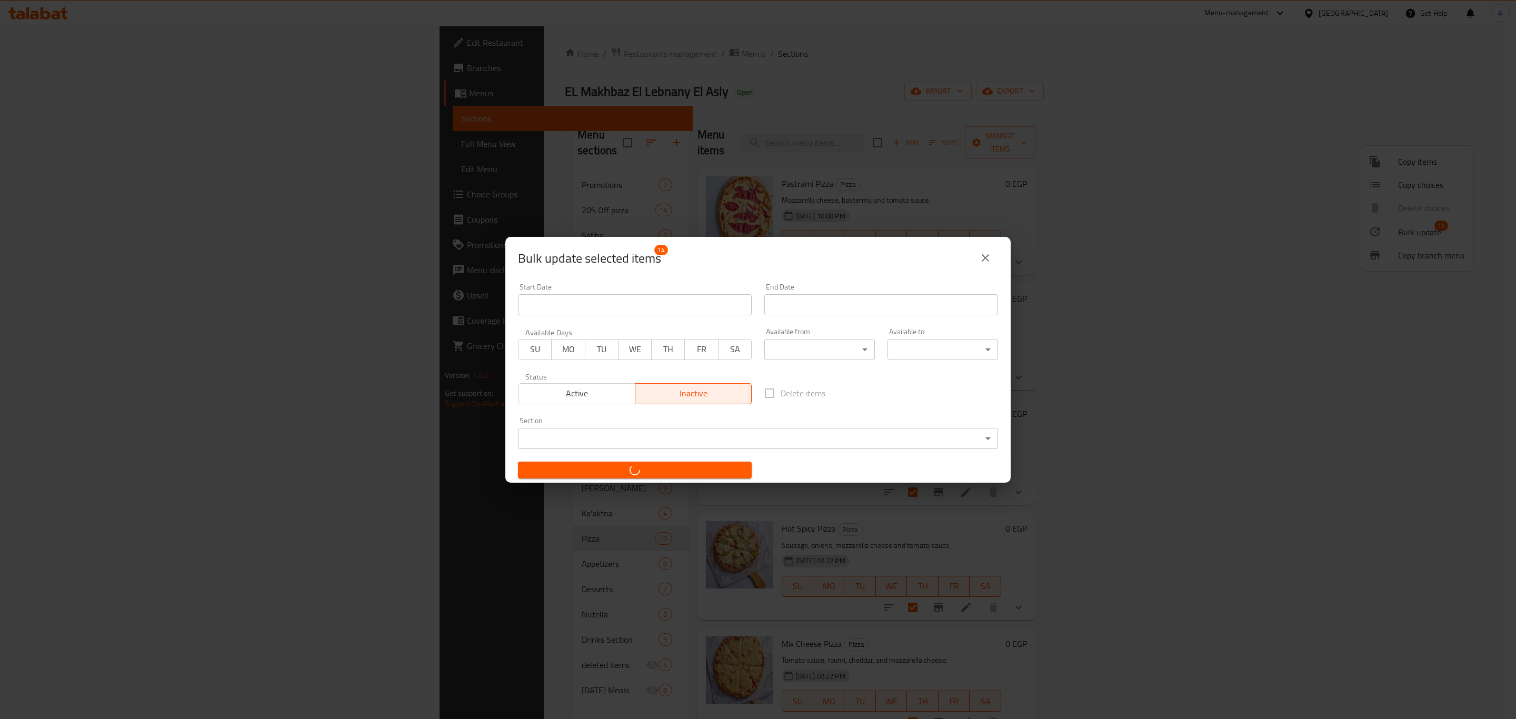
checkbox input "false"
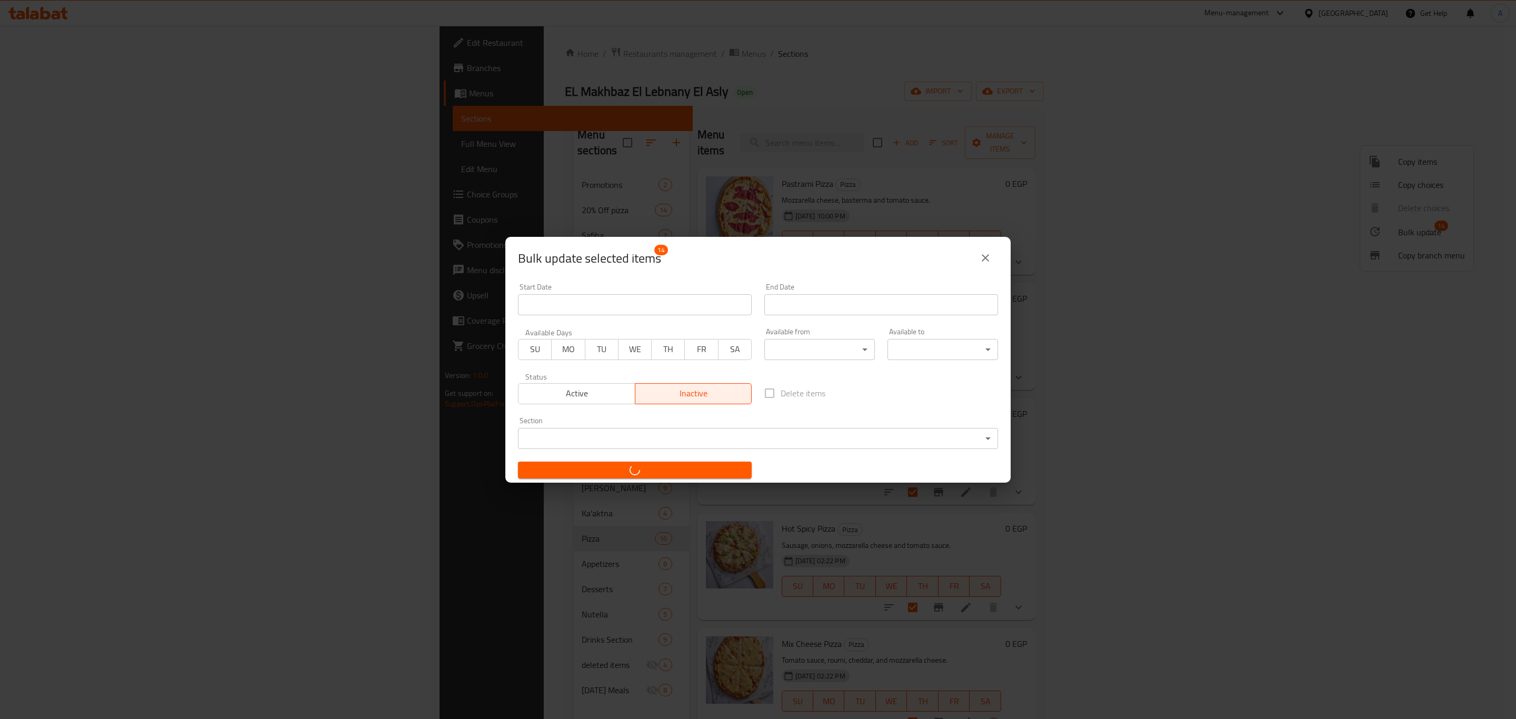
checkbox input "false"
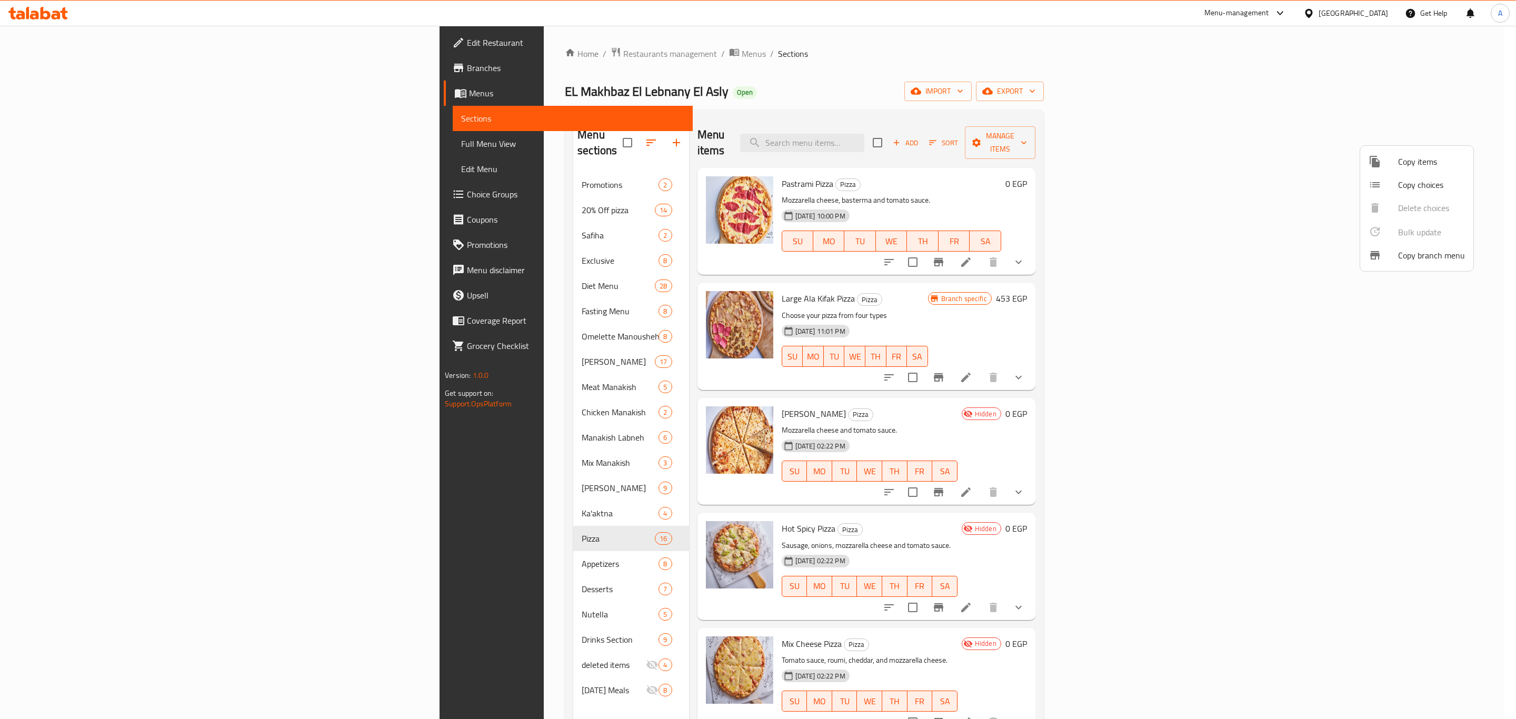
click at [54, 196] on div at bounding box center [758, 359] width 1516 height 719
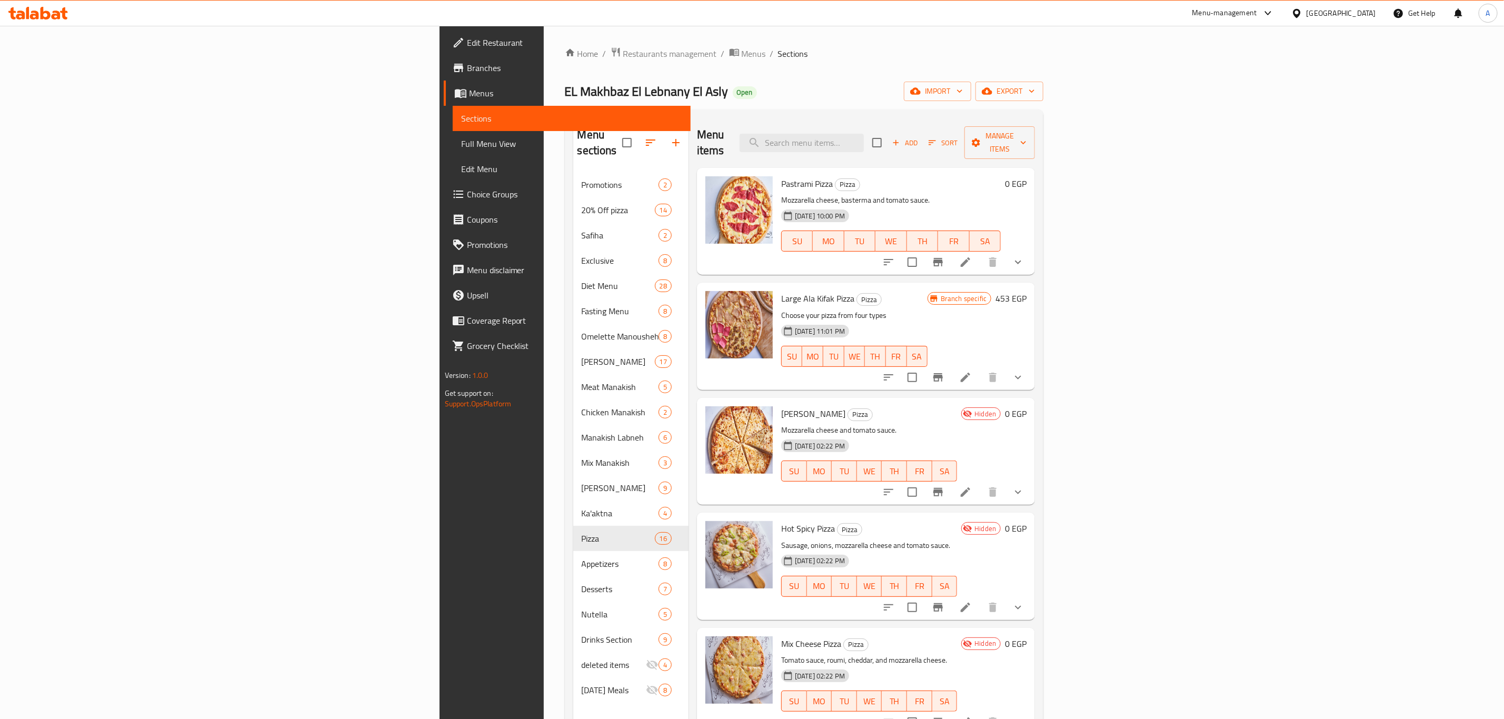
click at [467, 196] on span "Choice Groups" at bounding box center [574, 194] width 215 height 13
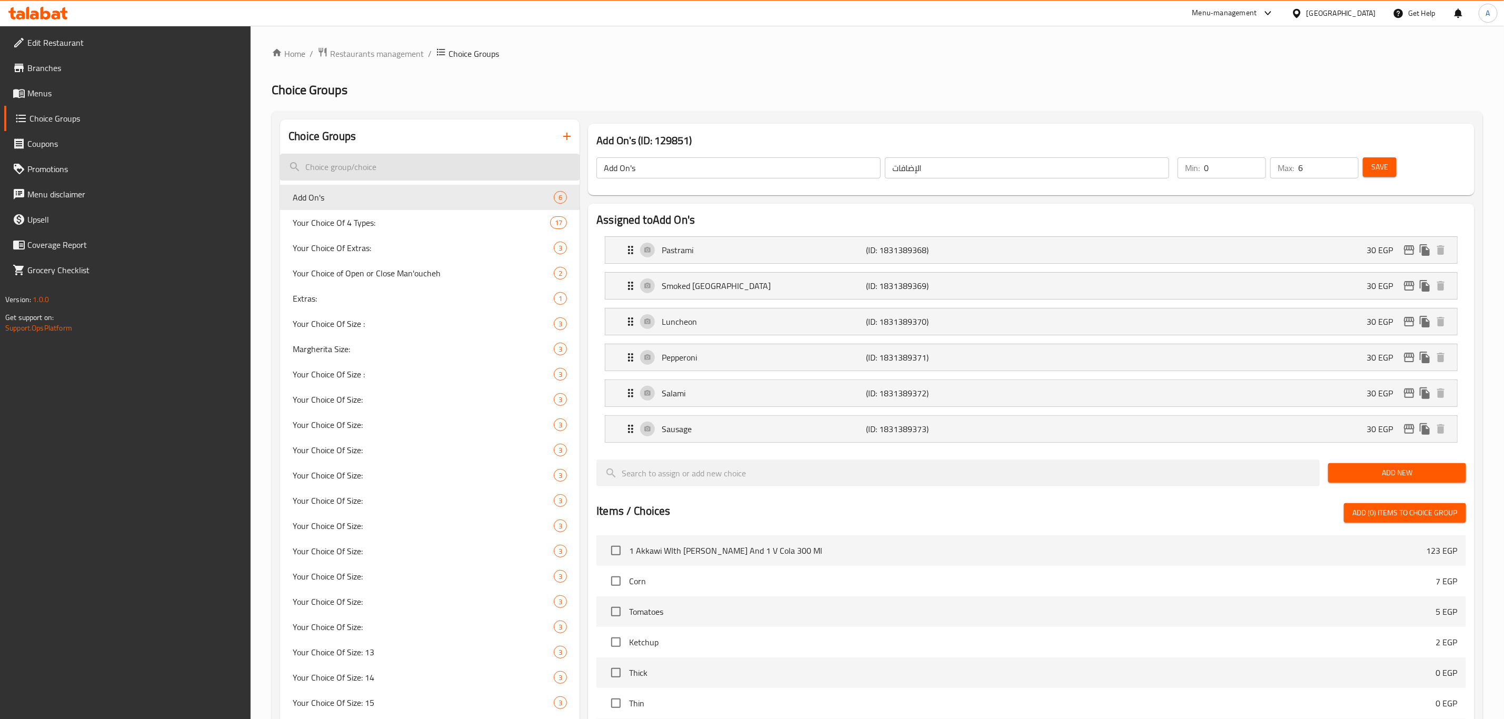
click at [381, 171] on input "search" at bounding box center [430, 167] width 300 height 27
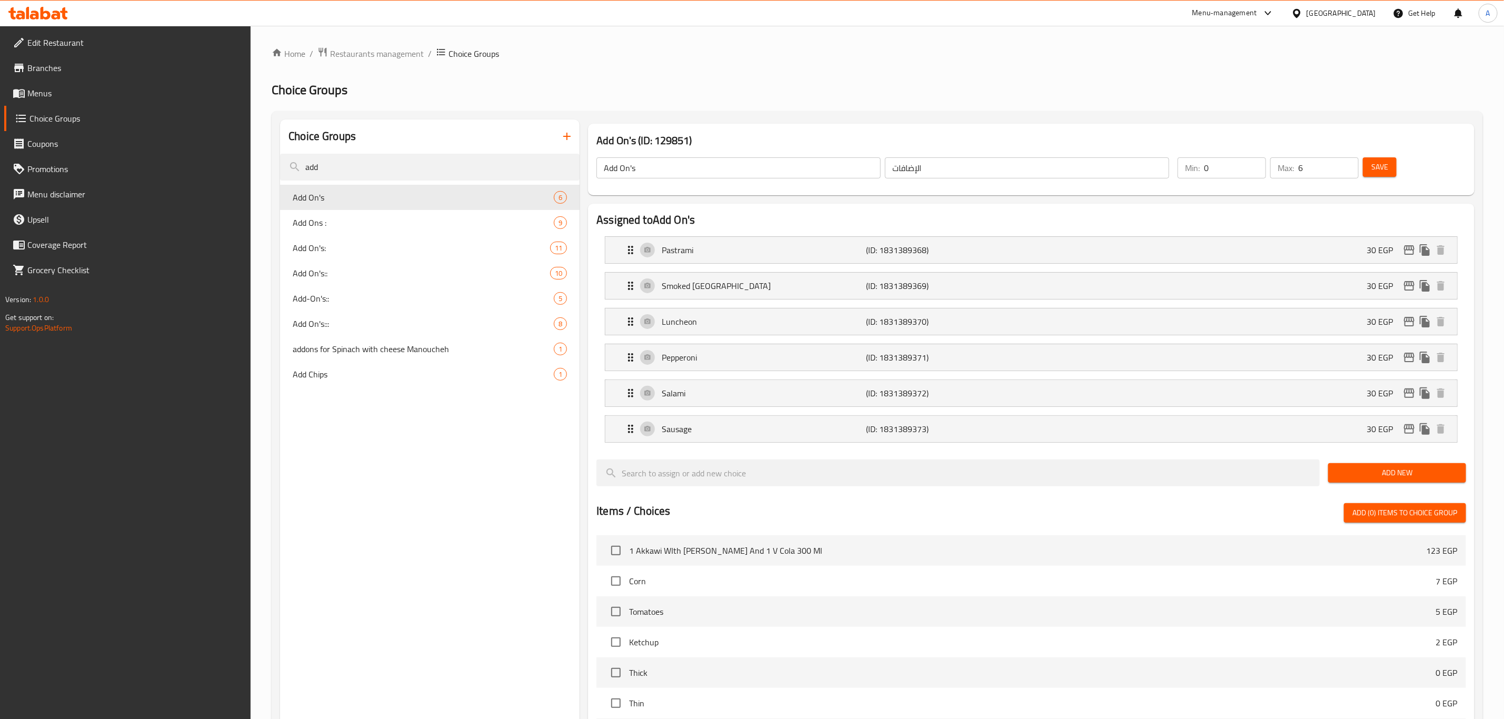
type input "add"
click at [353, 381] on div "Add Chips 1" at bounding box center [430, 374] width 300 height 25
type input "Add Chips"
type input "إضافة شيبس:"
type input "1"
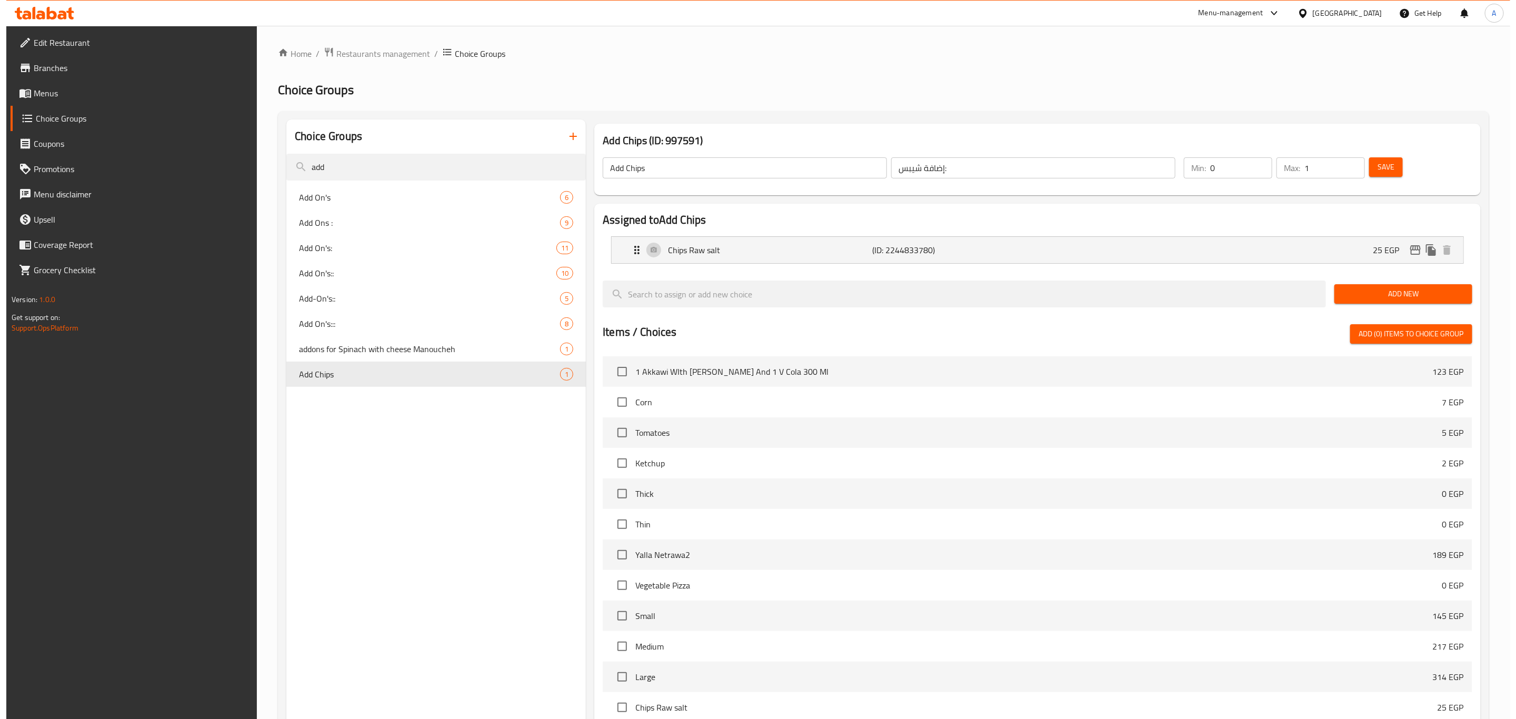
scroll to position [181, 0]
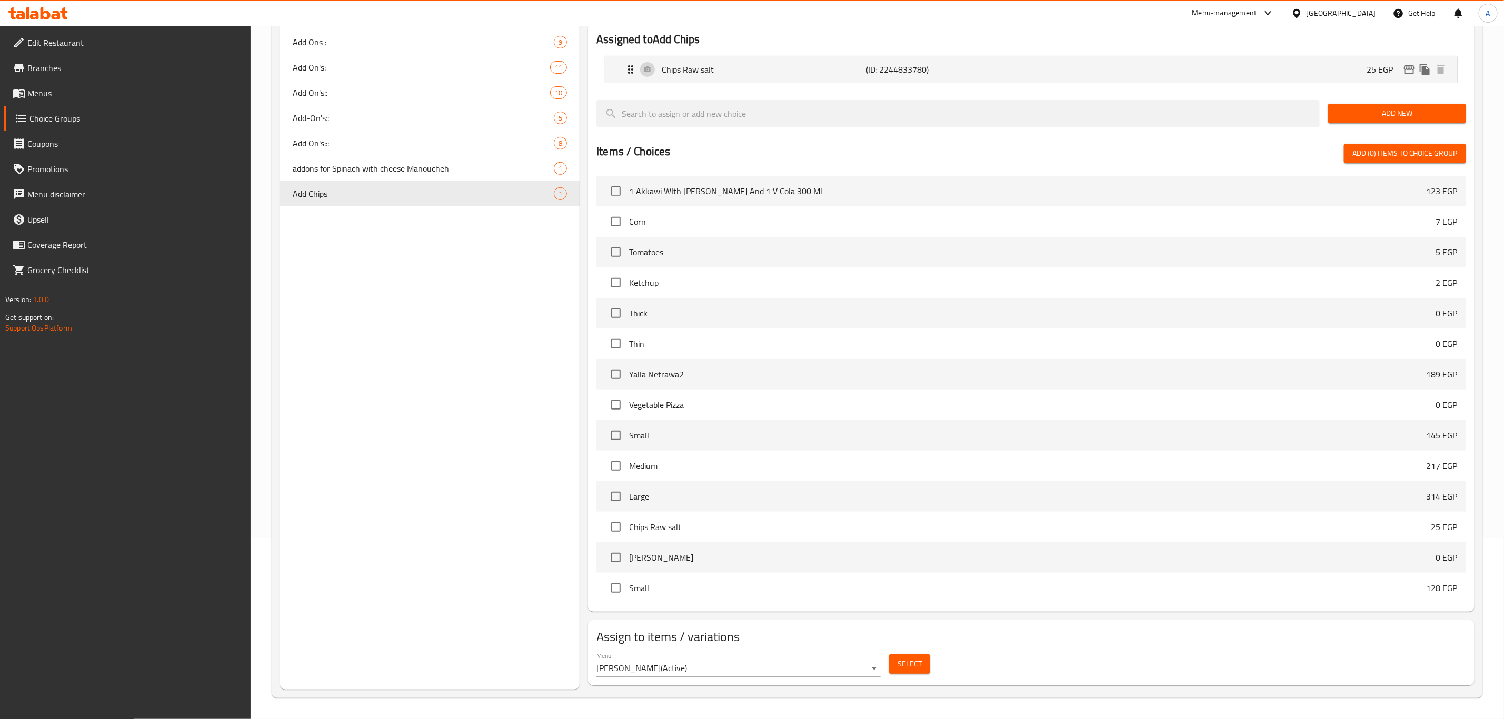
click at [910, 664] on span "Select" at bounding box center [910, 664] width 24 height 13
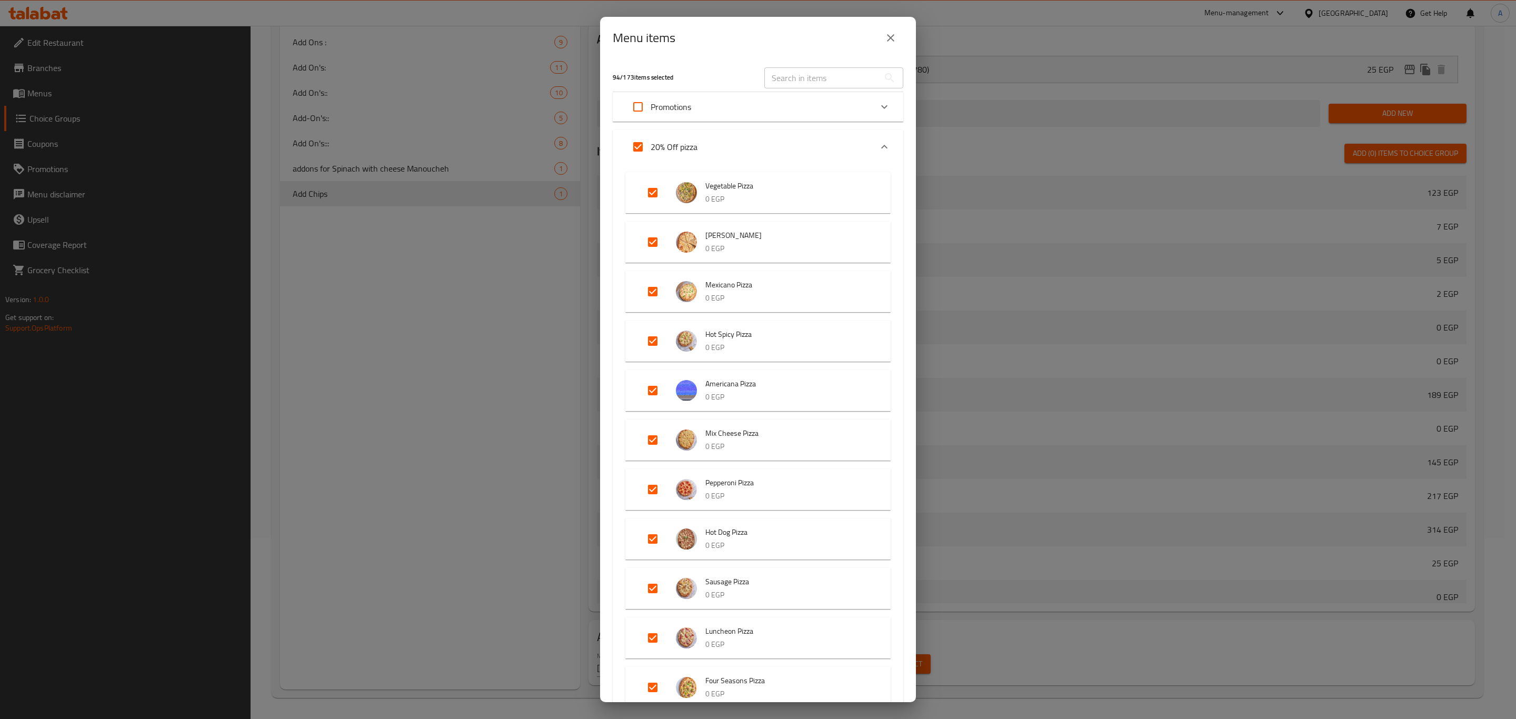
click at [641, 146] on input "Expand" at bounding box center [638, 146] width 25 height 25
checkbox input "false"
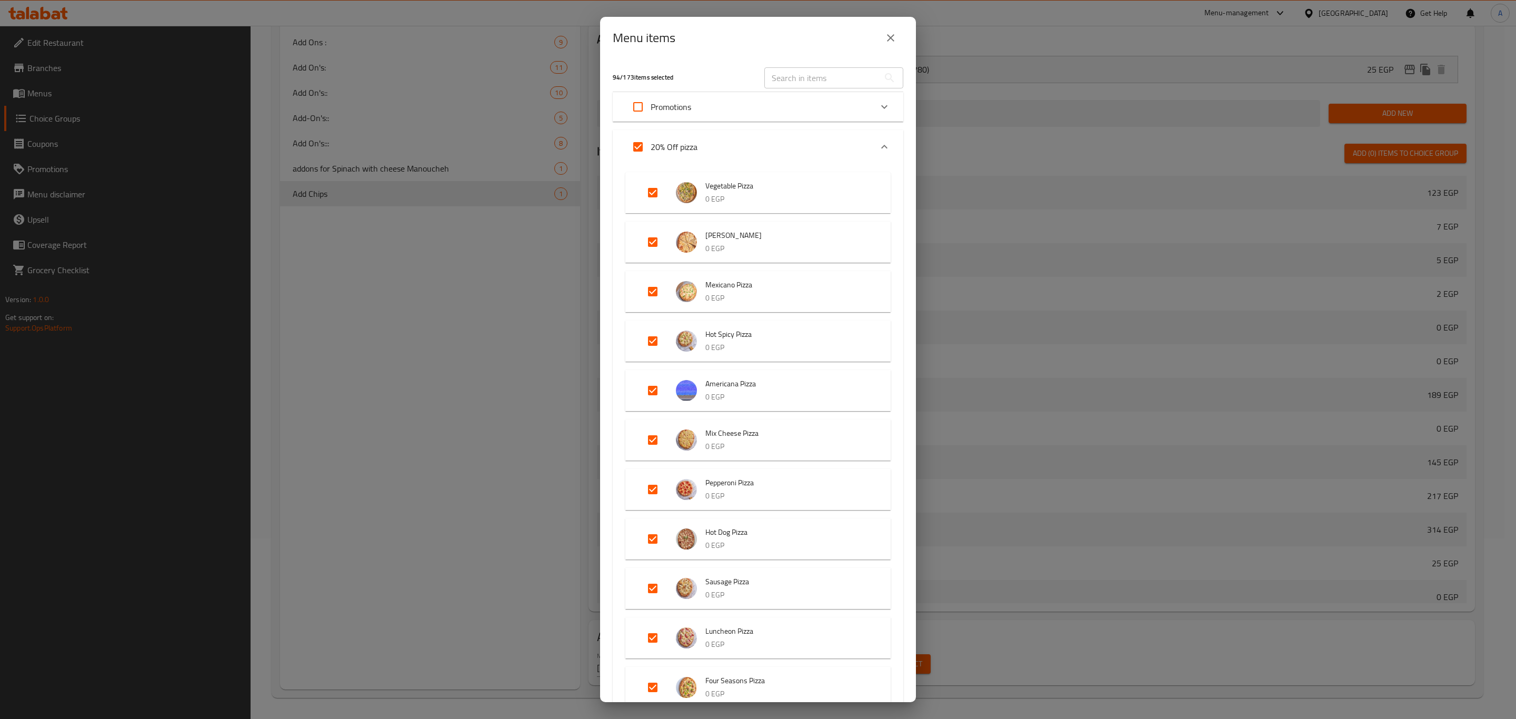
checkbox input "false"
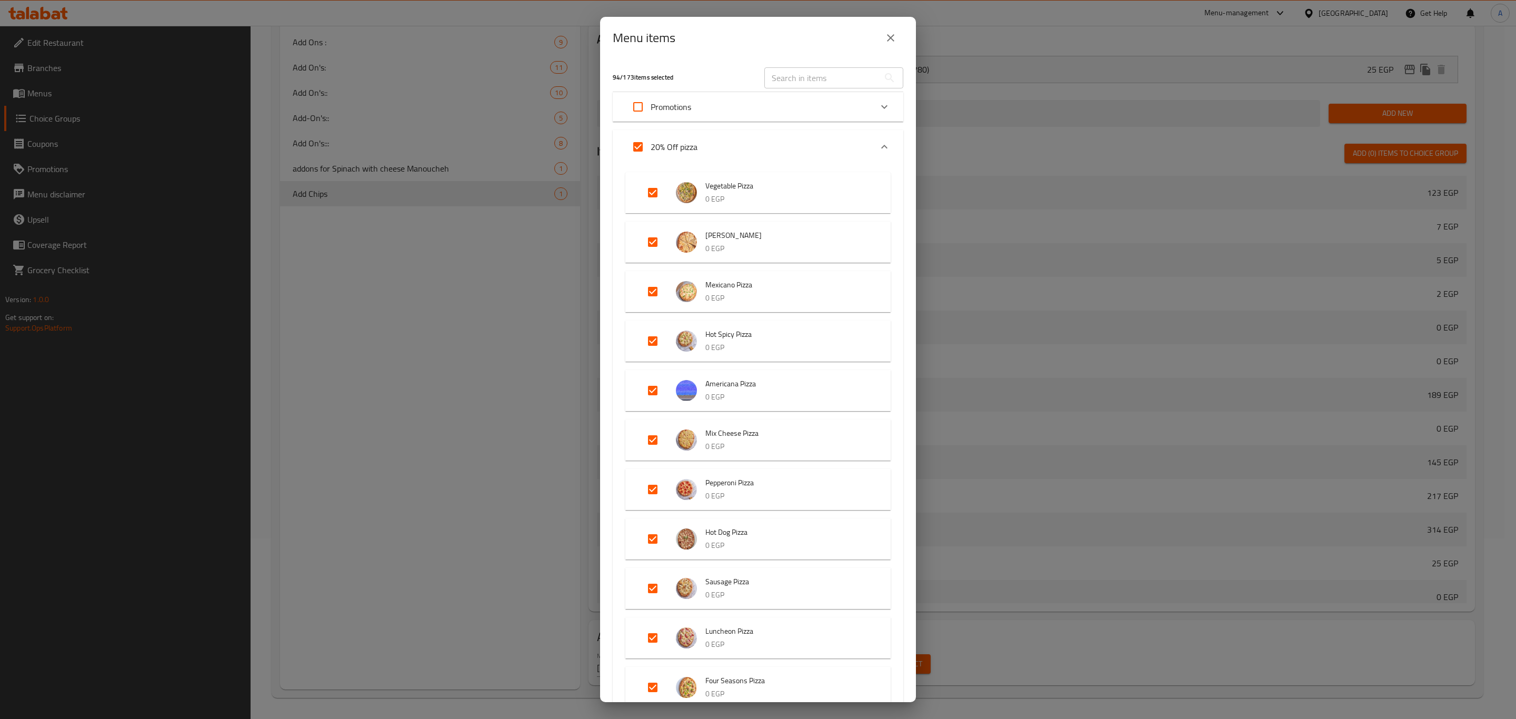
checkbox input "false"
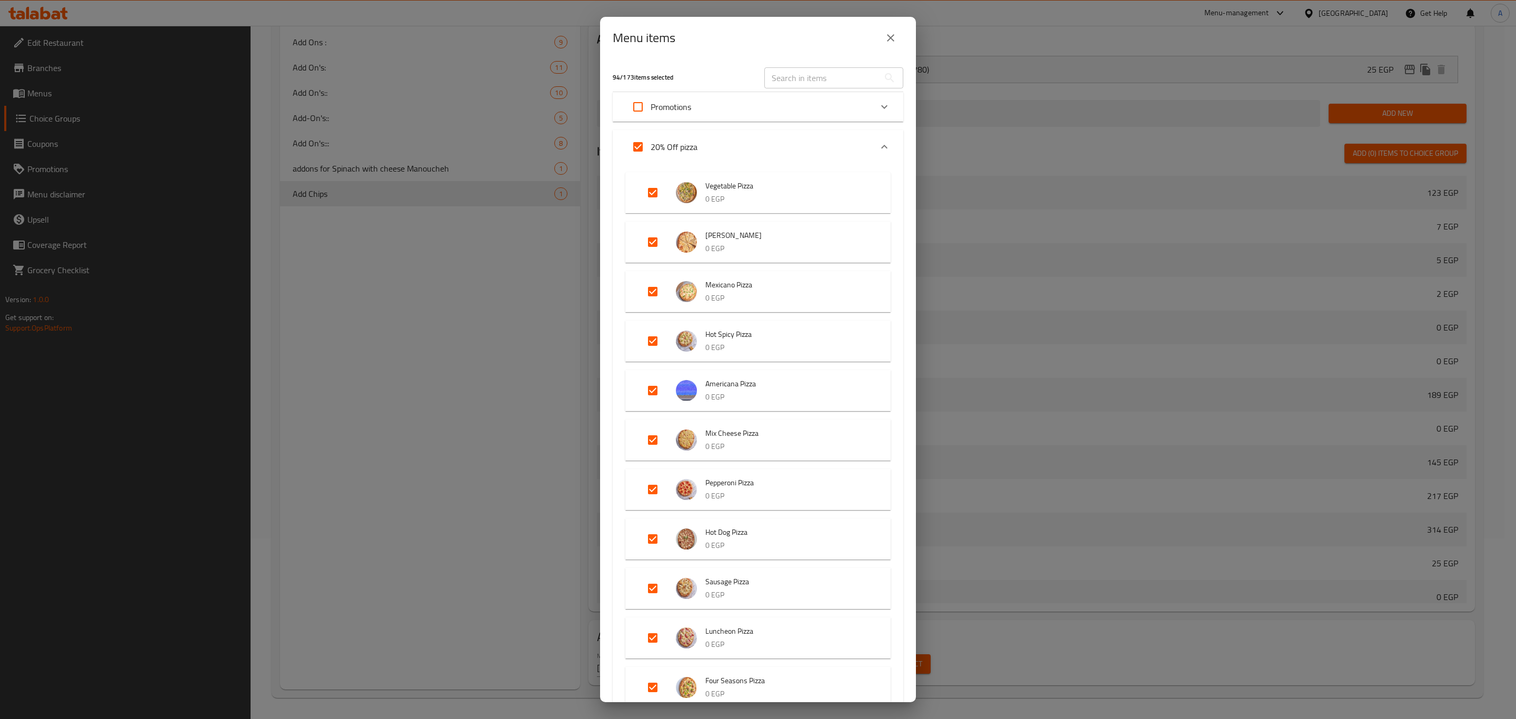
checkbox input "false"
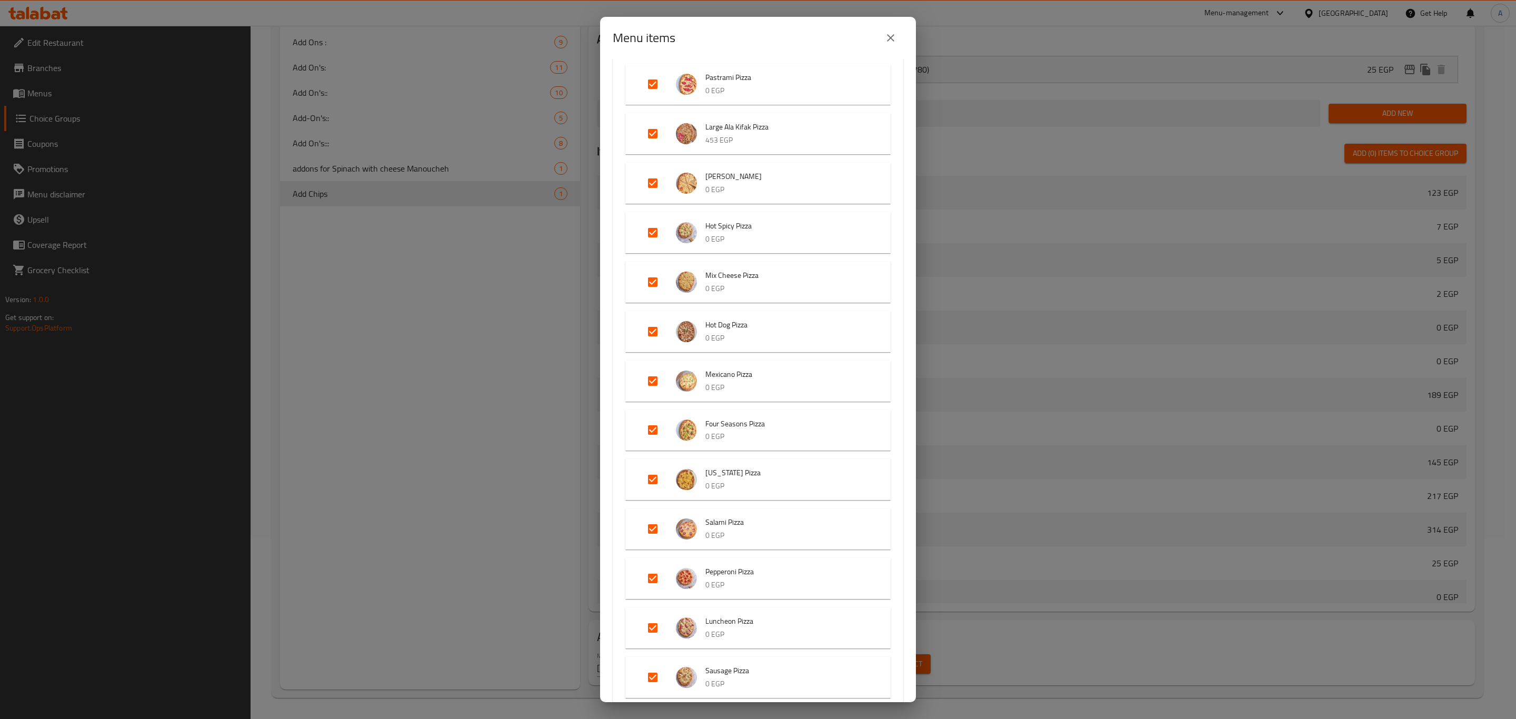
scroll to position [5430, 0]
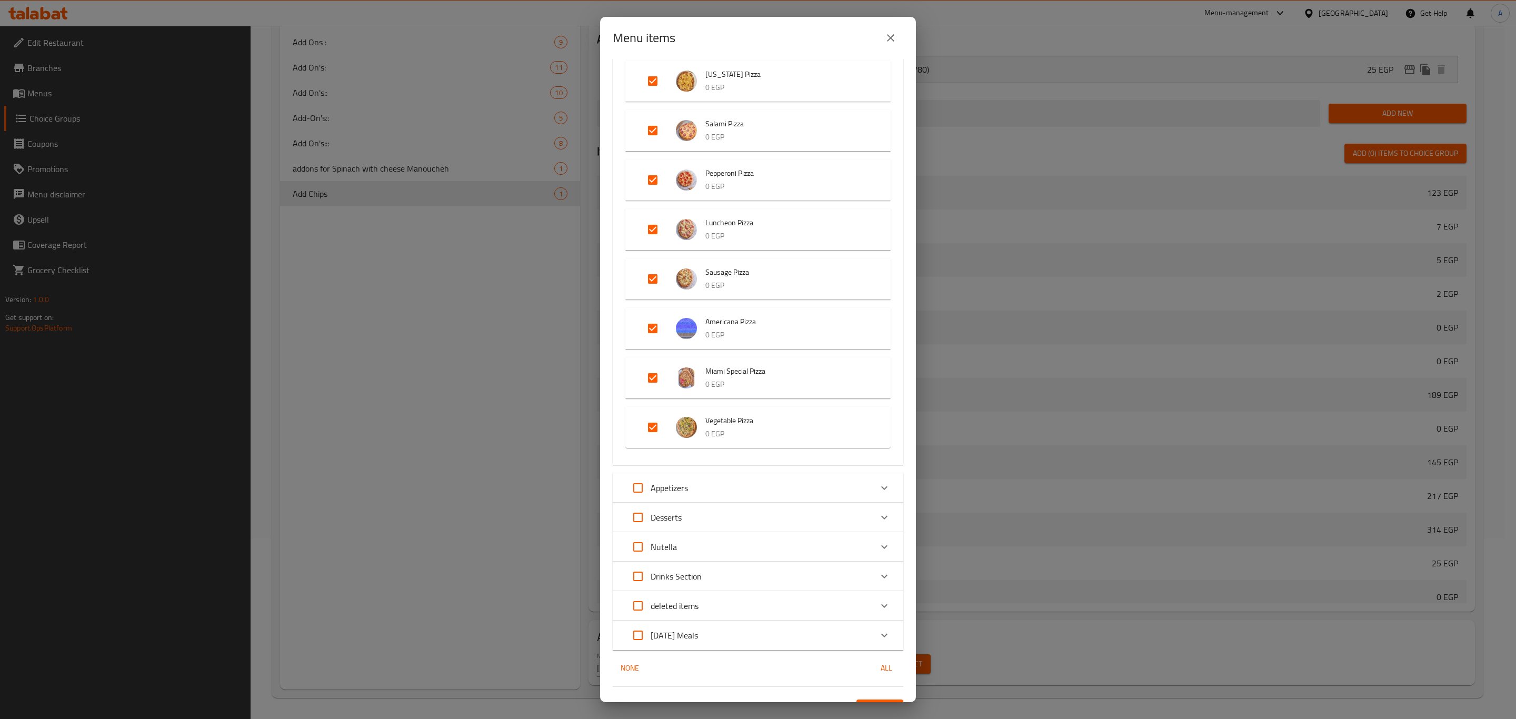
click at [865, 703] on span "Confirm" at bounding box center [880, 709] width 30 height 13
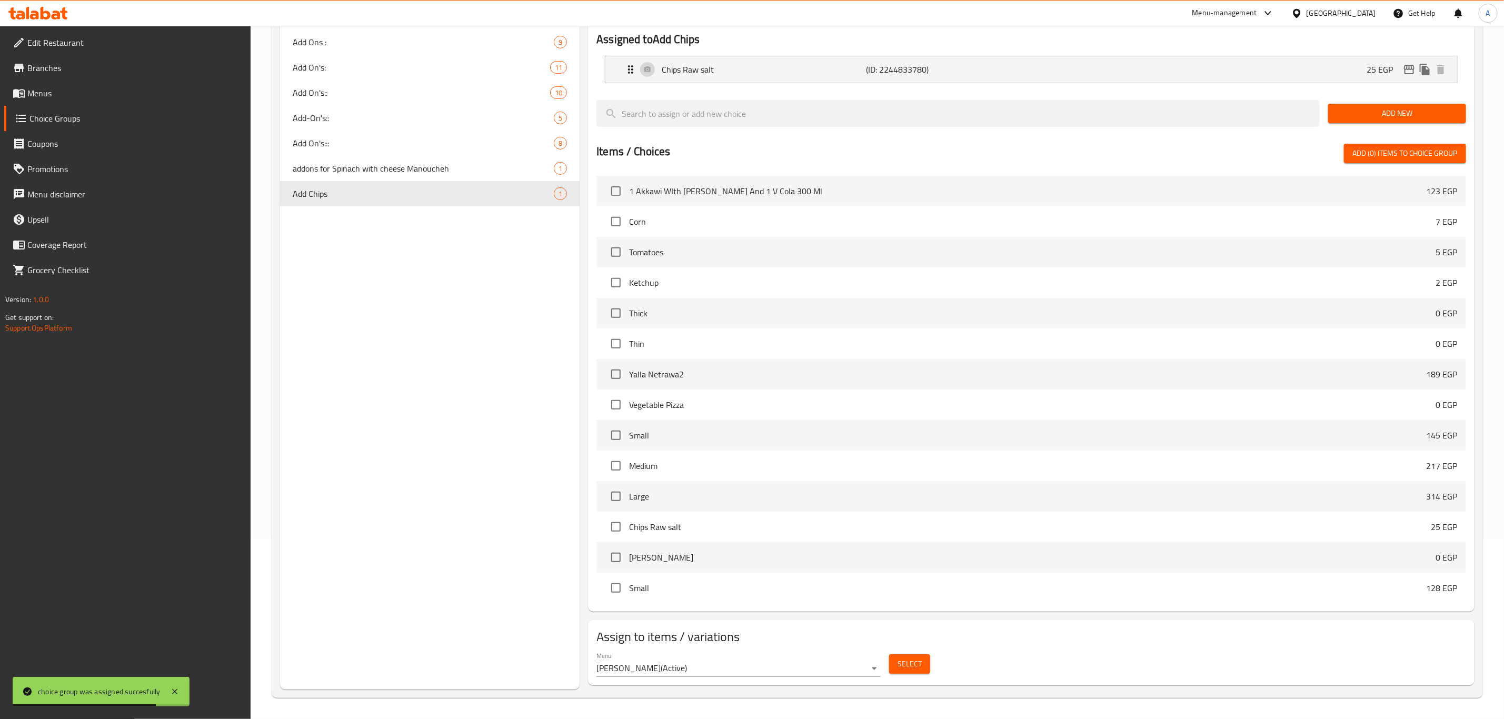
click at [901, 664] on span "Select" at bounding box center [910, 664] width 24 height 13
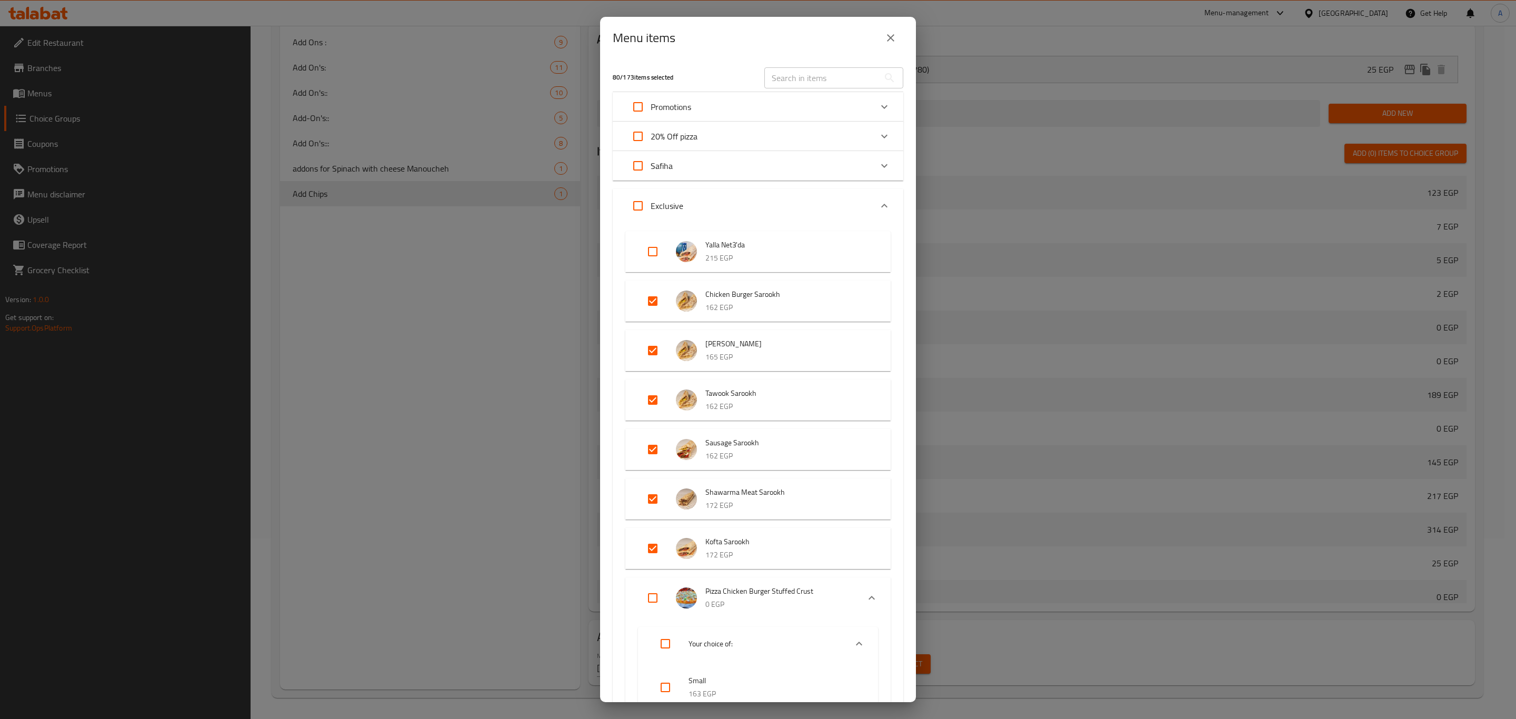
drag, startPoint x: 802, startPoint y: 73, endPoint x: 792, endPoint y: 81, distance: 13.5
click at [802, 73] on input "text" at bounding box center [822, 77] width 115 height 21
click at [632, 135] on input "Expand" at bounding box center [638, 136] width 25 height 25
checkbox input "true"
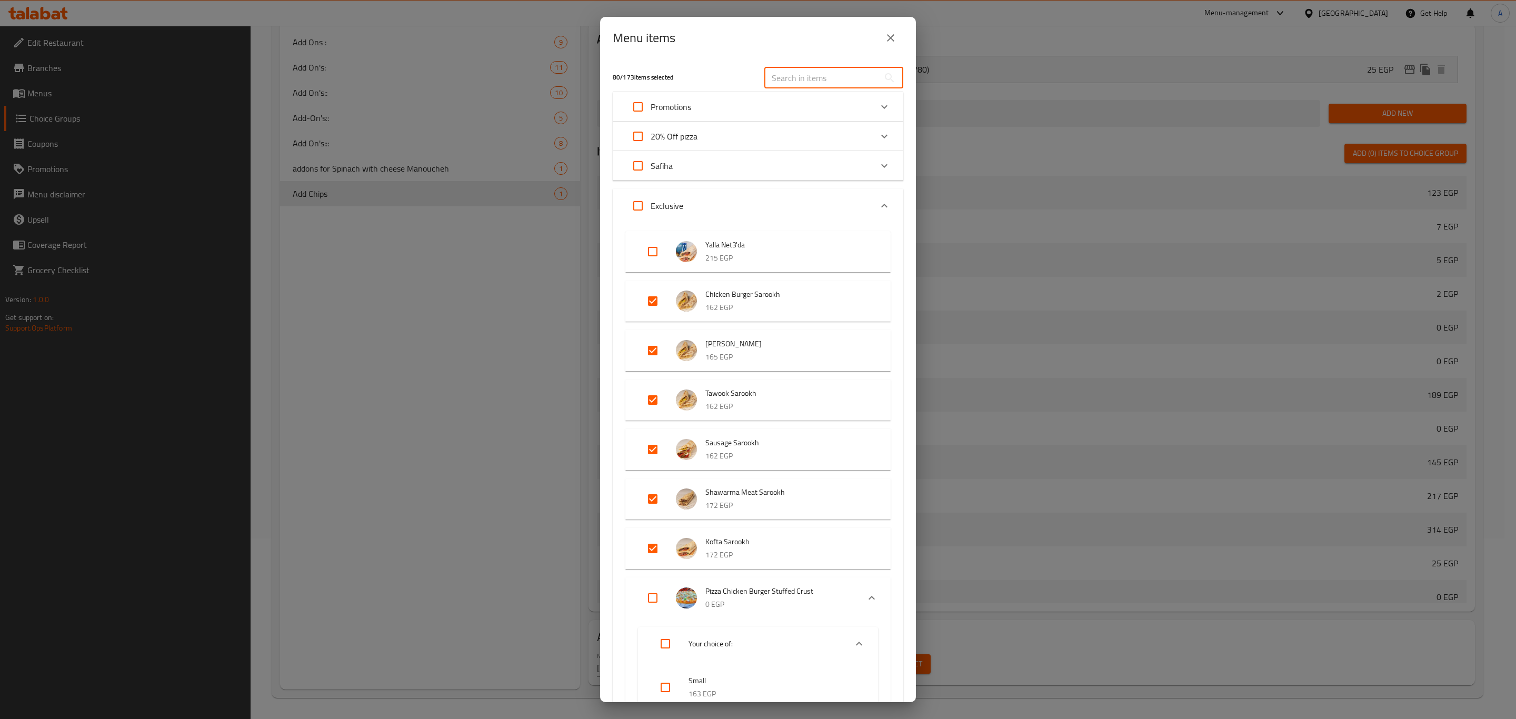
checkbox input "true"
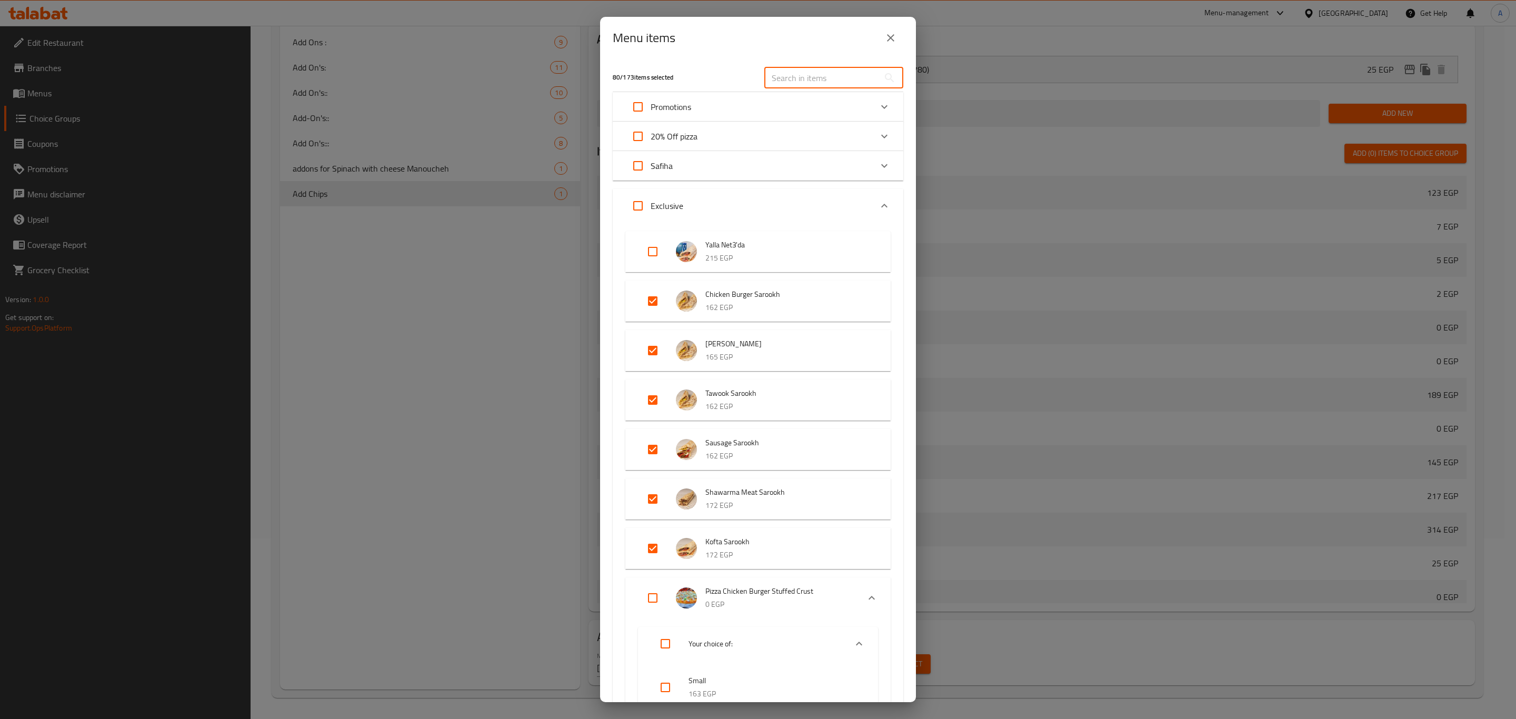
checkbox input "true"
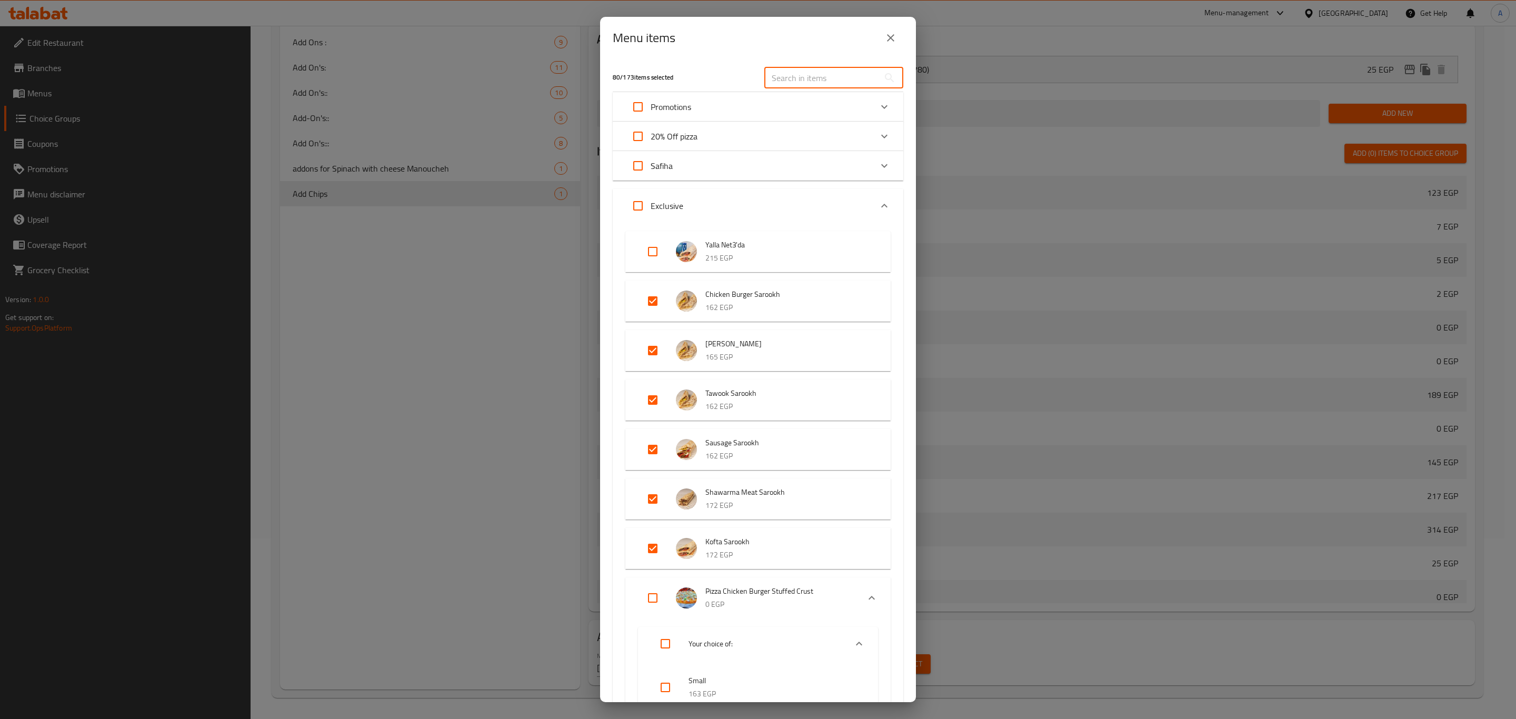
checkbox input "true"
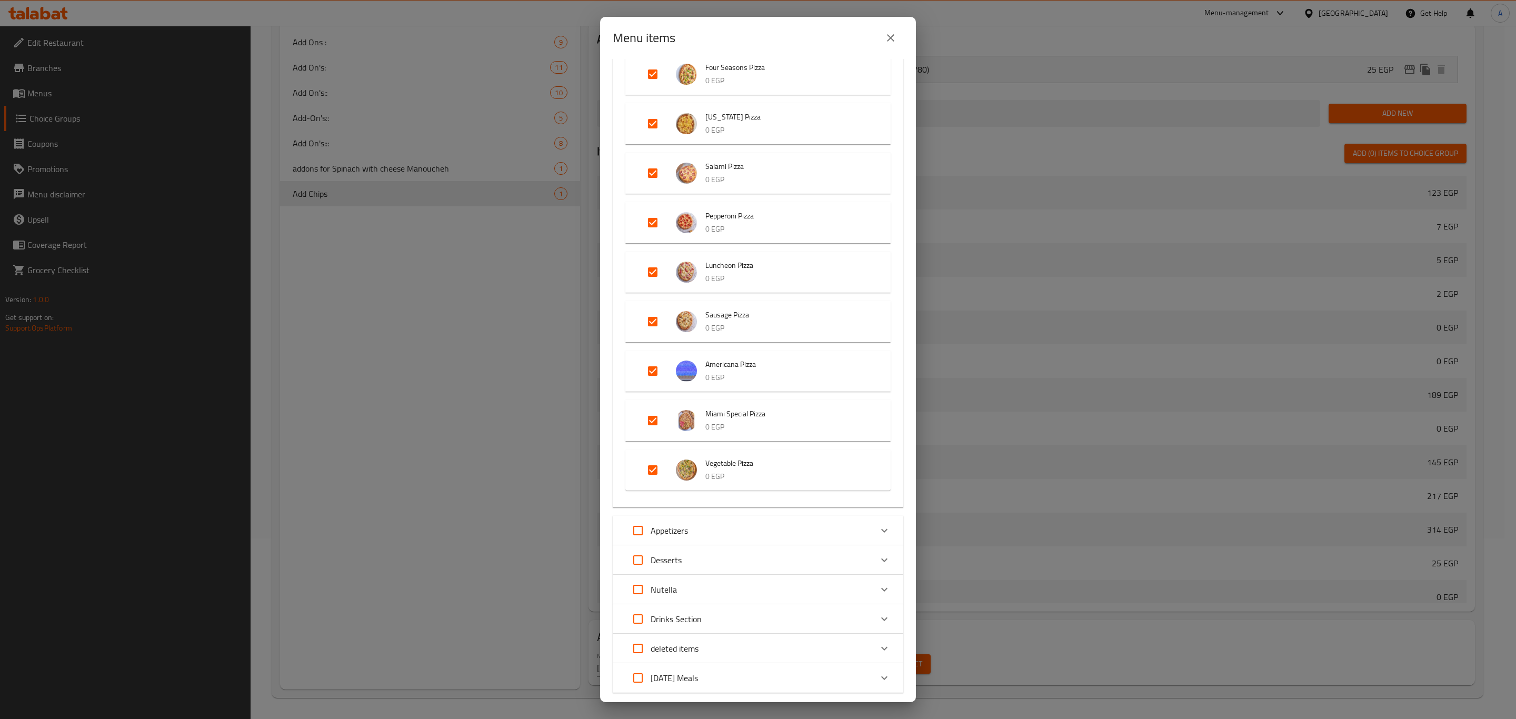
scroll to position [4700, 0]
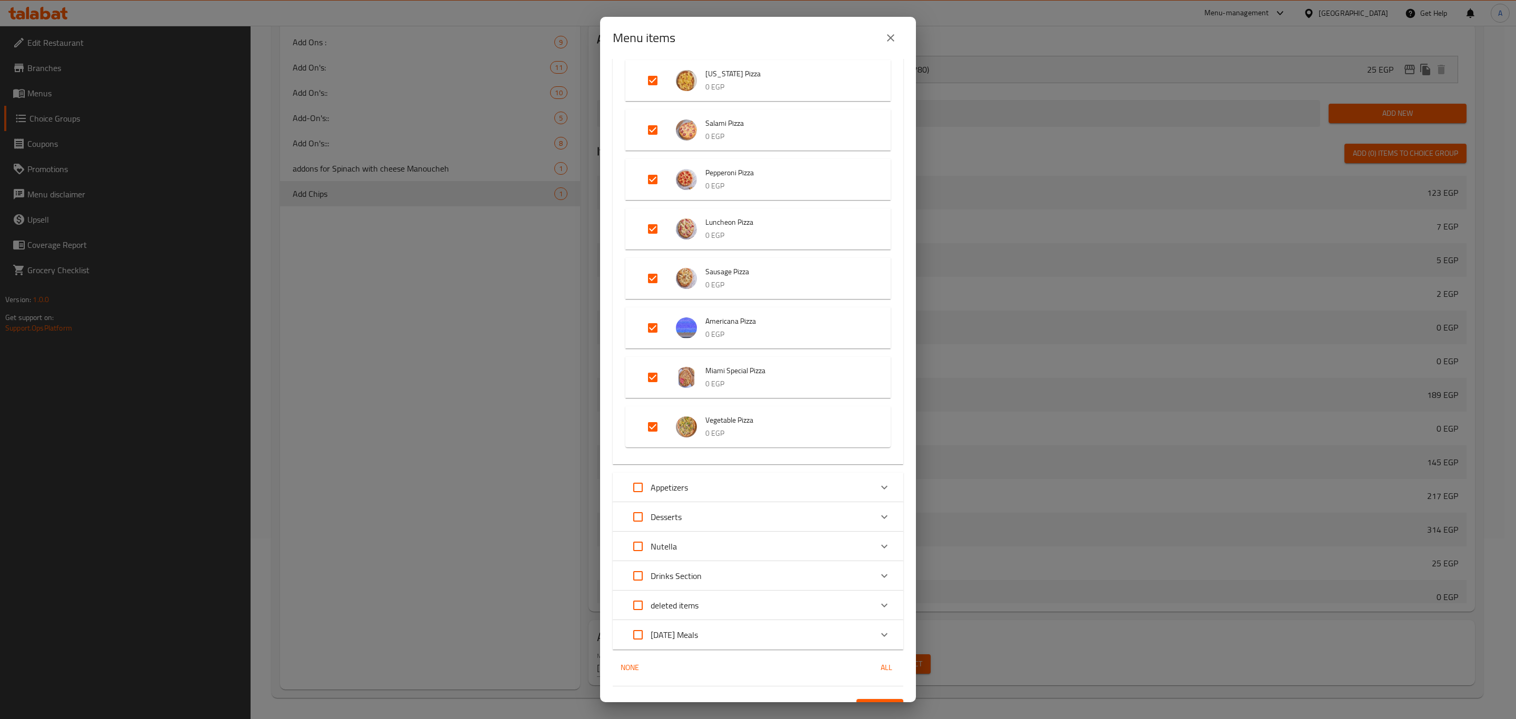
click at [865, 702] on span "Confirm" at bounding box center [880, 708] width 30 height 13
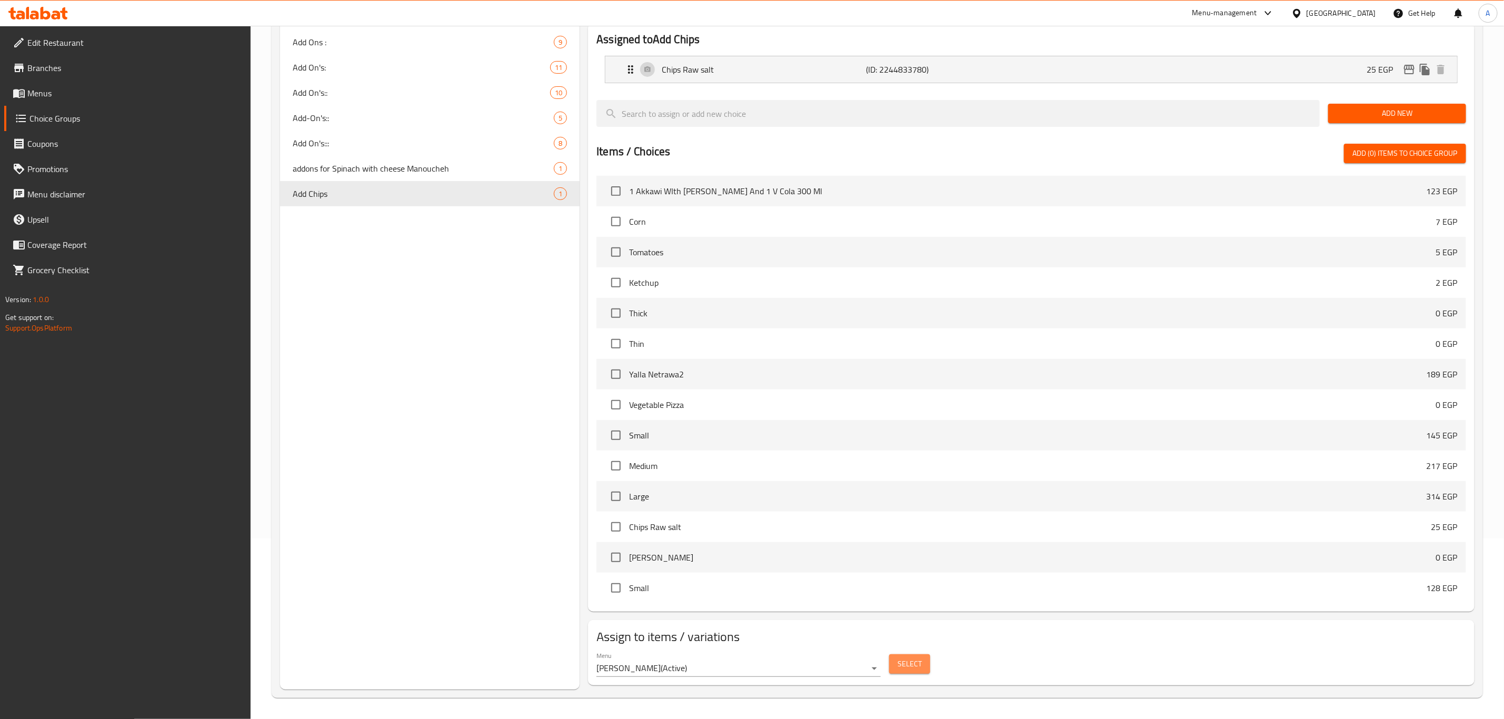
click at [914, 667] on span "Select" at bounding box center [910, 664] width 24 height 13
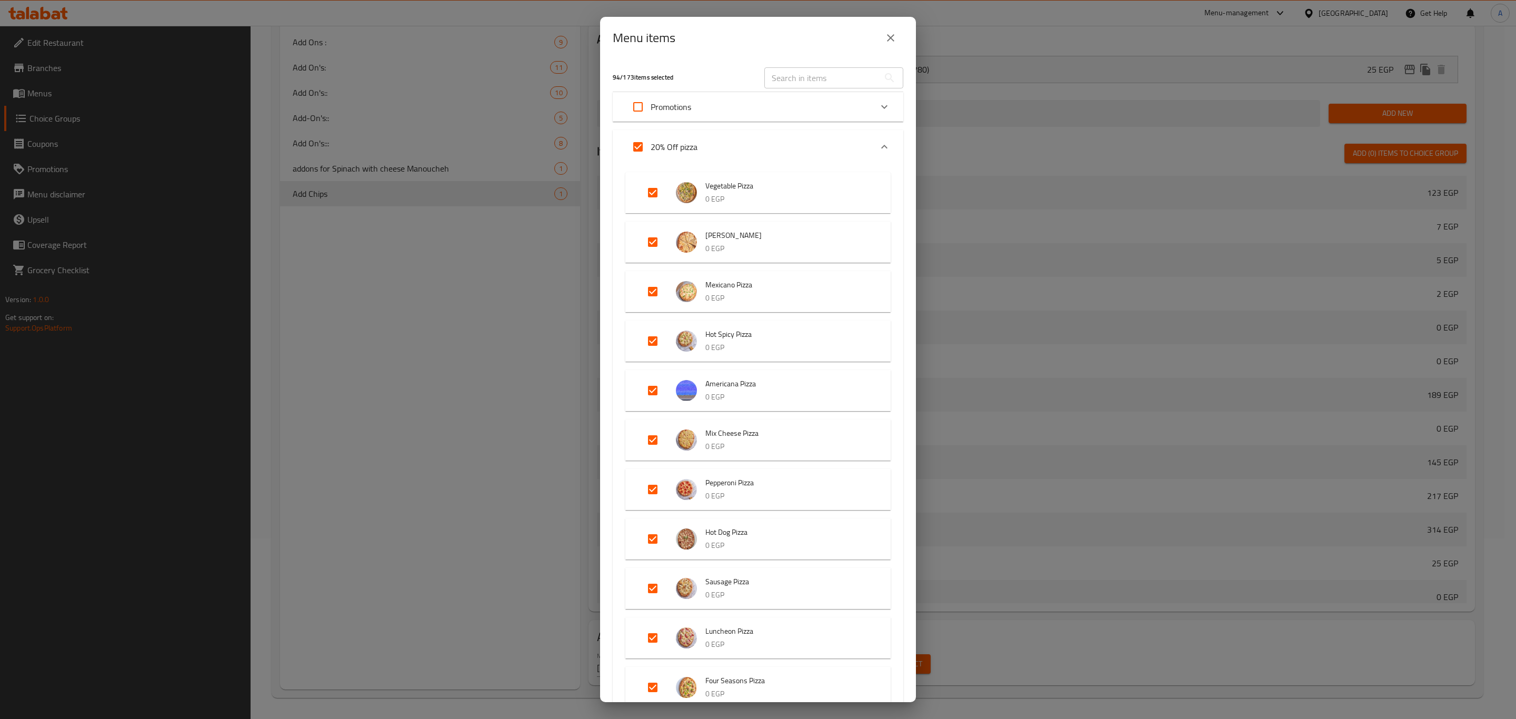
click at [644, 141] on input "Expand" at bounding box center [638, 146] width 25 height 25
checkbox input "false"
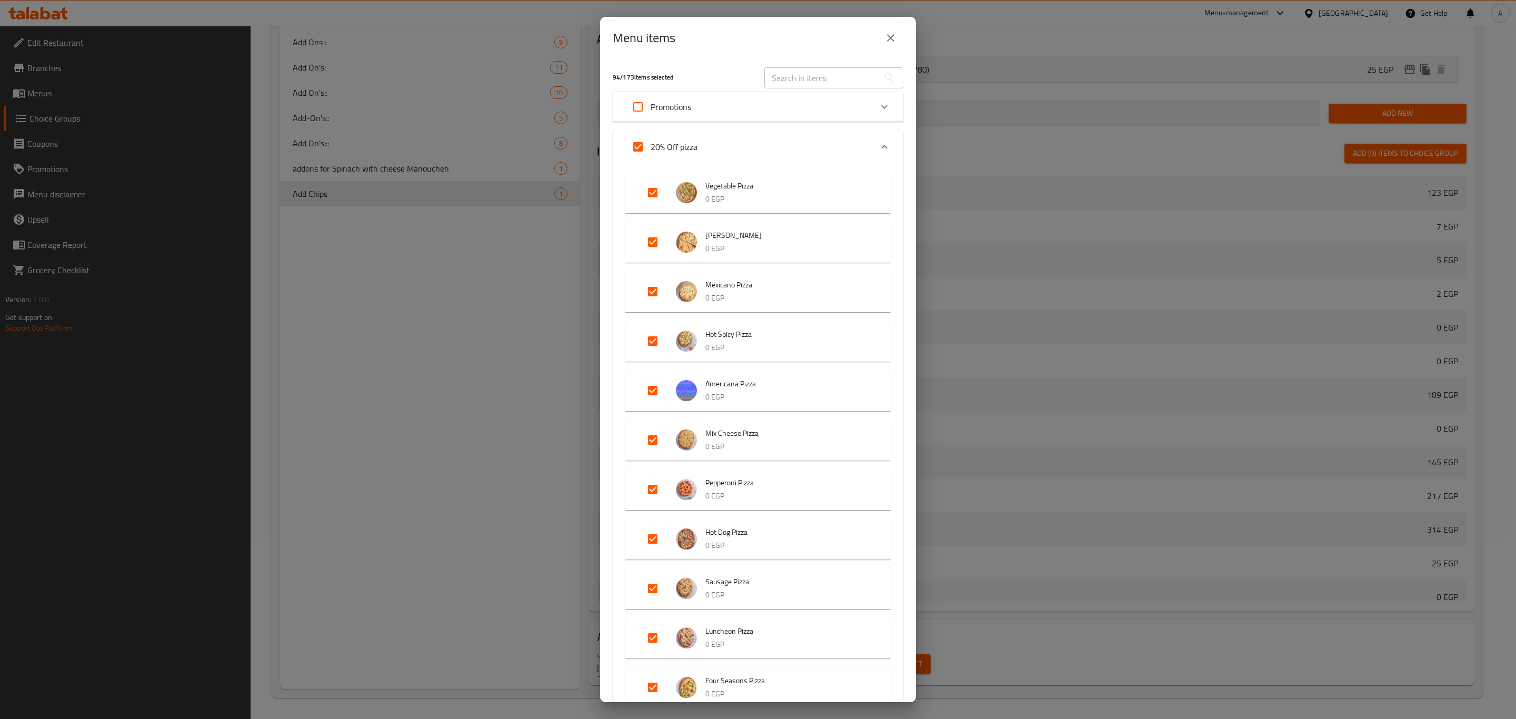
checkbox input "false"
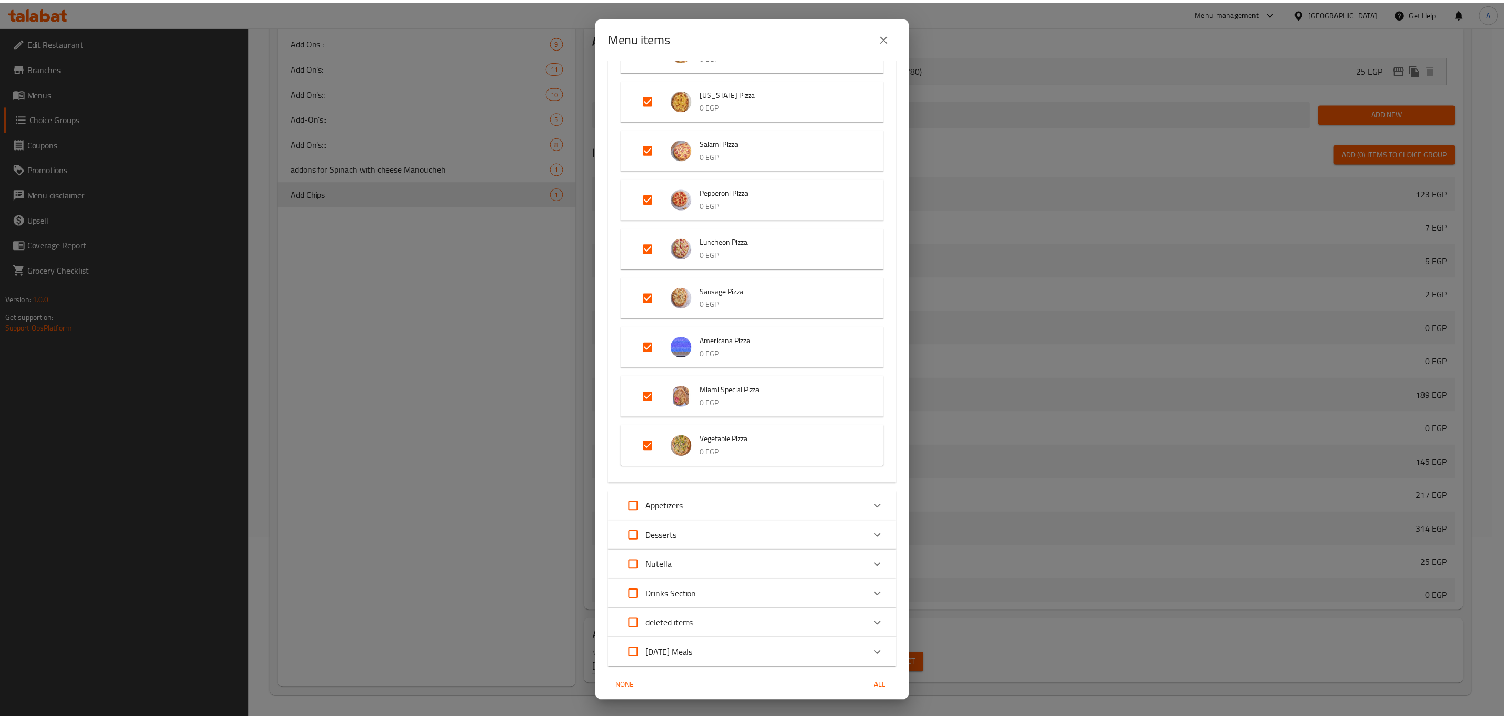
scroll to position [5430, 0]
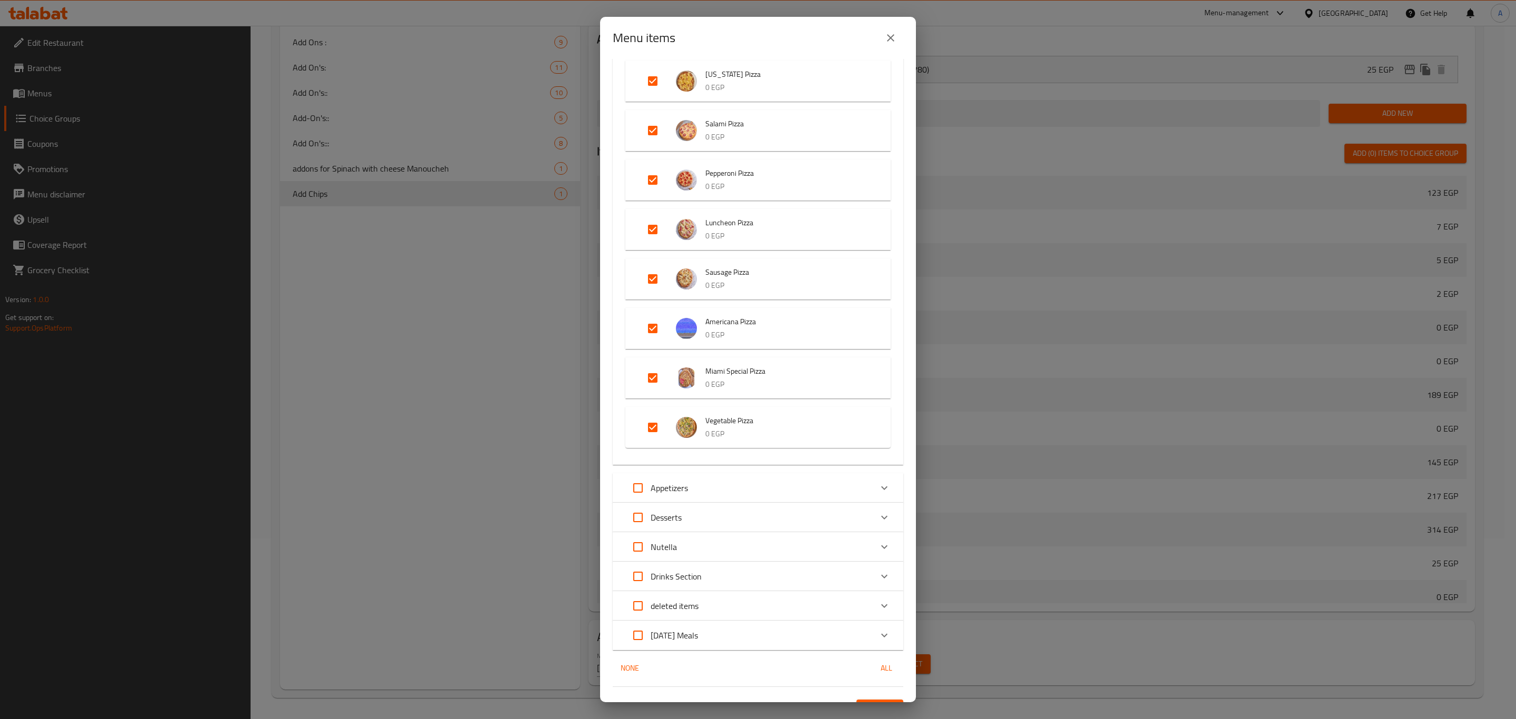
click at [872, 703] on span "Confirm" at bounding box center [880, 709] width 30 height 13
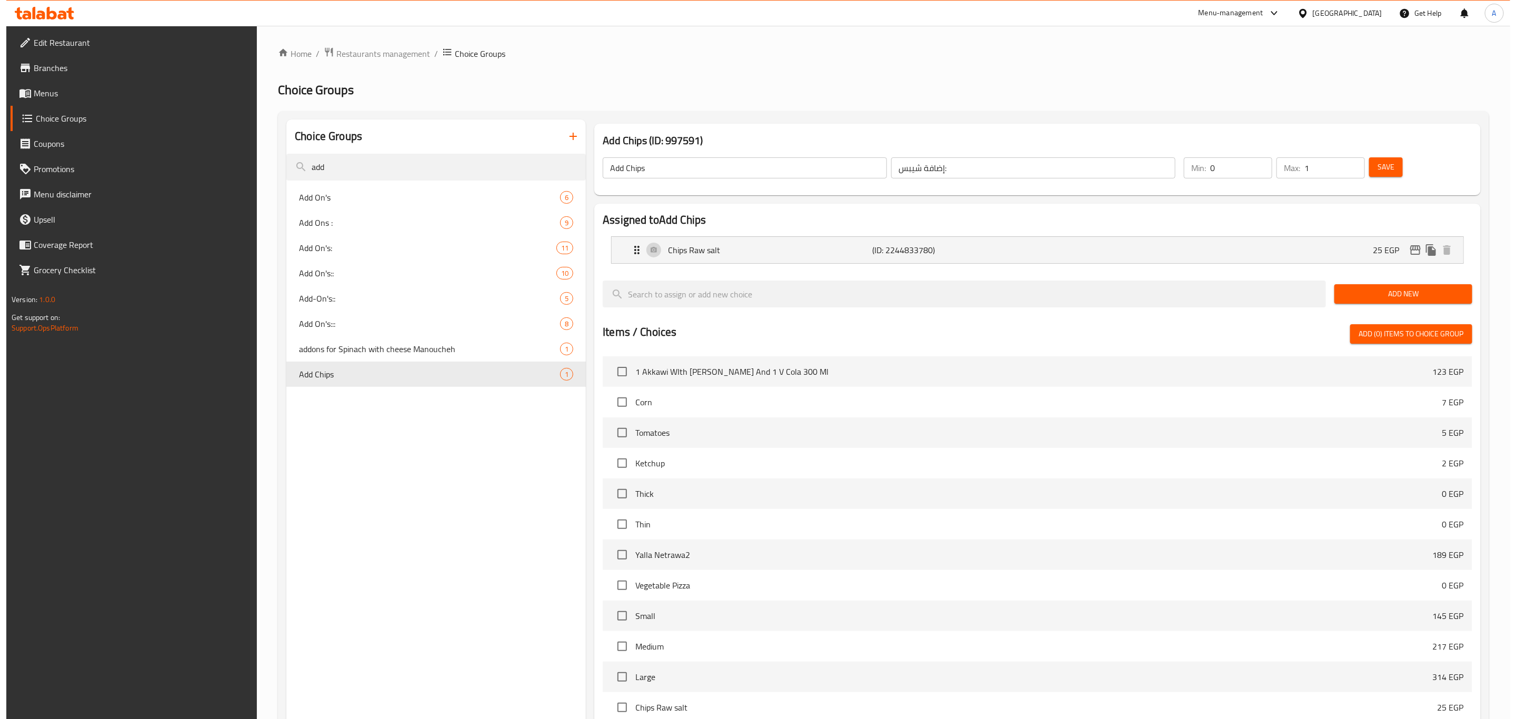
scroll to position [181, 0]
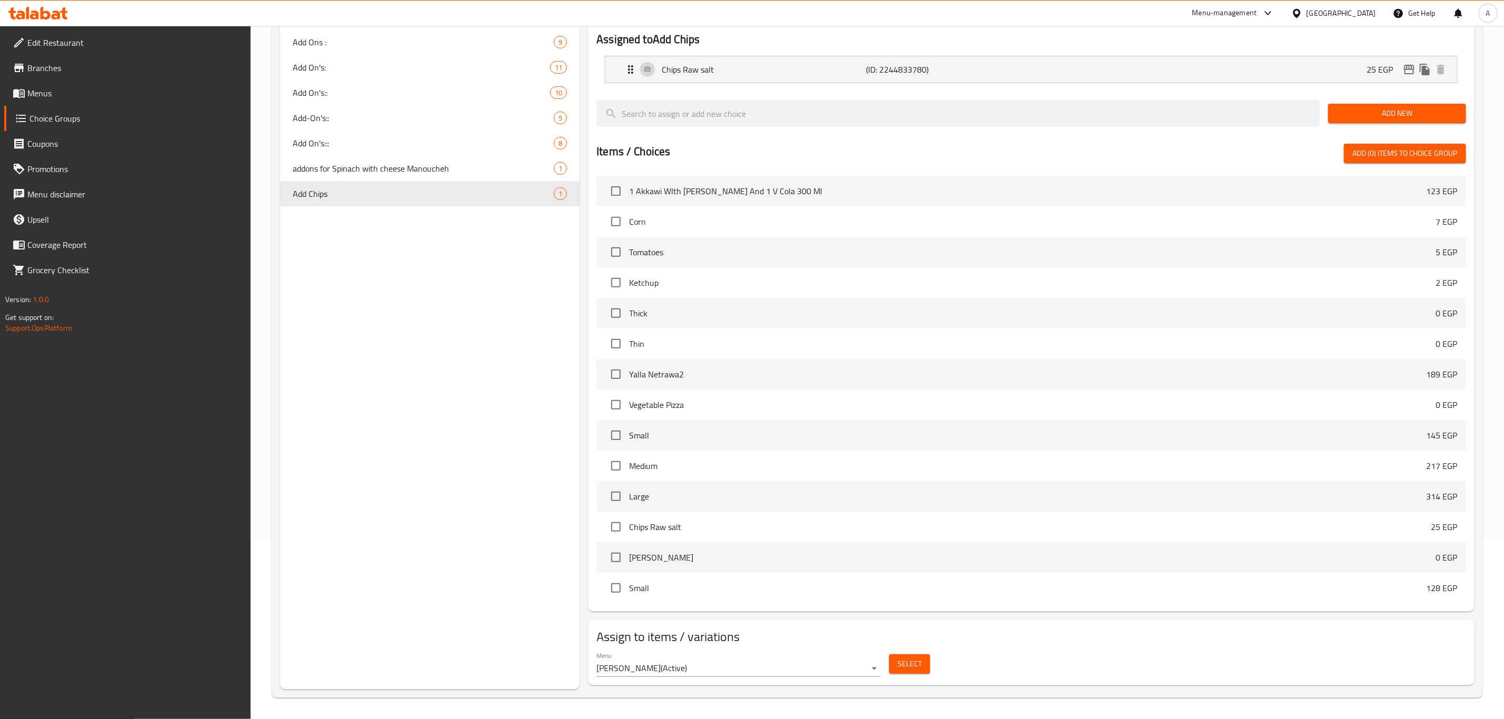
click at [904, 667] on span "Select" at bounding box center [910, 664] width 24 height 13
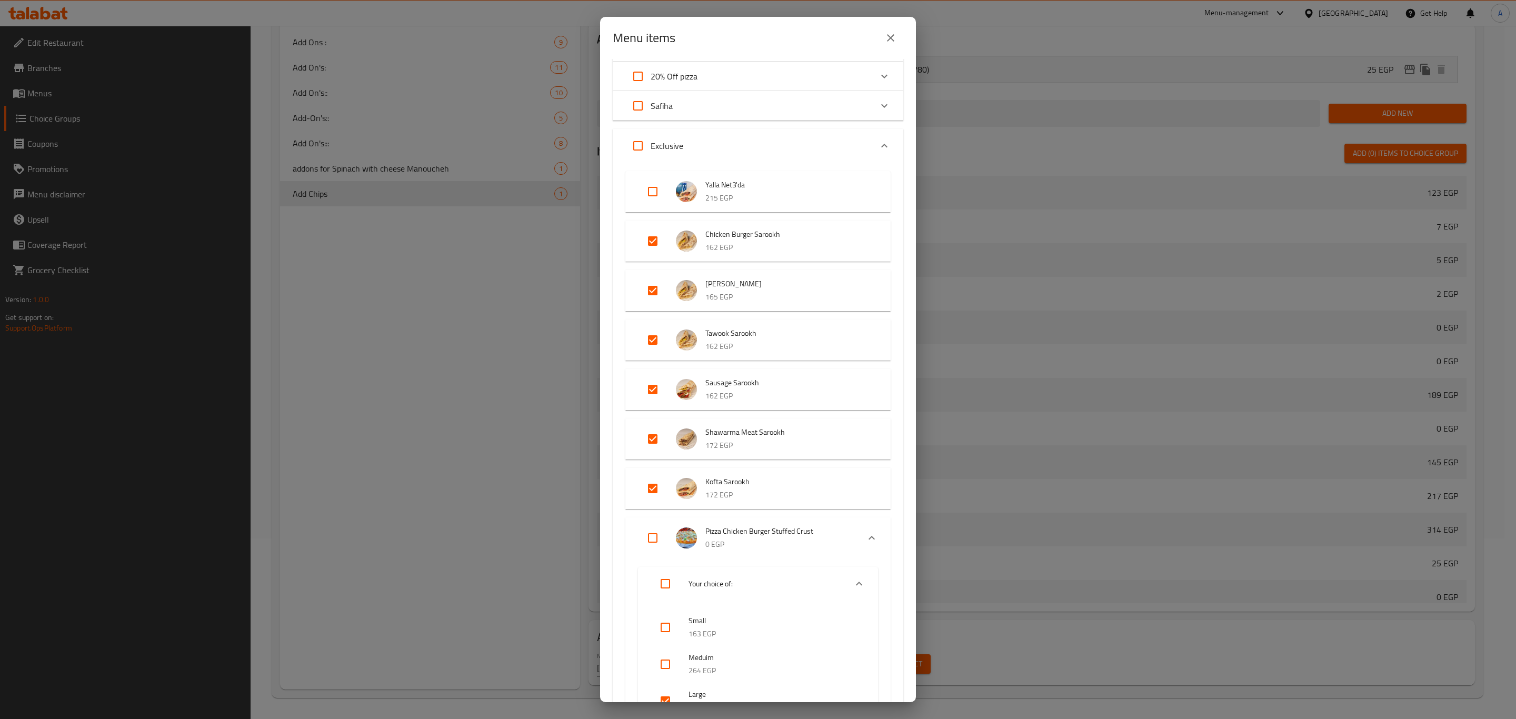
scroll to position [0, 0]
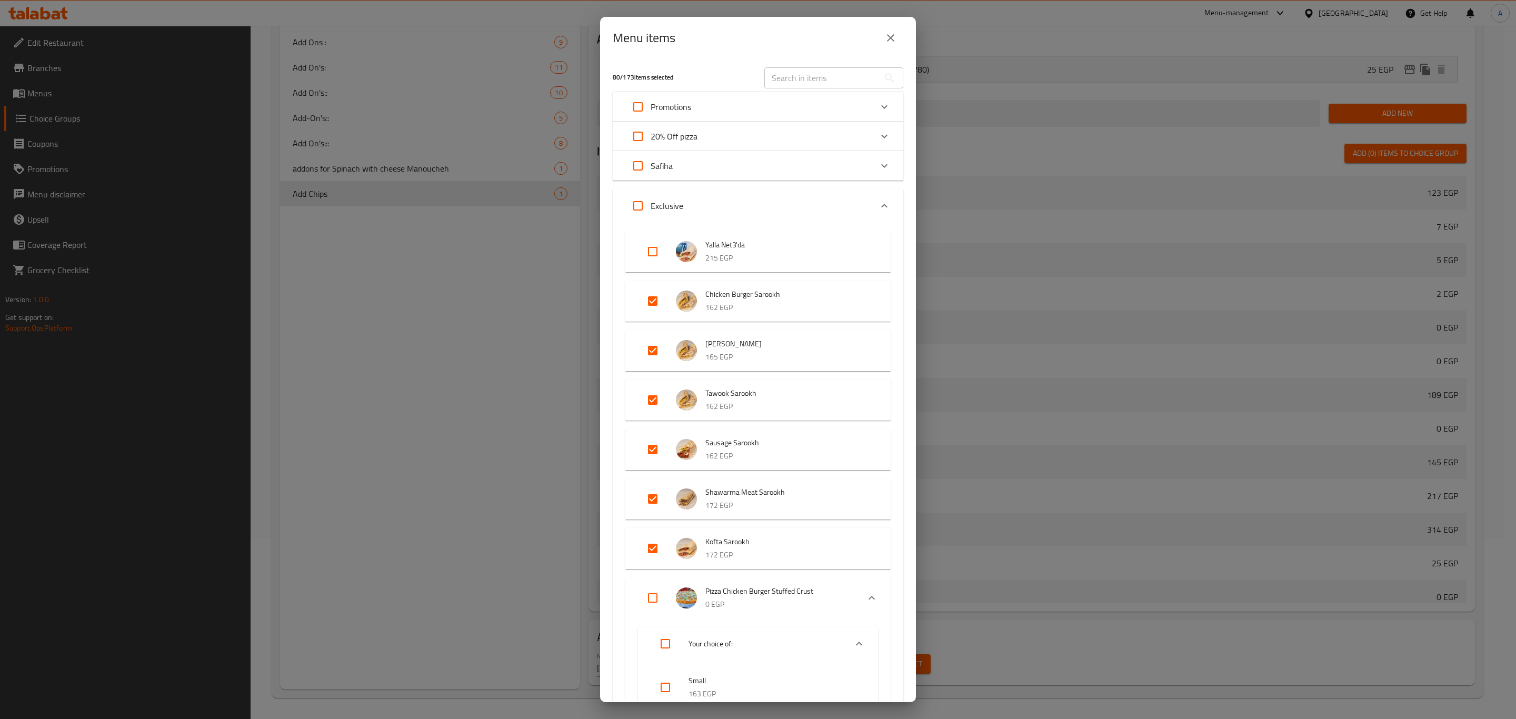
click at [641, 134] on input "Expand" at bounding box center [638, 136] width 25 height 25
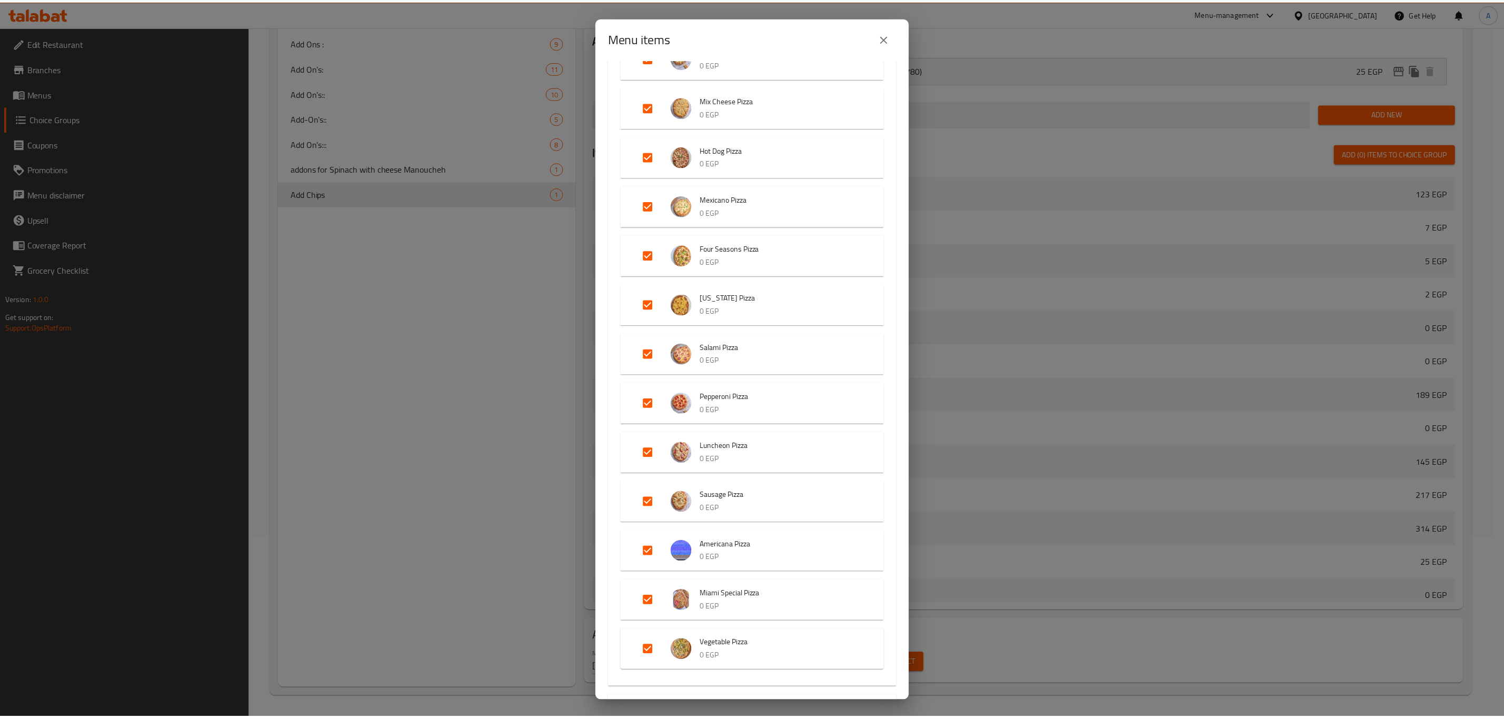
scroll to position [4700, 0]
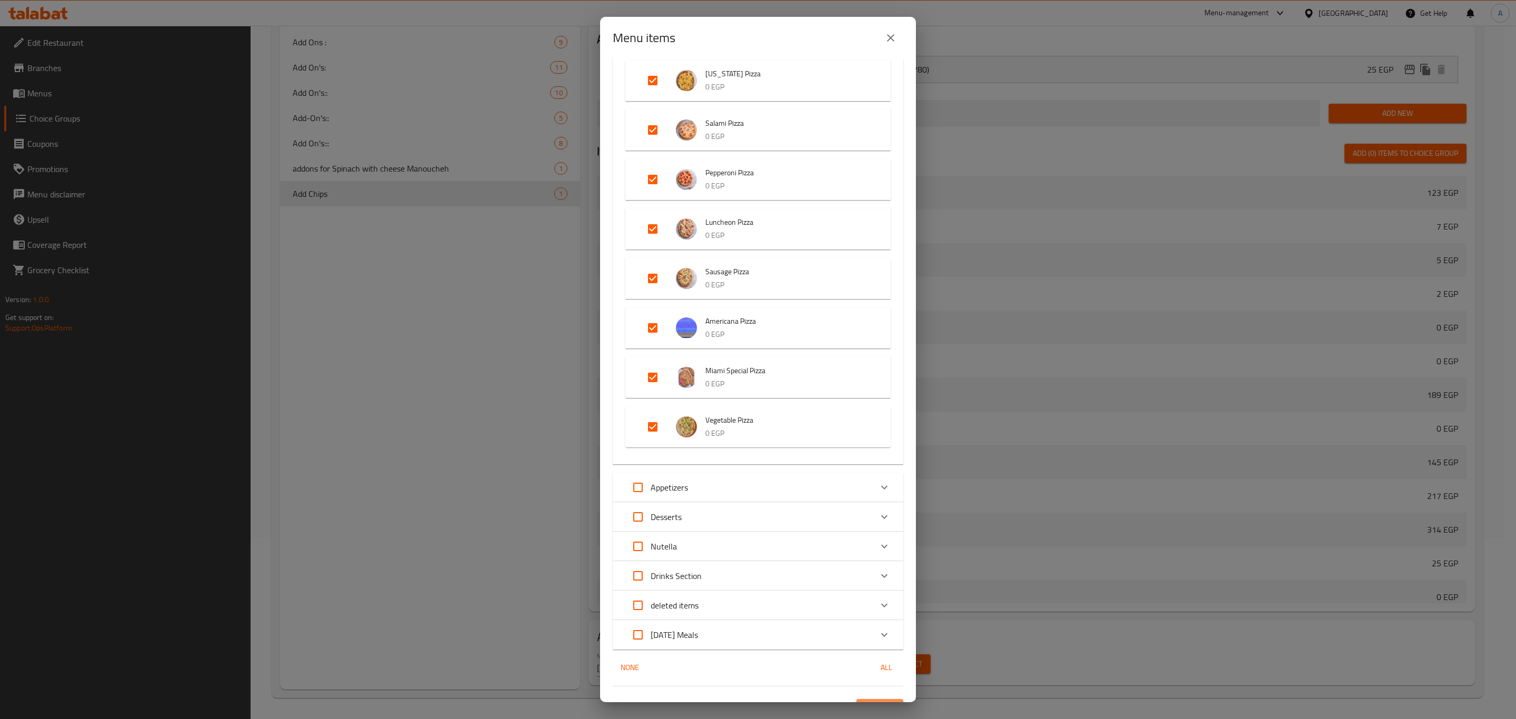
click at [866, 702] on span "Confirm" at bounding box center [880, 708] width 30 height 13
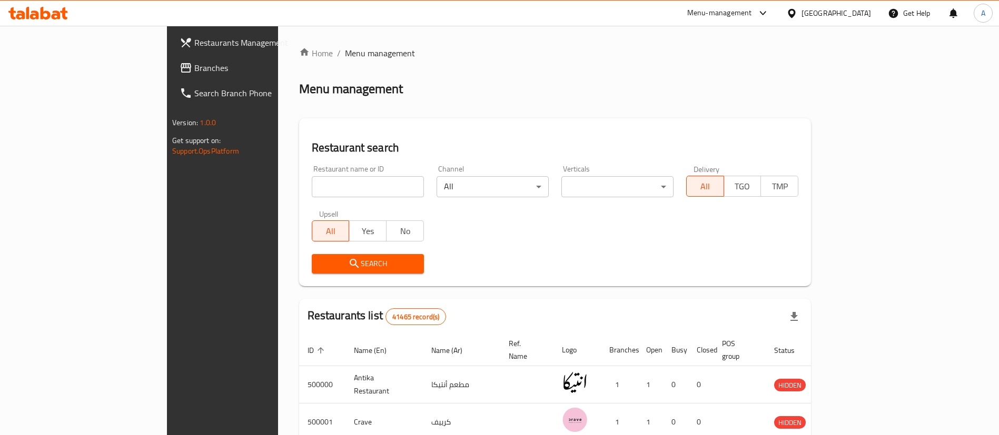
click at [317, 176] on input "search" at bounding box center [368, 186] width 112 height 21
click button "Search" at bounding box center [368, 263] width 112 height 19
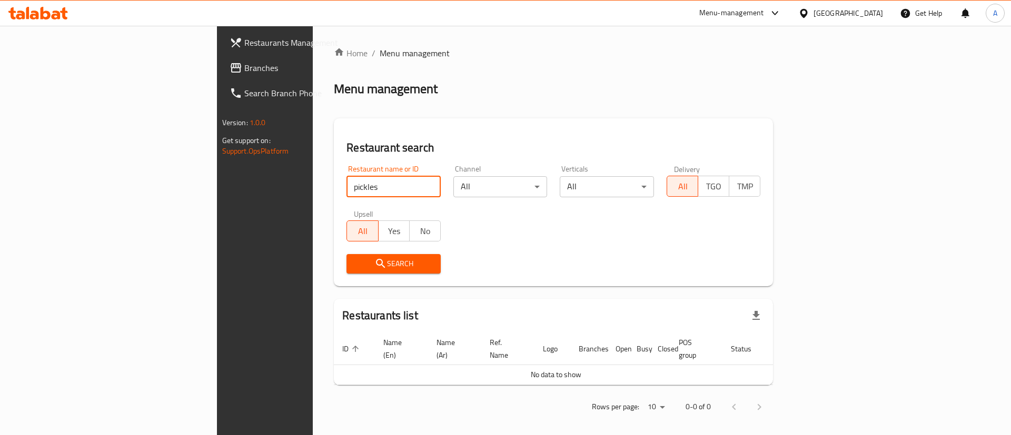
click button "Search" at bounding box center [393, 263] width 94 height 19
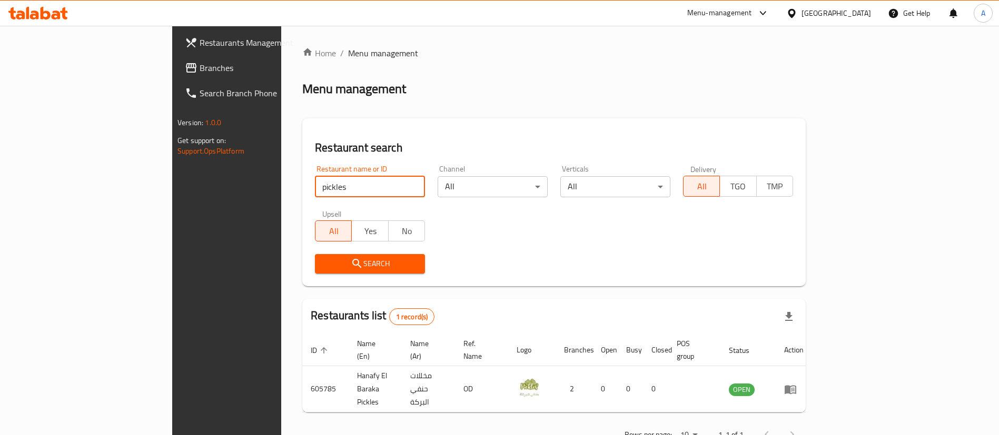
scroll to position [14, 0]
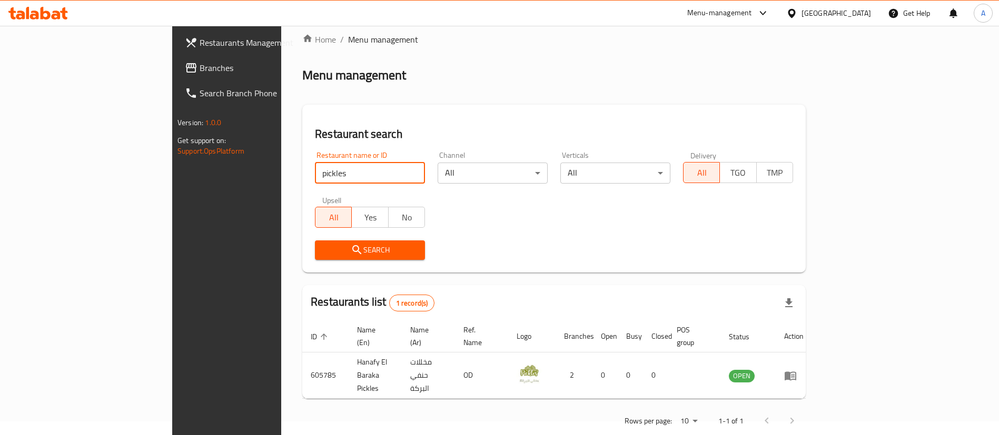
click at [315, 168] on input "pickles" at bounding box center [370, 173] width 110 height 21
type input "pickl"
click button "Search" at bounding box center [370, 250] width 110 height 19
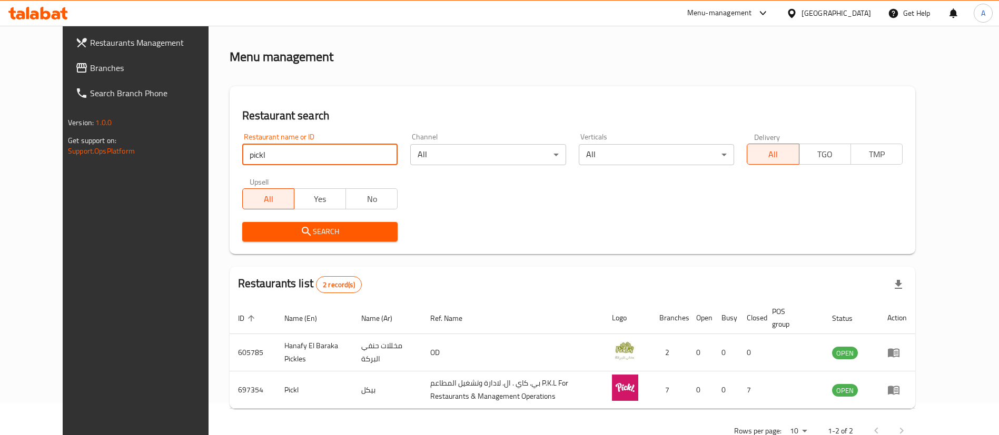
scroll to position [63, 0]
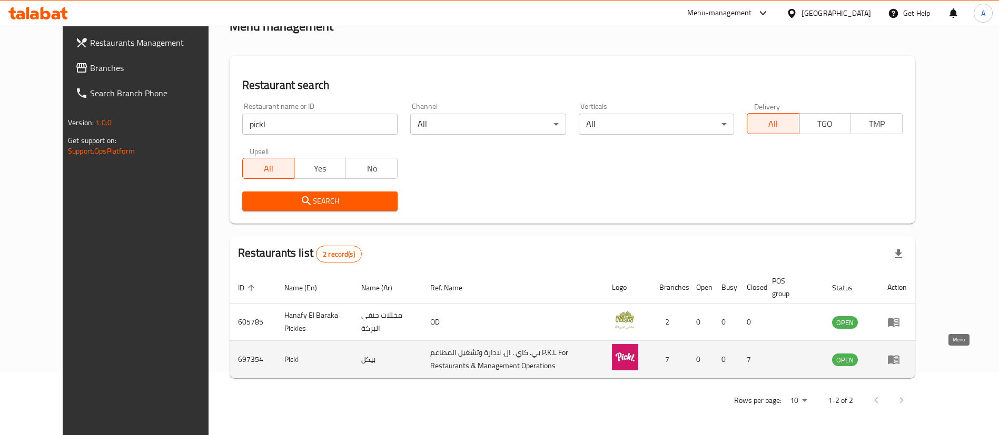
click at [900, 365] on icon "enhanced table" at bounding box center [893, 359] width 13 height 13
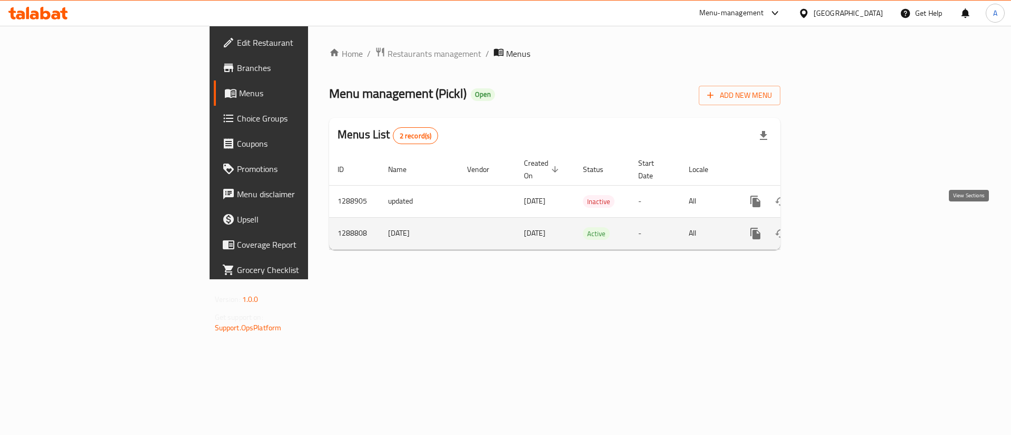
click at [838, 227] on icon "enhanced table" at bounding box center [831, 233] width 13 height 13
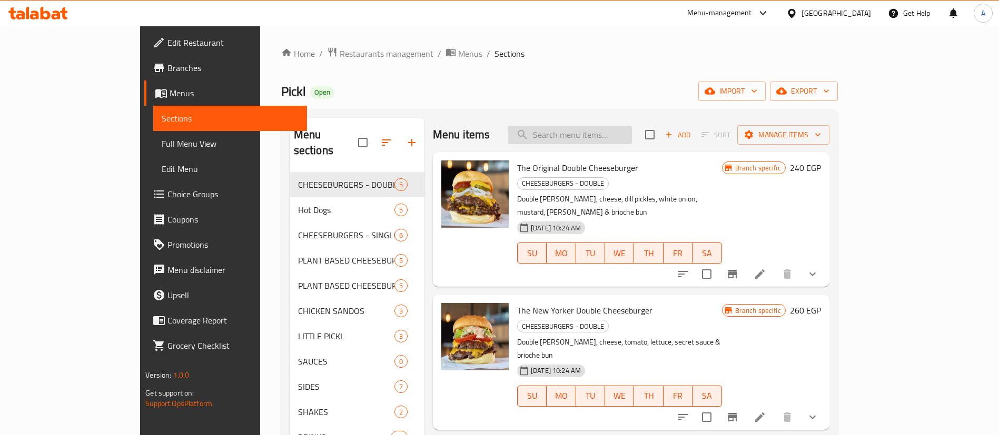
click at [629, 133] on input "search" at bounding box center [570, 135] width 124 height 18
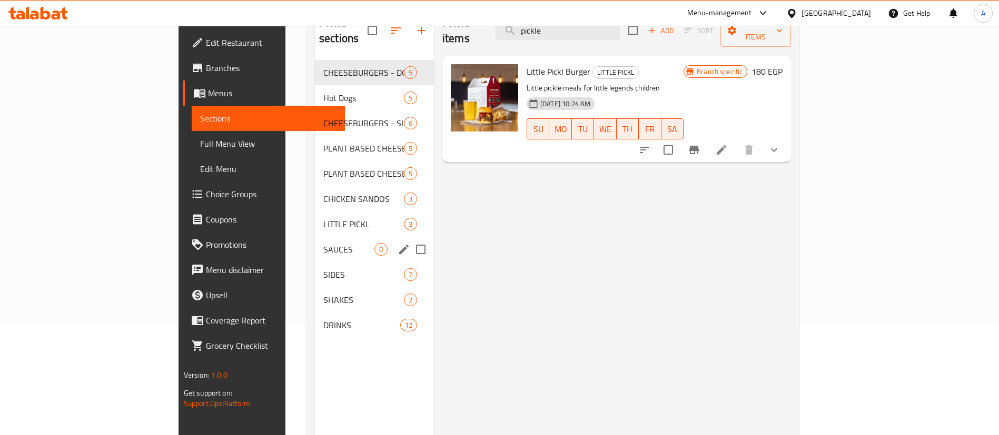
scroll to position [122, 0]
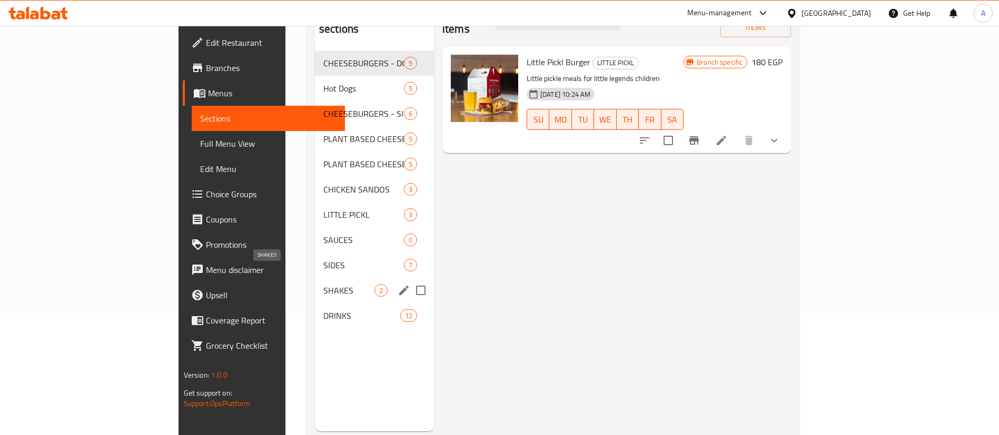
type input "pickle"
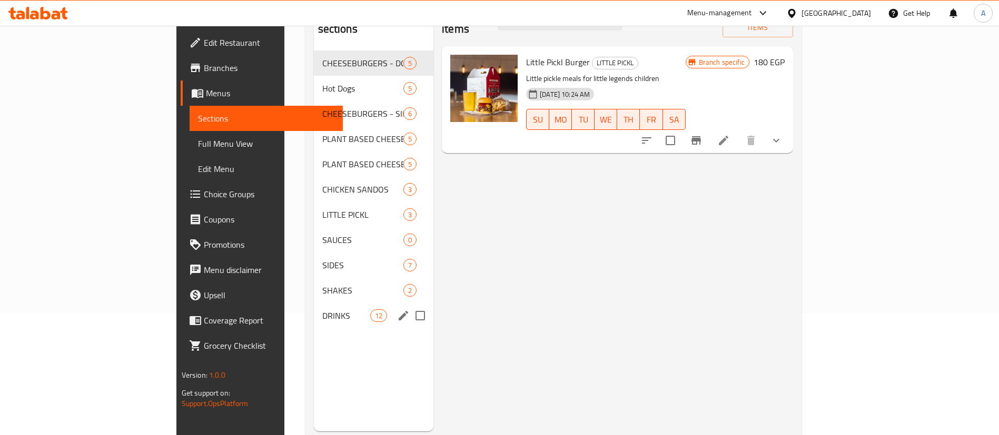
drag, startPoint x: 241, startPoint y: 292, endPoint x: 215, endPoint y: 250, distance: 48.9
click at [322, 259] on span "SIDES" at bounding box center [362, 265] width 81 height 13
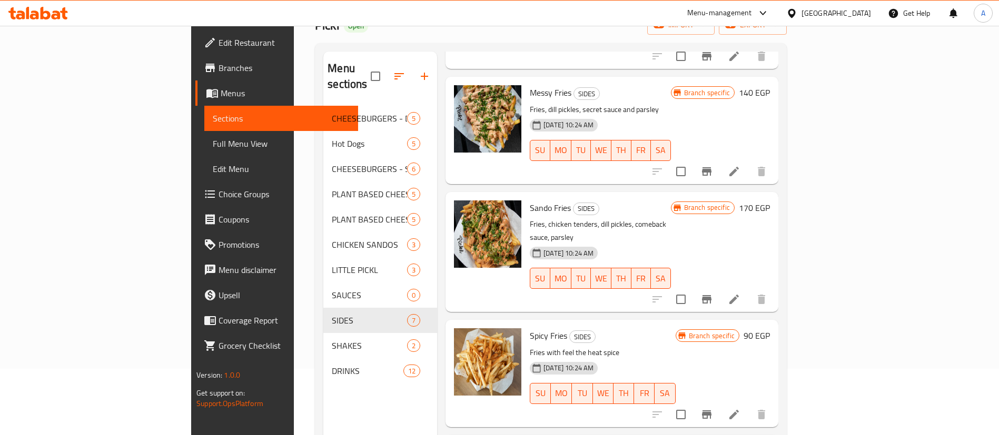
scroll to position [147, 0]
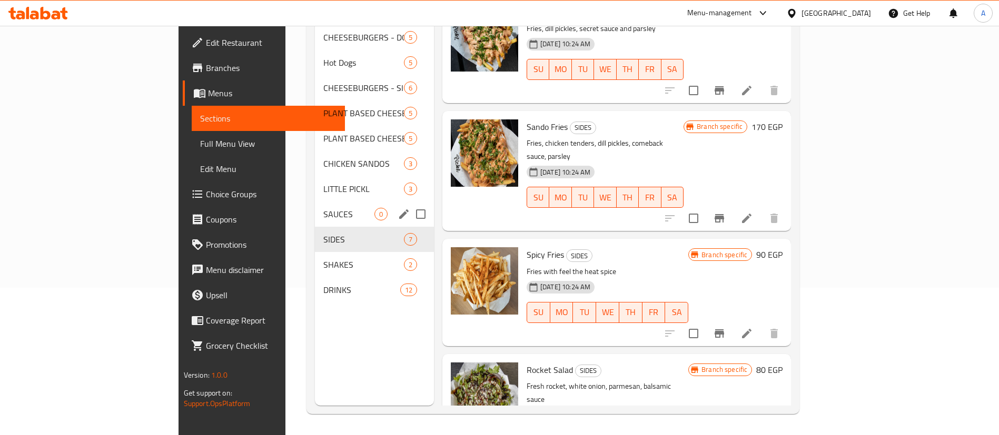
click at [315, 206] on div "SAUCES 0" at bounding box center [374, 214] width 119 height 25
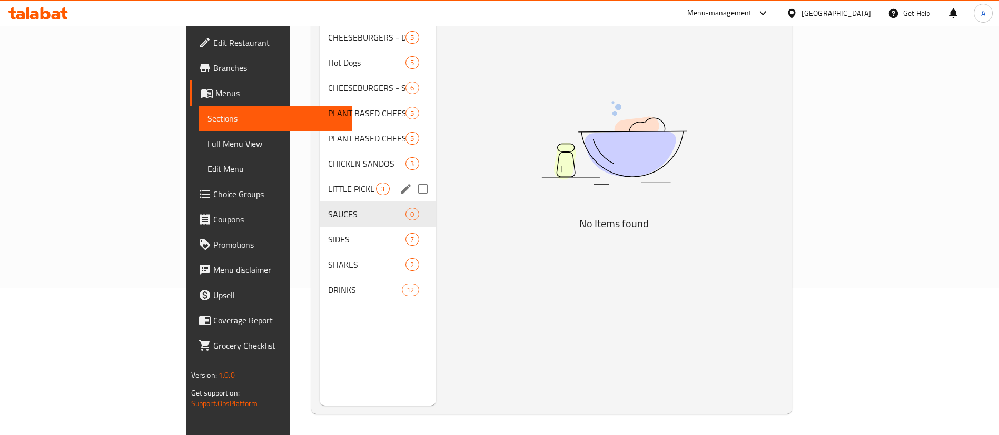
scroll to position [146, 0]
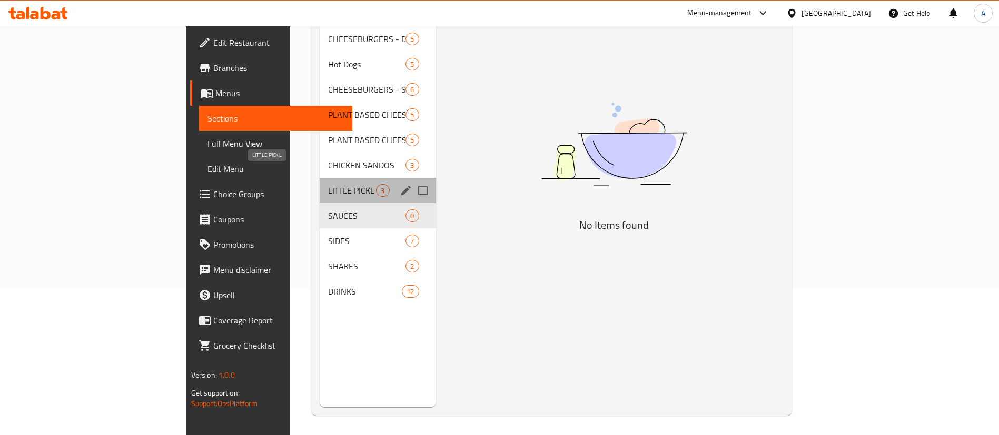
click at [328, 184] on span "LITTLE PICKL" at bounding box center [352, 190] width 48 height 13
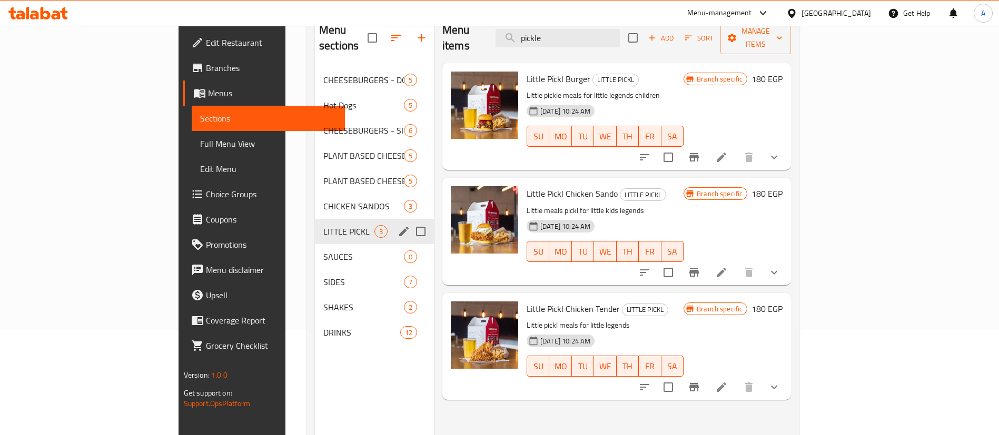
scroll to position [102, 0]
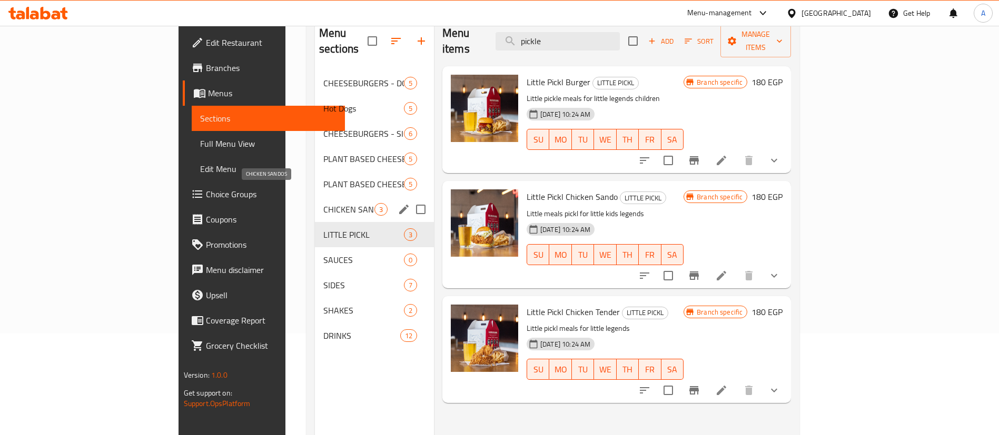
click at [323, 203] on span "CHICKEN SANDOS" at bounding box center [348, 209] width 51 height 13
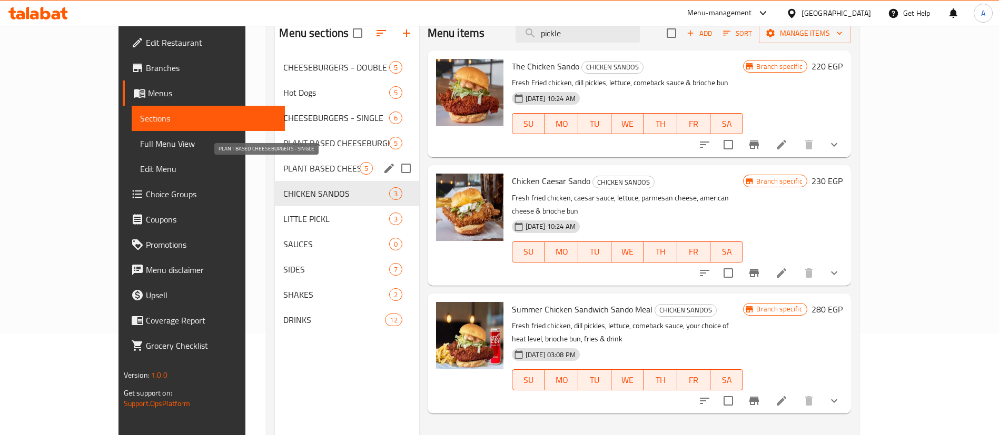
click at [283, 169] on span "PLANT BASED CHEESEBURGERS - SINGLE" at bounding box center [321, 168] width 76 height 13
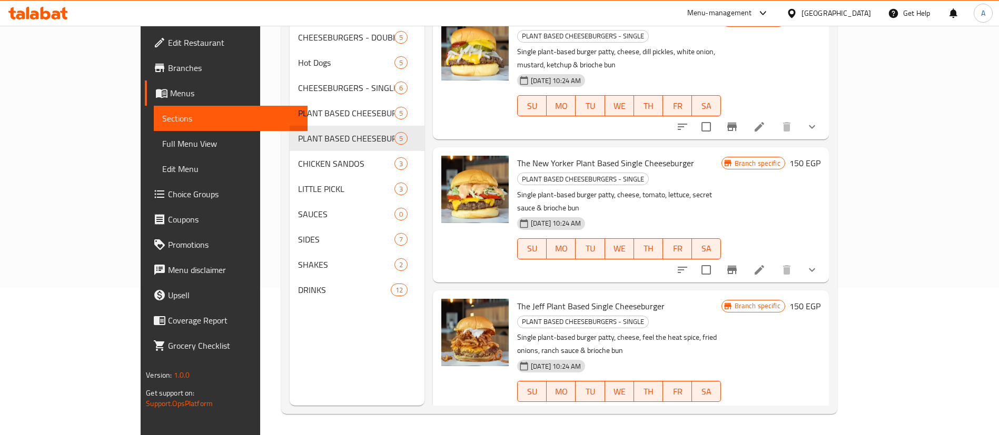
scroll to position [166, 0]
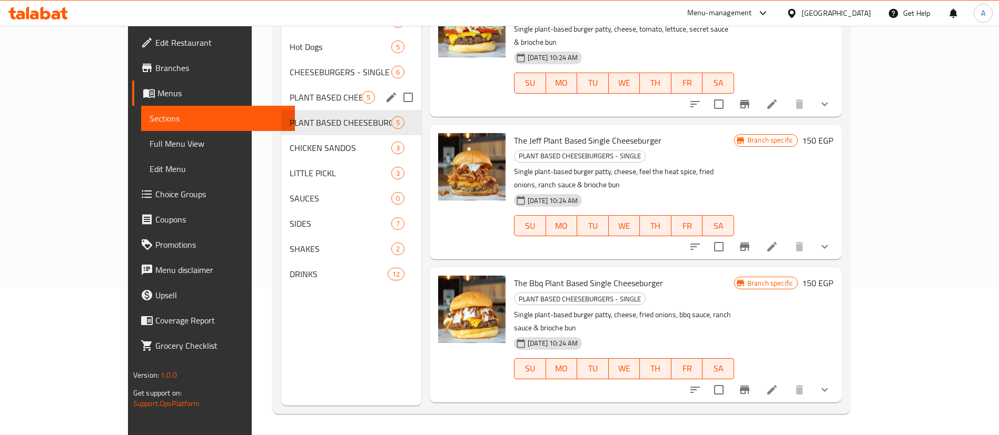
click at [290, 101] on span "PLANT BASED CHEESEBURGERS - DOUBLE" at bounding box center [326, 97] width 72 height 13
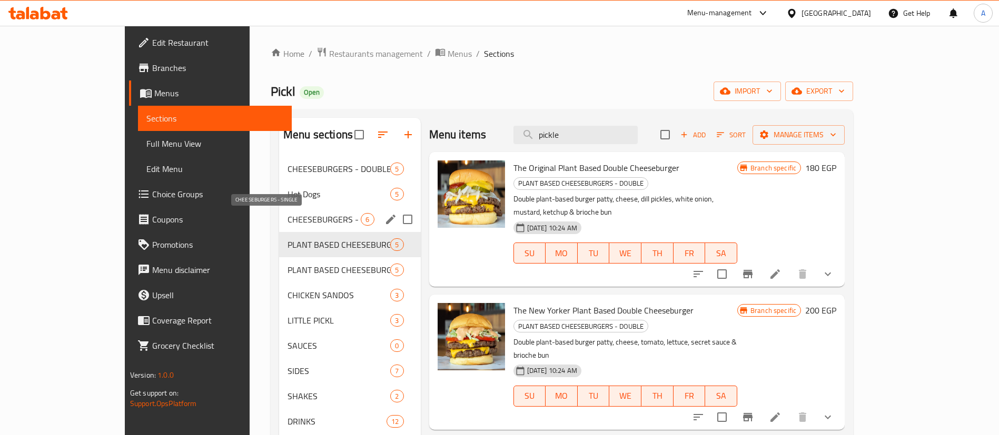
click at [287, 222] on span "CHEESEBURGERS - SINGLE" at bounding box center [323, 219] width 73 height 13
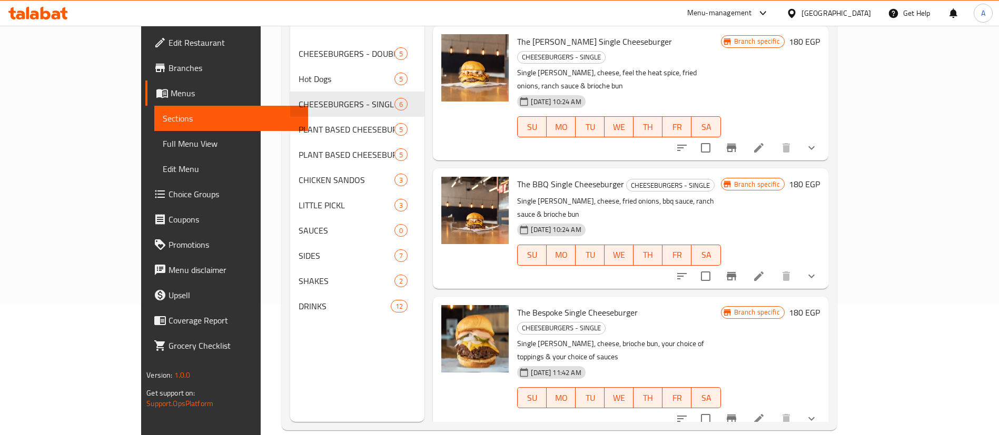
scroll to position [147, 0]
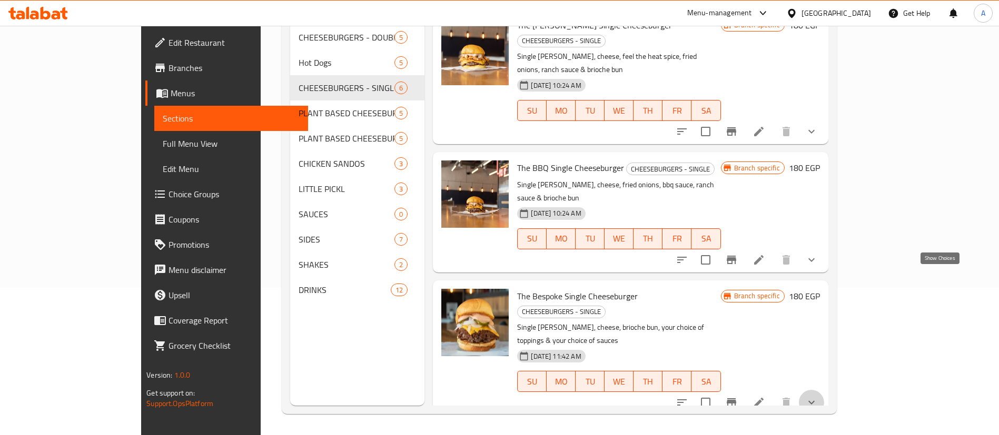
click at [818, 396] on icon "show more" at bounding box center [811, 402] width 13 height 13
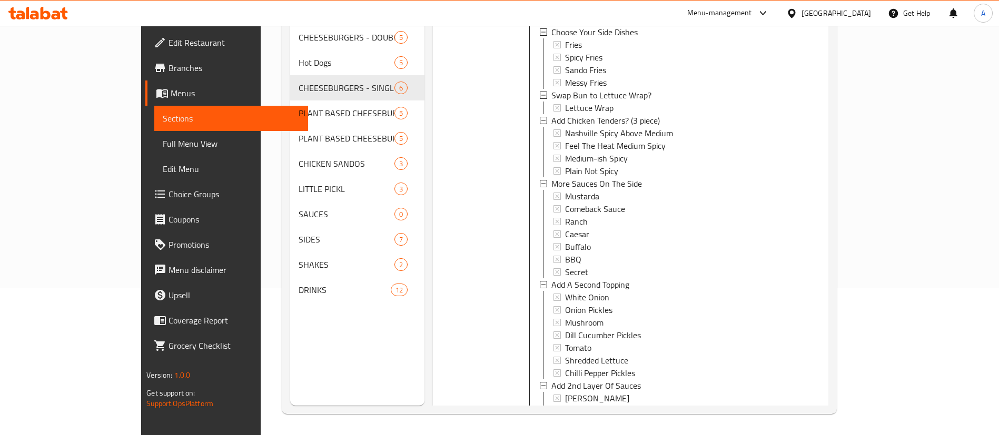
scroll to position [786, 0]
click at [568, 301] on span "Onion Pickles" at bounding box center [588, 307] width 47 height 13
click at [440, 192] on div at bounding box center [475, 142] width 76 height 725
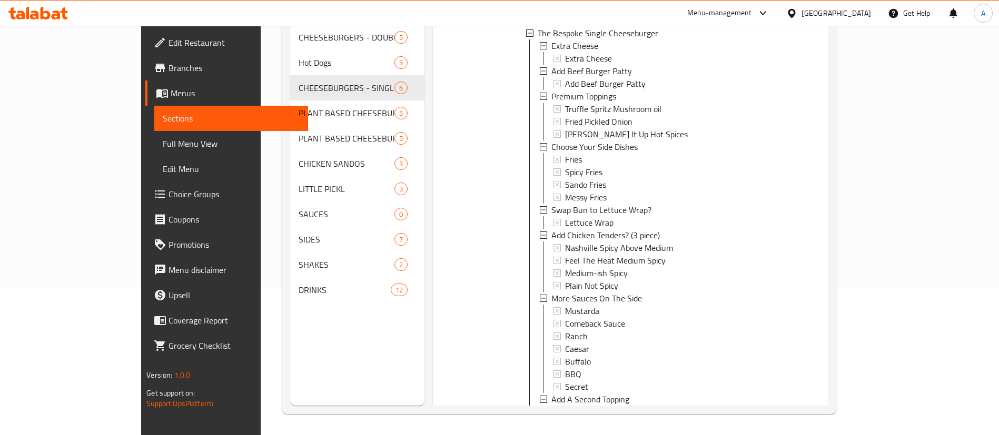
scroll to position [2, 0]
drag, startPoint x: 372, startPoint y: 263, endPoint x: 361, endPoint y: 306, distance: 44.6
click at [363, 306] on div "Menu sections CHEESEBURGERS - DOUBLE 5 Hot Dogs 5 CHEESEBURGERS - SINGLE 6 PLAN…" at bounding box center [559, 188] width 538 height 435
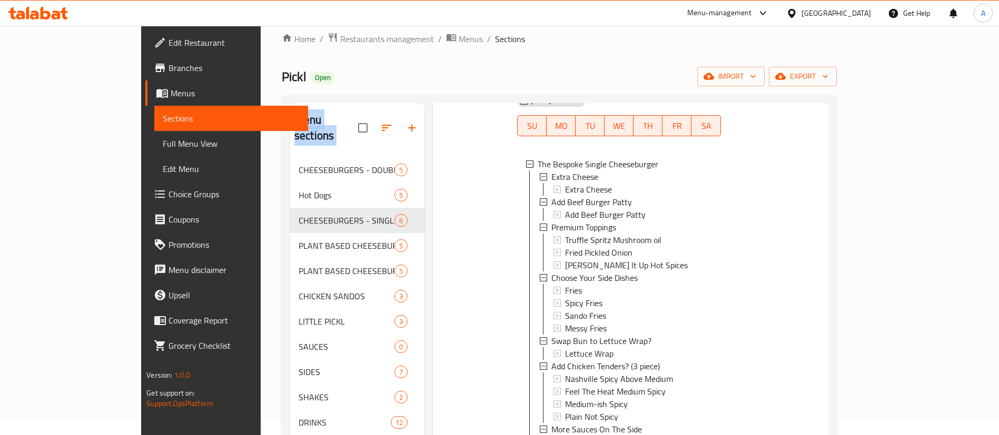
scroll to position [0, 0]
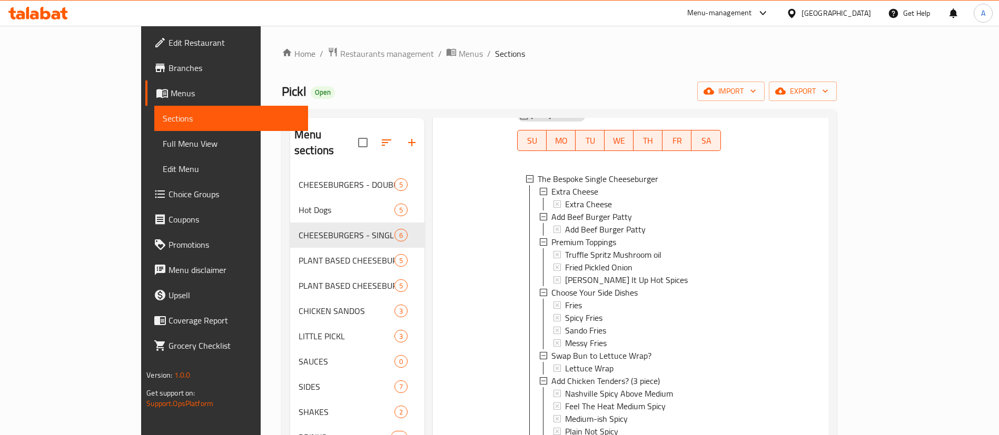
click at [282, 88] on span "Pickl" at bounding box center [294, 92] width 25 height 24
copy span "Pickl"
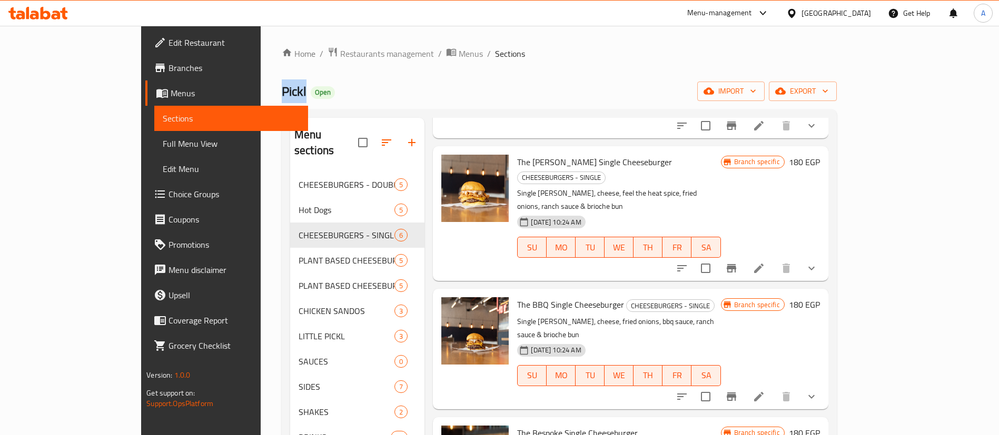
scroll to position [291, 0]
click at [517, 426] on span "The Bespoke Single Cheeseburger" at bounding box center [577, 434] width 121 height 16
copy h6 "The Bespoke Single Cheeseburger"
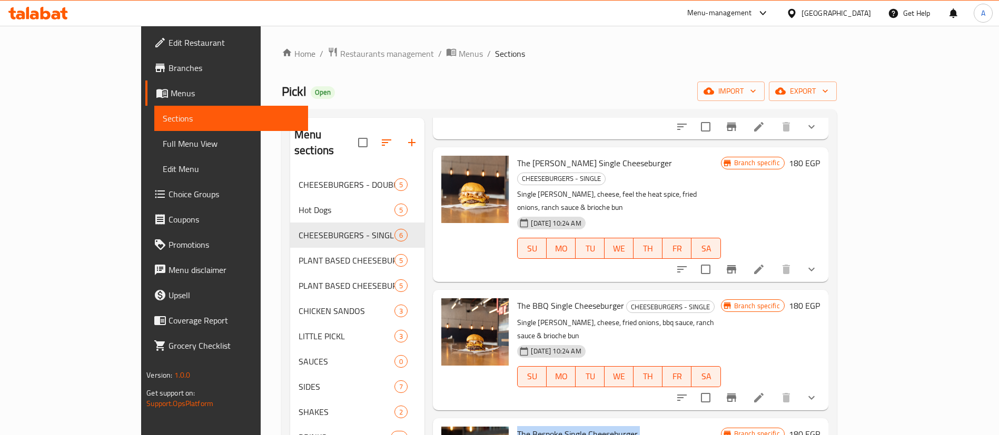
scroll to position [0, 0]
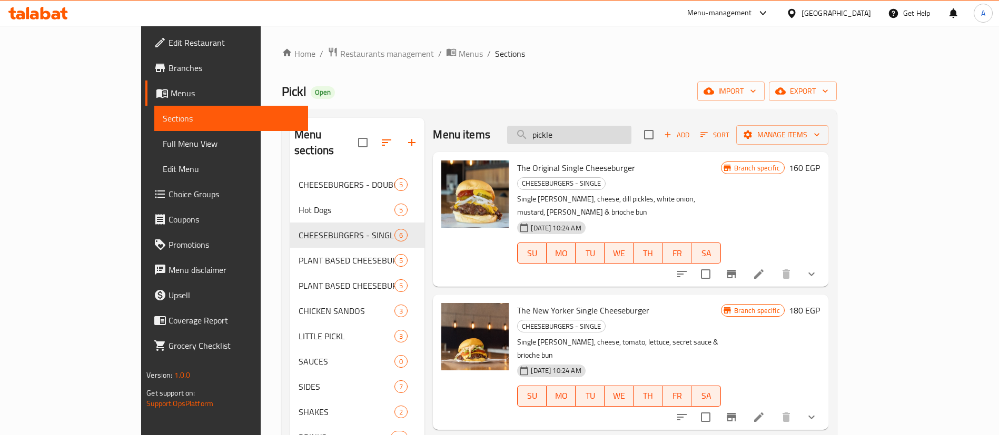
click at [620, 133] on input "pickle" at bounding box center [569, 135] width 124 height 18
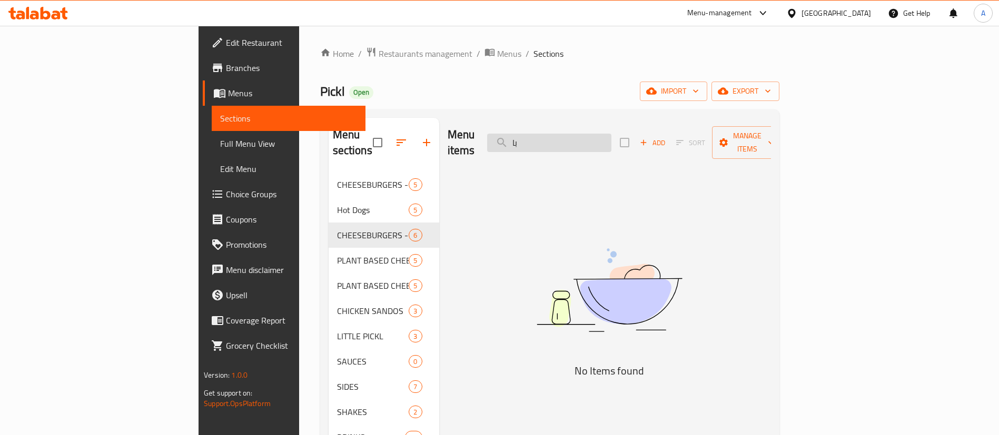
type input "ب"
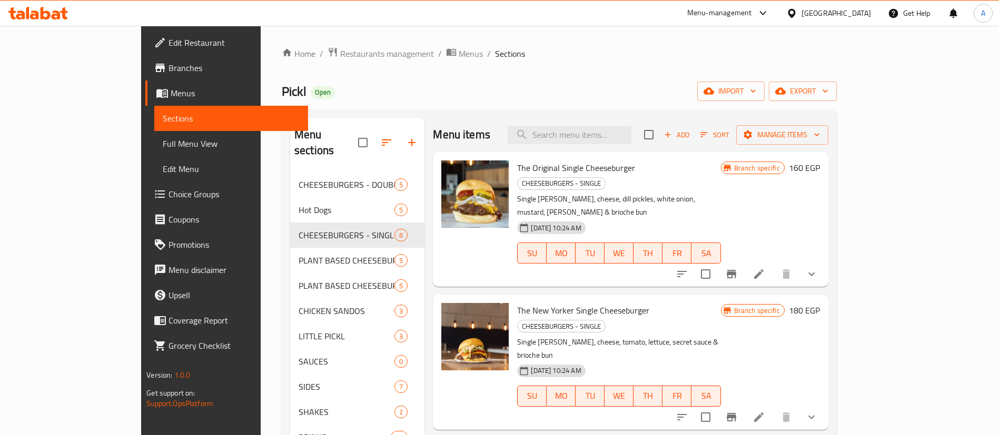
click at [163, 148] on span "Full Menu View" at bounding box center [231, 143] width 137 height 13
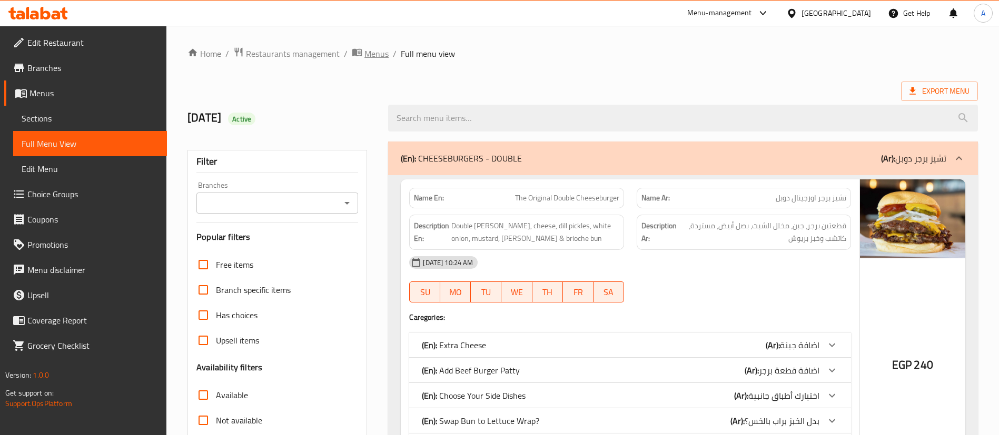
click at [372, 56] on span "Menus" at bounding box center [376, 53] width 24 height 13
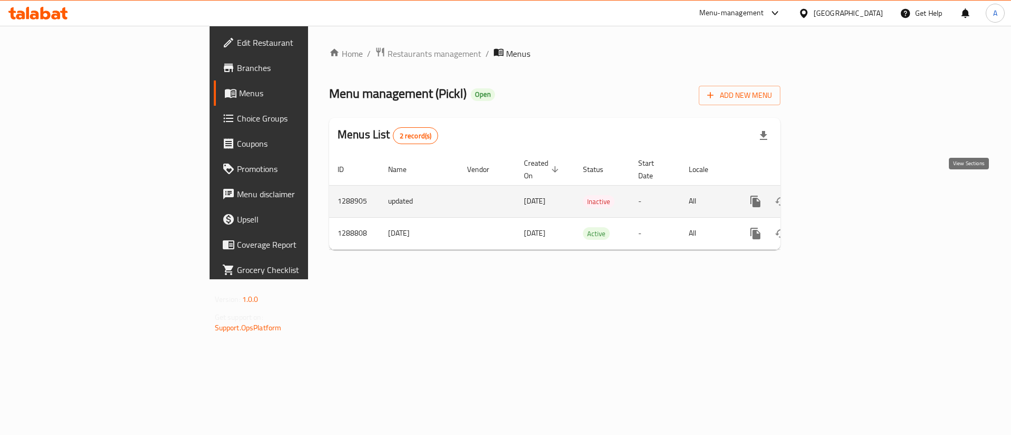
click at [838, 195] on icon "enhanced table" at bounding box center [831, 201] width 13 height 13
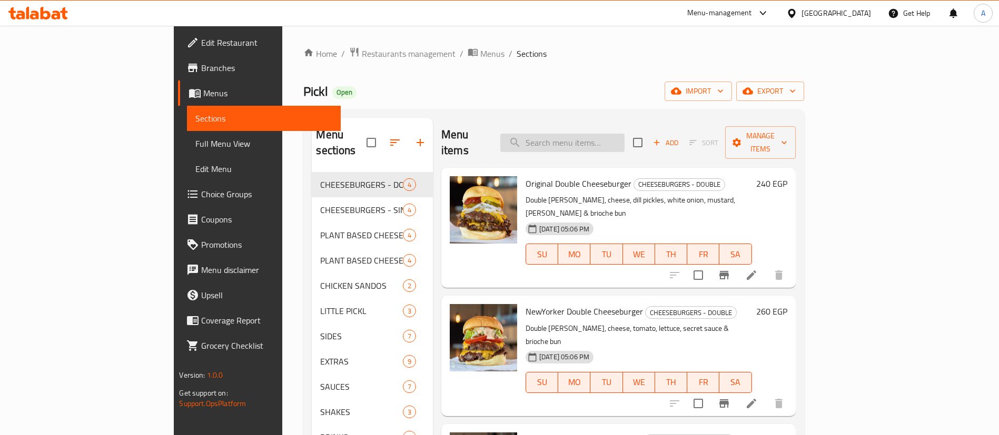
click at [586, 134] on input "search" at bounding box center [562, 143] width 124 height 18
type input "لاعببش"
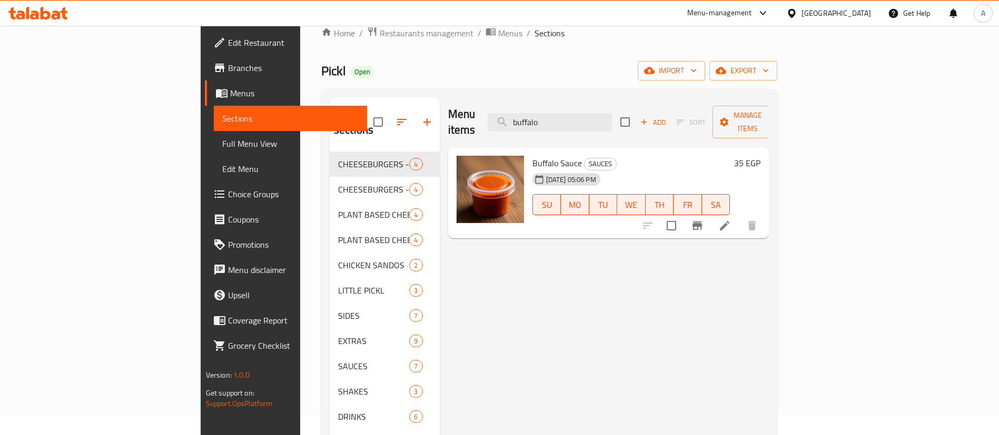
scroll to position [53, 0]
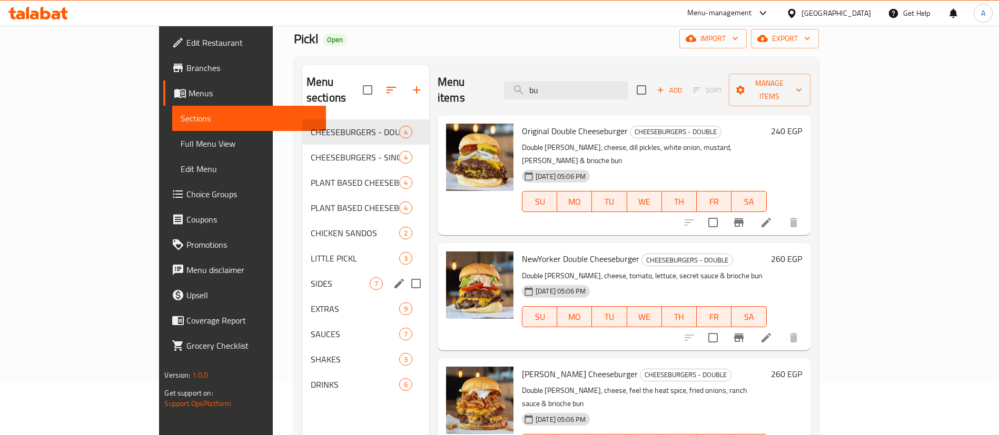
type input "bu"
click at [302, 271] on div "SIDES 7" at bounding box center [365, 283] width 127 height 25
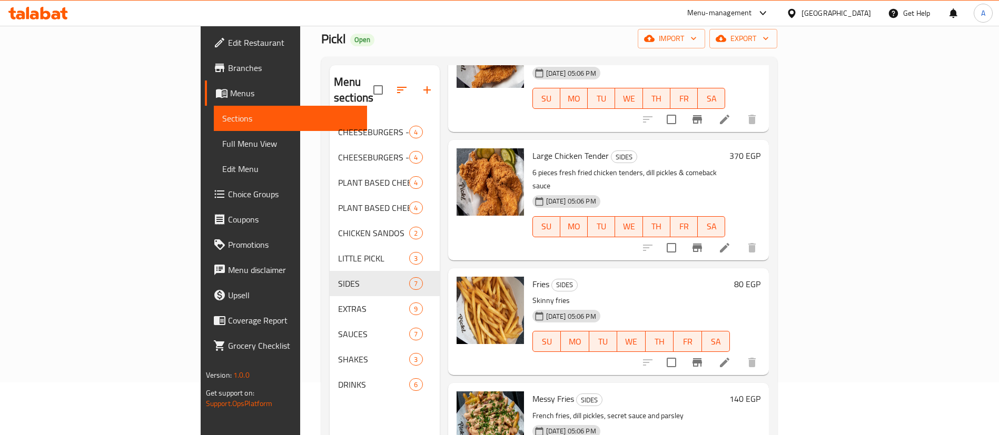
scroll to position [105, 0]
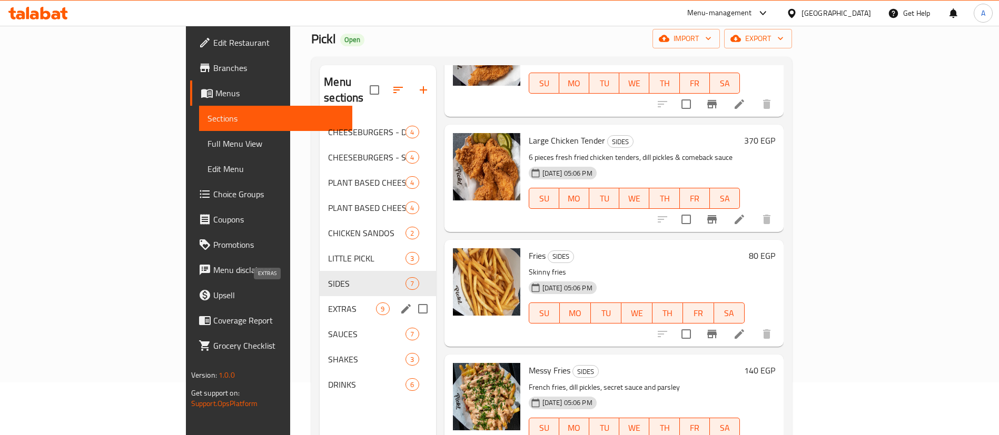
click at [328, 303] on span "EXTRAS" at bounding box center [352, 309] width 48 height 13
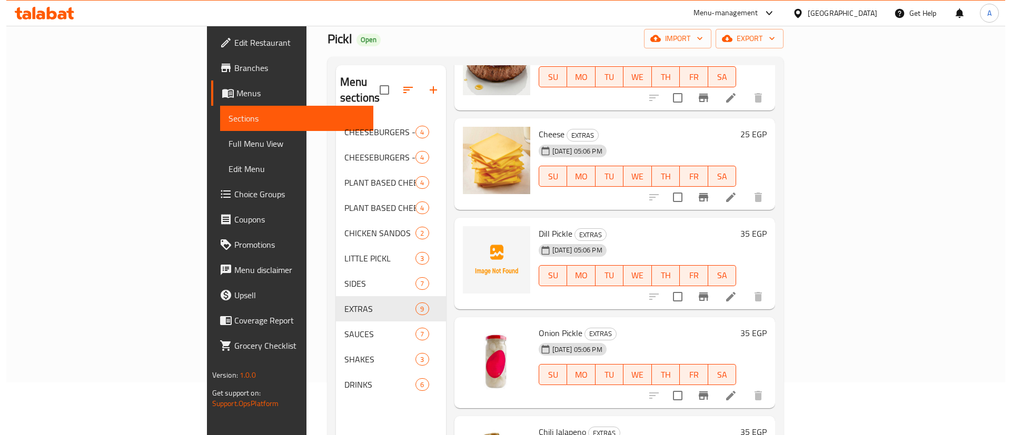
scroll to position [91, 0]
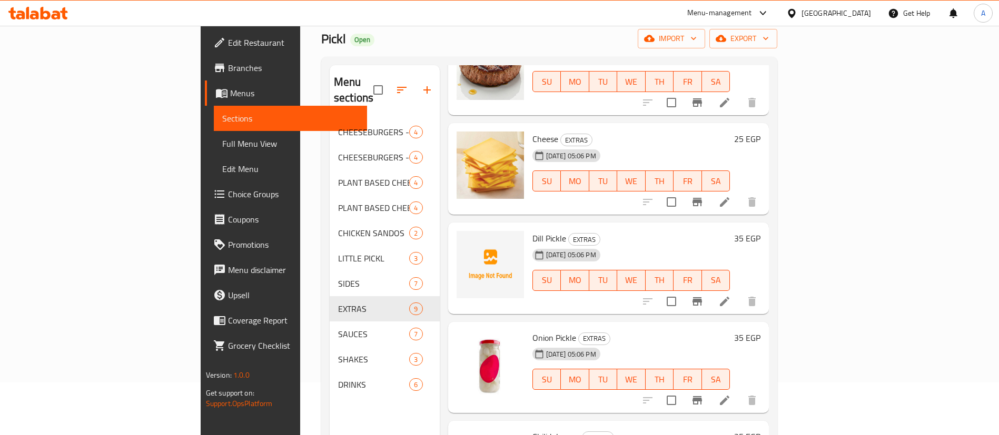
click at [710, 289] on button "Branch-specific-item" at bounding box center [696, 301] width 25 height 25
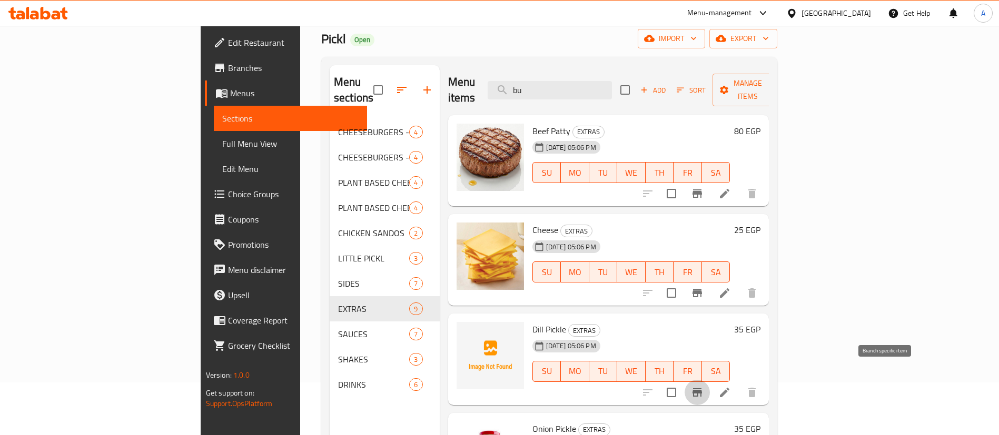
scroll to position [0, 0]
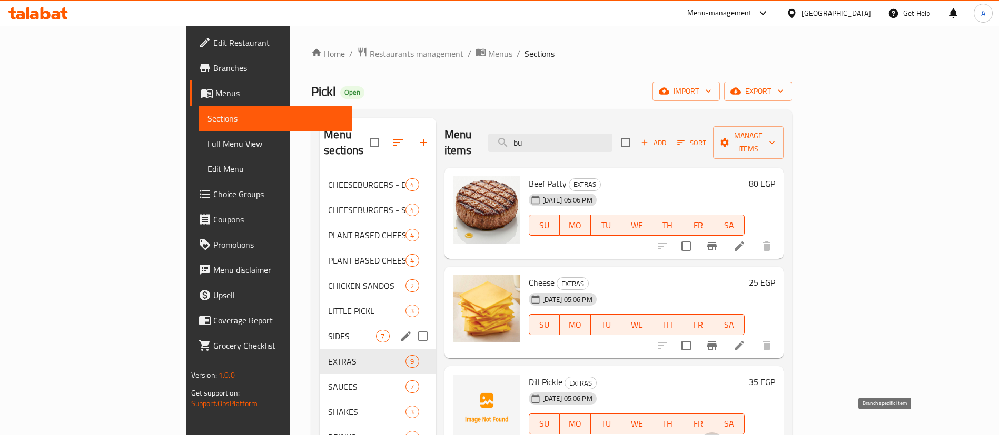
click at [320, 327] on div "SIDES 7" at bounding box center [378, 336] width 116 height 25
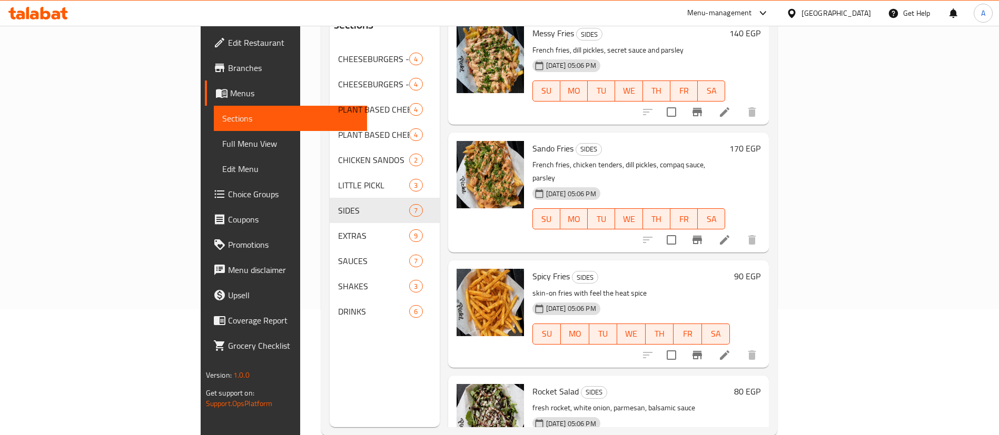
scroll to position [147, 0]
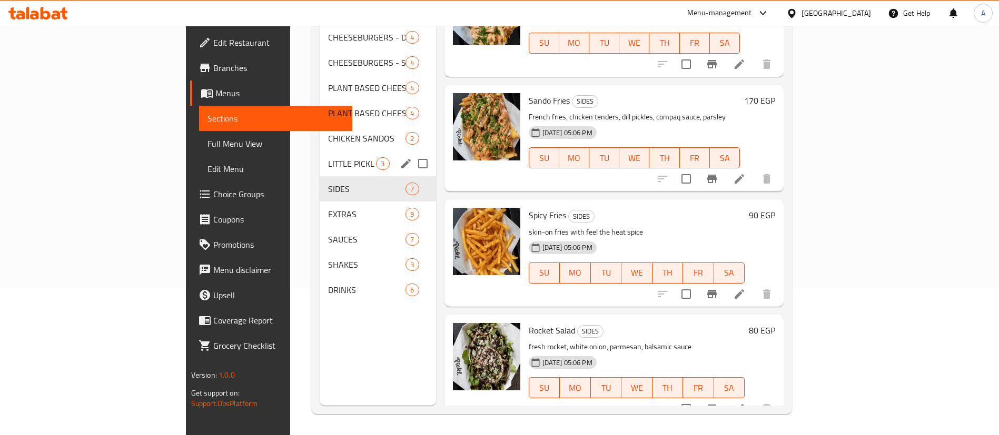
click at [328, 157] on span "LITTLE PICKL" at bounding box center [352, 163] width 48 height 13
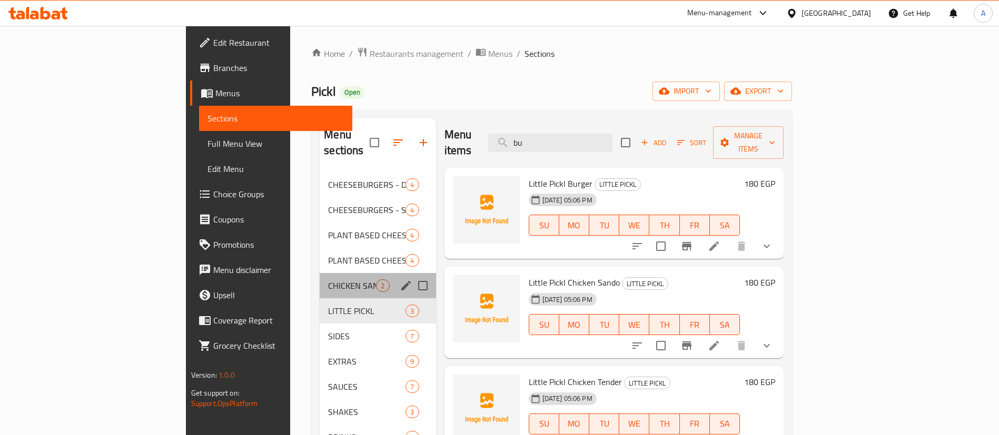
click at [320, 273] on div "CHICKEN SANDOS 2" at bounding box center [378, 285] width 116 height 25
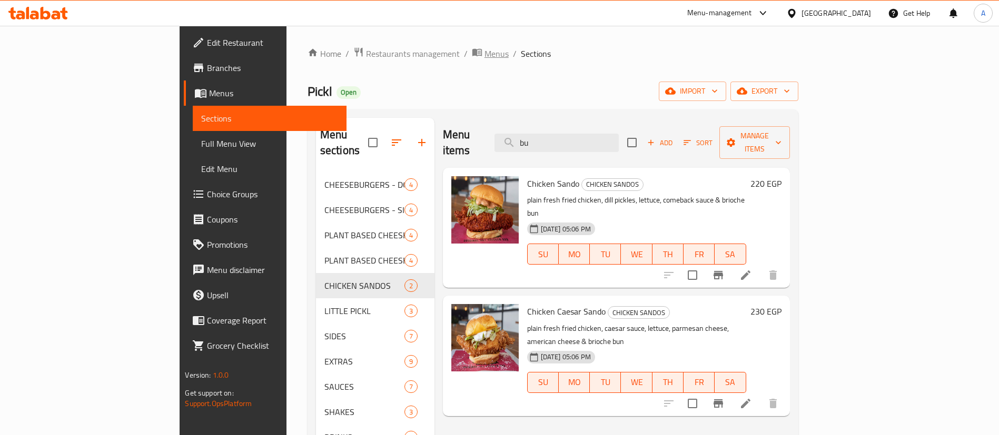
click at [484, 59] on span "Menus" at bounding box center [496, 53] width 24 height 13
